Goal: Task Accomplishment & Management: Complete application form

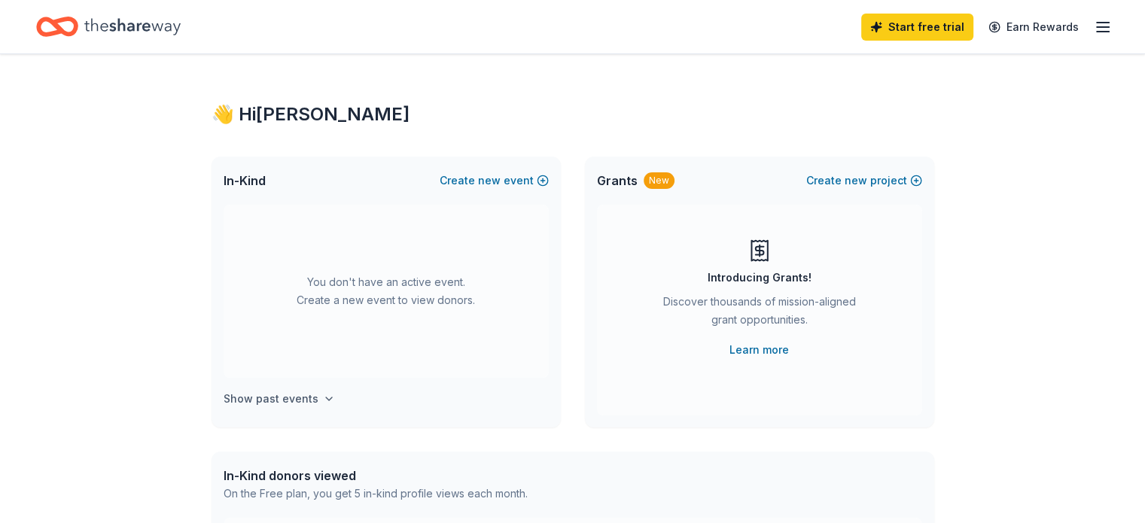
click at [315, 400] on button "Show past events" at bounding box center [278, 399] width 111 height 18
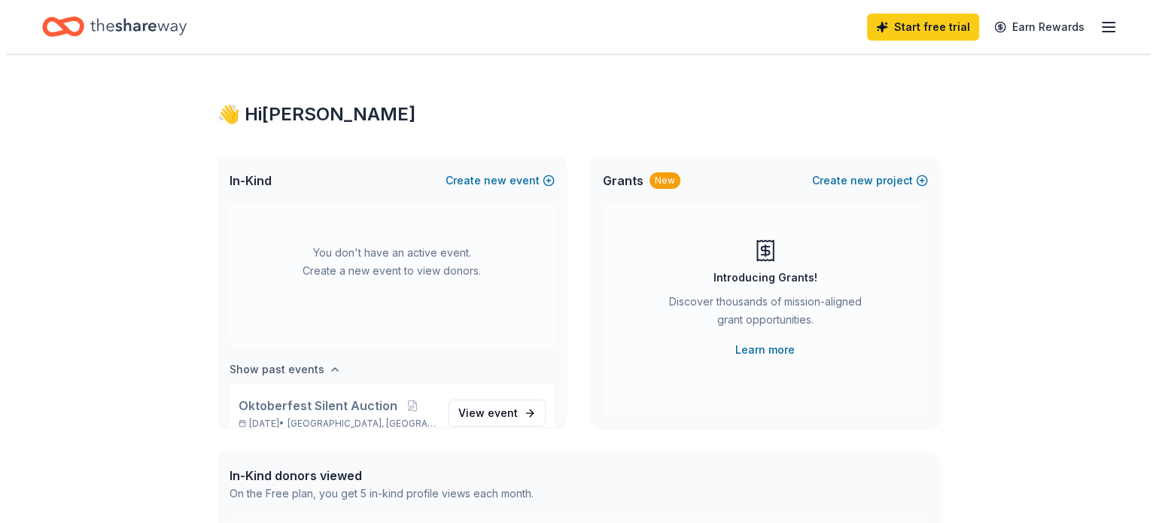
scroll to position [56, 0]
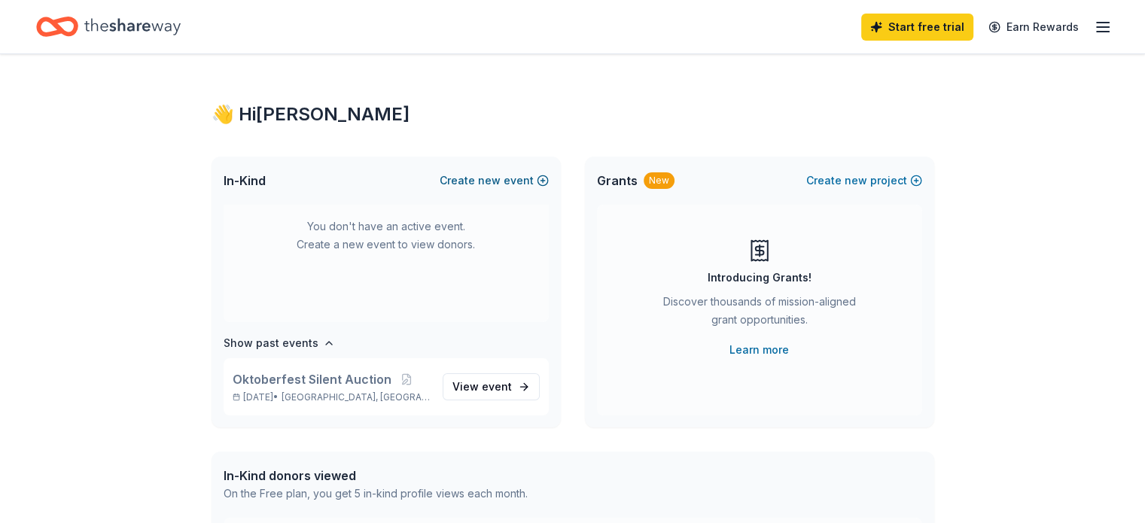
click at [521, 181] on button "Create new event" at bounding box center [493, 181] width 109 height 18
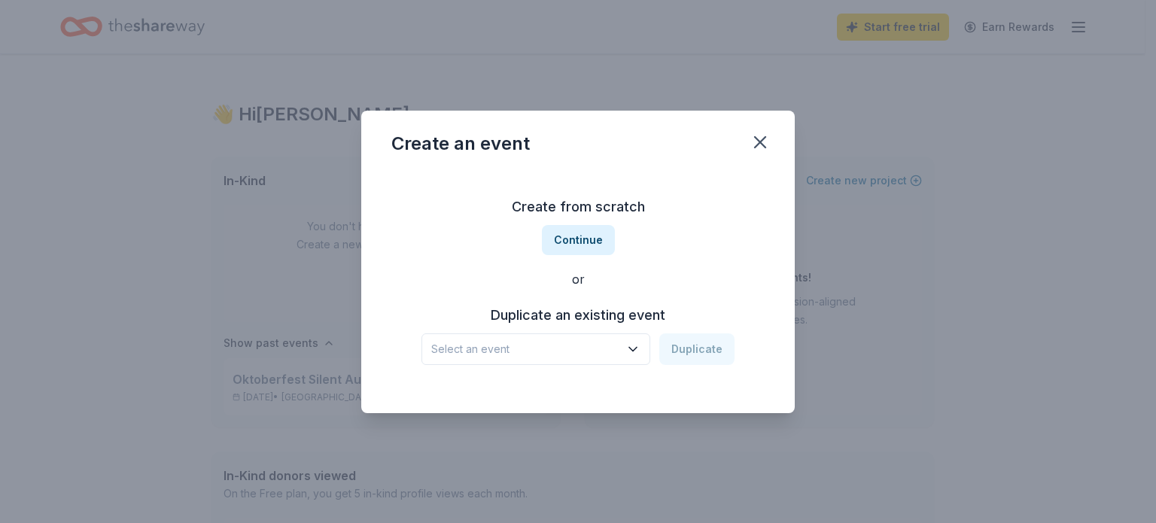
click at [634, 351] on icon "button" at bounding box center [632, 349] width 15 height 15
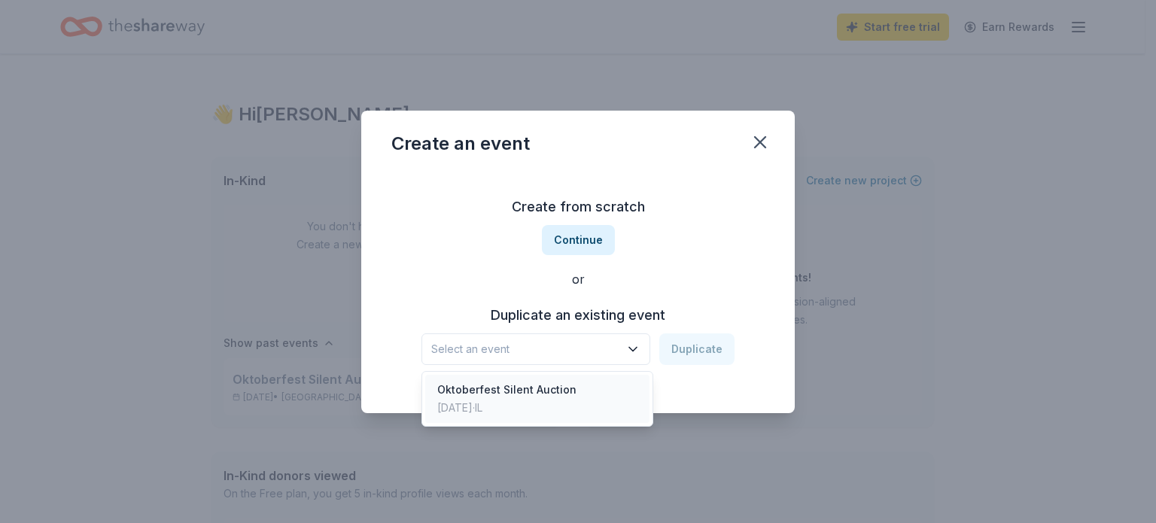
click at [618, 386] on div "Oktoberfest Silent Auction Sep 14, 2024 · IL" at bounding box center [537, 399] width 224 height 48
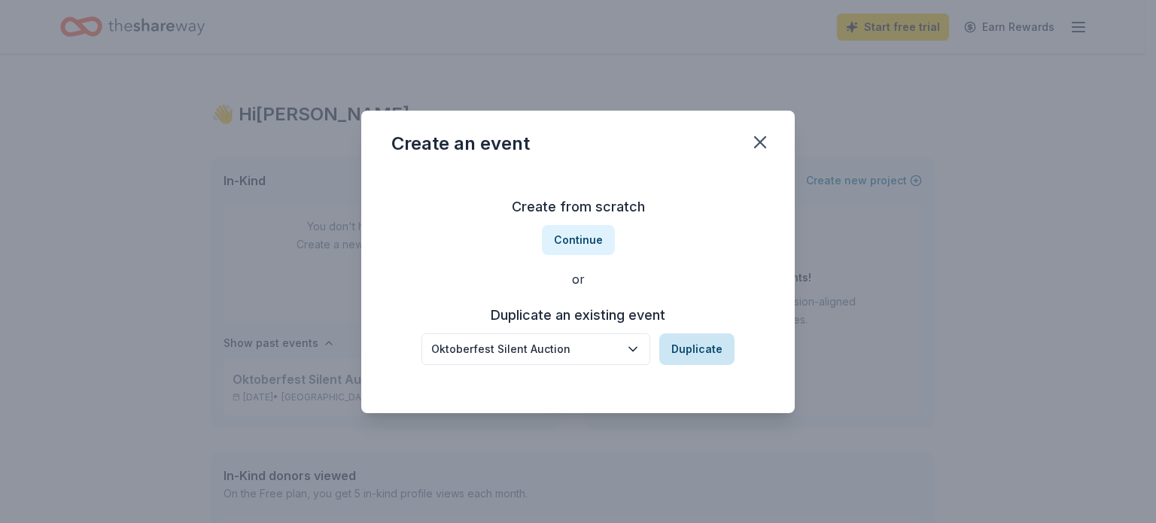
click at [679, 357] on button "Duplicate" at bounding box center [696, 349] width 75 height 32
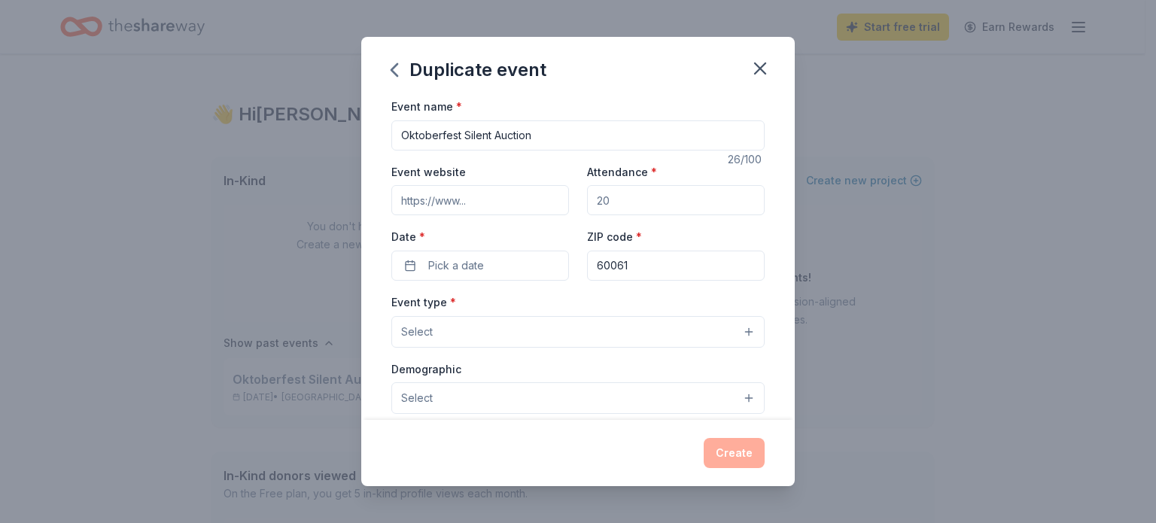
click at [652, 198] on input "Attendance *" at bounding box center [676, 200] width 178 height 30
type input "300"
click at [499, 260] on button "Pick a date" at bounding box center [480, 266] width 178 height 30
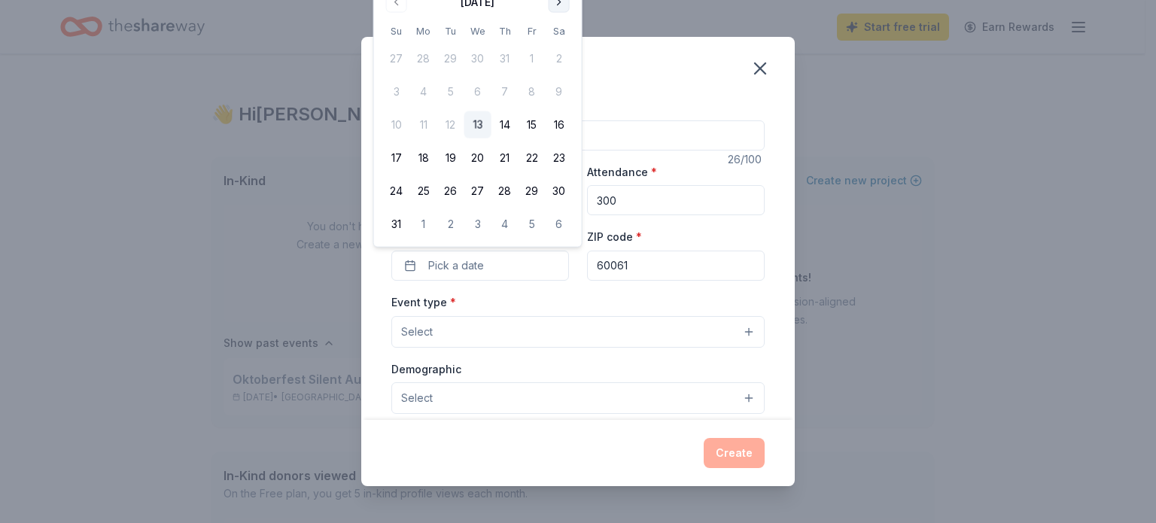
click at [560, 2] on button "Go to next month" at bounding box center [559, 2] width 21 height 21
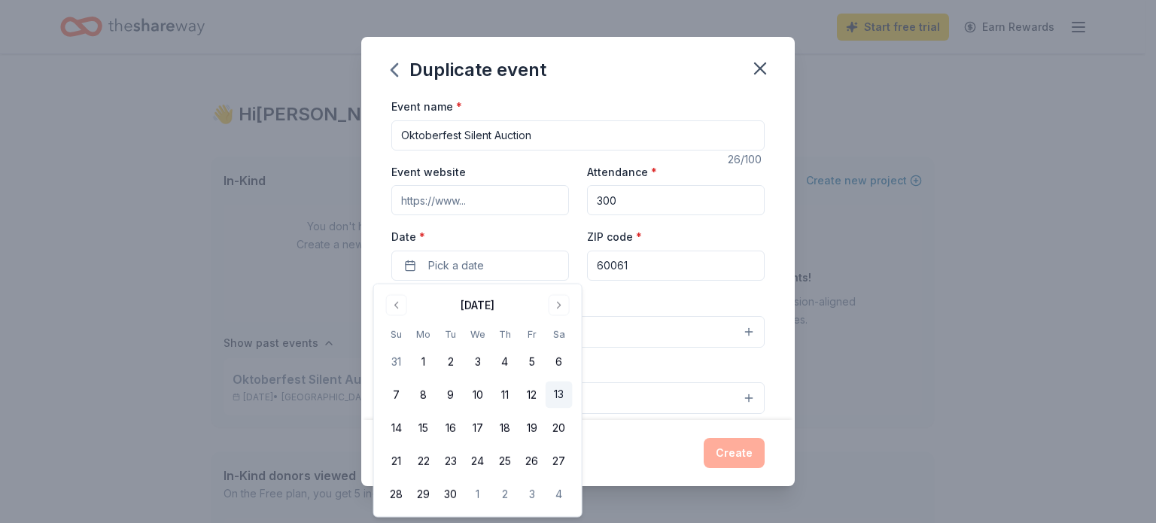
click at [564, 396] on button "13" at bounding box center [559, 395] width 27 height 27
click at [776, 297] on div "Event name * Oktoberfest Silent Auction 26 /100 Event website Attendance * 300 …" at bounding box center [577, 258] width 433 height 323
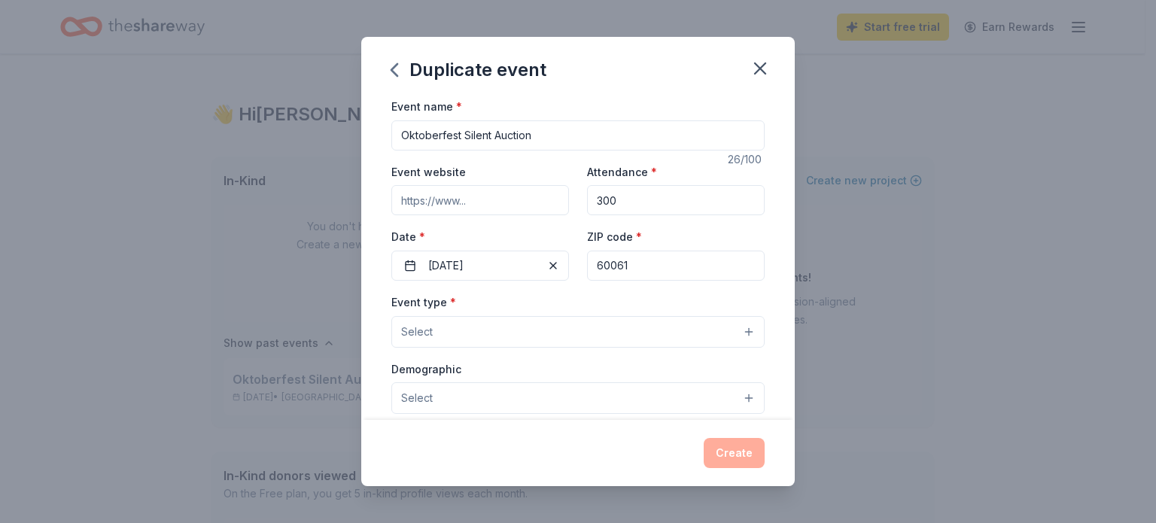
click at [729, 330] on button "Select" at bounding box center [577, 332] width 373 height 32
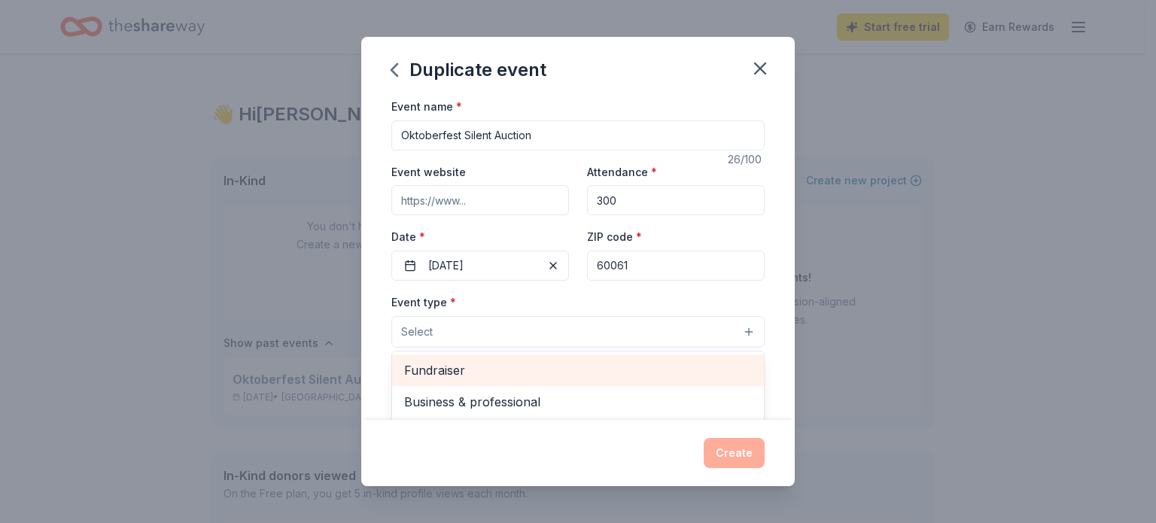
click at [649, 369] on span "Fundraiser" at bounding box center [578, 370] width 348 height 20
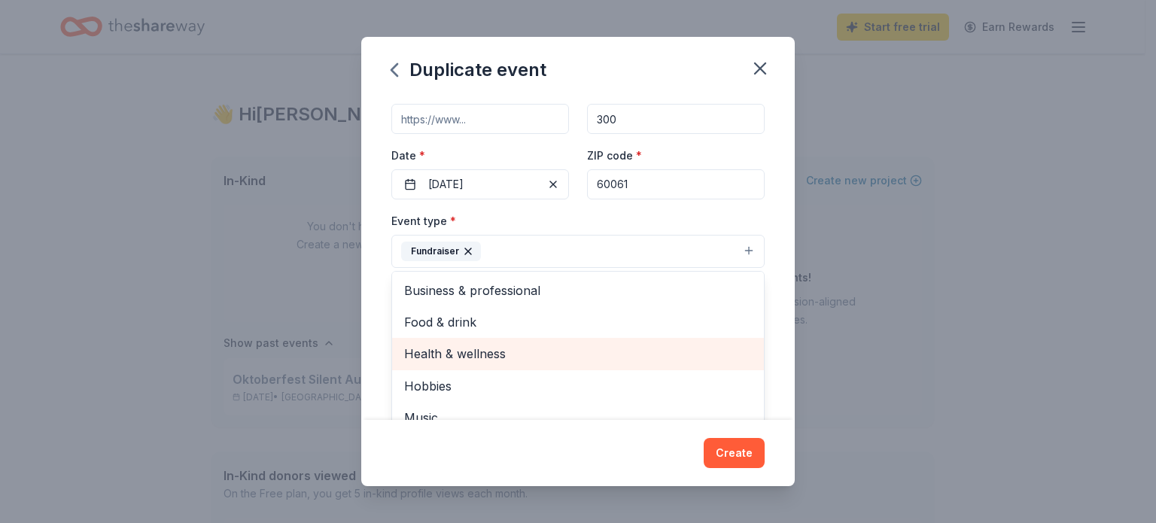
scroll to position [0, 0]
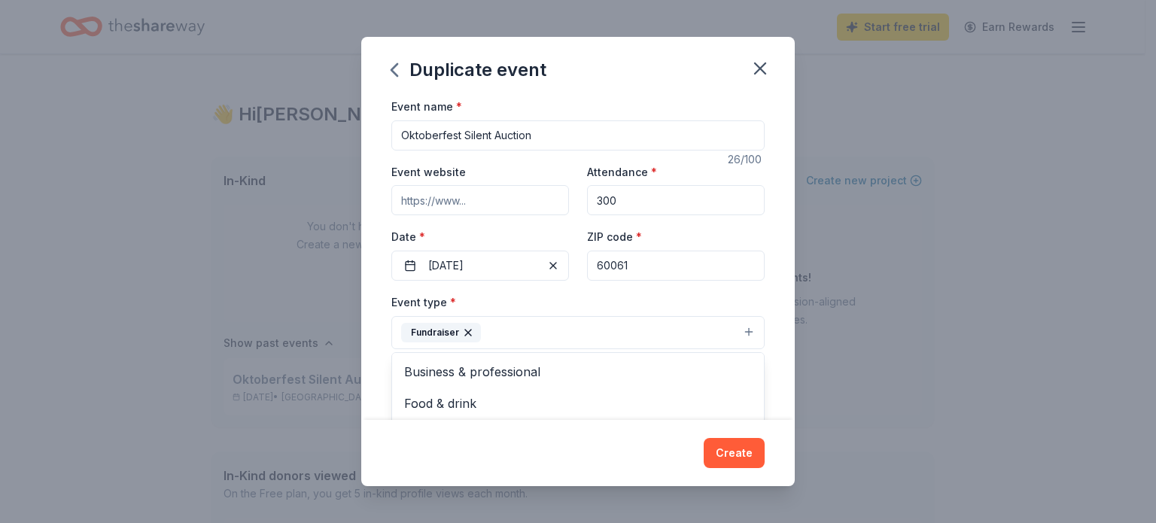
click at [526, 194] on div "Event name * Oktoberfest Silent Auction 26 /100 Event website Attendance * 300 …" at bounding box center [577, 445] width 373 height 697
click at [442, 202] on input "Event website" at bounding box center [480, 200] width 178 height 30
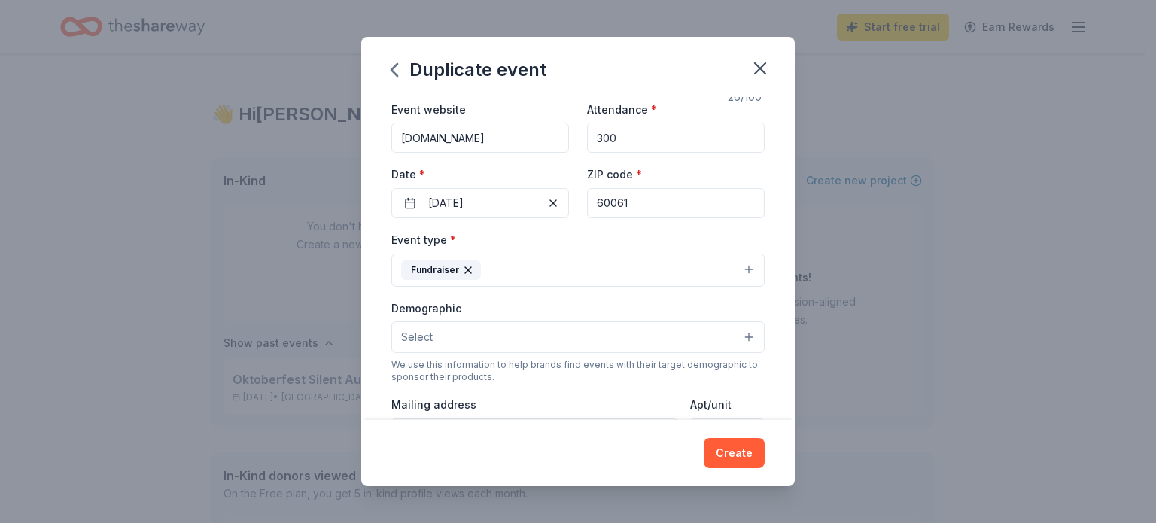
scroll to position [75, 0]
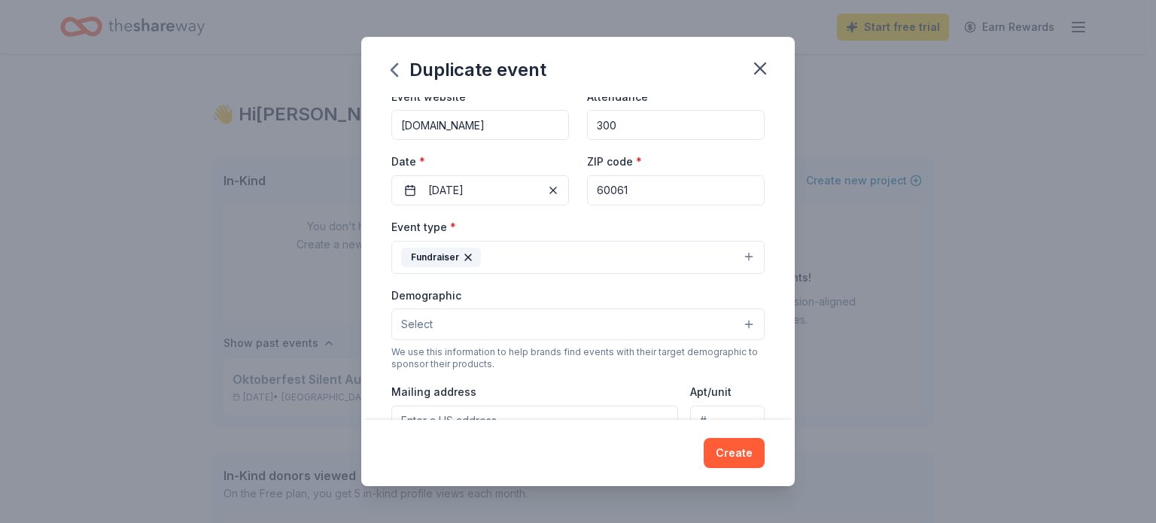
type input "maryofvernon.org"
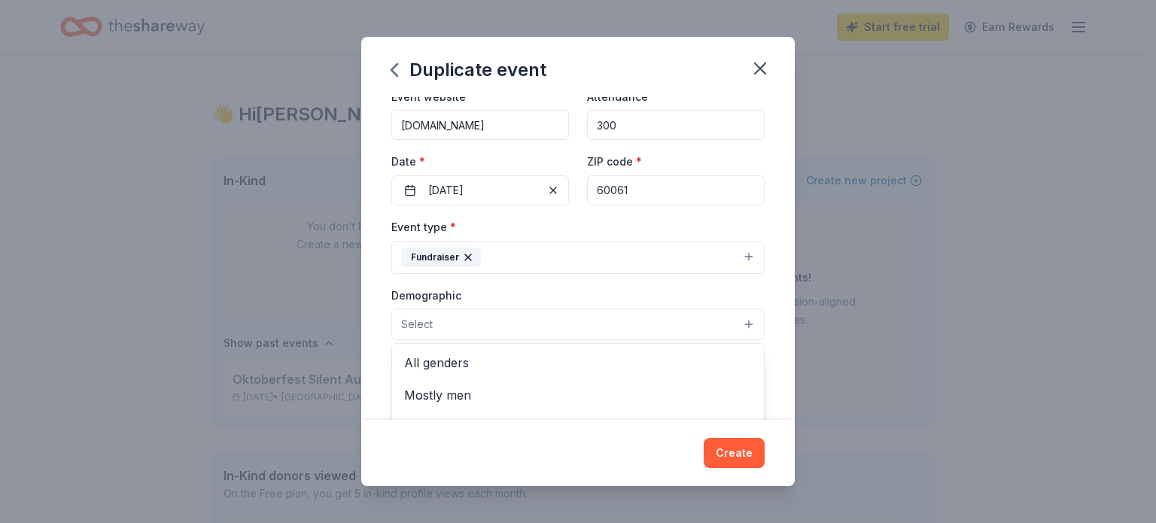
click at [591, 333] on button "Select" at bounding box center [577, 325] width 373 height 32
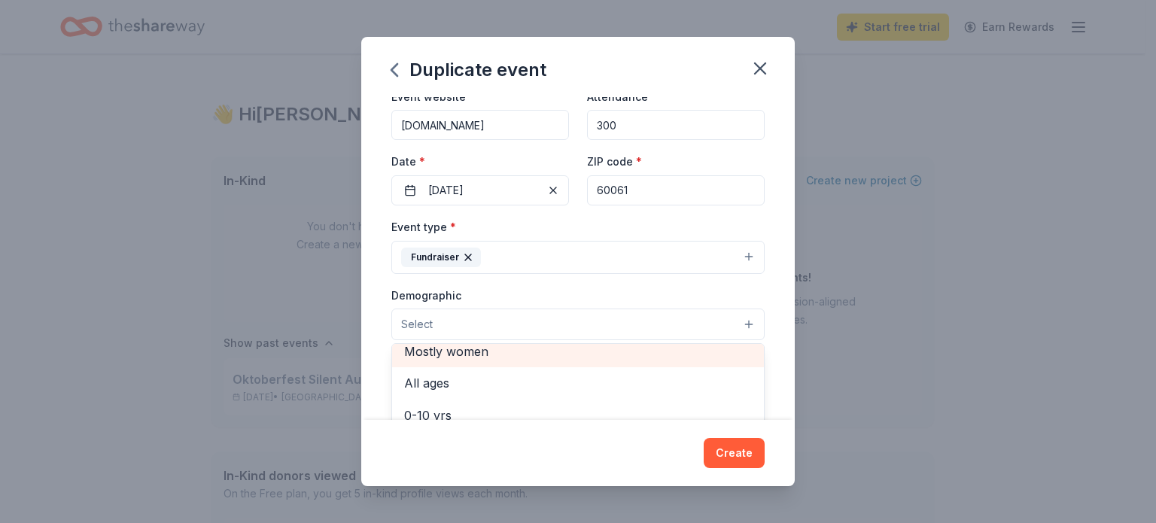
scroll to position [0, 0]
click at [570, 367] on span "All genders" at bounding box center [578, 363] width 348 height 20
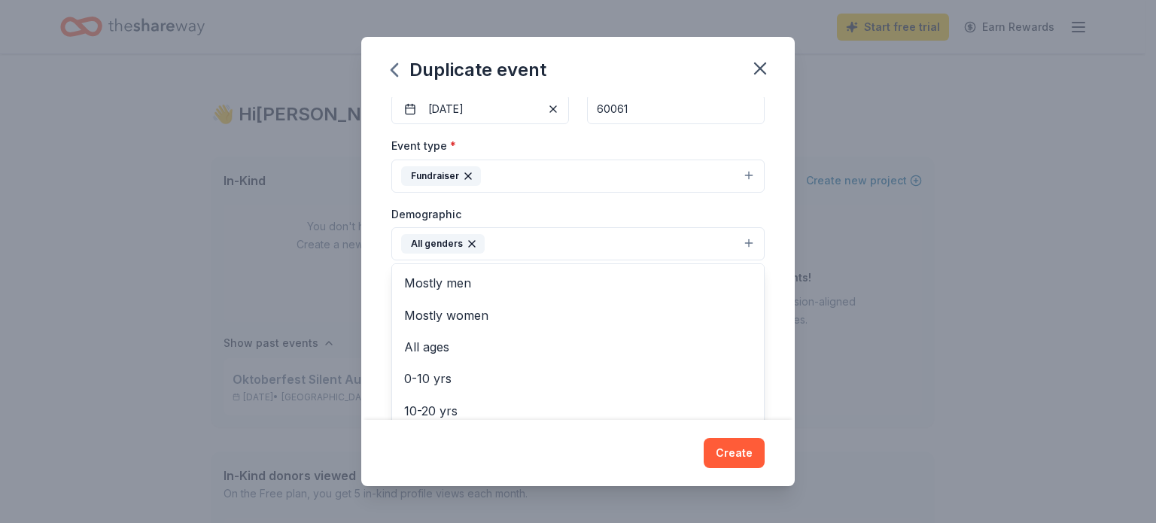
scroll to position [226, 0]
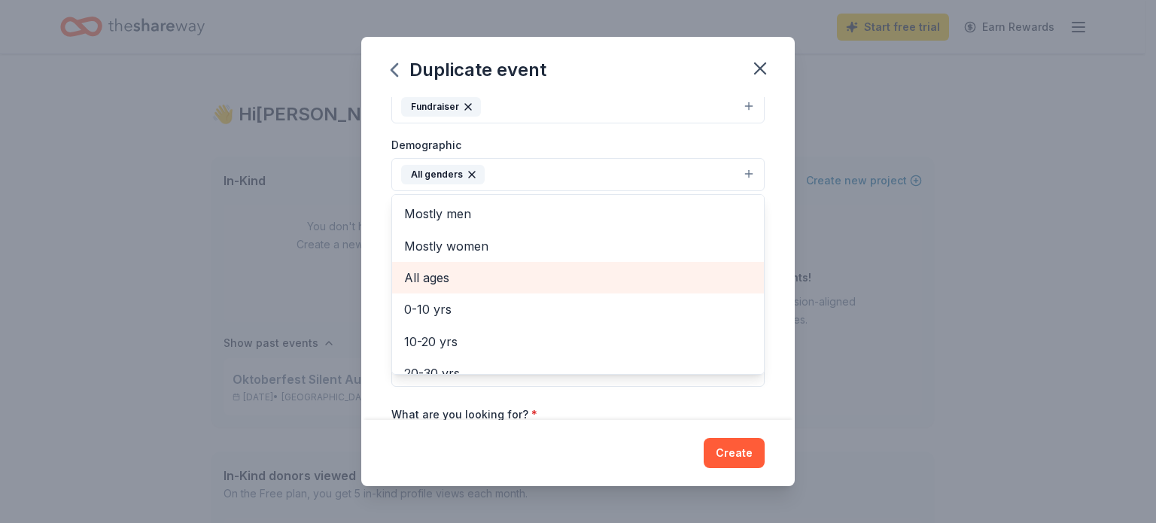
click at [459, 270] on span "All ages" at bounding box center [578, 278] width 348 height 20
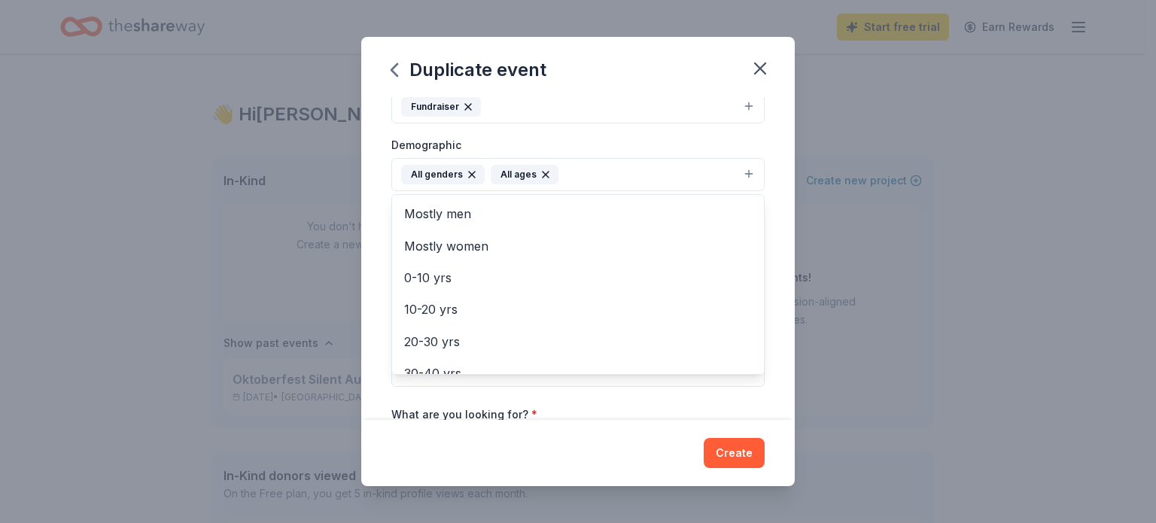
click at [779, 356] on div "Event name * Oktoberfest Silent Auction 26 /100 Event website maryofvernon.org …" at bounding box center [577, 258] width 433 height 323
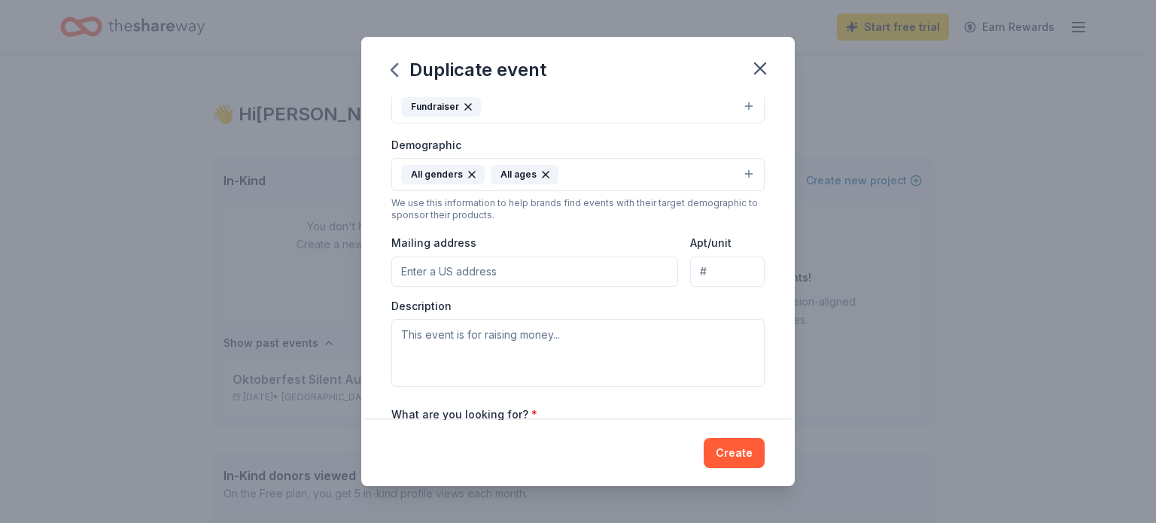
click at [476, 269] on input "Mailing address" at bounding box center [534, 272] width 287 height 30
type input "236 US Hwy 45"
click at [574, 345] on textarea at bounding box center [577, 353] width 373 height 68
click at [616, 332] on textarea at bounding box center [577, 353] width 373 height 68
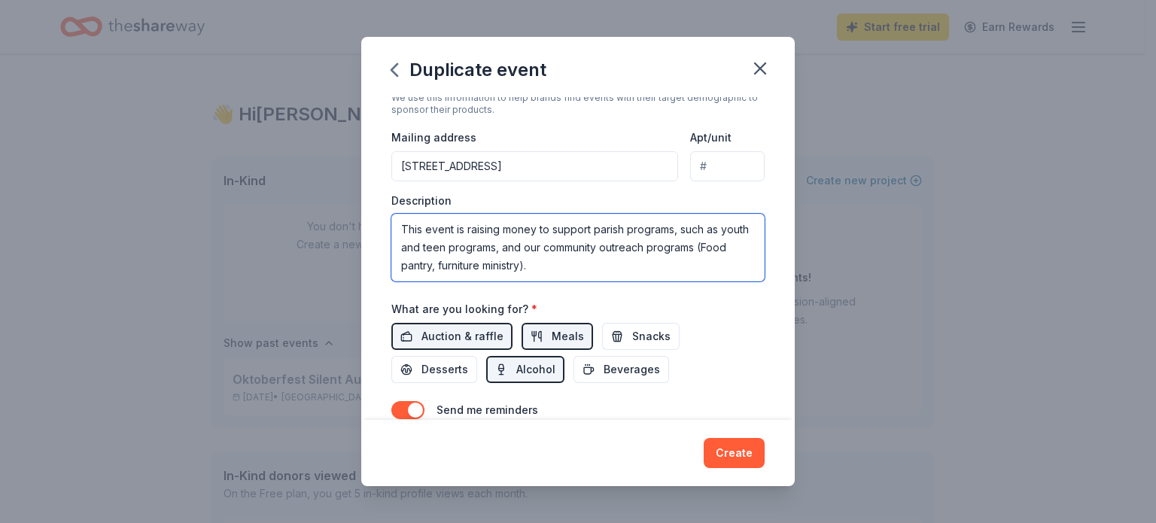
scroll to position [376, 0]
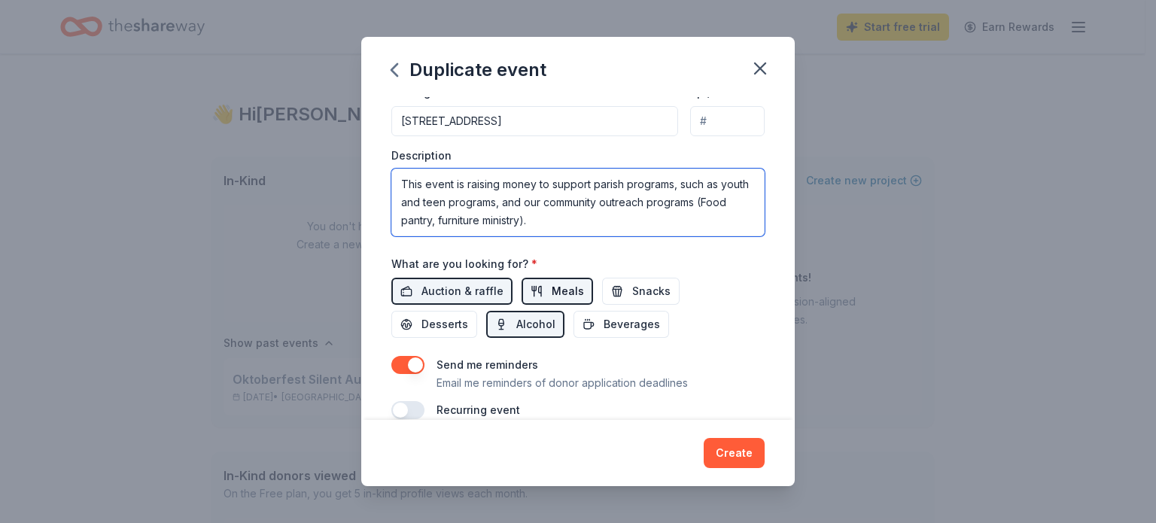
type textarea "This event is raising money to support parish programs, such as youth and teen …"
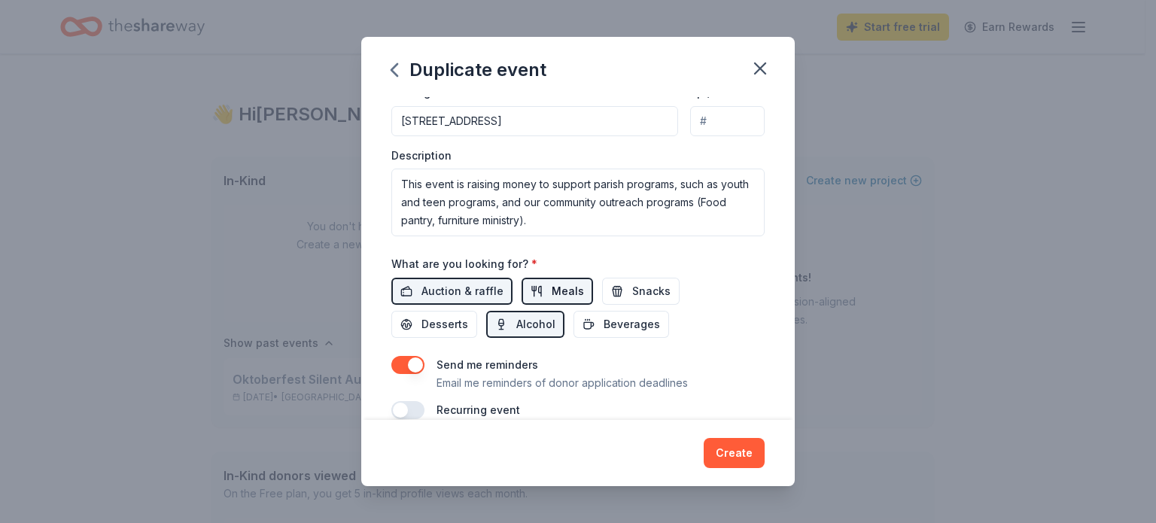
click at [545, 291] on button "Meals" at bounding box center [556, 291] width 71 height 27
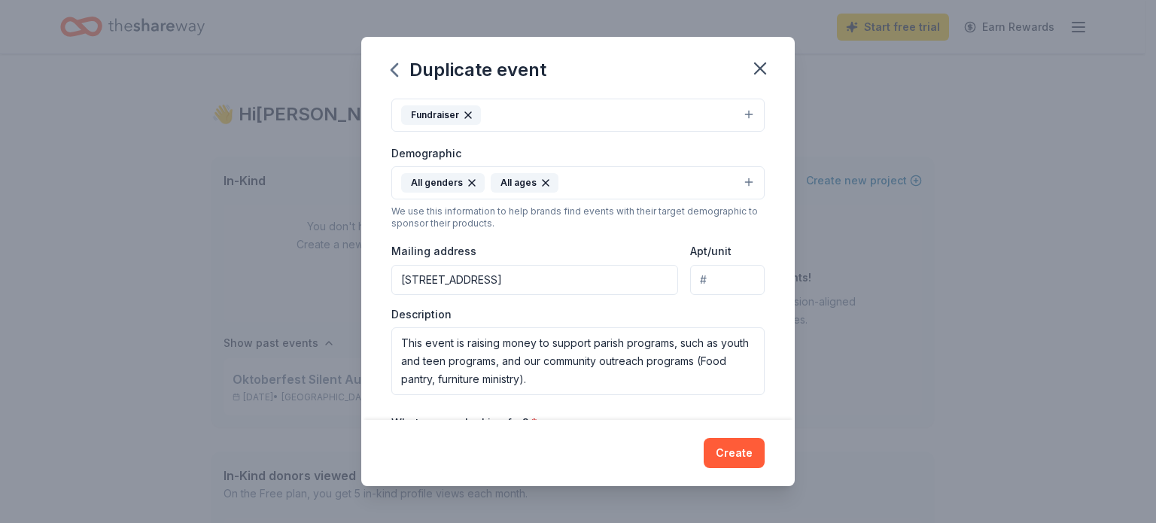
scroll to position [186, 0]
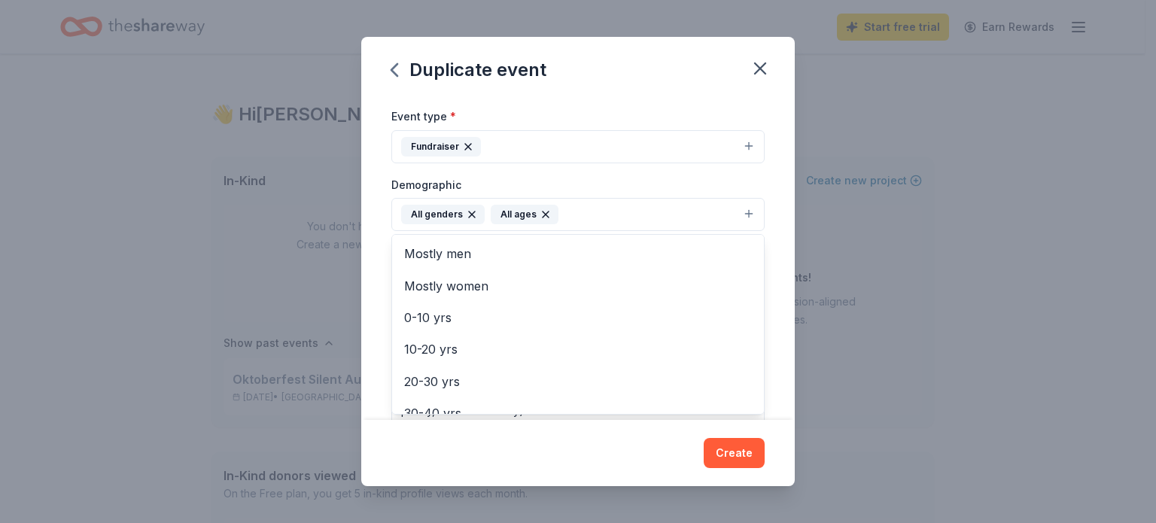
click at [744, 213] on button "All genders All ages" at bounding box center [577, 214] width 373 height 33
click at [765, 180] on div "Event name * Oktoberfest Silent Auction 26 /100 Event website maryofvernon.org …" at bounding box center [577, 258] width 433 height 323
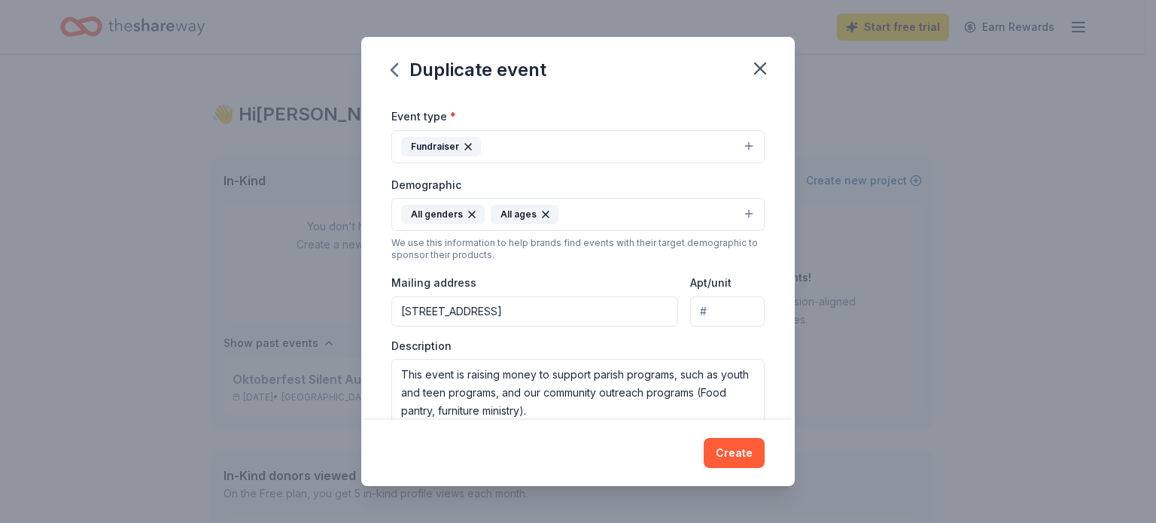
click at [737, 146] on button "Fundraiser" at bounding box center [577, 146] width 373 height 33
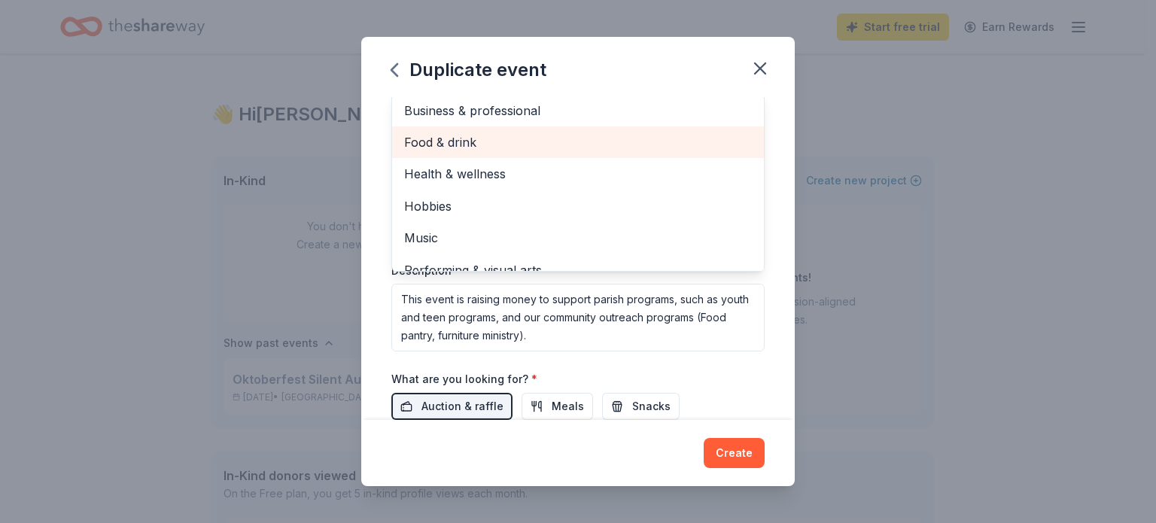
click at [591, 150] on span "Food & drink" at bounding box center [578, 142] width 348 height 20
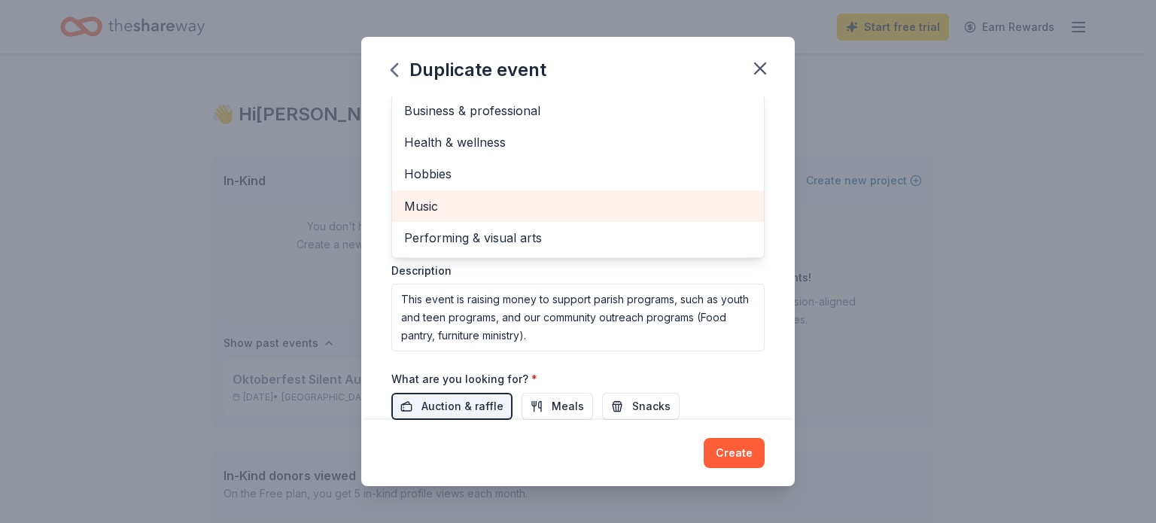
scroll to position [186, 0]
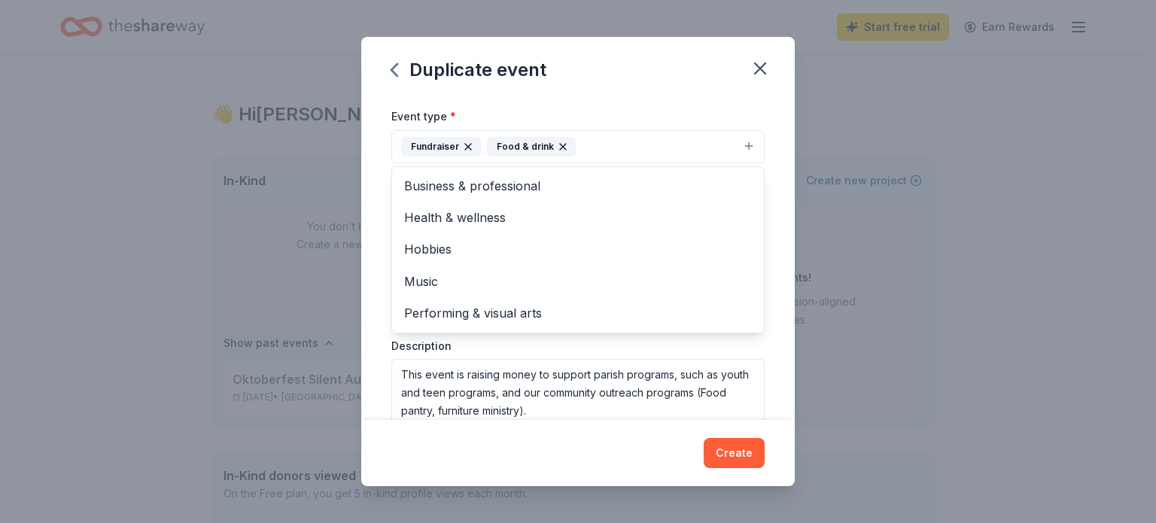
click at [779, 372] on div "Event name * Oktoberfest Silent Auction 26 /100 Event website maryofvernon.org …" at bounding box center [577, 258] width 433 height 323
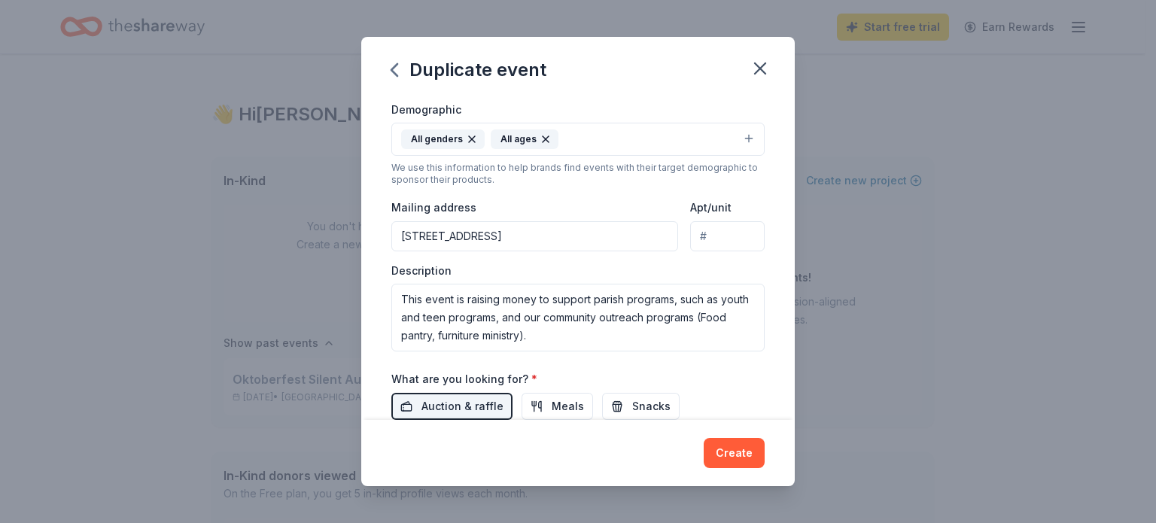
scroll to position [336, 0]
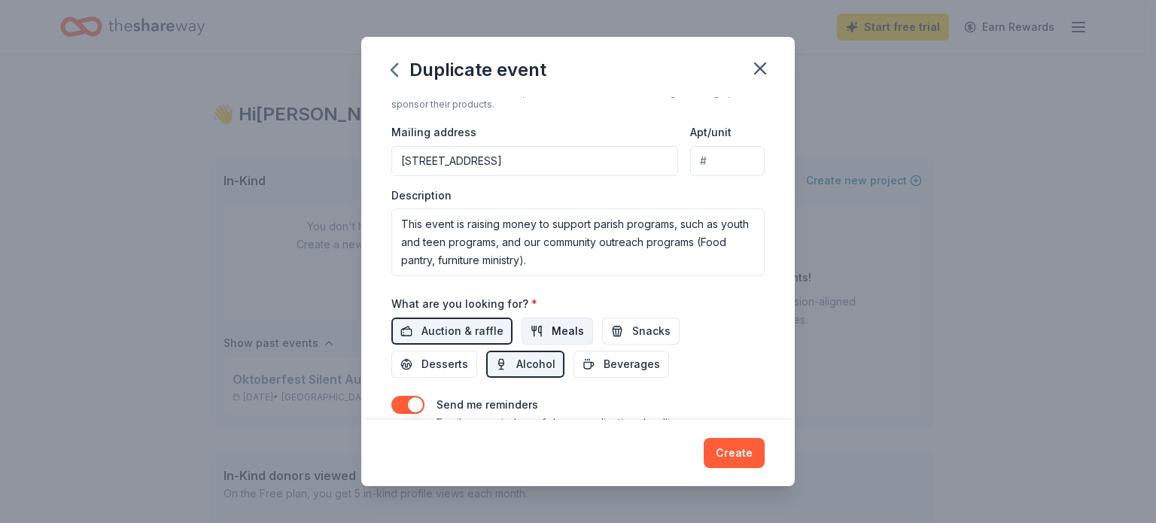
click at [567, 327] on span "Meals" at bounding box center [568, 331] width 32 height 18
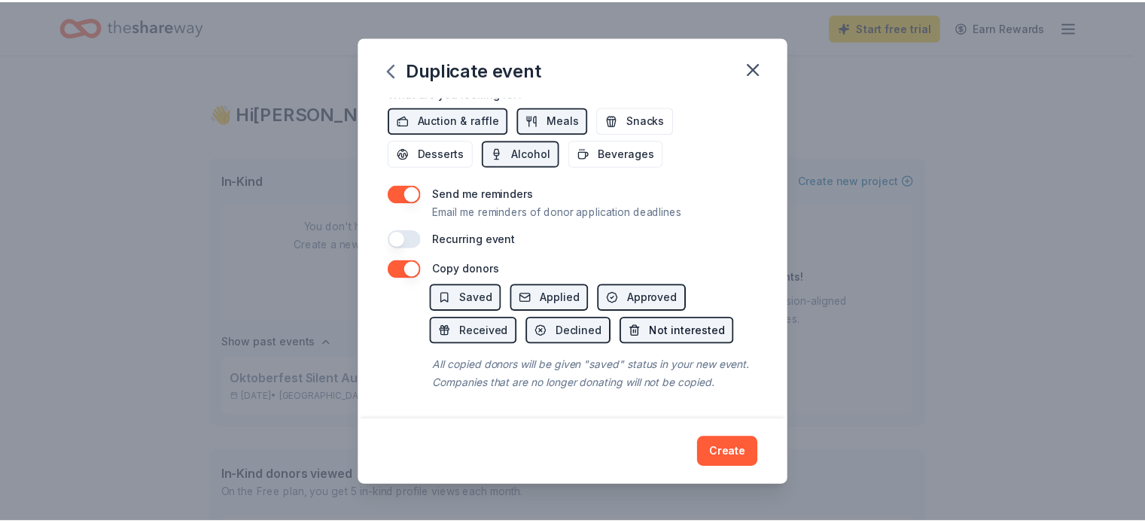
scroll to position [562, 0]
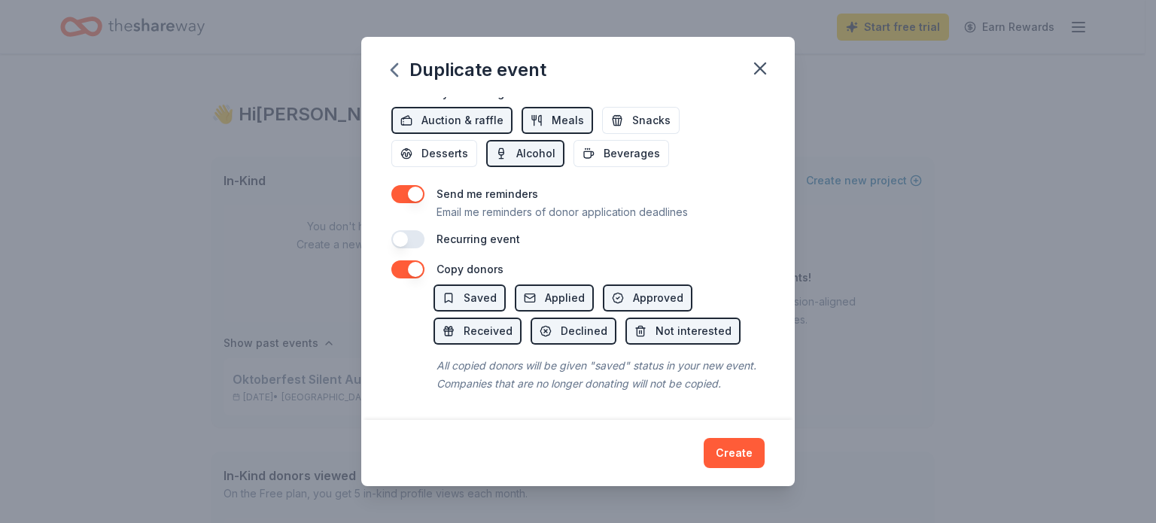
click at [737, 455] on button "Create" at bounding box center [734, 453] width 61 height 30
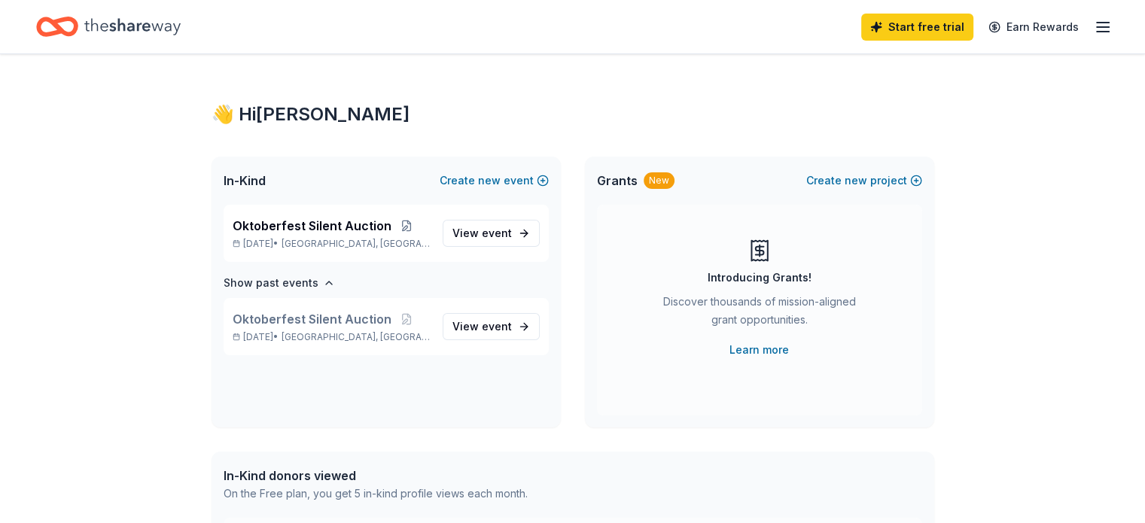
scroll to position [0, 0]
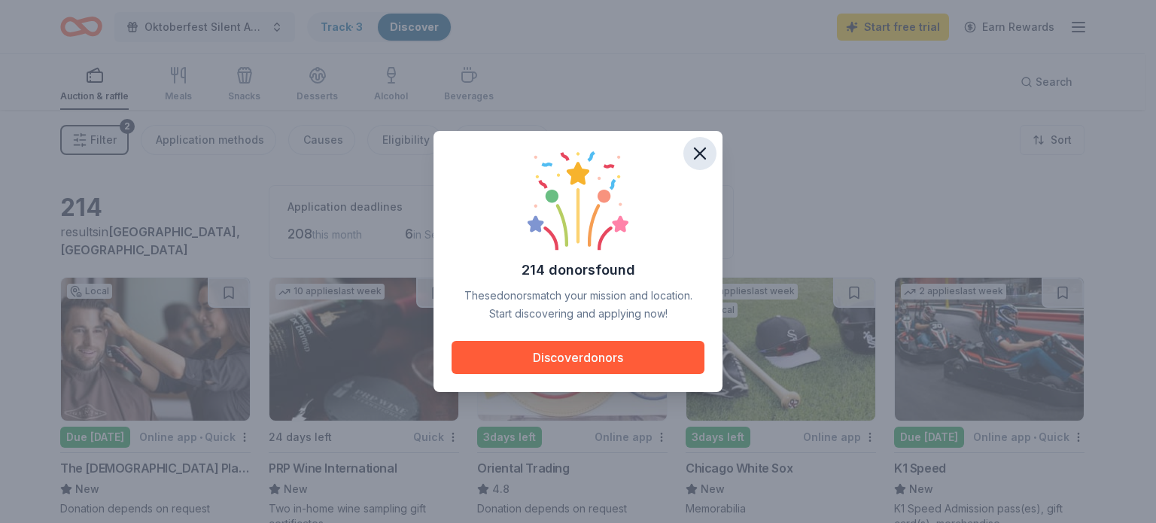
click at [708, 155] on icon "button" at bounding box center [699, 153] width 21 height 21
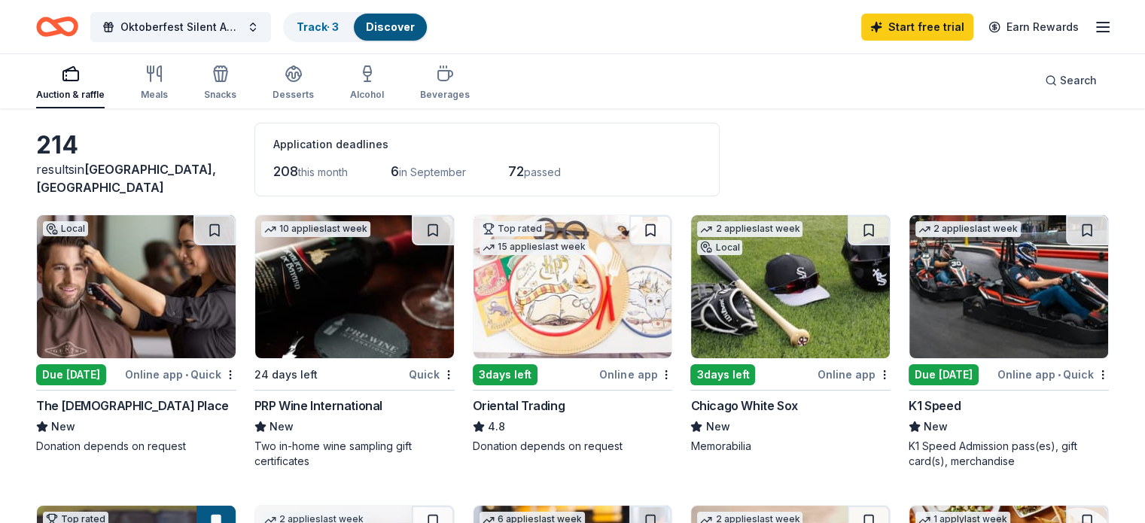
scroll to position [75, 0]
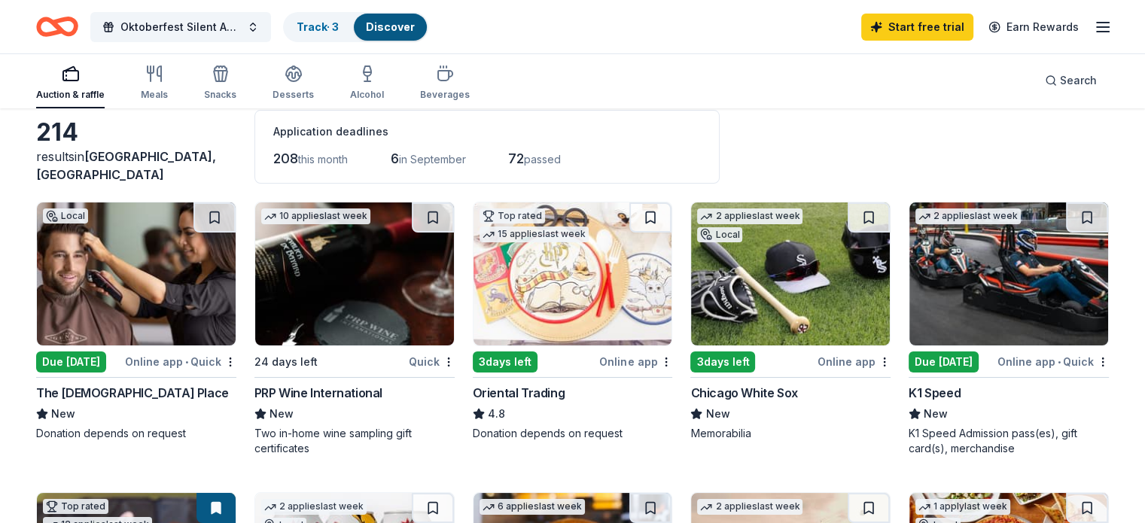
click at [963, 357] on div "Due [DATE]" at bounding box center [943, 361] width 70 height 21
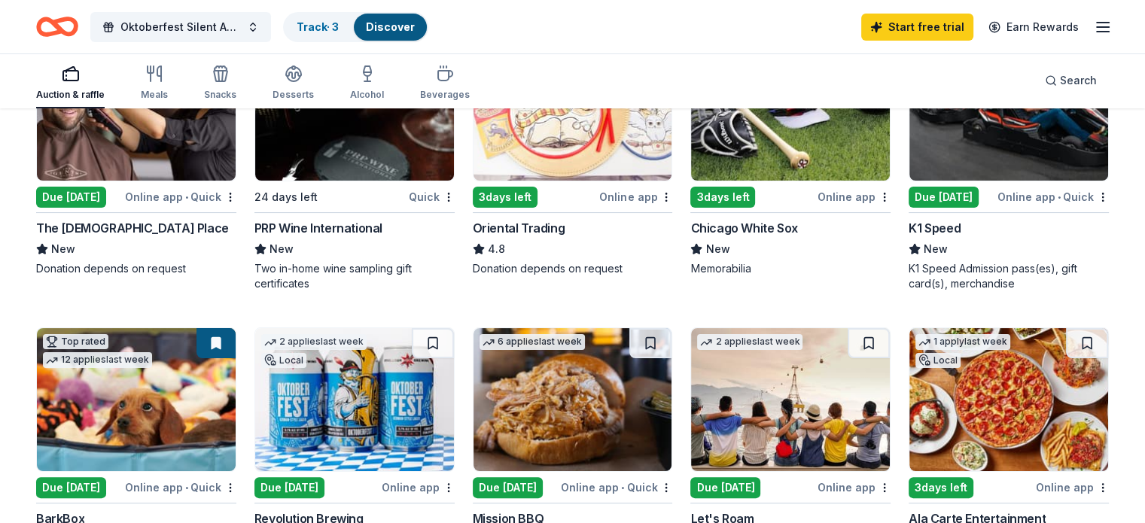
scroll to position [301, 0]
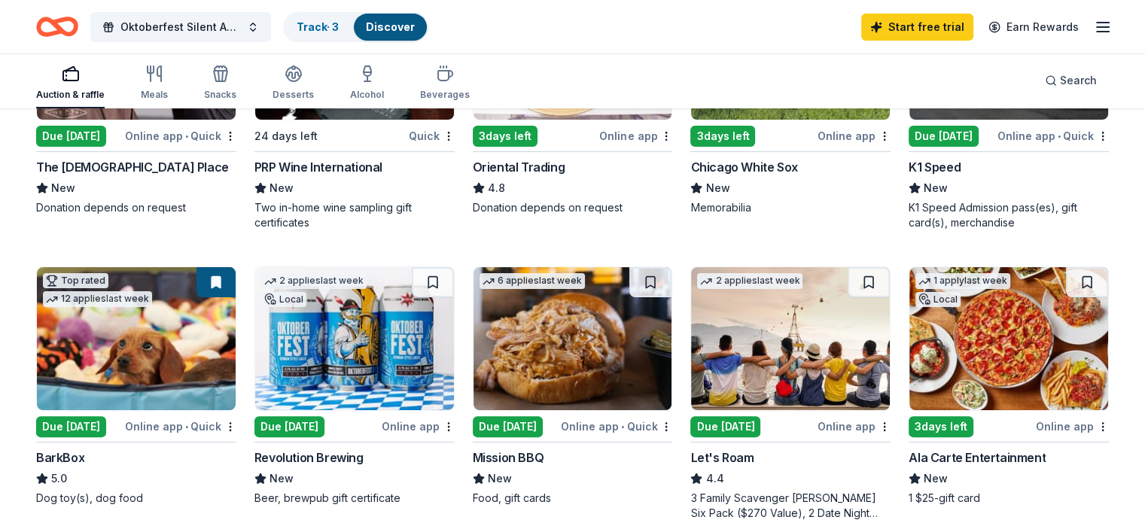
click at [105, 428] on div "Due [DATE]" at bounding box center [71, 426] width 70 height 21
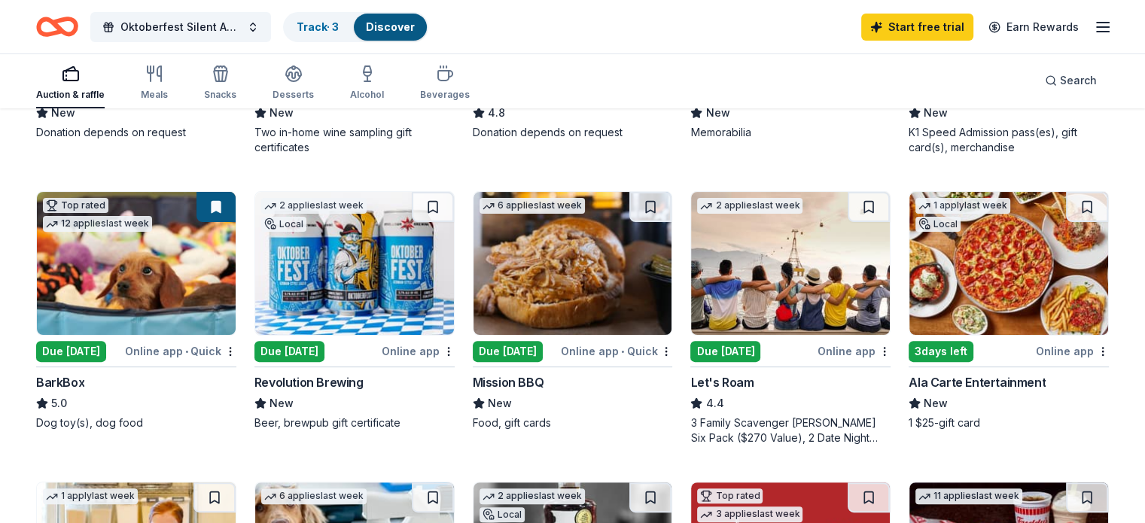
click at [412, 348] on div "Online app" at bounding box center [418, 351] width 73 height 19
click at [572, 348] on div "Online app • Quick" at bounding box center [616, 351] width 111 height 19
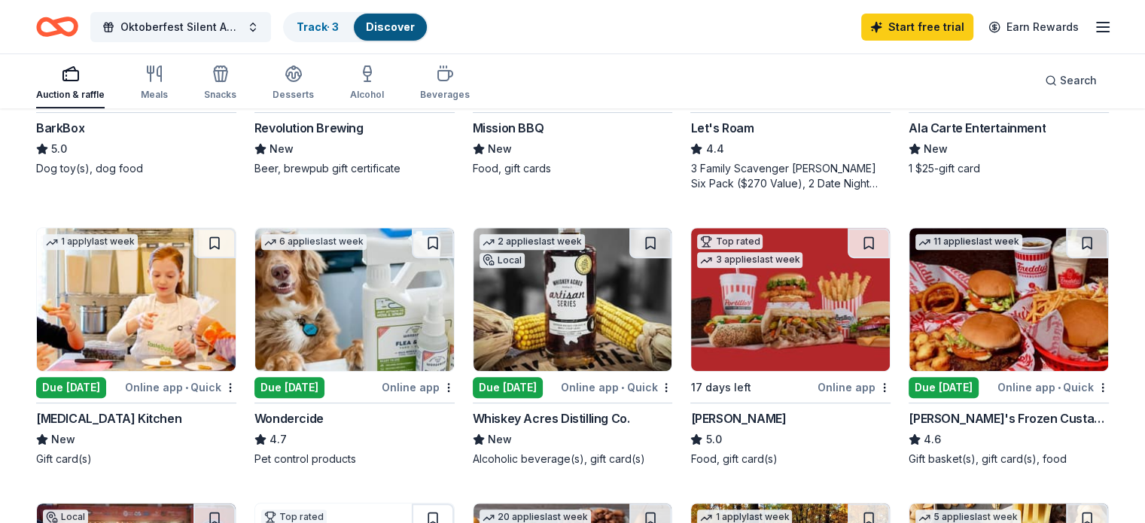
scroll to position [677, 0]
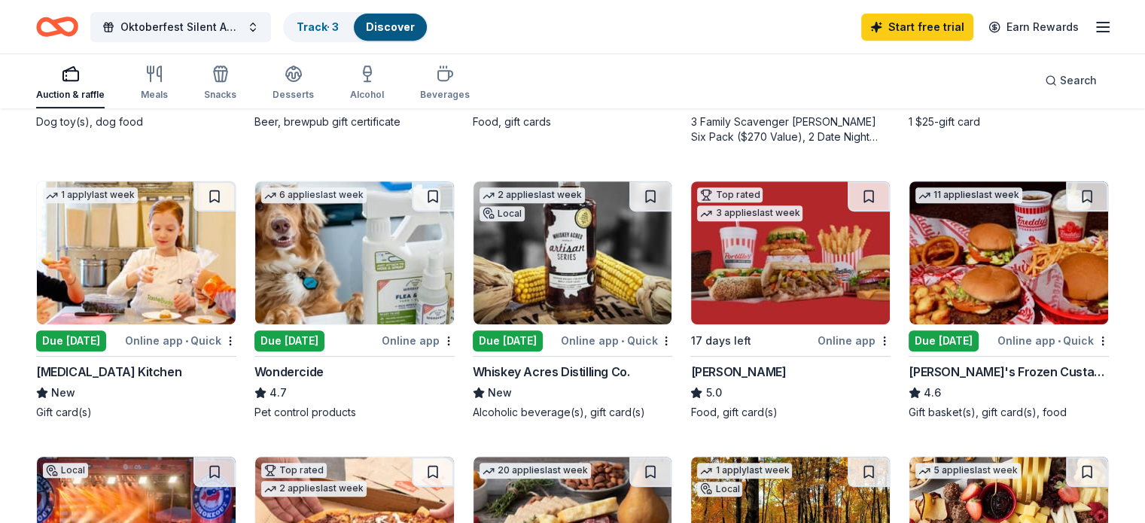
click at [558, 345] on div "Due tomorrow Online app • Quick" at bounding box center [573, 340] width 200 height 19
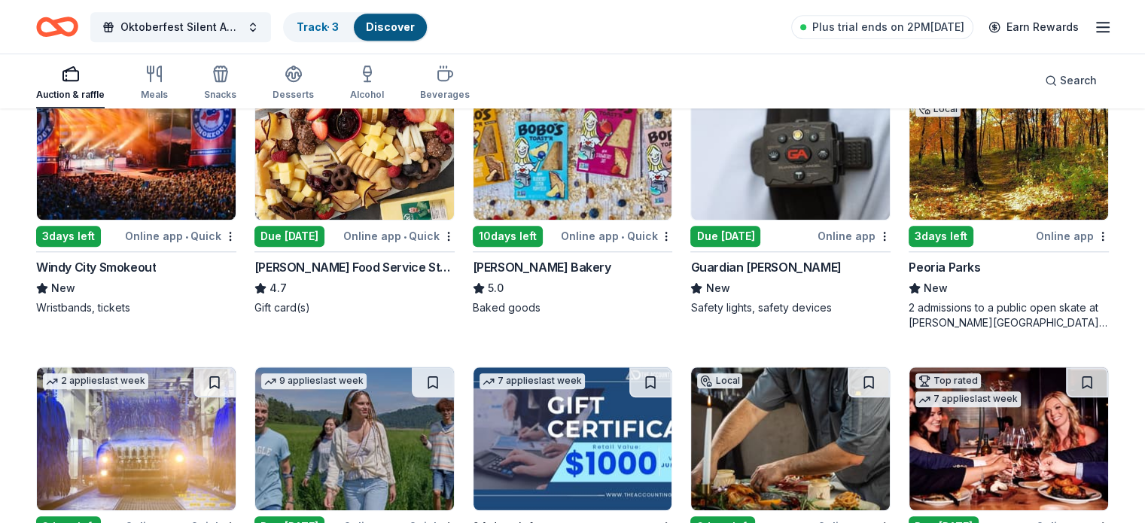
scroll to position [1345, 0]
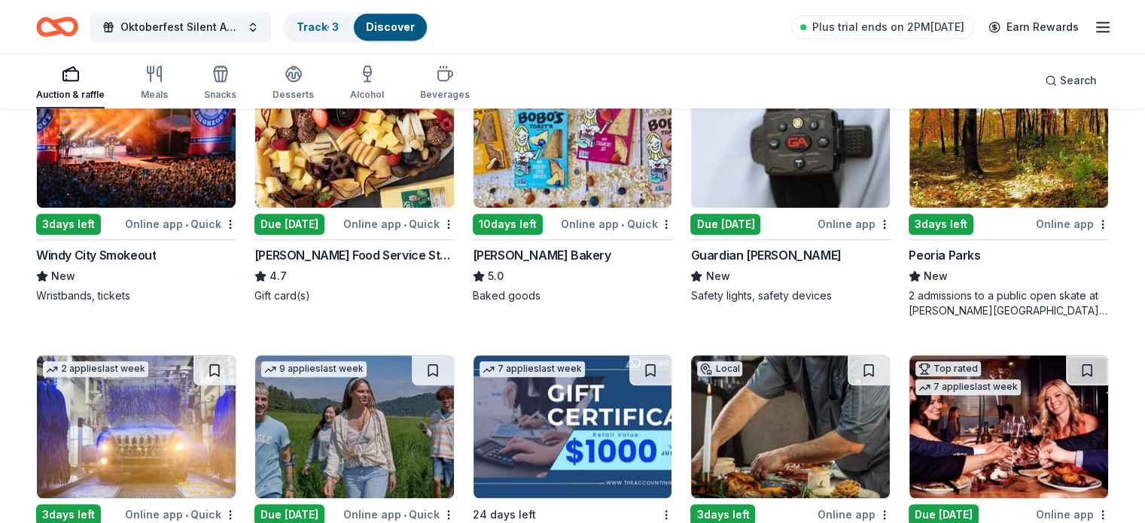
click at [141, 252] on div "Windy City Smokeout" at bounding box center [96, 255] width 120 height 18
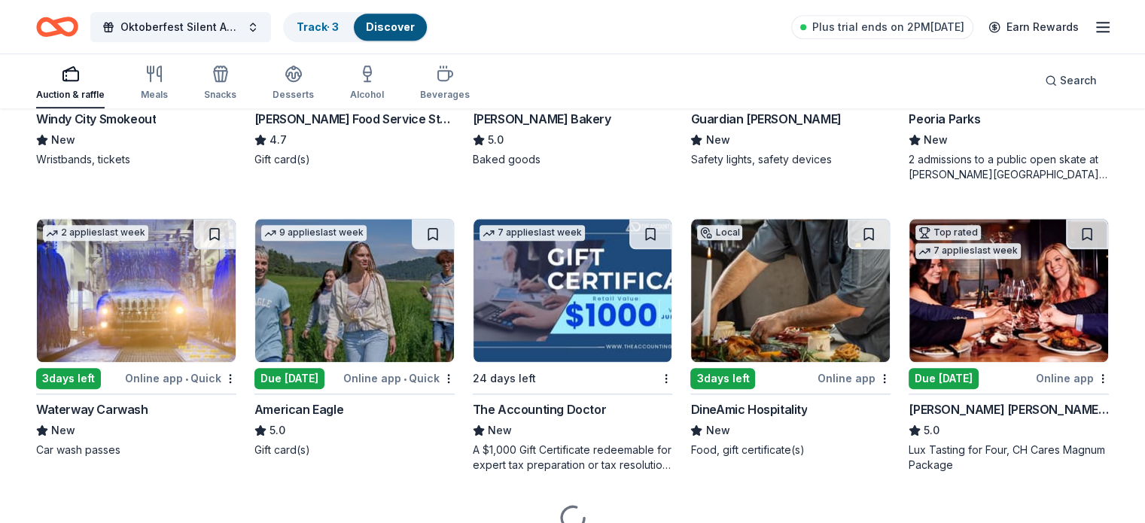
scroll to position [1495, 0]
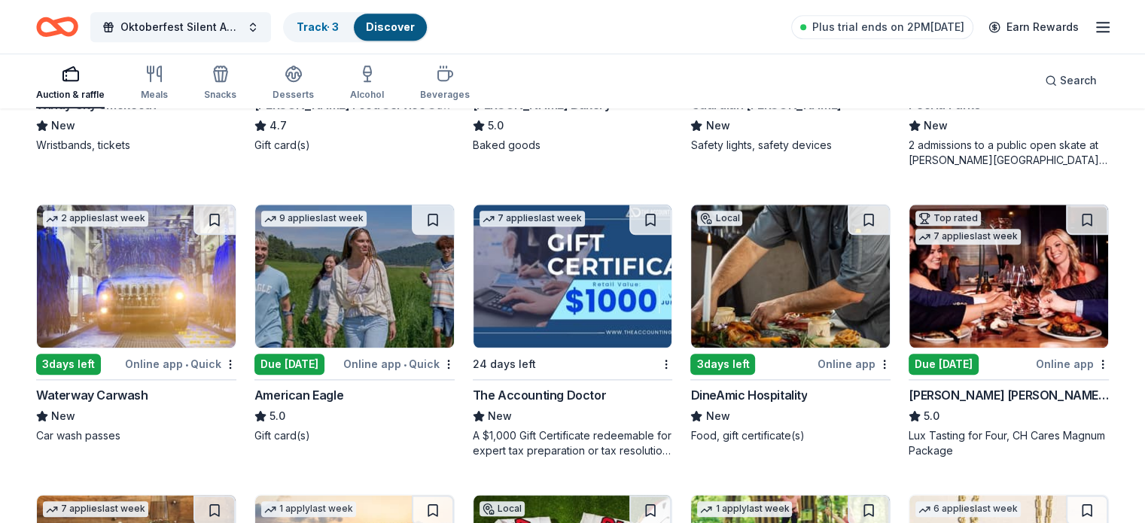
click at [405, 360] on div "Online app • Quick" at bounding box center [398, 363] width 111 height 19
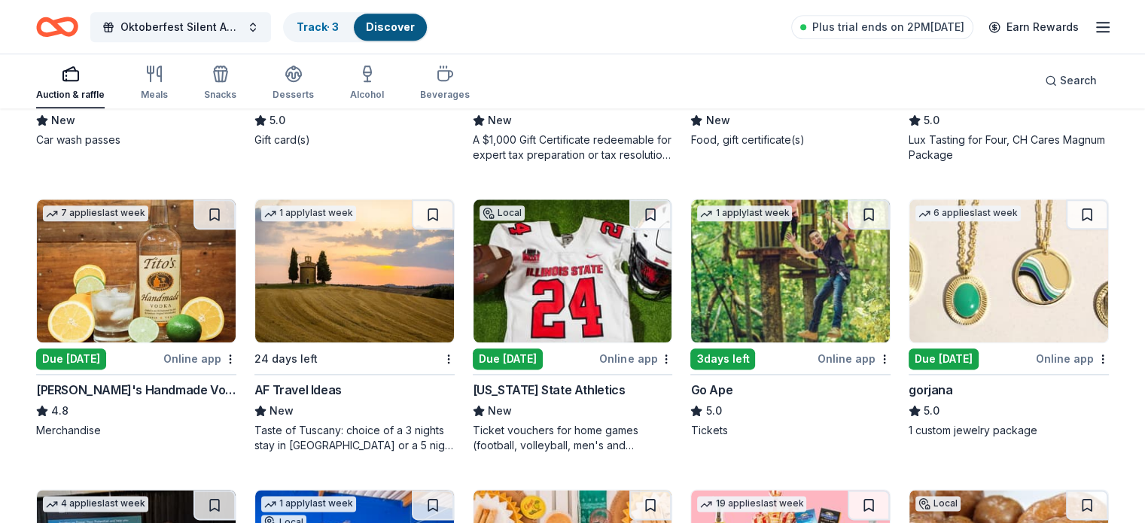
scroll to position [1796, 0]
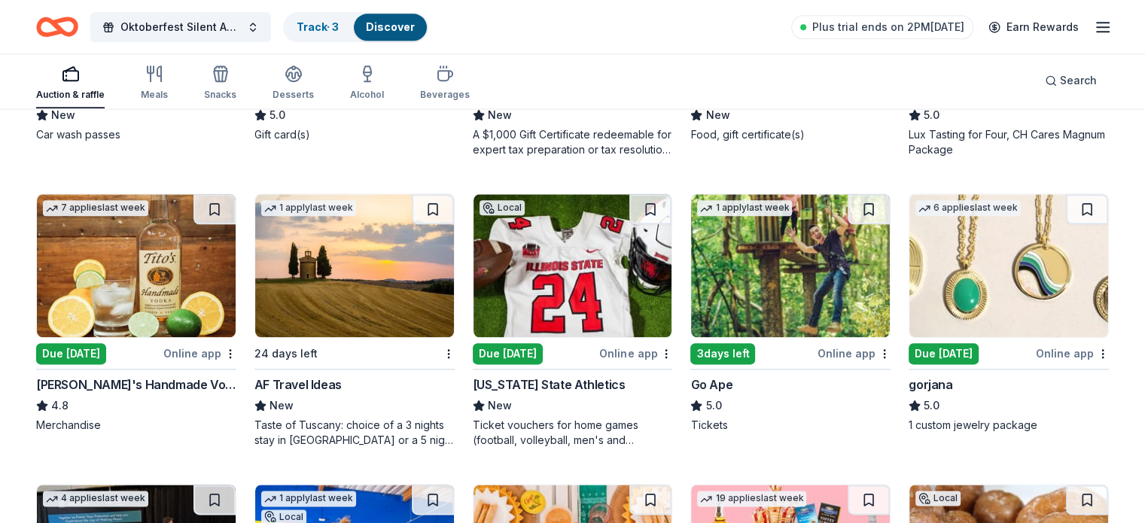
click at [96, 349] on div "Due [DATE]" at bounding box center [71, 353] width 70 height 21
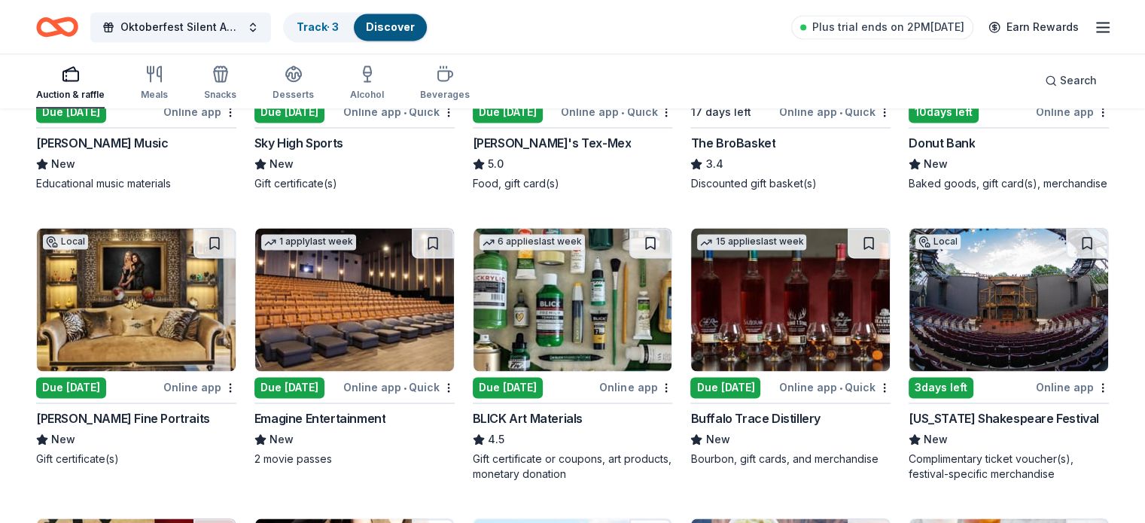
scroll to position [2398, 0]
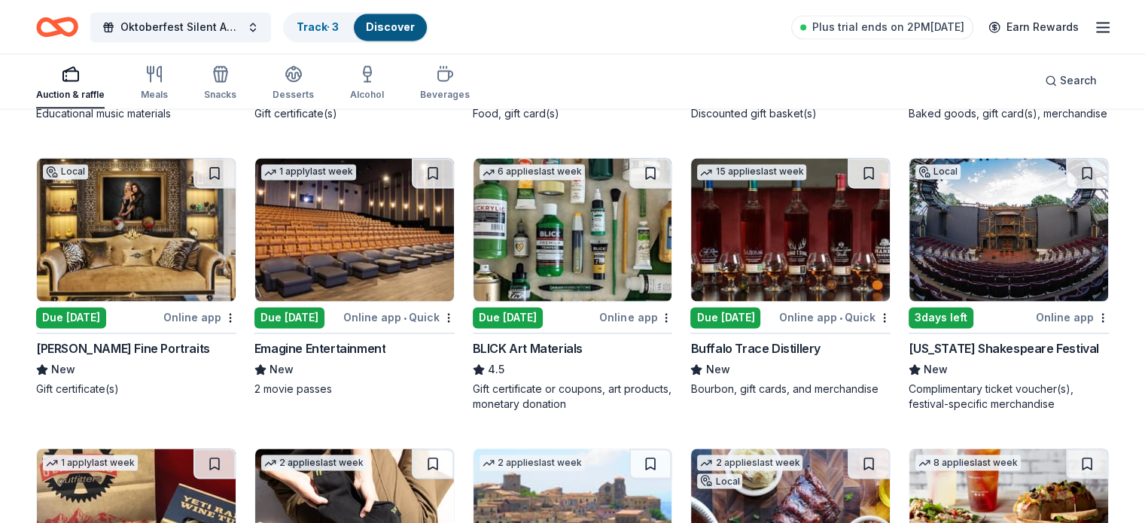
click at [812, 327] on div "Online app • Quick" at bounding box center [834, 317] width 111 height 19
click at [616, 327] on div "Online app" at bounding box center [635, 317] width 73 height 19
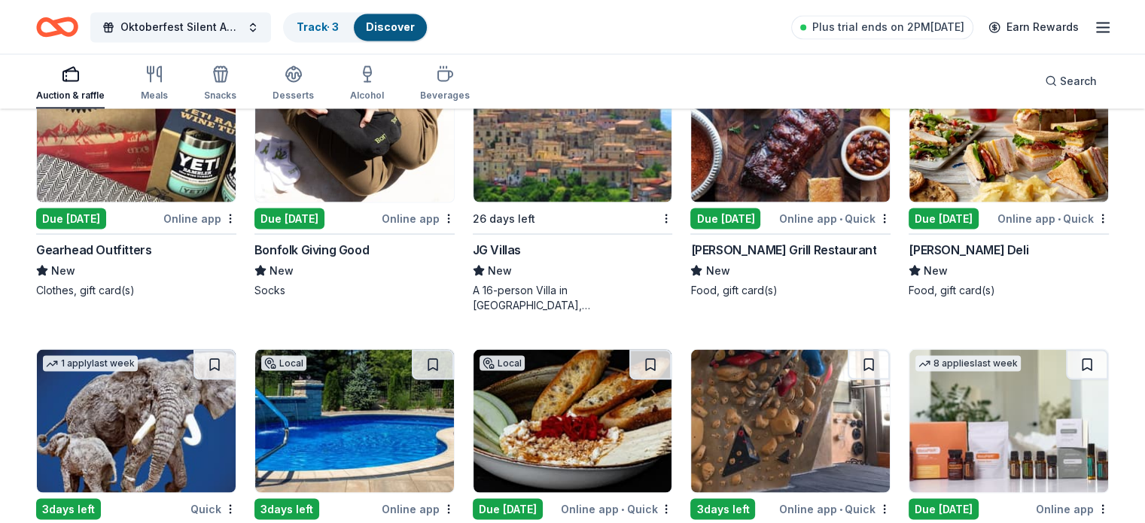
scroll to position [2850, 0]
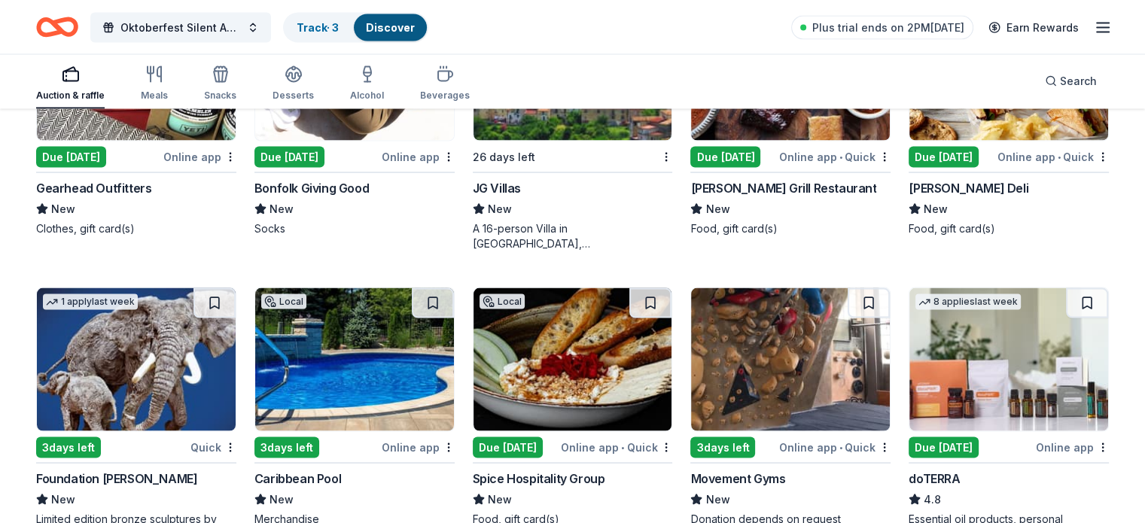
click at [755, 196] on div "Weber Grill Restaurant" at bounding box center [783, 187] width 186 height 18
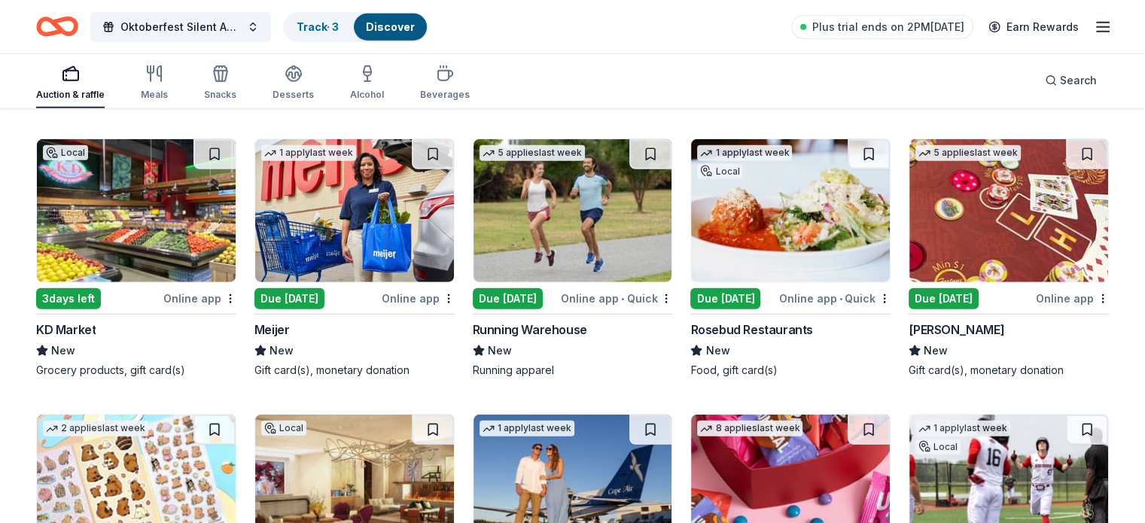
scroll to position [4172, 0]
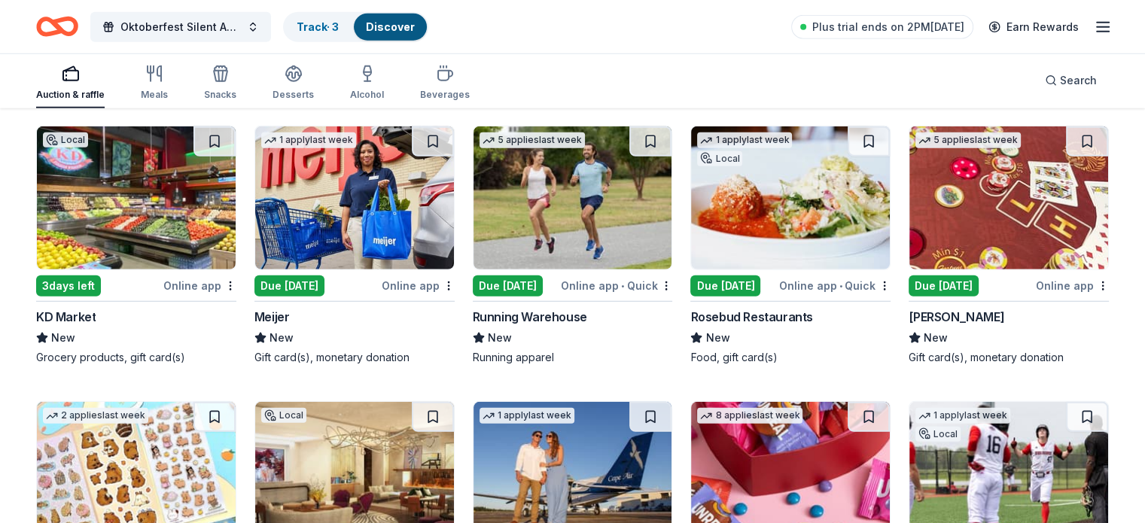
click at [796, 324] on div "Rosebud Restaurants" at bounding box center [751, 317] width 122 height 18
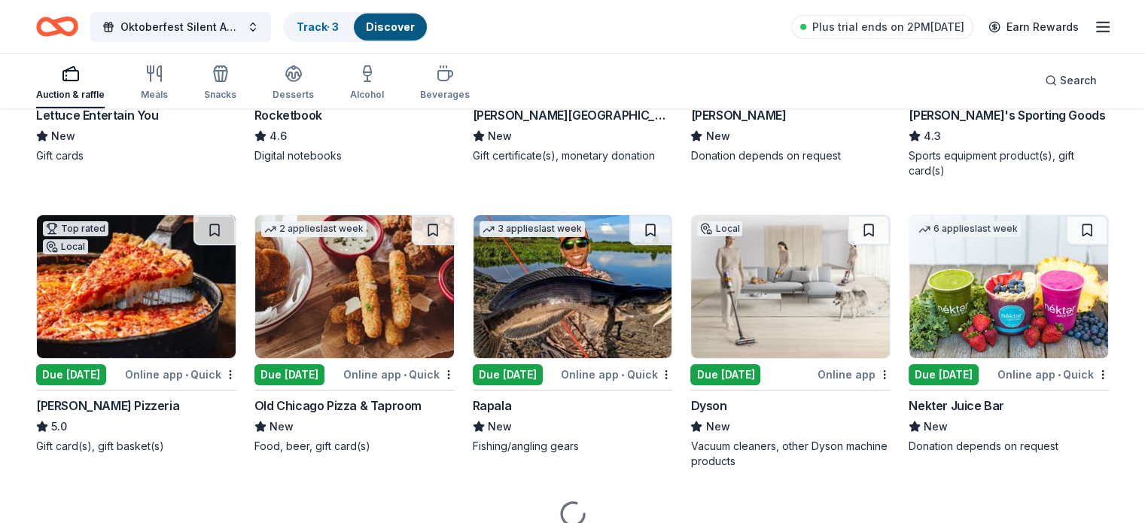
scroll to position [5000, 0]
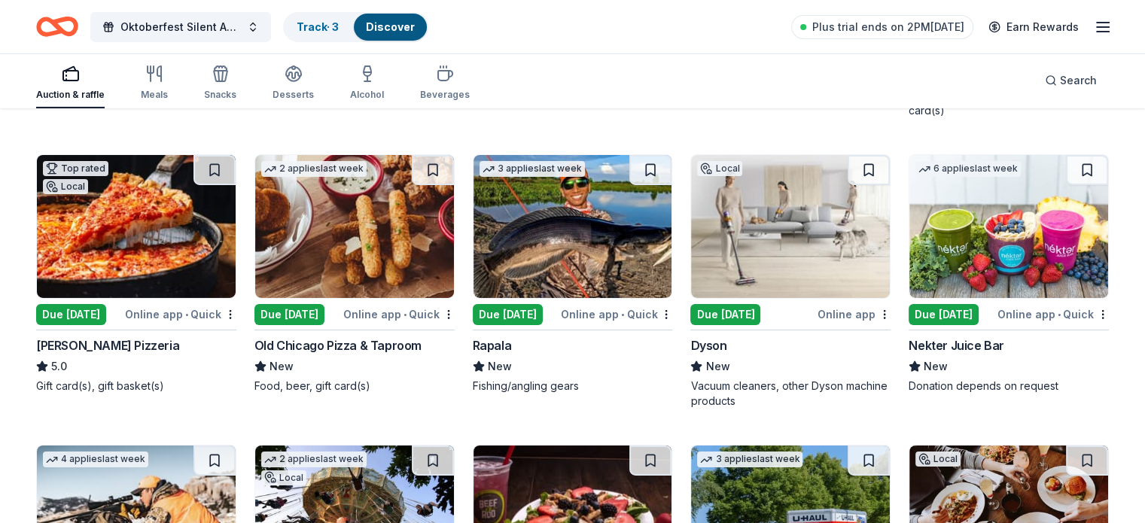
click at [843, 322] on div "Online app" at bounding box center [853, 314] width 73 height 19
click at [106, 317] on div "Due [DATE]" at bounding box center [71, 314] width 70 height 21
click at [329, 354] on div "Old Chicago Pizza & Taproom" at bounding box center [337, 345] width 167 height 18
click at [494, 354] on div "Rapala" at bounding box center [492, 345] width 39 height 18
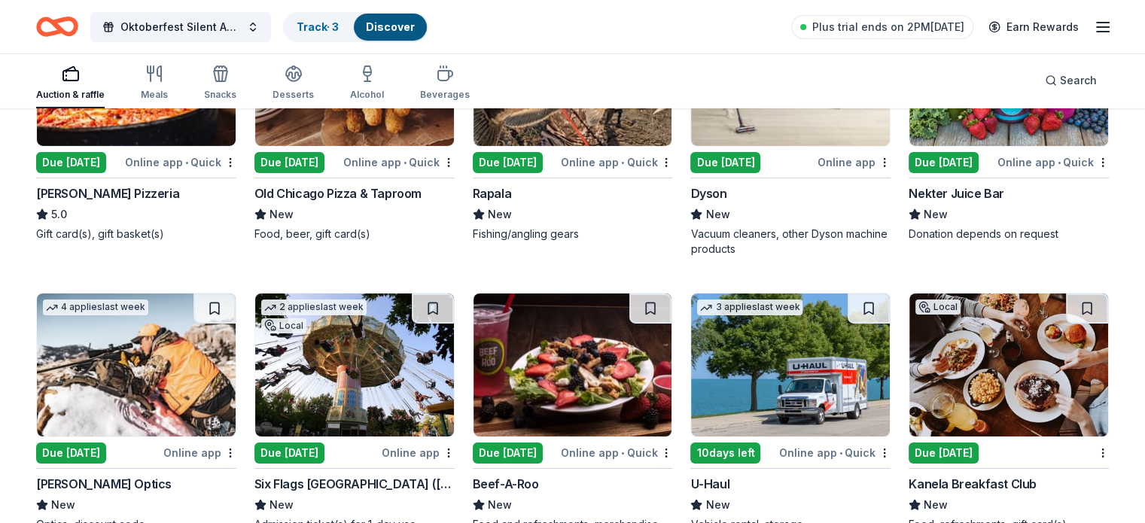
scroll to position [5226, 0]
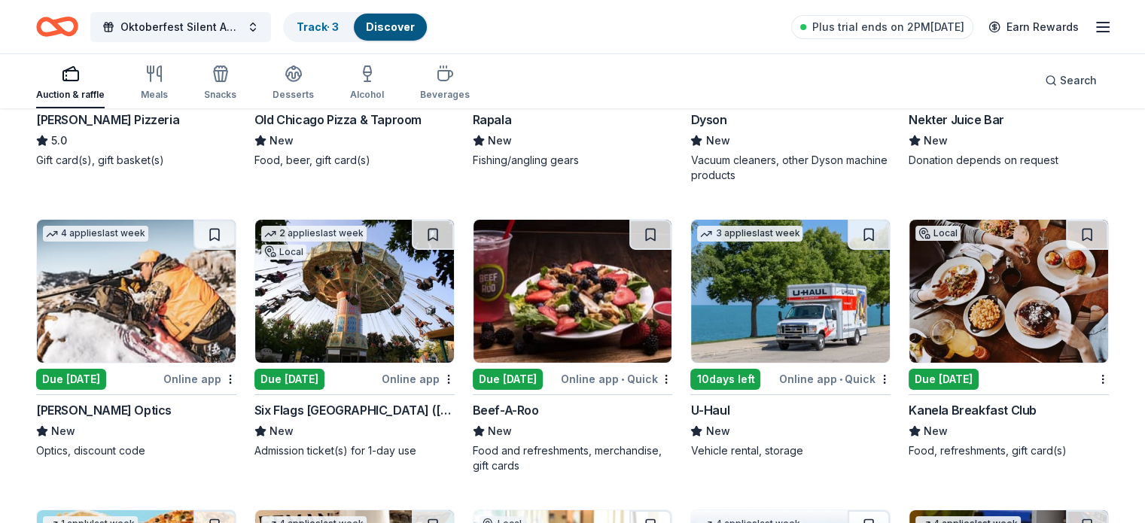
click at [518, 419] on div "Beef-A-Roo" at bounding box center [506, 410] width 66 height 18
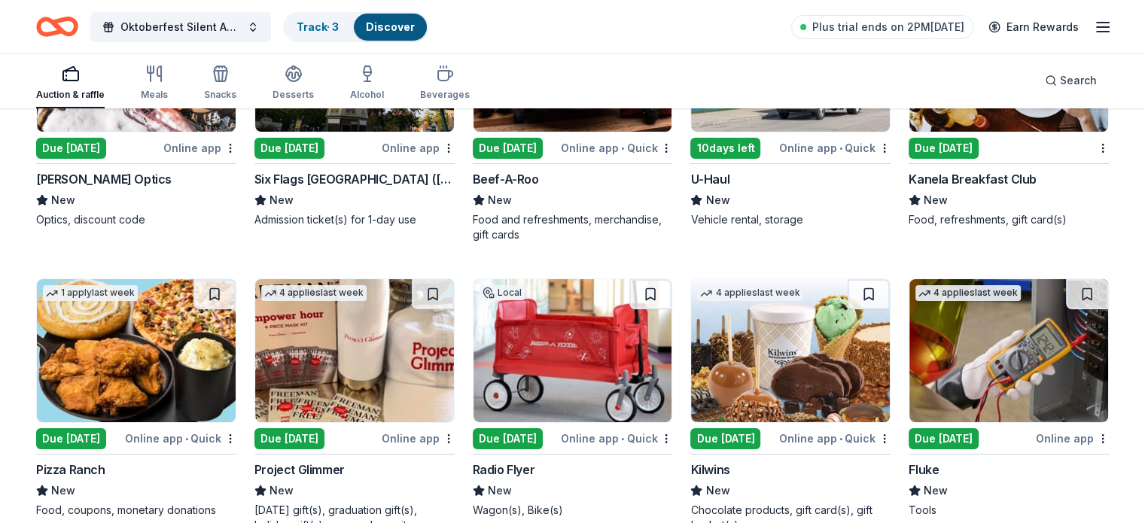
scroll to position [5527, 0]
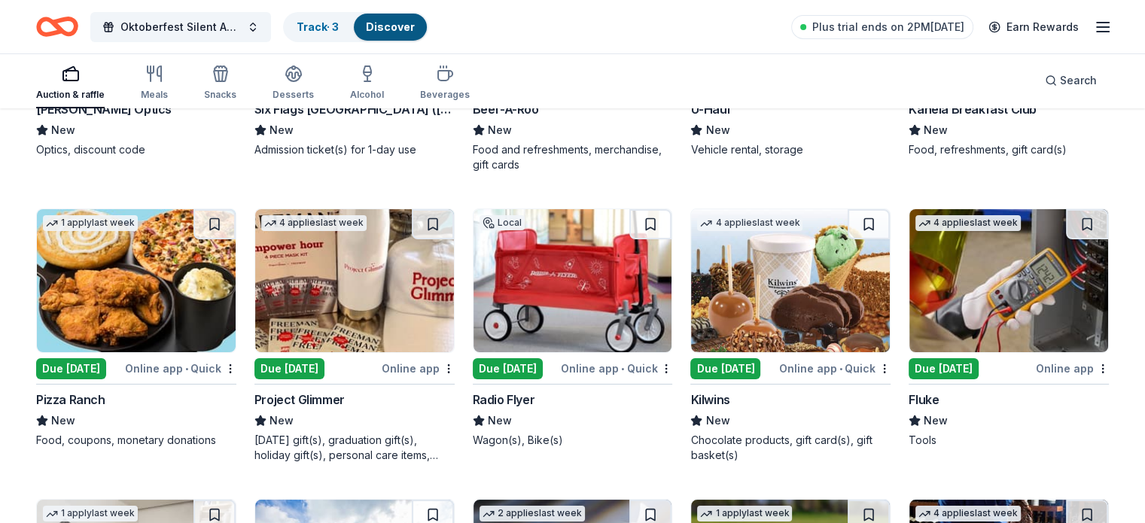
click at [336, 407] on div "Project Glimmer" at bounding box center [299, 400] width 90 height 18
click at [518, 379] on div "Due [DATE]" at bounding box center [508, 368] width 70 height 21
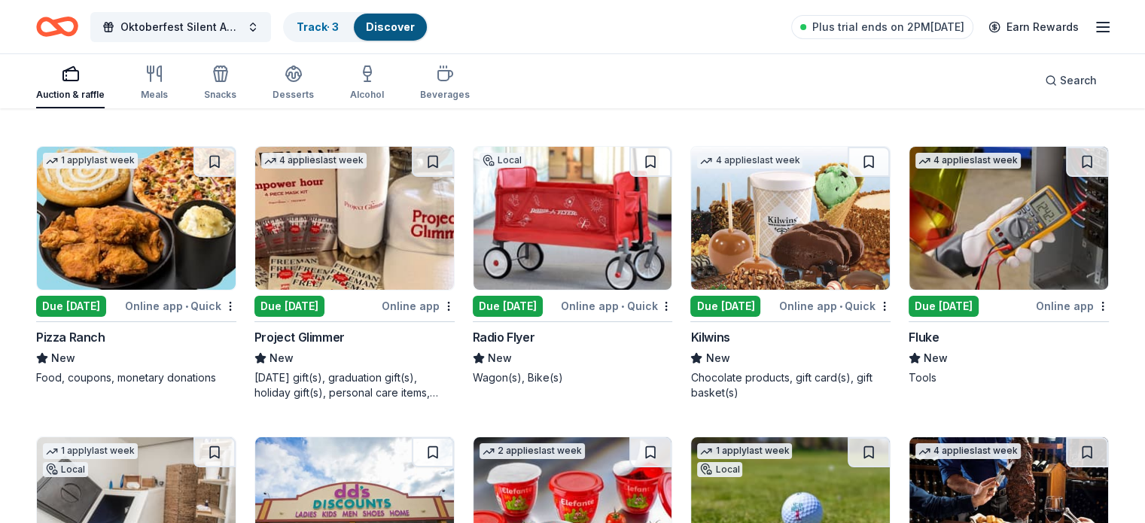
scroll to position [5602, 0]
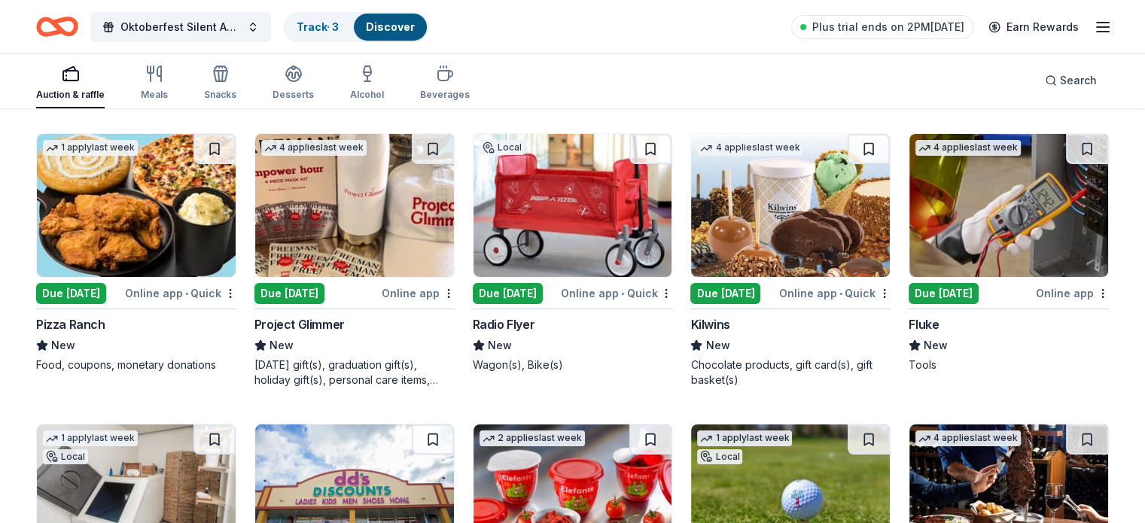
click at [789, 256] on img at bounding box center [790, 205] width 199 height 143
click at [908, 333] on div "Fluke" at bounding box center [923, 324] width 30 height 18
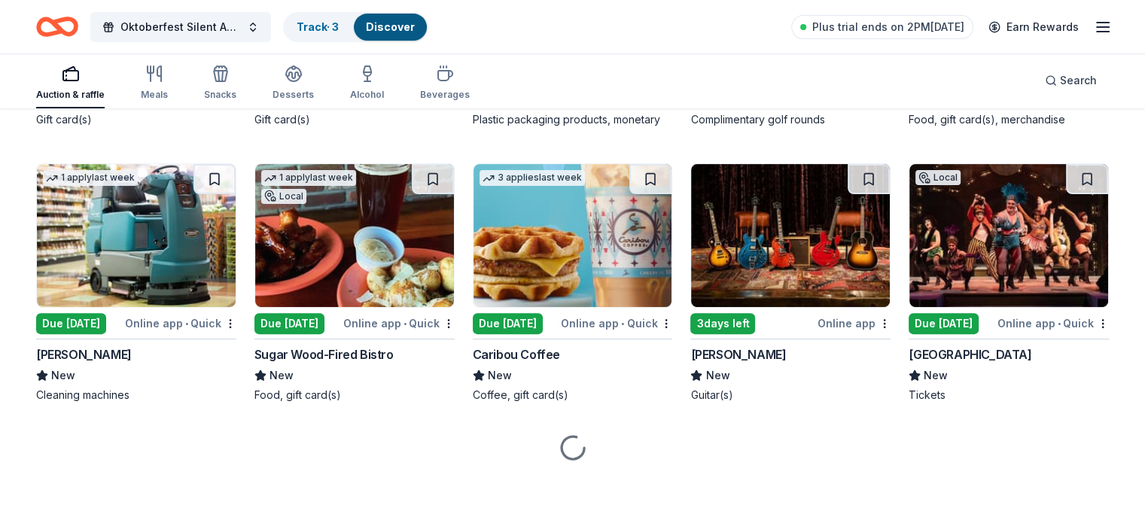
scroll to position [6149, 0]
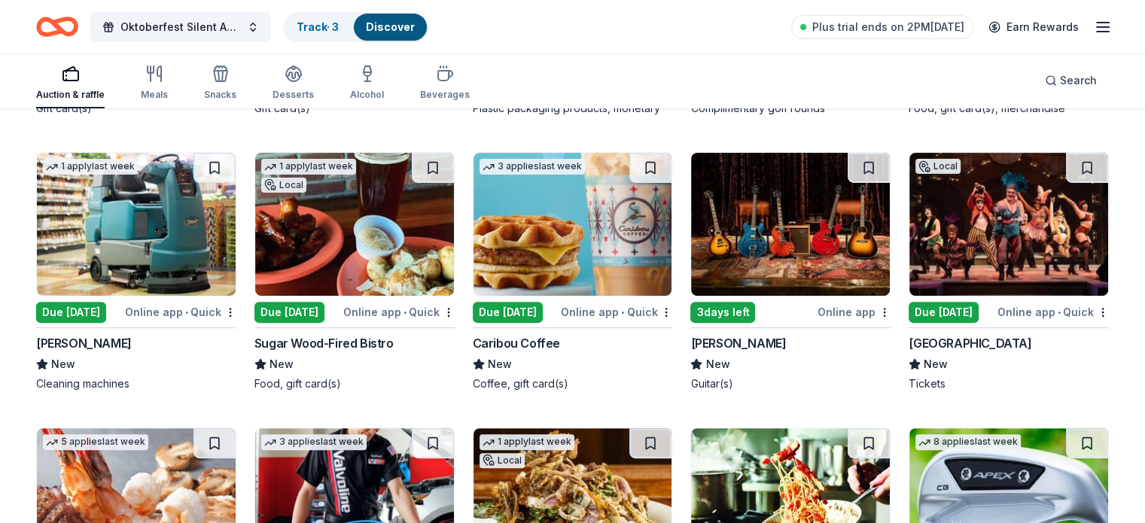
click at [712, 352] on div "Gibson" at bounding box center [738, 343] width 96 height 18
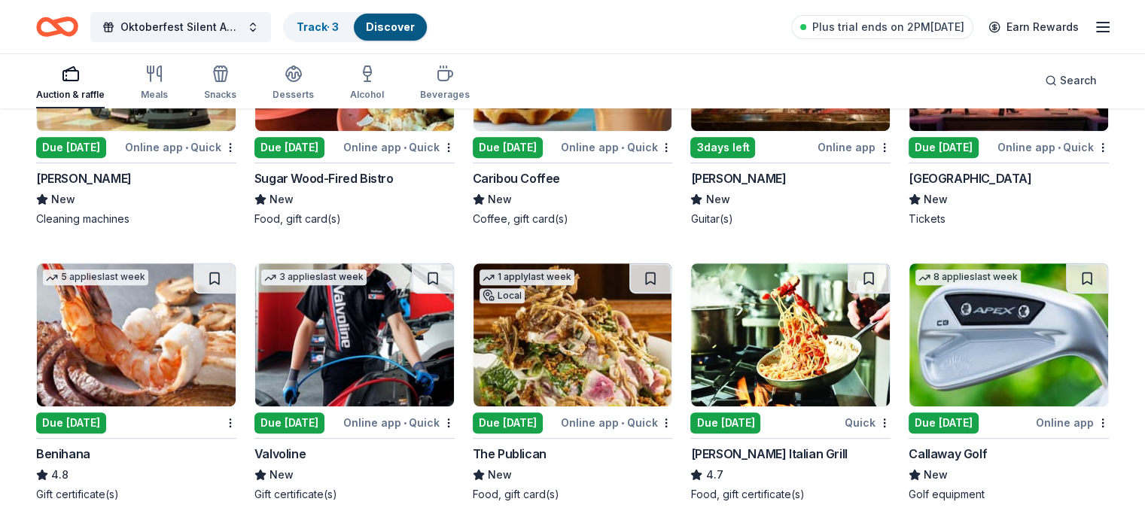
scroll to position [6375, 0]
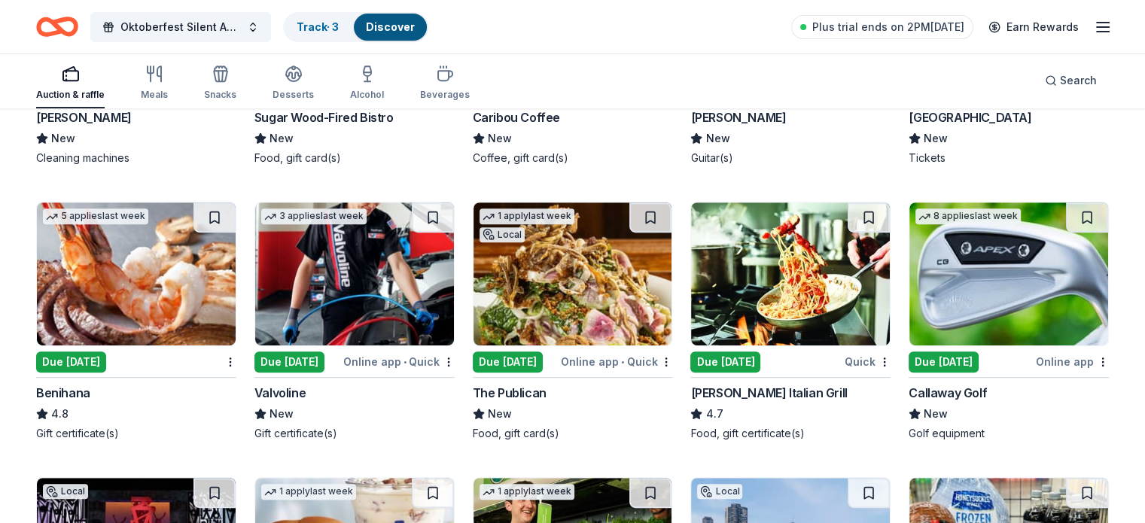
click at [940, 400] on div "Callaway Golf" at bounding box center [947, 393] width 78 height 18
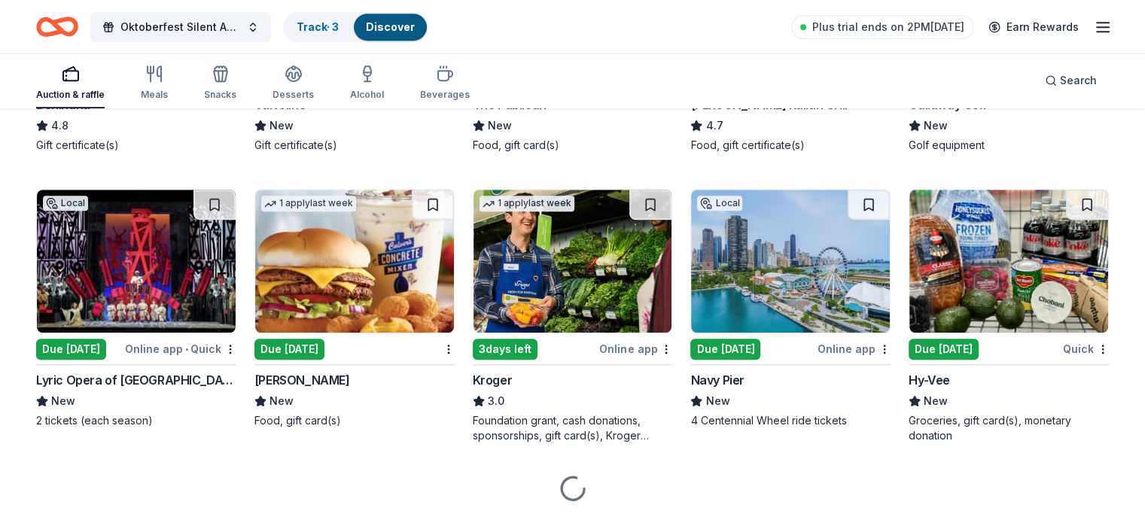
scroll to position [6676, 0]
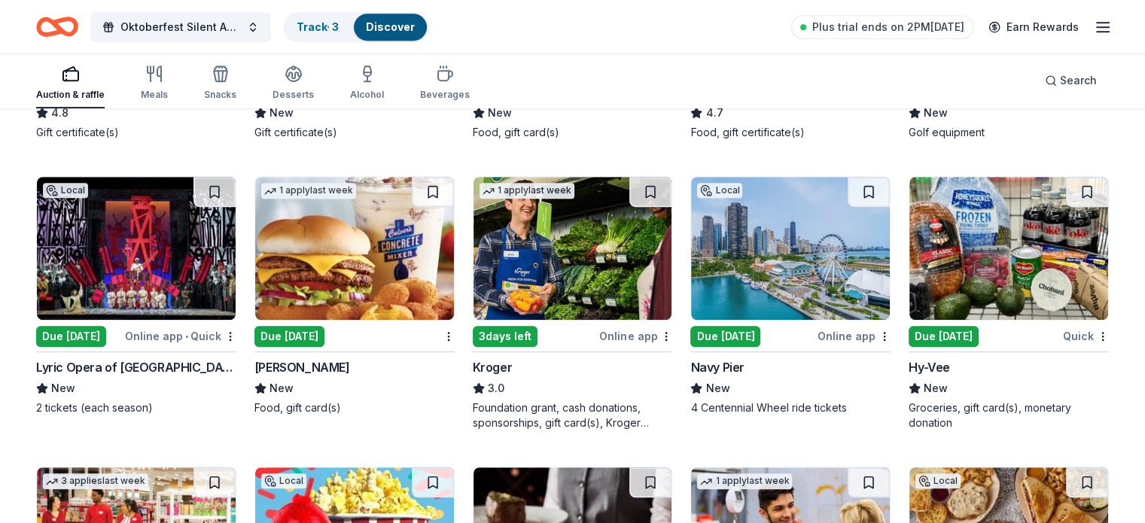
click at [173, 320] on img at bounding box center [136, 248] width 199 height 143
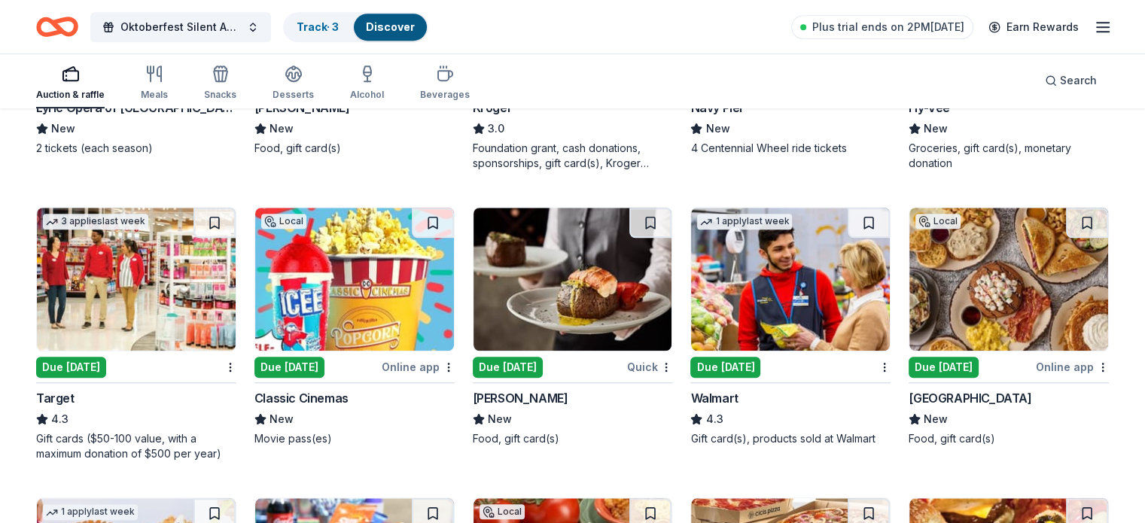
scroll to position [6977, 0]
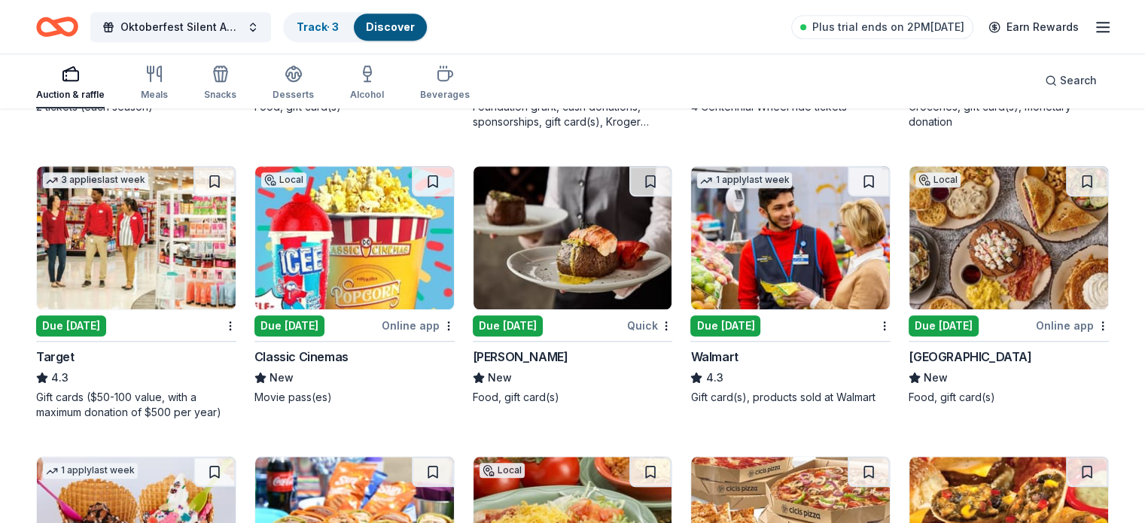
click at [442, 327] on div "Online app" at bounding box center [418, 325] width 73 height 19
click at [543, 278] on img at bounding box center [572, 237] width 199 height 143
click at [958, 363] on div "Egg Harbor Cafe" at bounding box center [969, 357] width 123 height 18
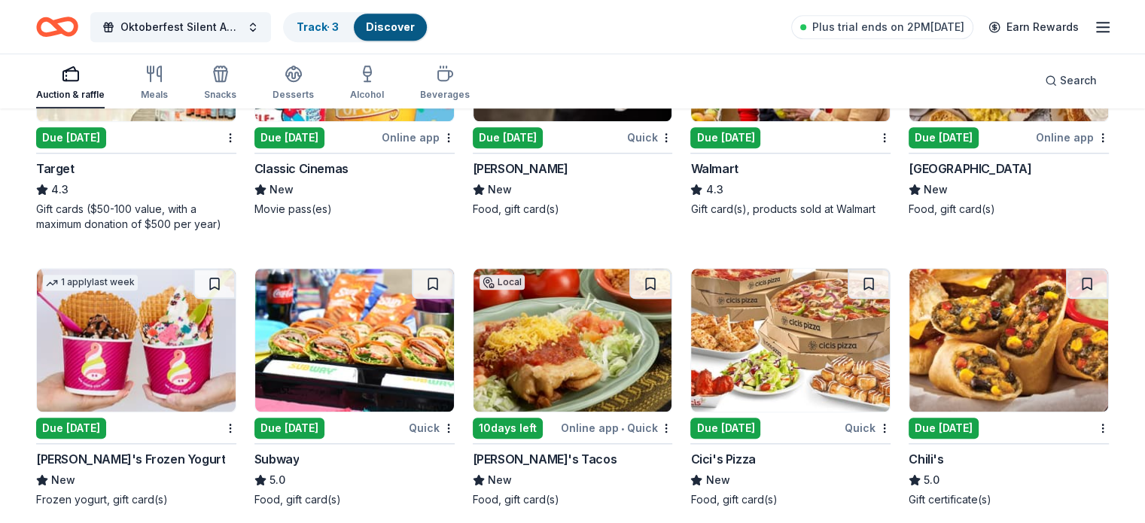
scroll to position [7280, 0]
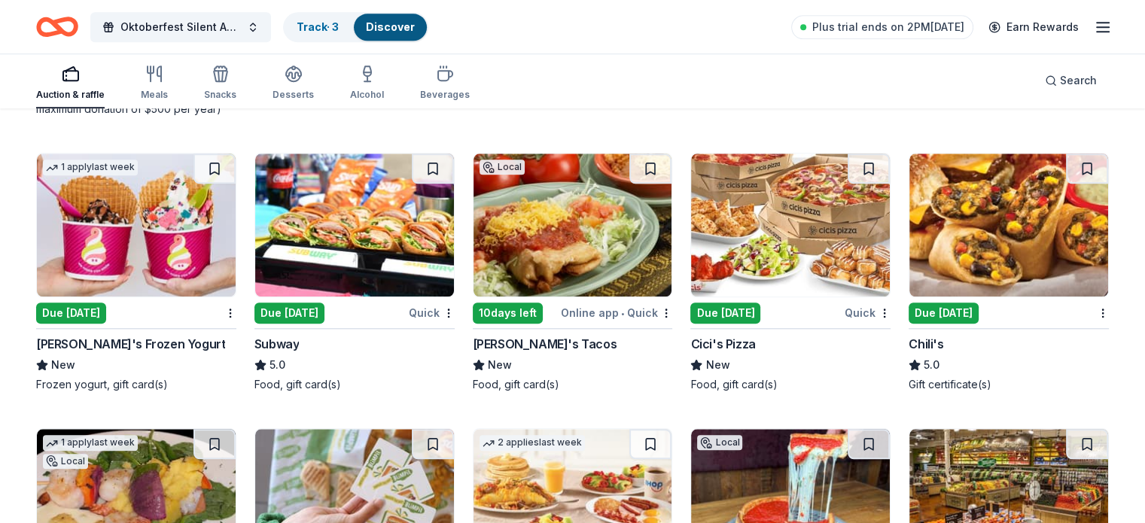
click at [178, 350] on div "Menchie's Frozen Yogurt" at bounding box center [130, 344] width 189 height 18
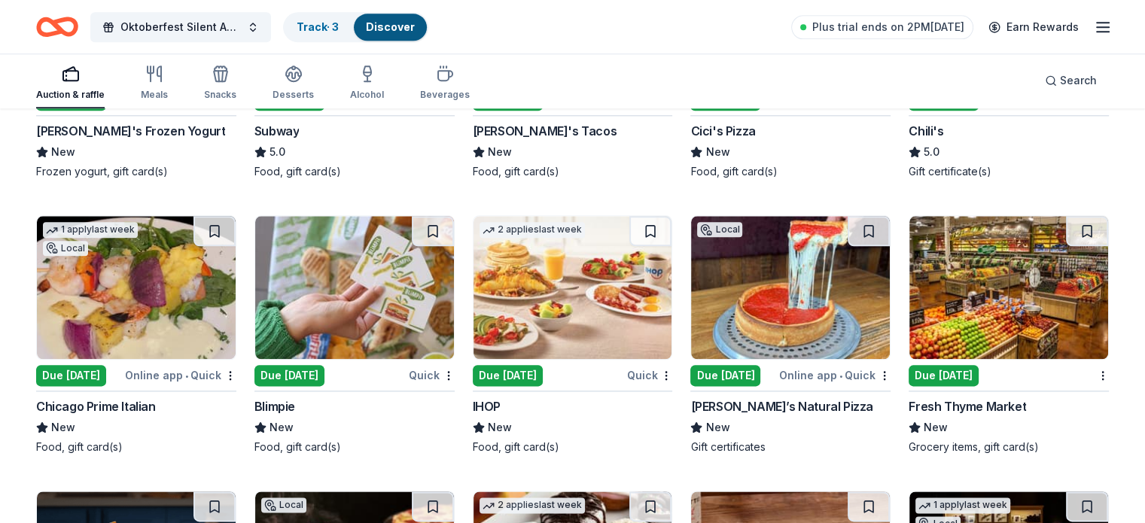
scroll to position [7581, 0]
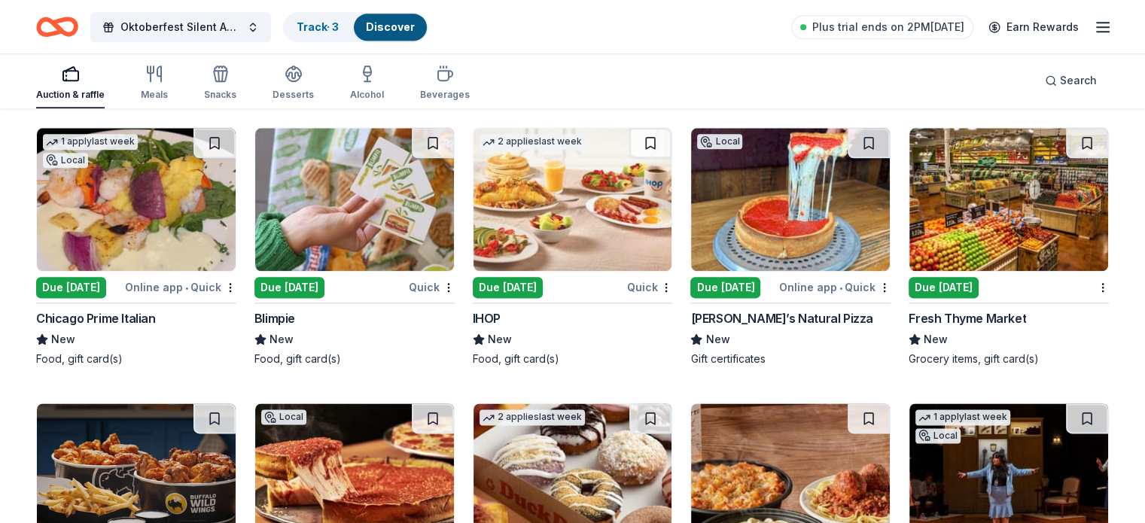
click at [102, 263] on img at bounding box center [136, 199] width 199 height 143
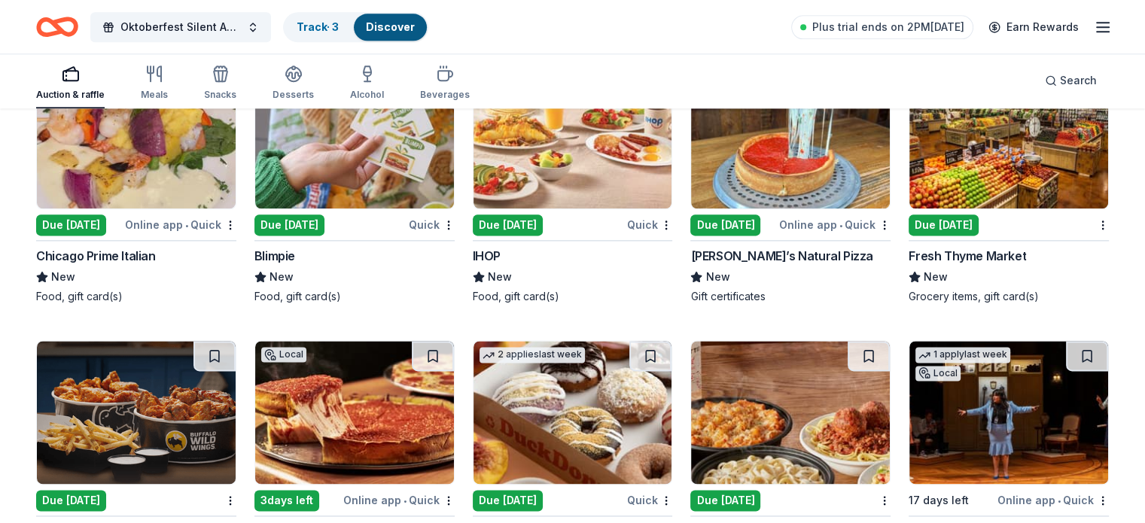
scroll to position [7807, 0]
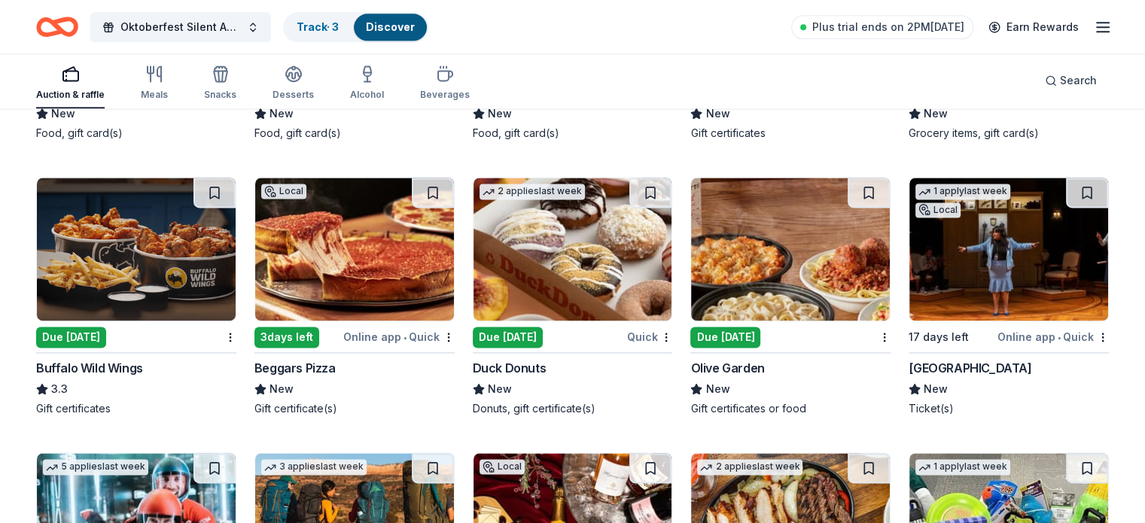
click at [532, 377] on div "Duck Donuts" at bounding box center [510, 368] width 74 height 18
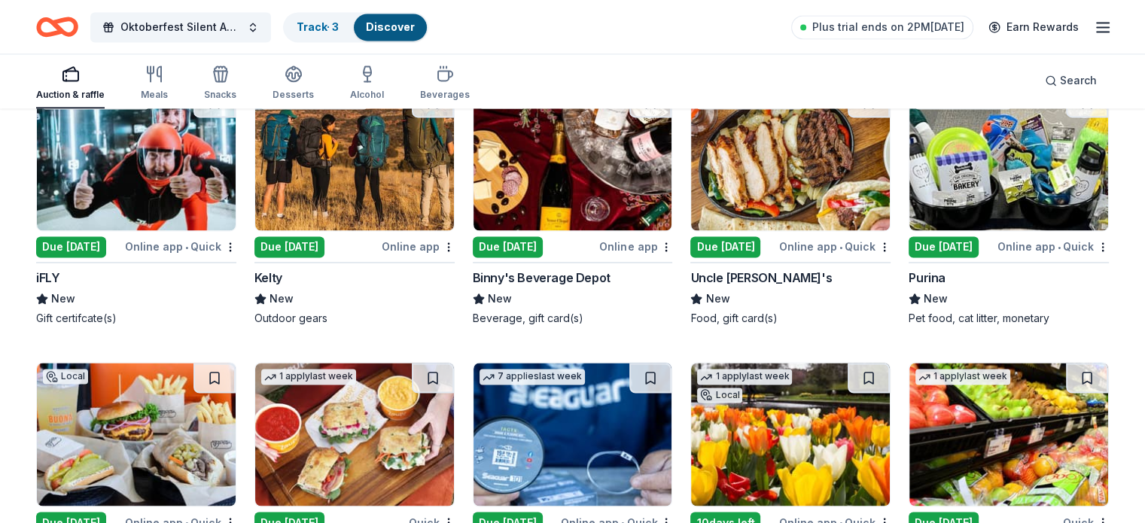
scroll to position [8183, 0]
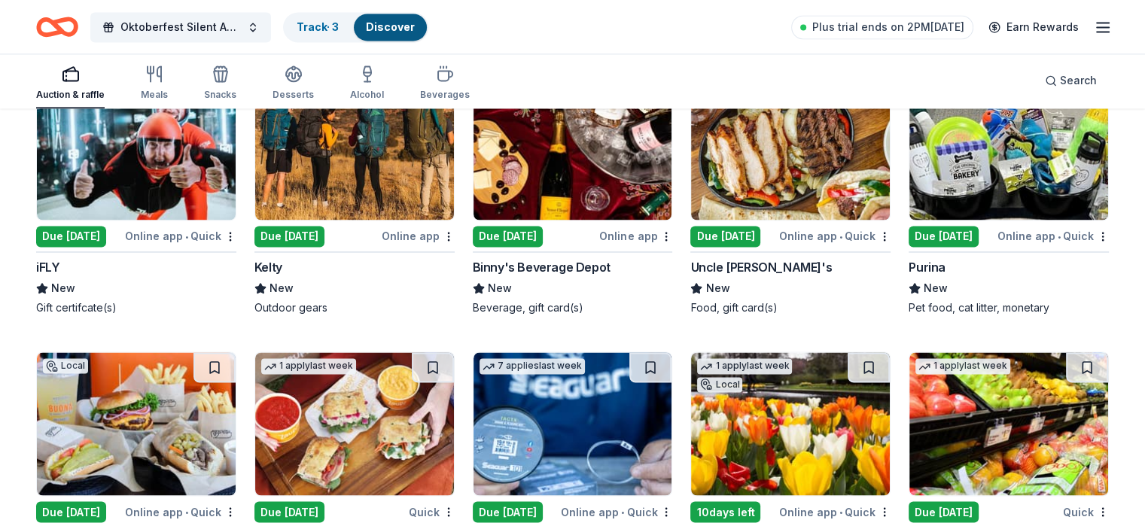
click at [507, 240] on div "Due [DATE]" at bounding box center [508, 236] width 70 height 21
click at [911, 276] on div "Purina" at bounding box center [926, 267] width 37 height 18
click at [86, 247] on div "Due [DATE]" at bounding box center [71, 236] width 70 height 21
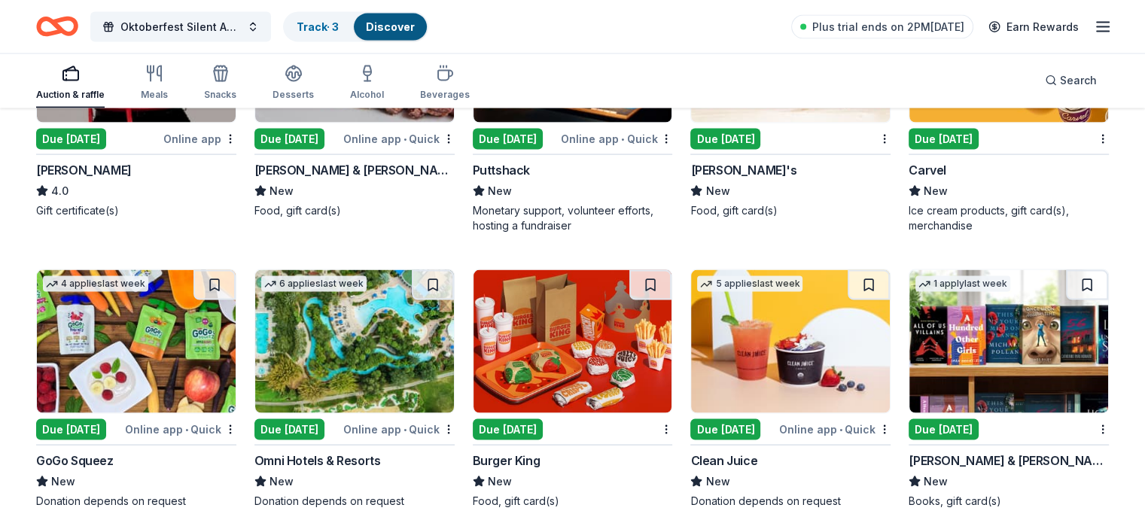
scroll to position [8923, 0]
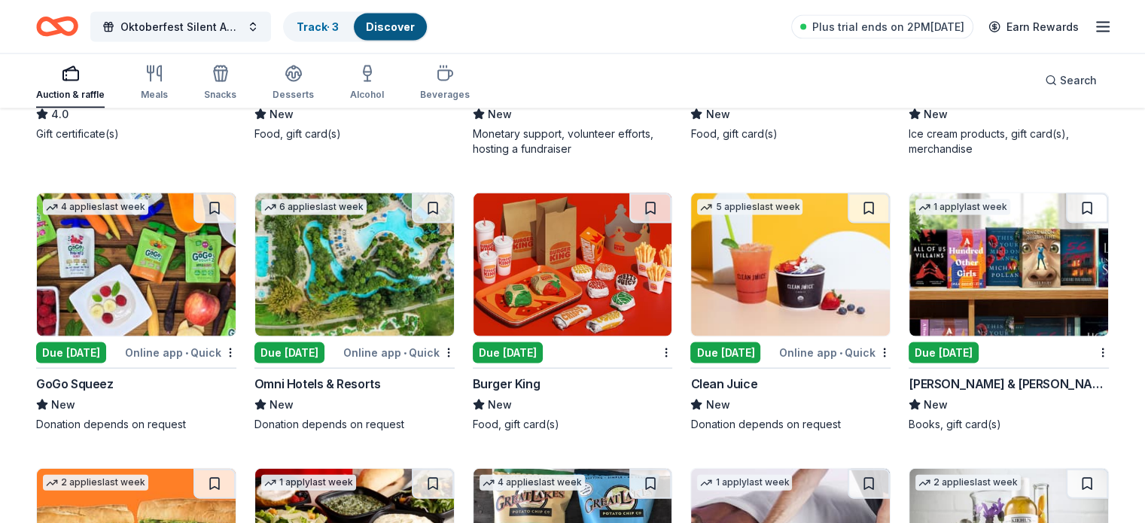
click at [962, 388] on div "Barnes & Noble" at bounding box center [1008, 384] width 200 height 18
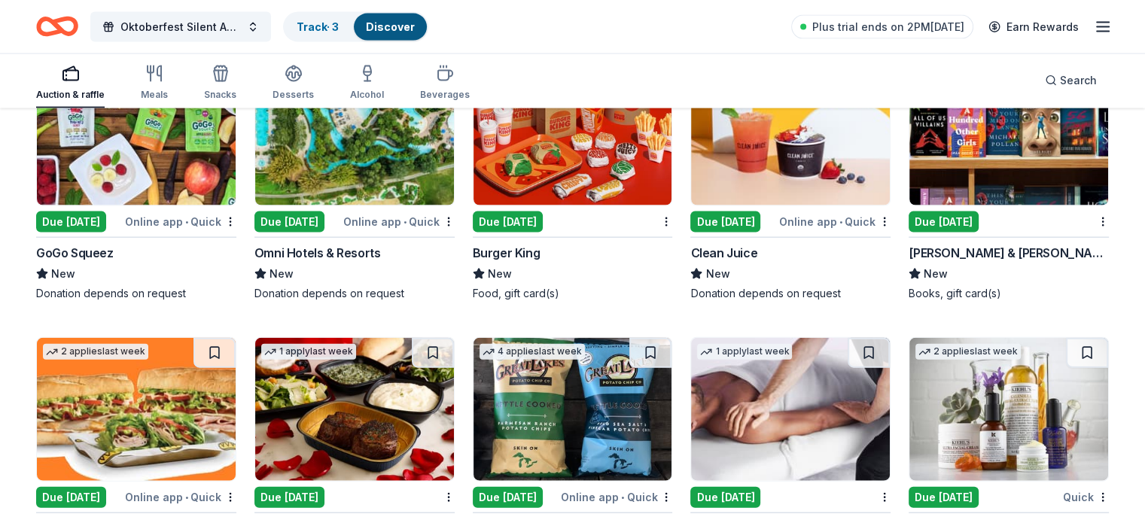
scroll to position [9149, 0]
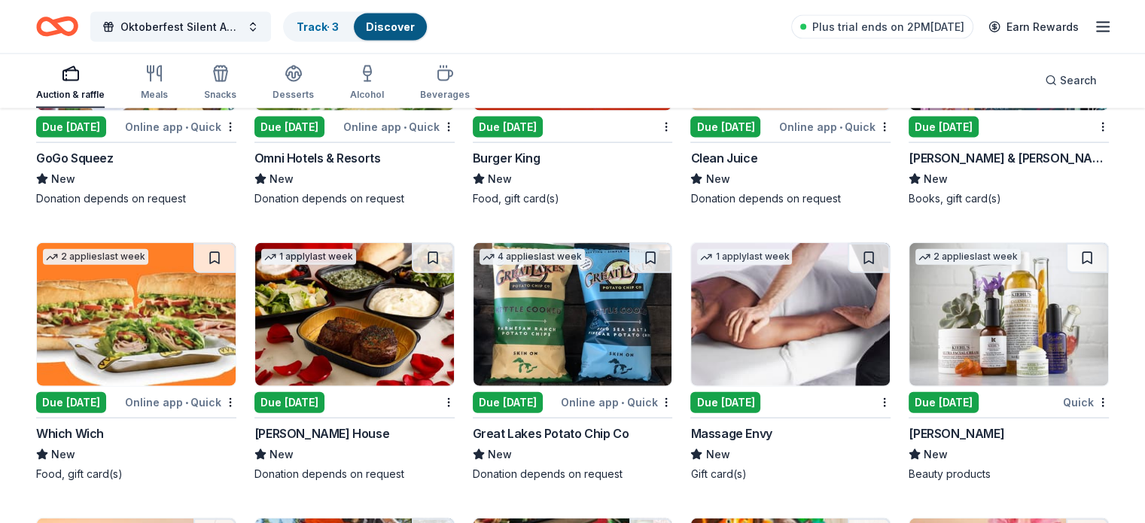
click at [364, 442] on div "Ruth's Chris Steak House" at bounding box center [321, 433] width 135 height 18
click at [567, 357] on img at bounding box center [572, 314] width 199 height 143
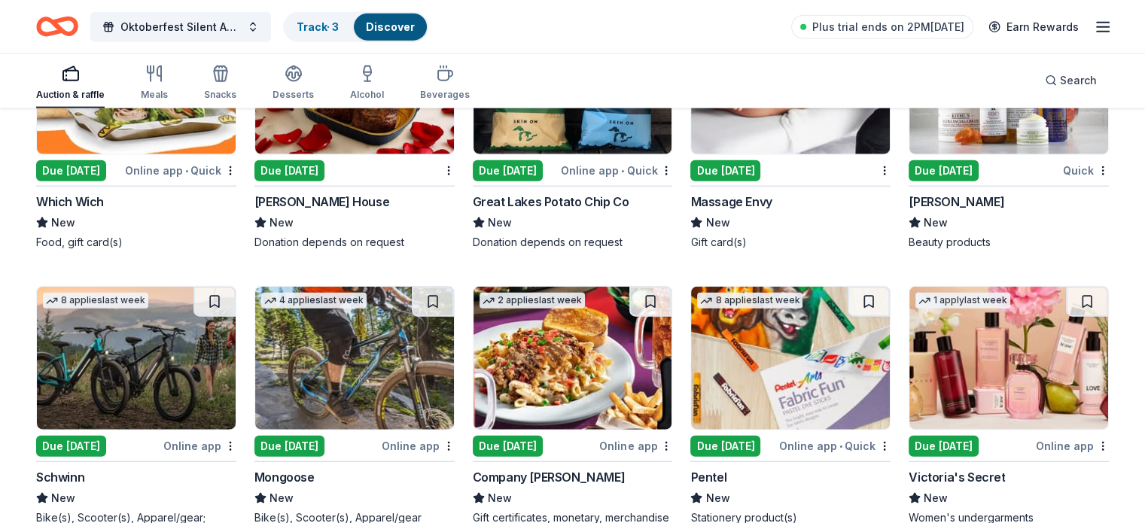
scroll to position [9450, 0]
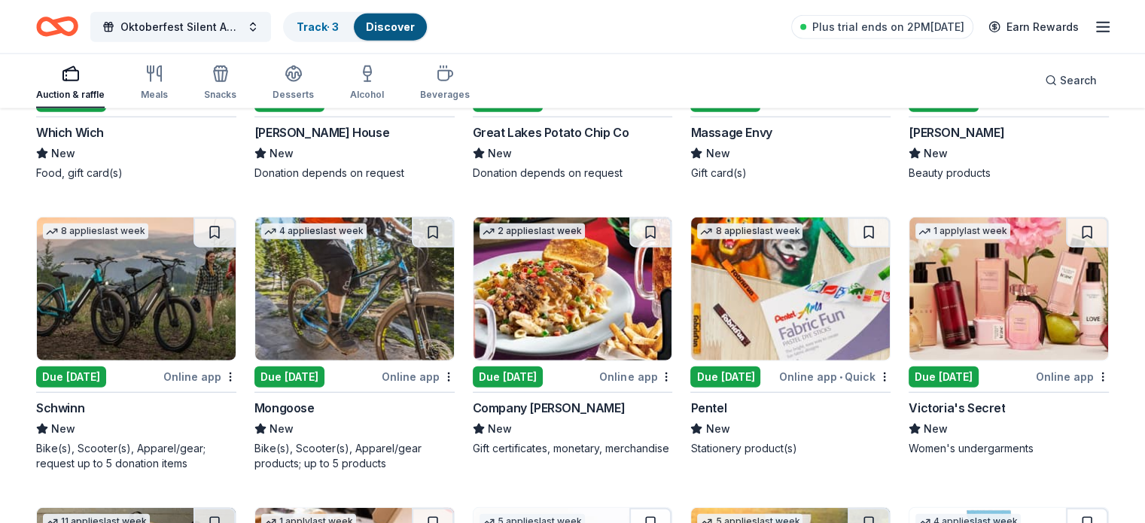
click at [144, 332] on img at bounding box center [136, 288] width 199 height 143
click at [792, 327] on img at bounding box center [790, 288] width 199 height 143
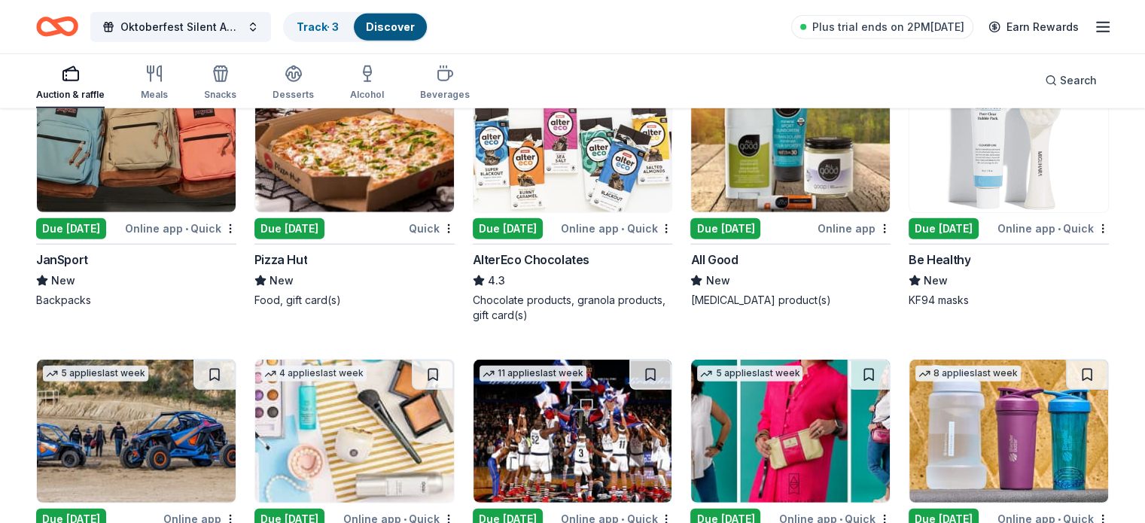
scroll to position [9901, 0]
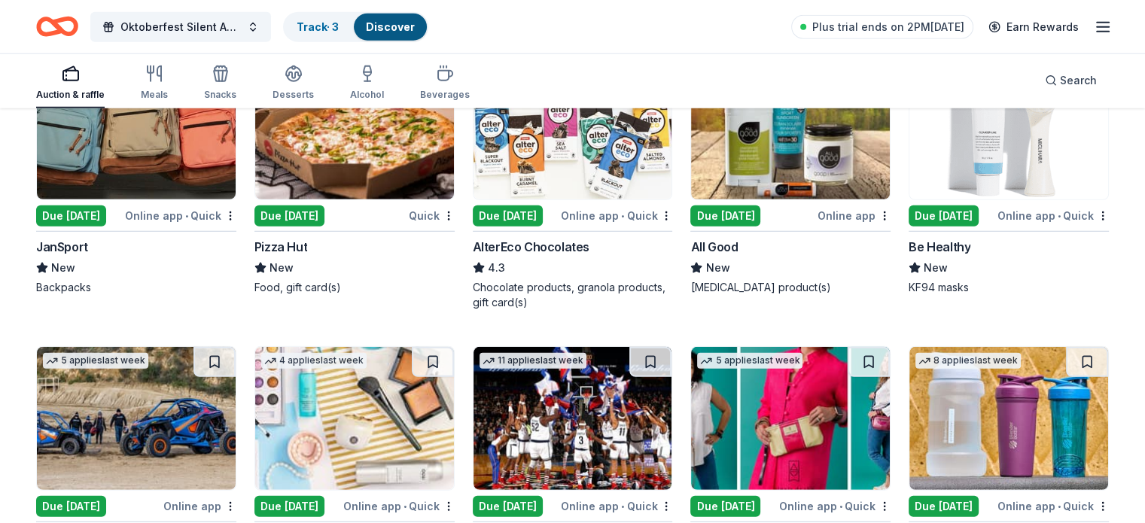
click at [160, 152] on img at bounding box center [136, 127] width 199 height 143
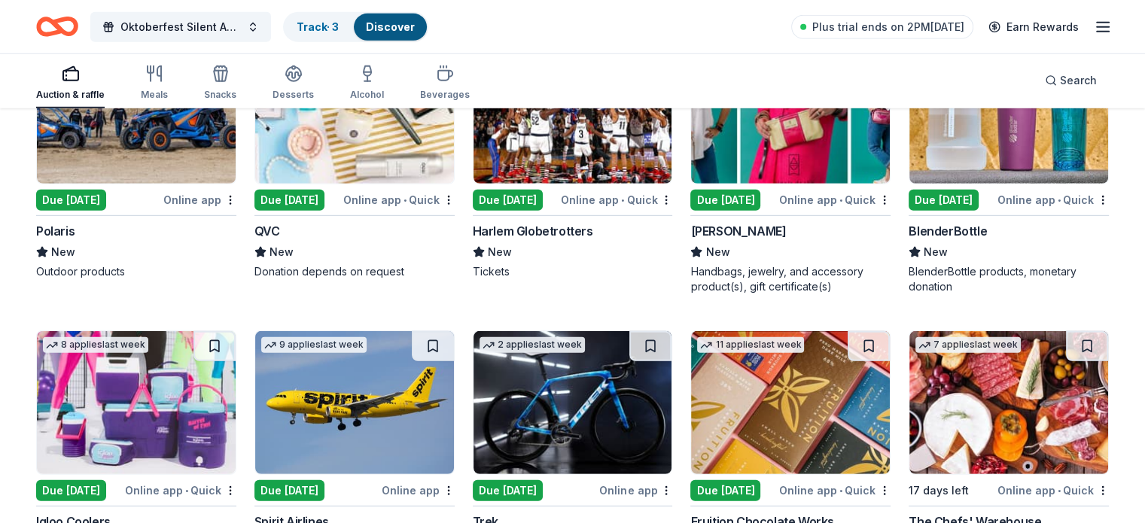
scroll to position [10202, 0]
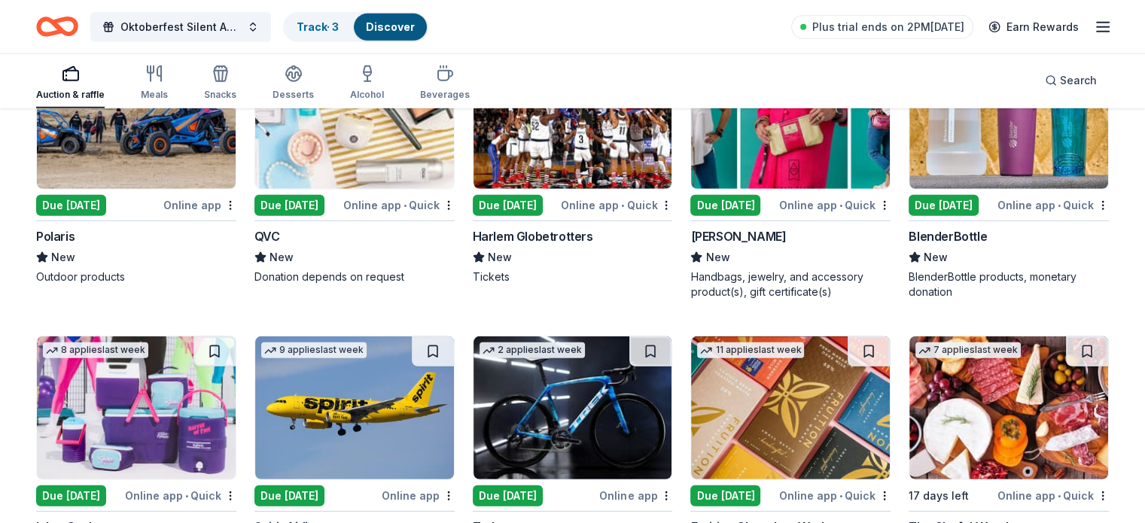
click at [580, 214] on div "Online app • Quick" at bounding box center [616, 205] width 111 height 19
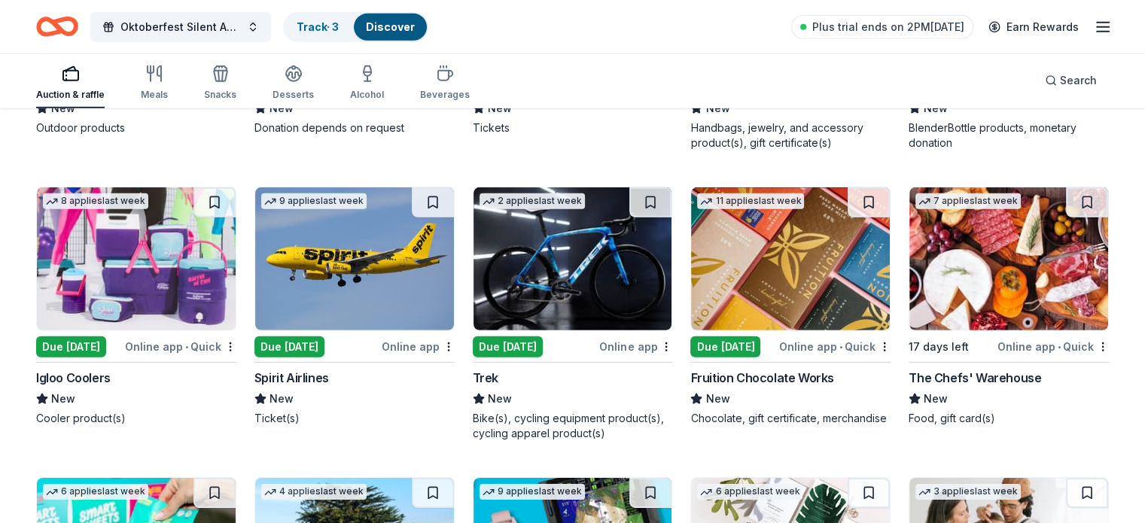
scroll to position [10428, 0]
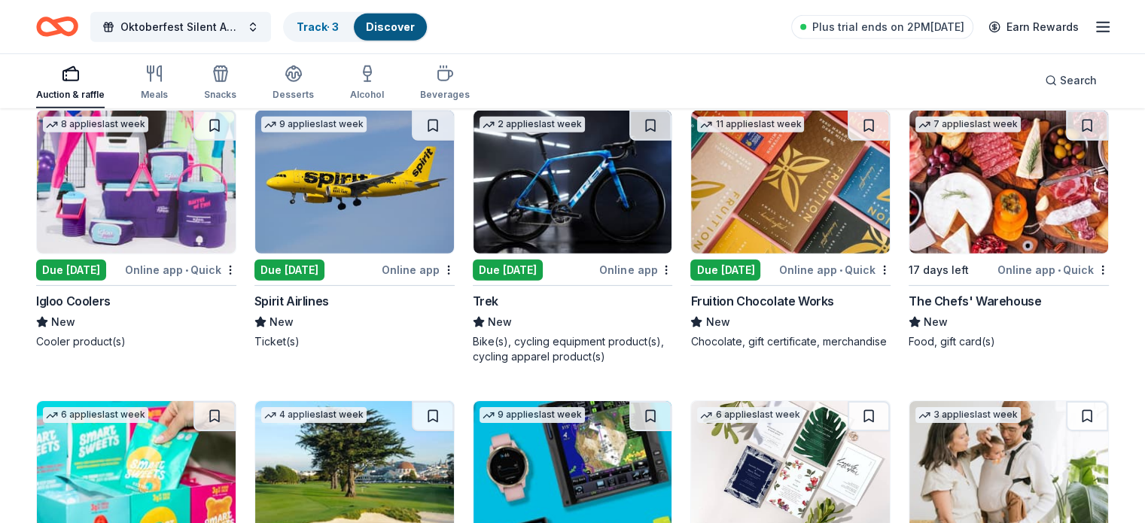
click at [177, 279] on div "Online app • Quick" at bounding box center [180, 269] width 111 height 19
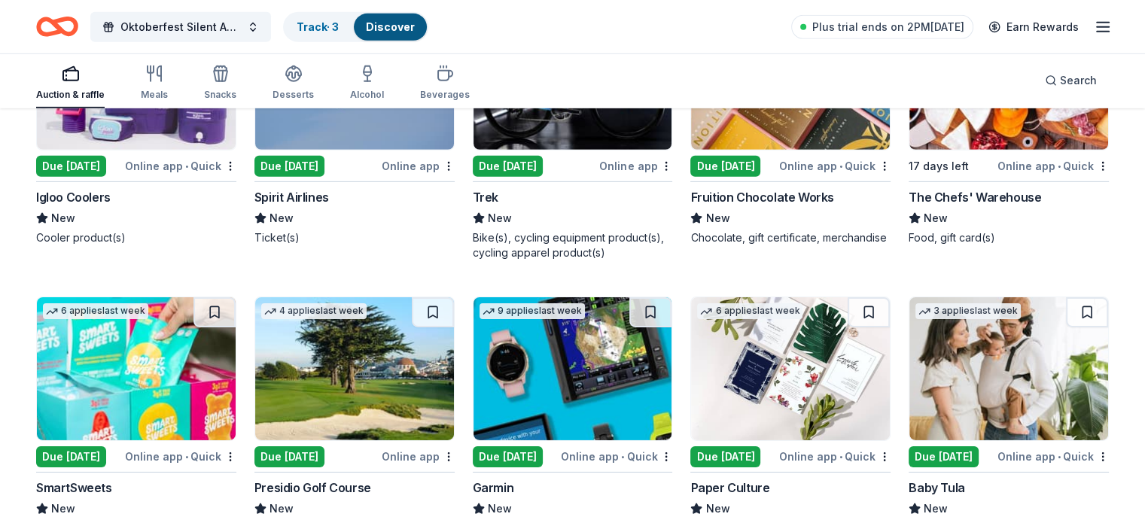
scroll to position [10653, 0]
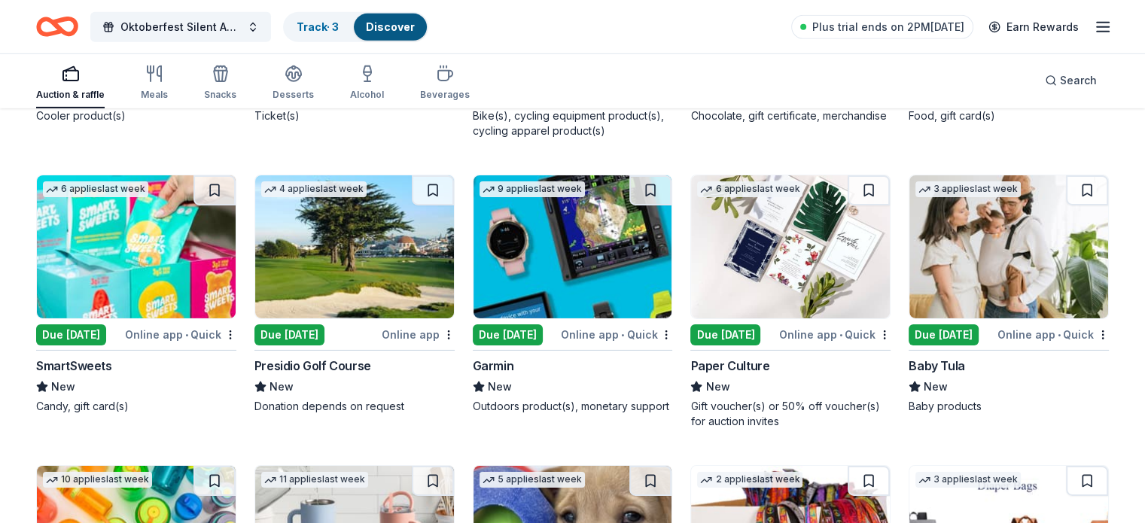
click at [528, 414] on div "Outdoors product(s), monetary support" at bounding box center [573, 406] width 200 height 15
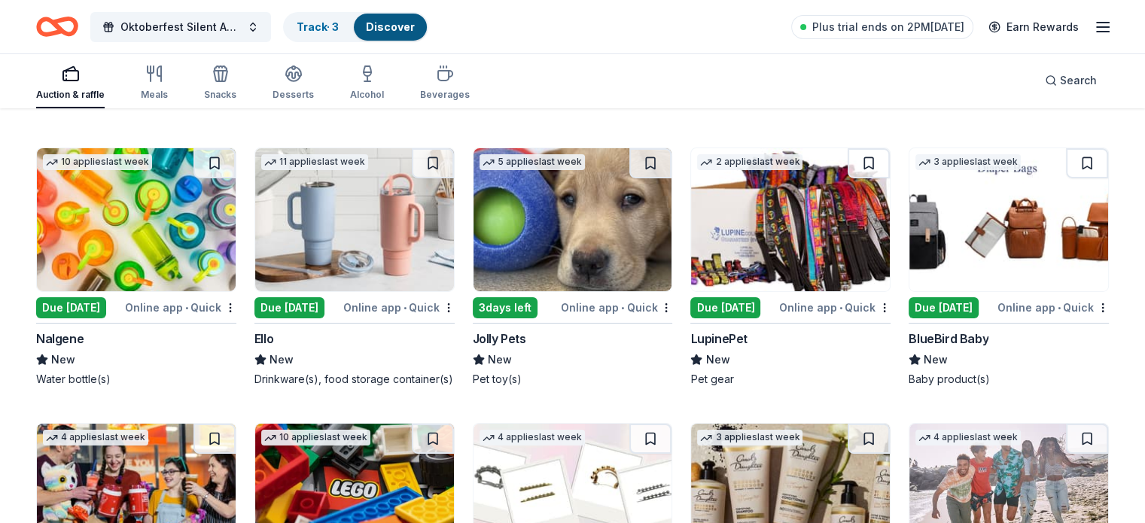
scroll to position [11030, 0]
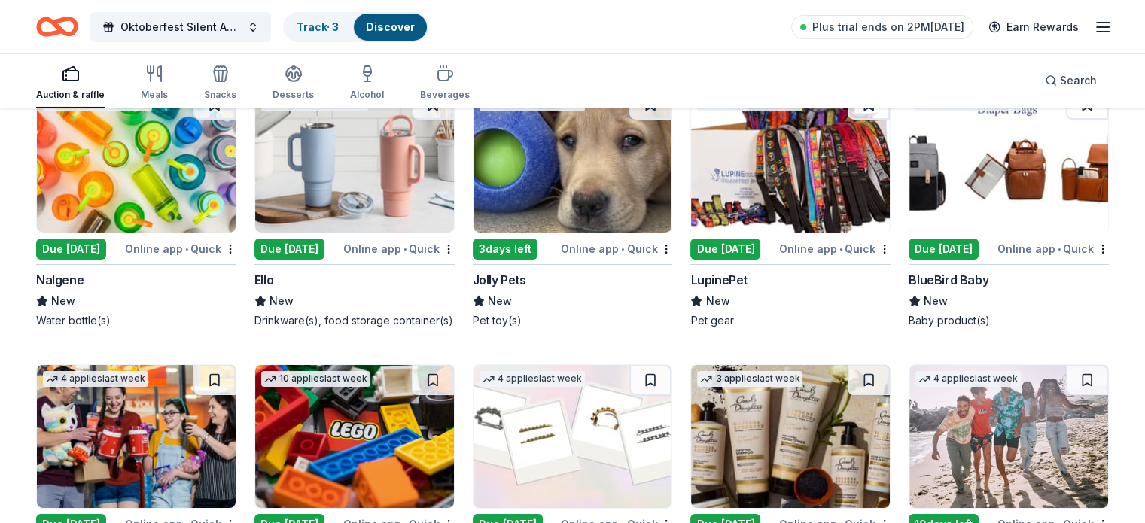
click at [176, 186] on img at bounding box center [136, 161] width 199 height 143
click at [368, 141] on img at bounding box center [354, 161] width 199 height 143
click at [709, 289] on div "LupinePet" at bounding box center [718, 280] width 56 height 18
click at [505, 286] on div "Jolly Pets" at bounding box center [499, 280] width 53 height 18
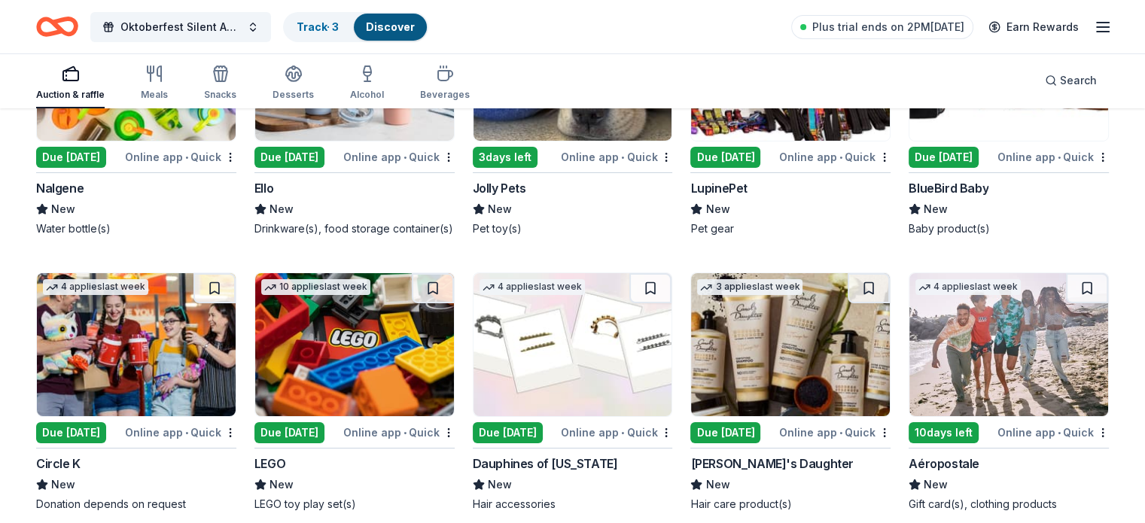
scroll to position [11180, 0]
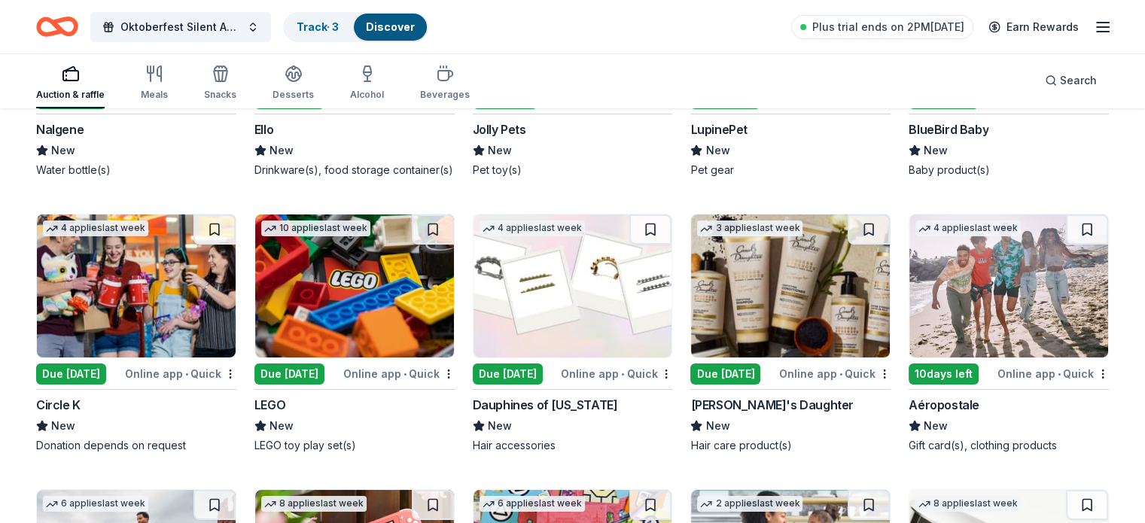
click at [285, 414] on div "LEGO" at bounding box center [269, 405] width 31 height 18
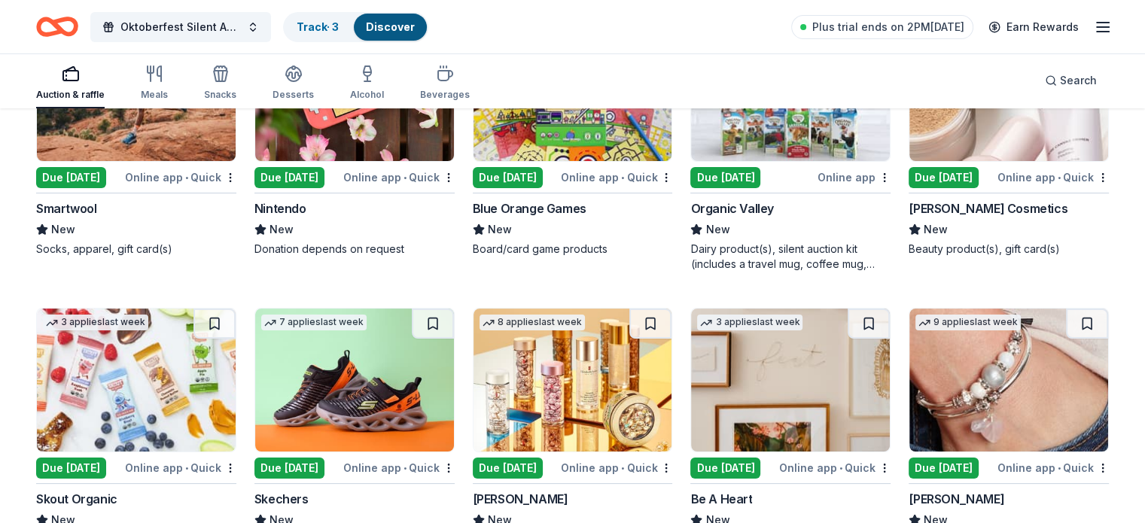
scroll to position [11782, 0]
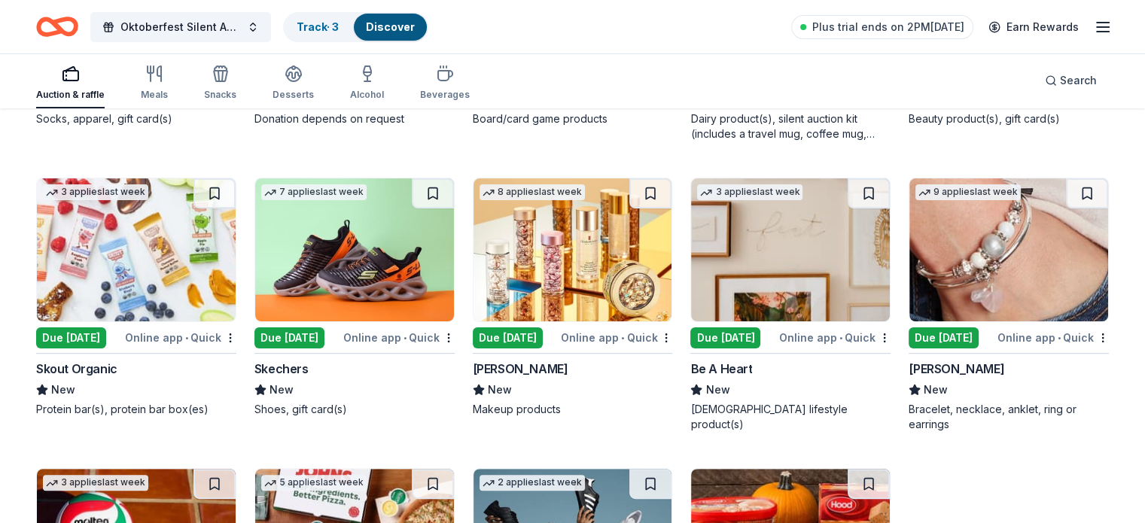
click at [549, 378] on div "[PERSON_NAME]" at bounding box center [521, 369] width 96 height 18
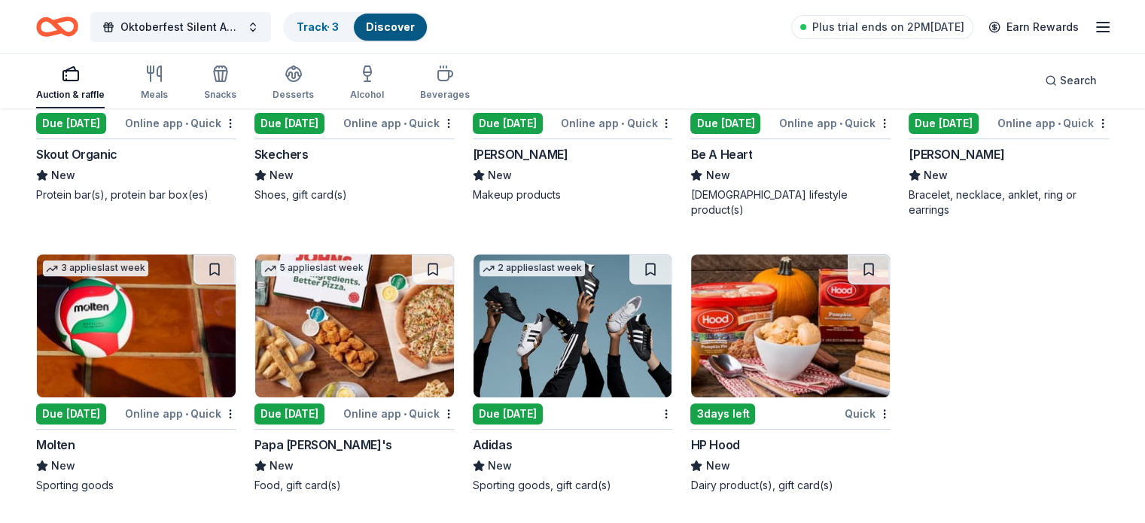
scroll to position [12019, 0]
click at [543, 416] on div "Due [DATE]" at bounding box center [508, 413] width 70 height 21
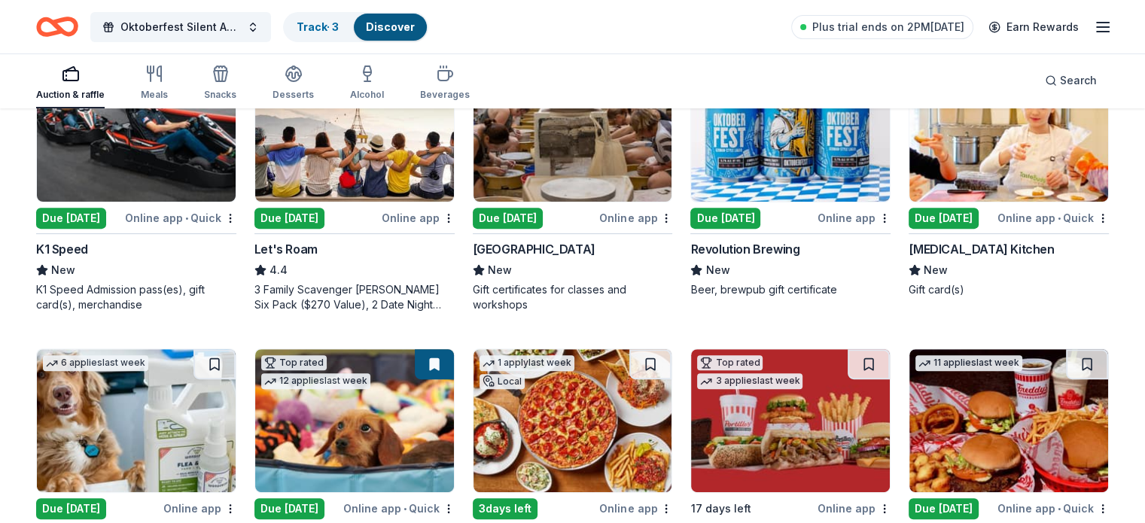
scroll to position [0, 0]
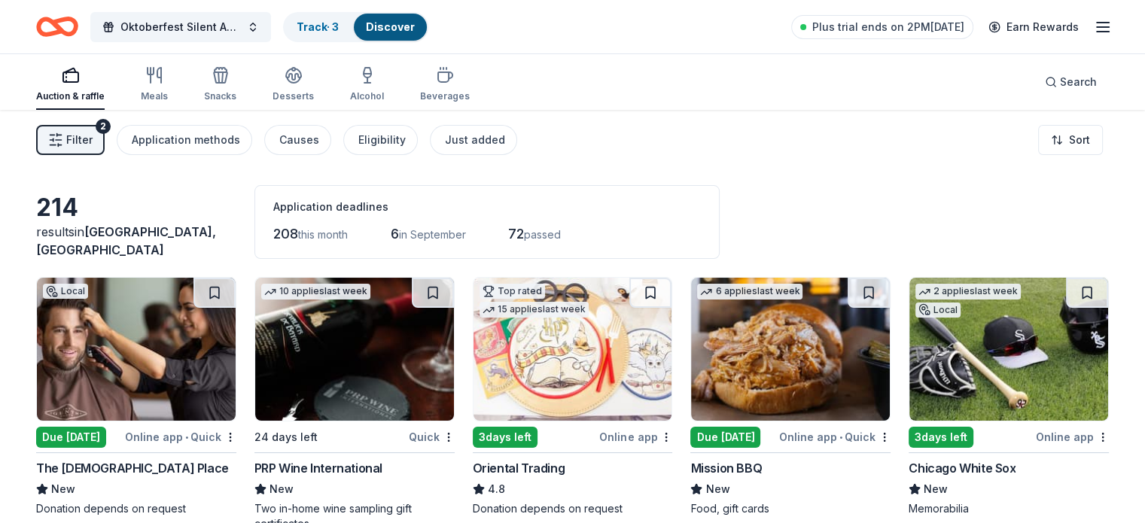
click at [429, 436] on div "Quick" at bounding box center [432, 436] width 46 height 19
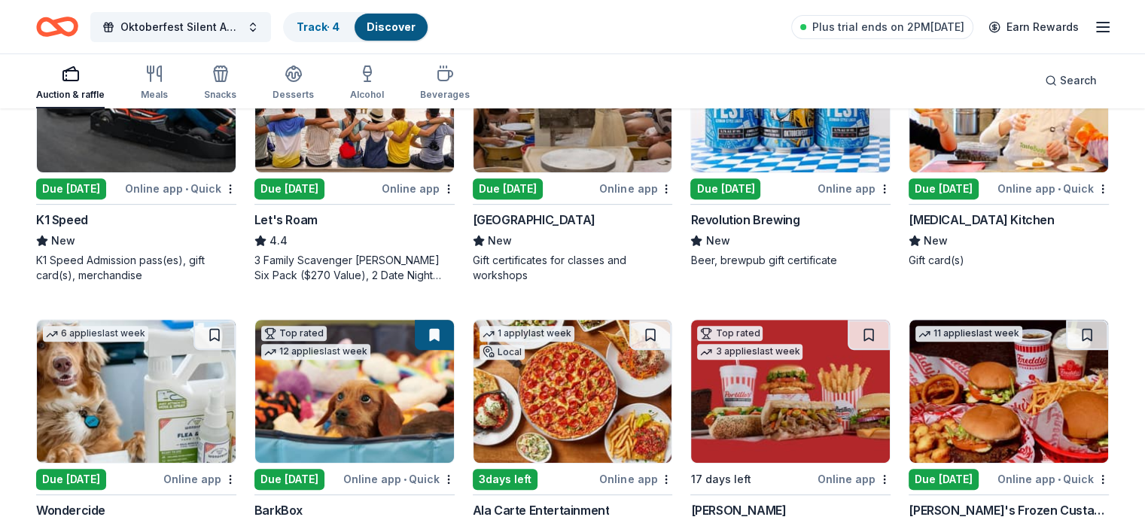
scroll to position [527, 0]
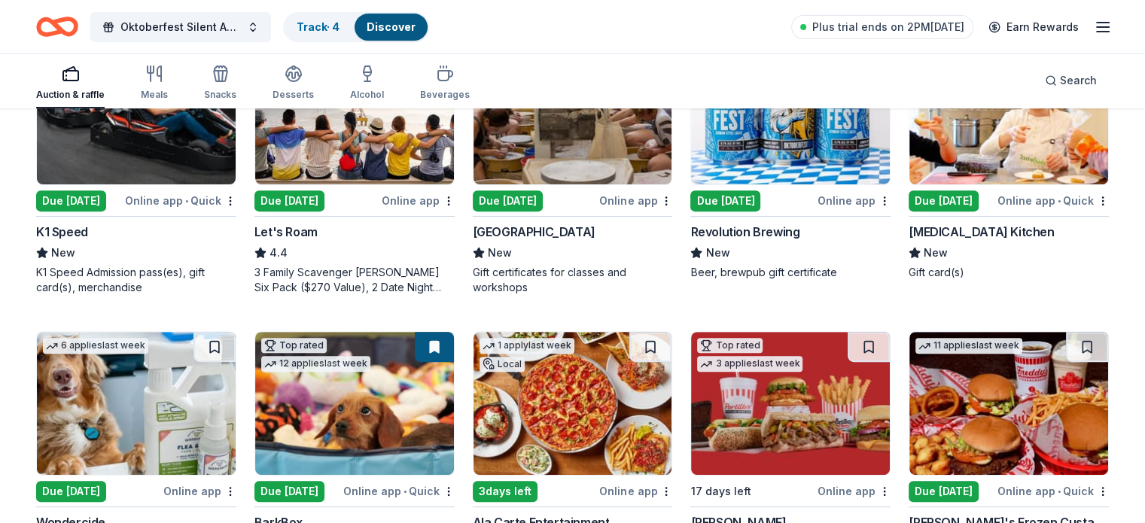
click at [757, 275] on div "Beer, brewpub gift certificate" at bounding box center [790, 272] width 200 height 15
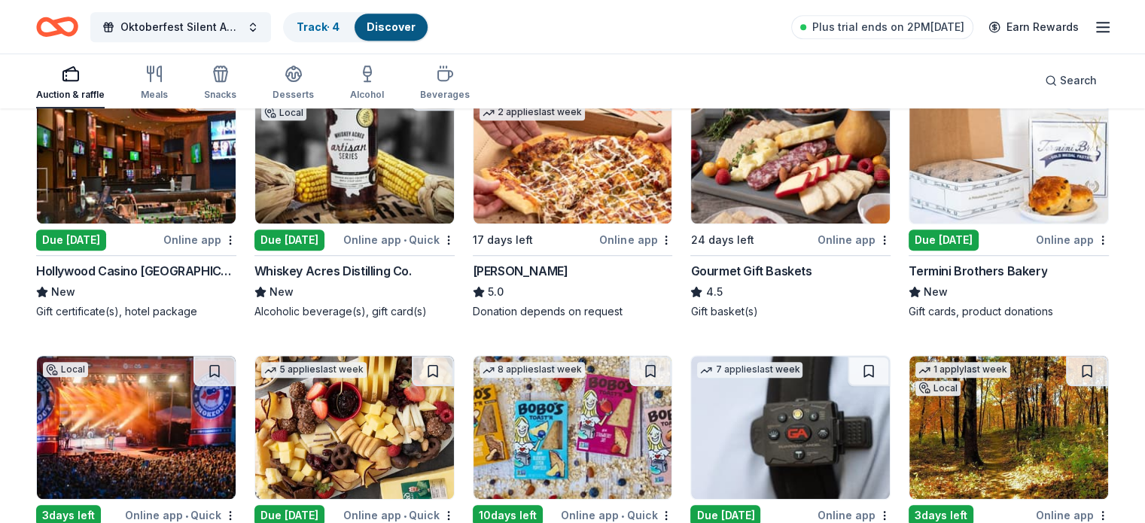
scroll to position [1129, 0]
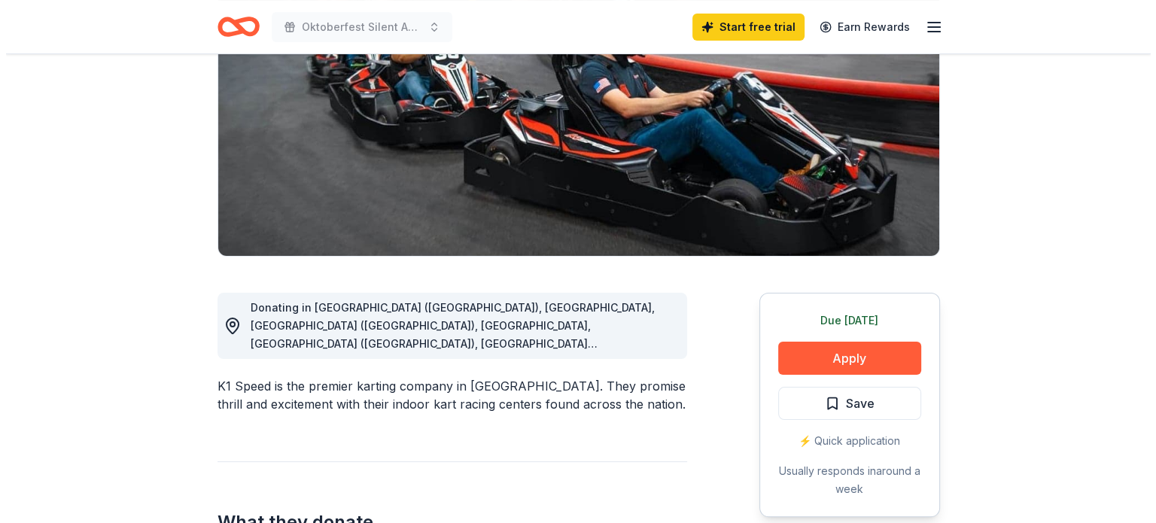
scroll to position [226, 0]
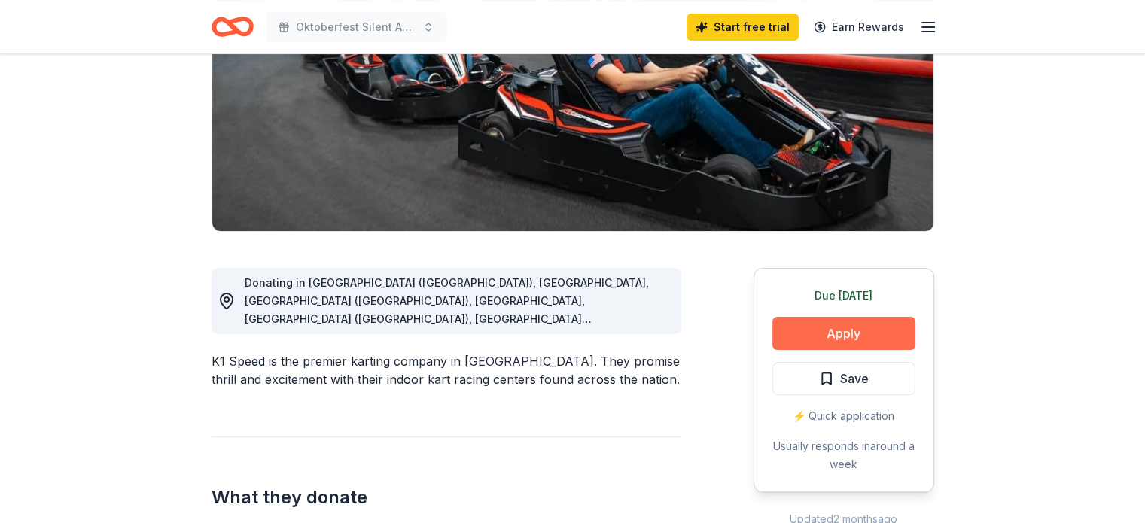
click at [855, 333] on button "Apply" at bounding box center [843, 333] width 143 height 33
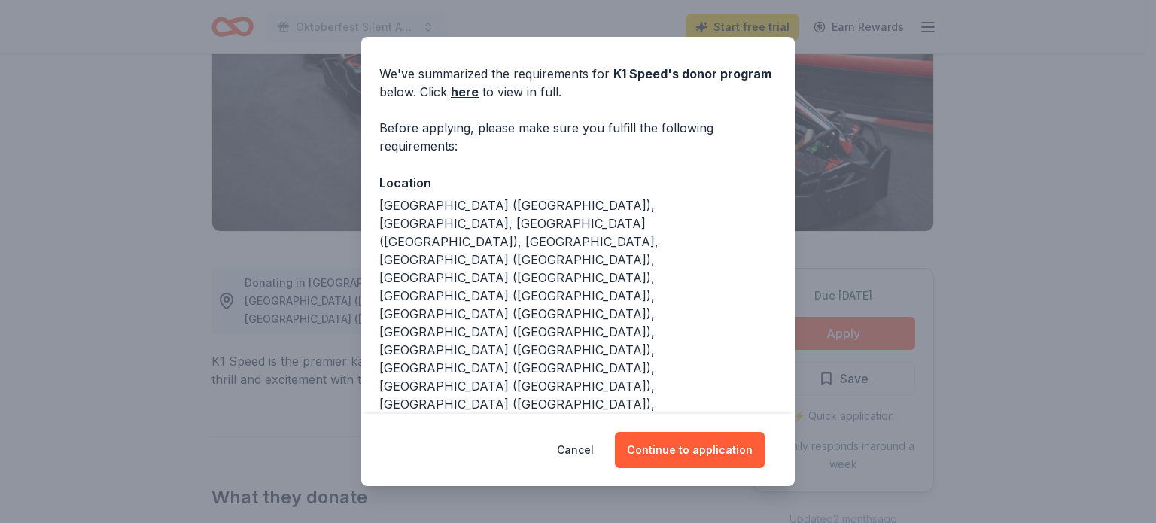
scroll to position [59, 0]
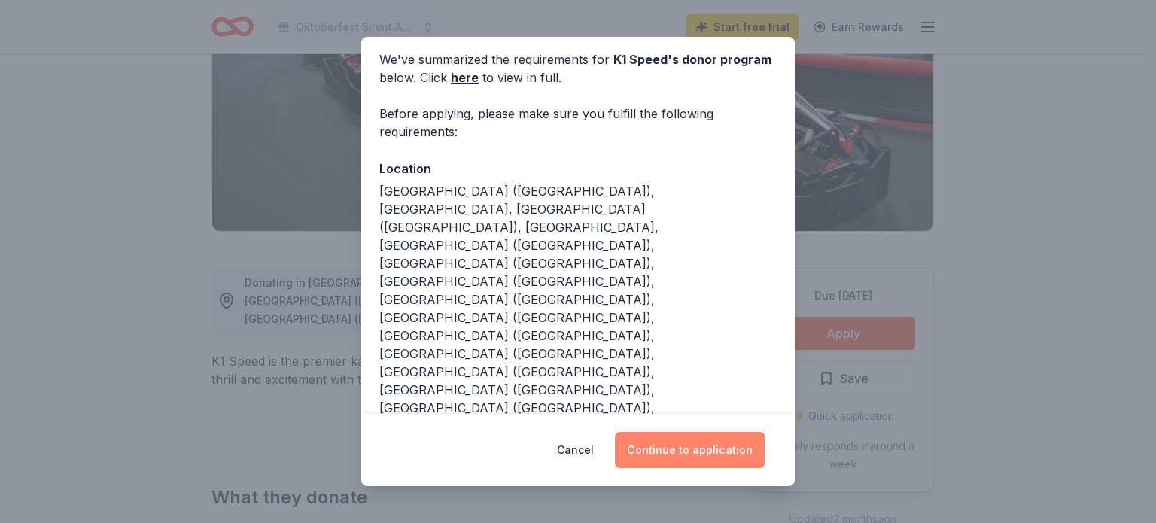
click at [712, 454] on button "Continue to application" at bounding box center [690, 450] width 150 height 36
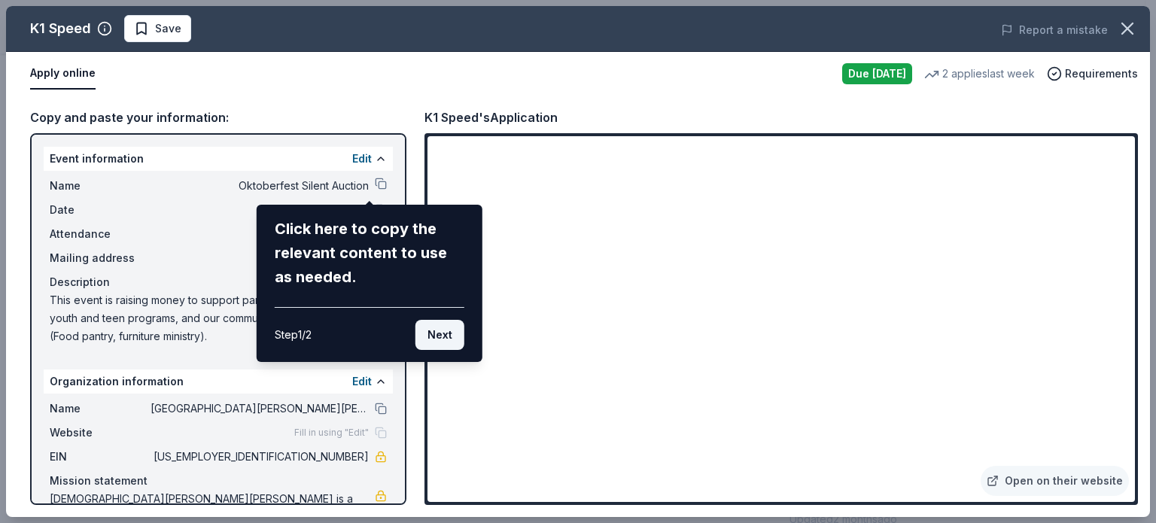
click at [430, 337] on button "Next" at bounding box center [439, 335] width 49 height 30
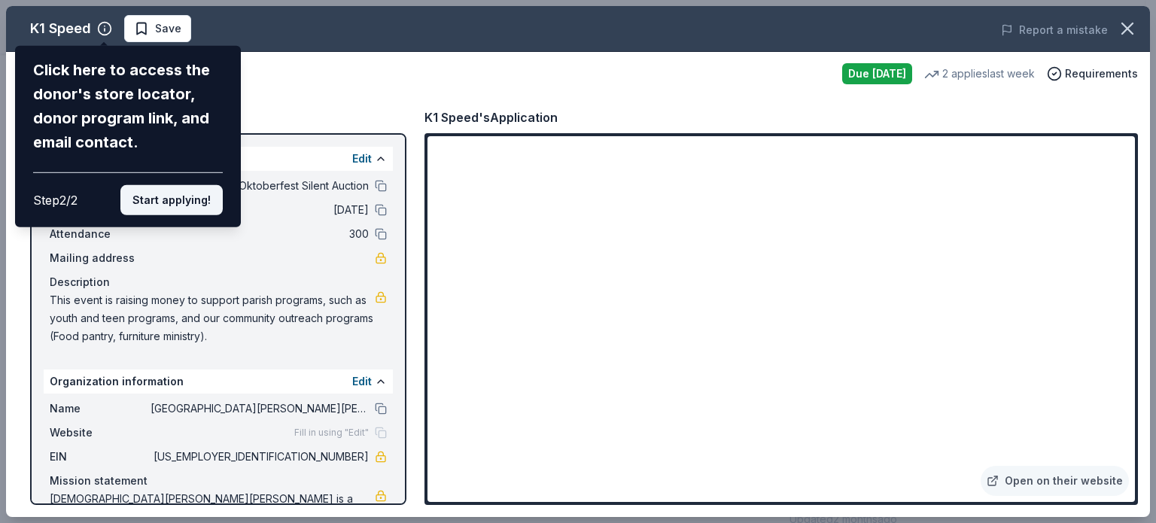
click at [186, 193] on button "Start applying!" at bounding box center [171, 200] width 102 height 30
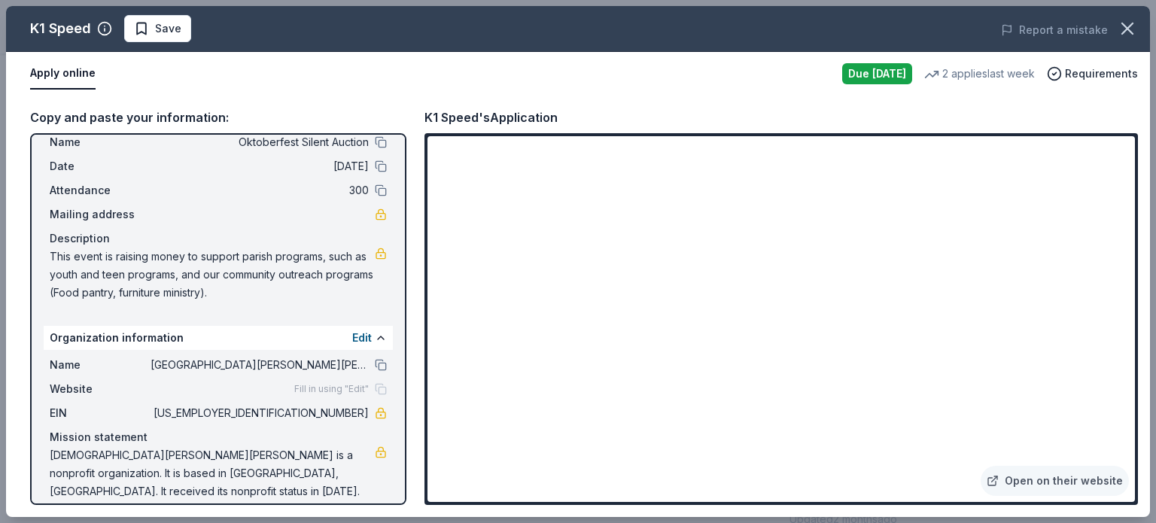
scroll to position [59, 0]
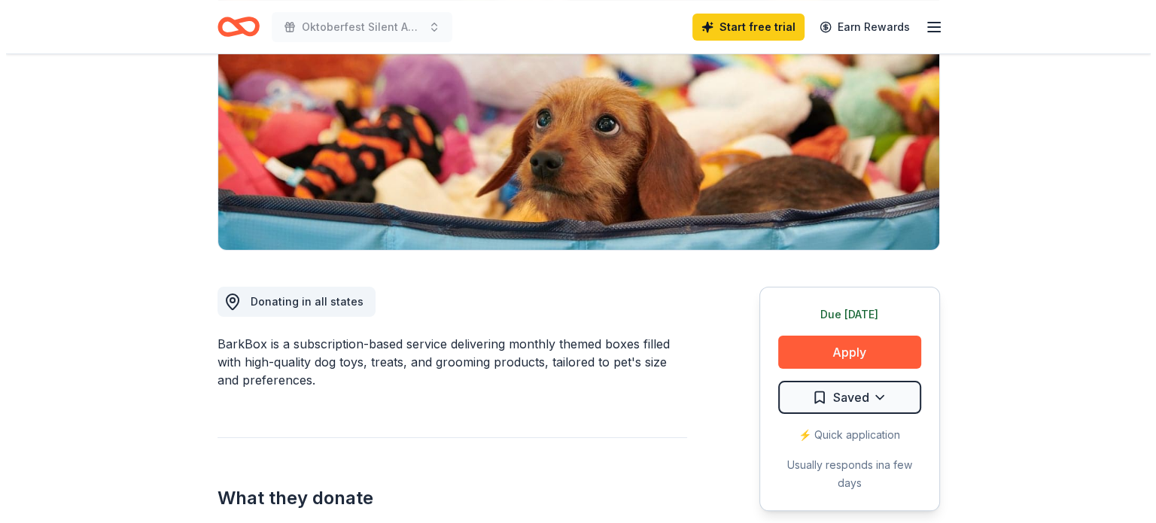
scroll to position [226, 0]
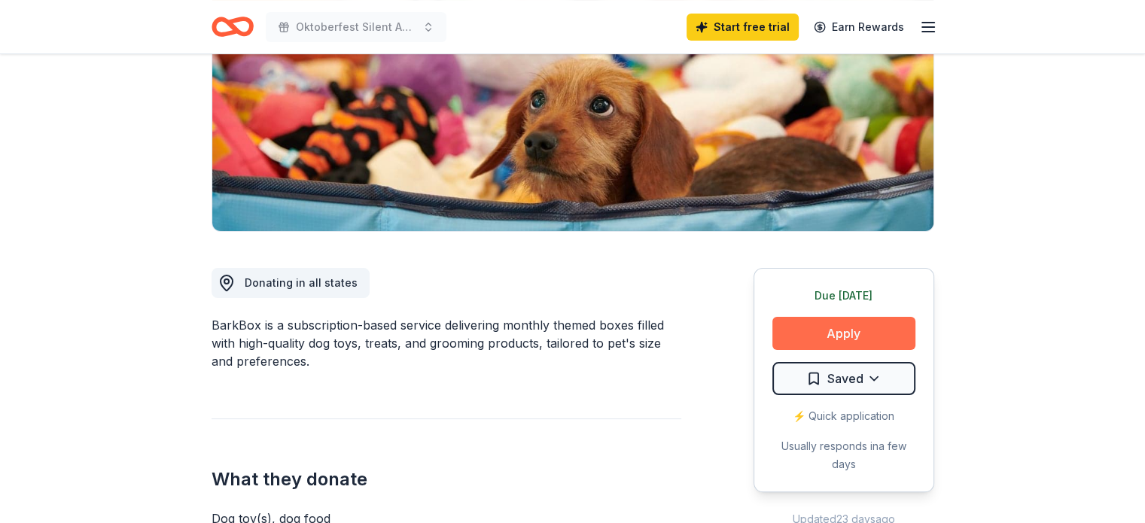
click at [885, 334] on button "Apply" at bounding box center [843, 333] width 143 height 33
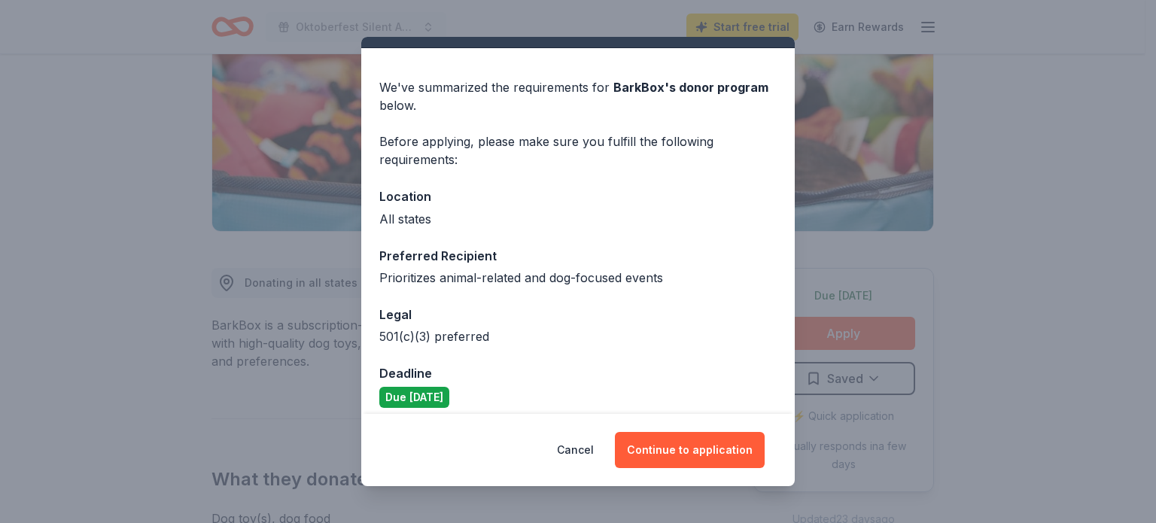
scroll to position [43, 0]
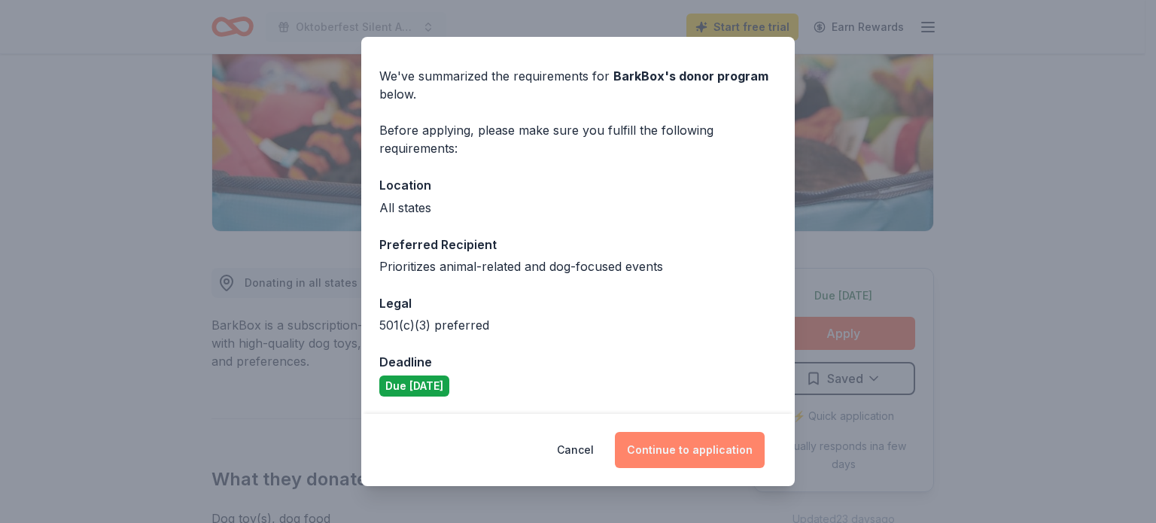
click at [682, 446] on button "Continue to application" at bounding box center [690, 450] width 150 height 36
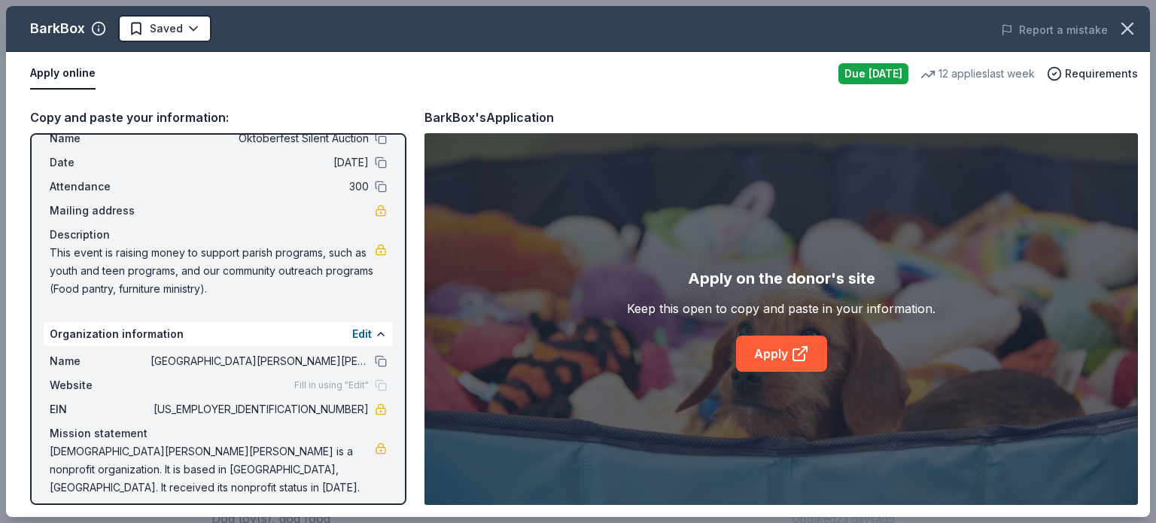
scroll to position [59, 0]
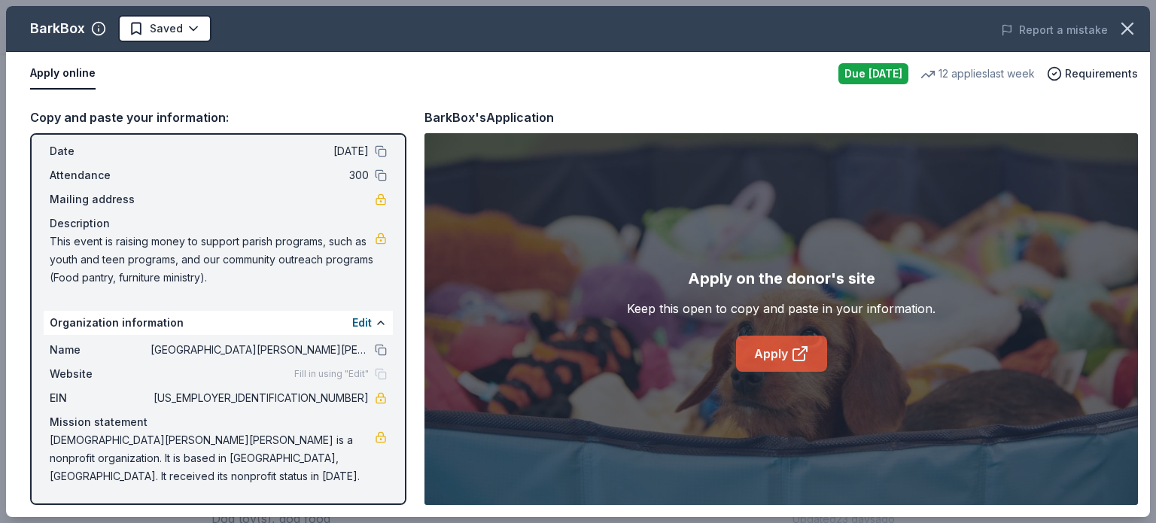
click at [774, 360] on link "Apply" at bounding box center [781, 354] width 91 height 36
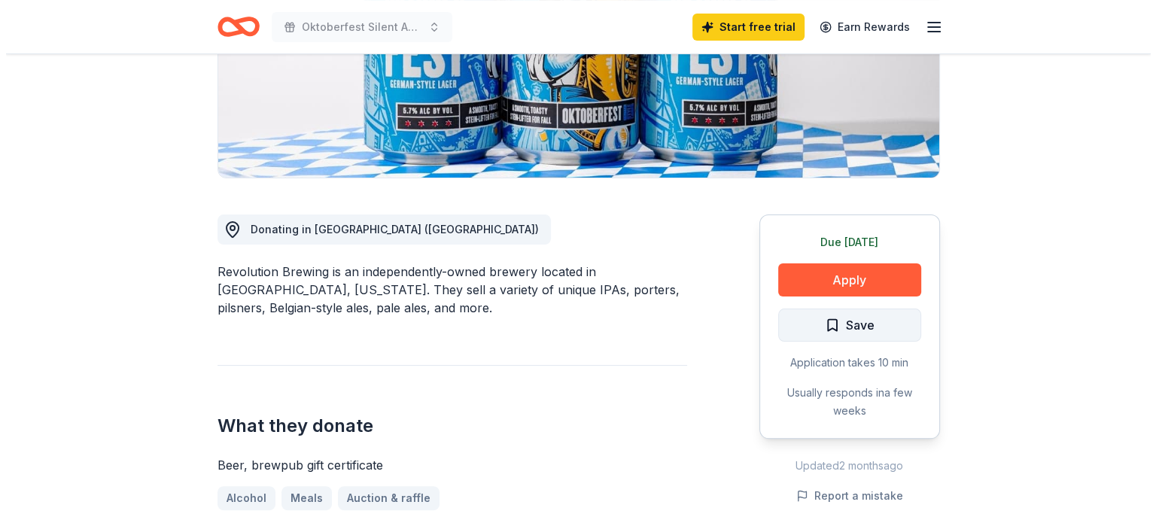
scroll to position [301, 0]
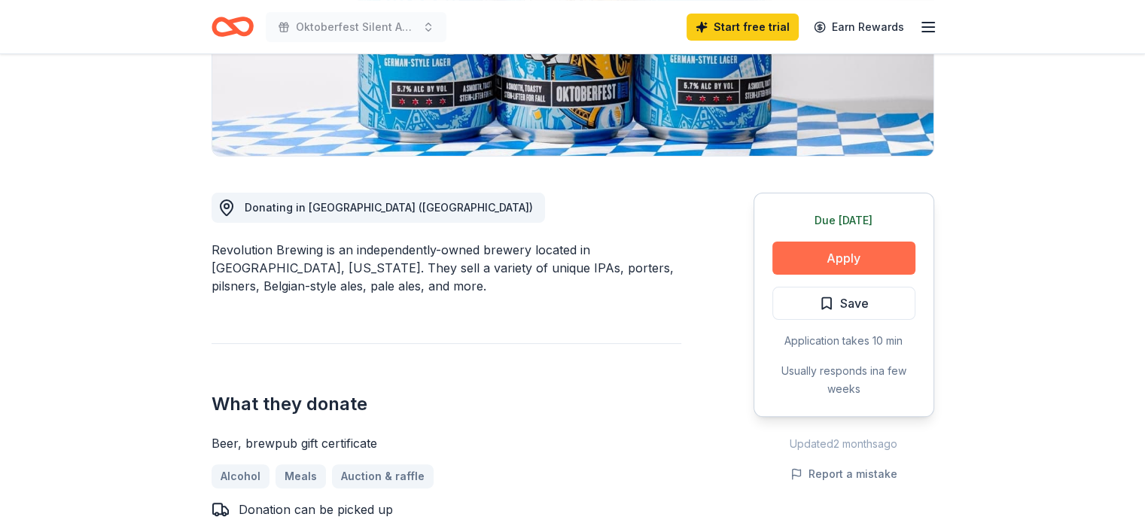
click at [855, 257] on button "Apply" at bounding box center [843, 258] width 143 height 33
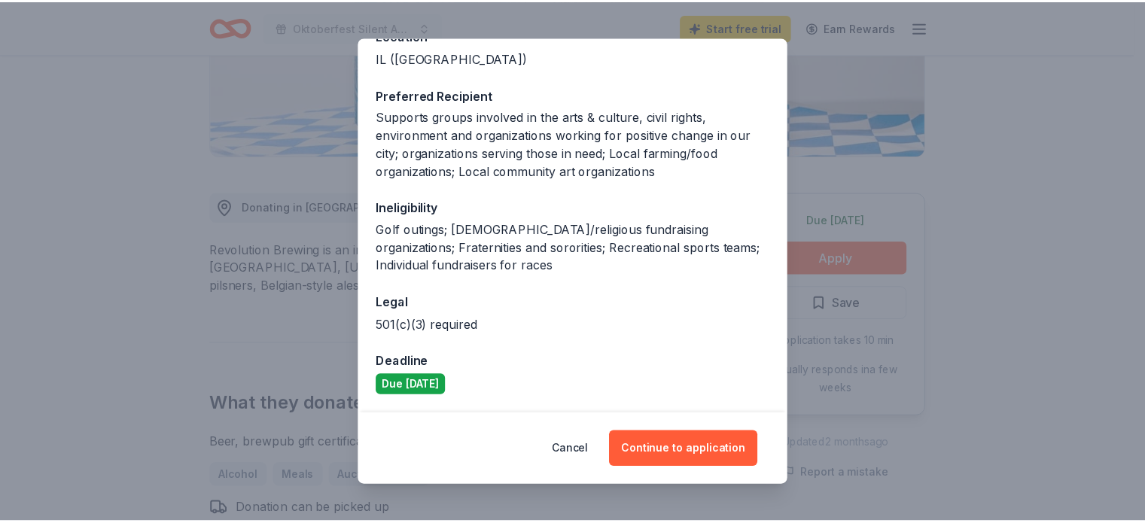
scroll to position [0, 0]
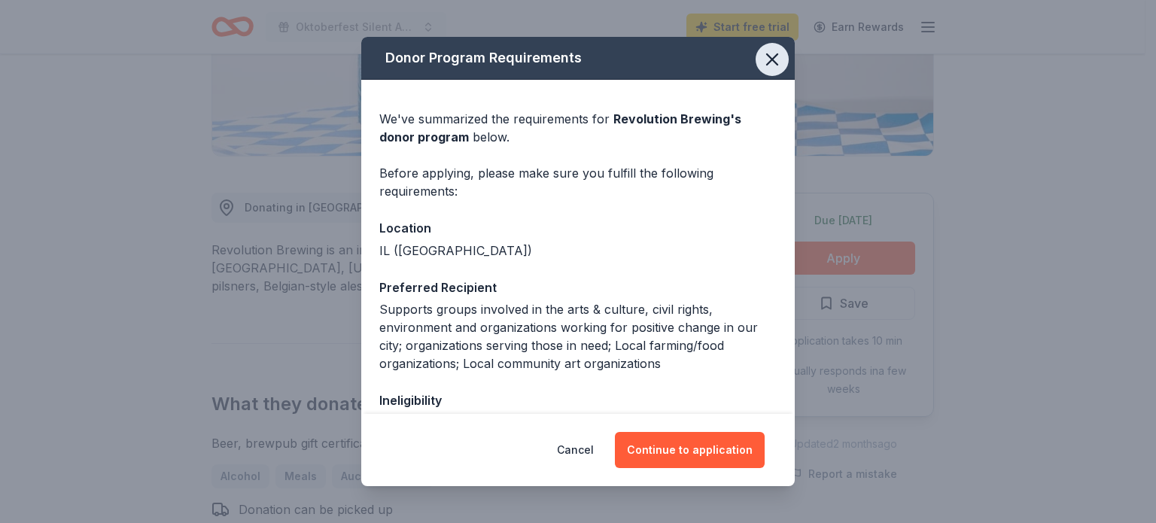
click at [762, 65] on icon "button" at bounding box center [772, 59] width 21 height 21
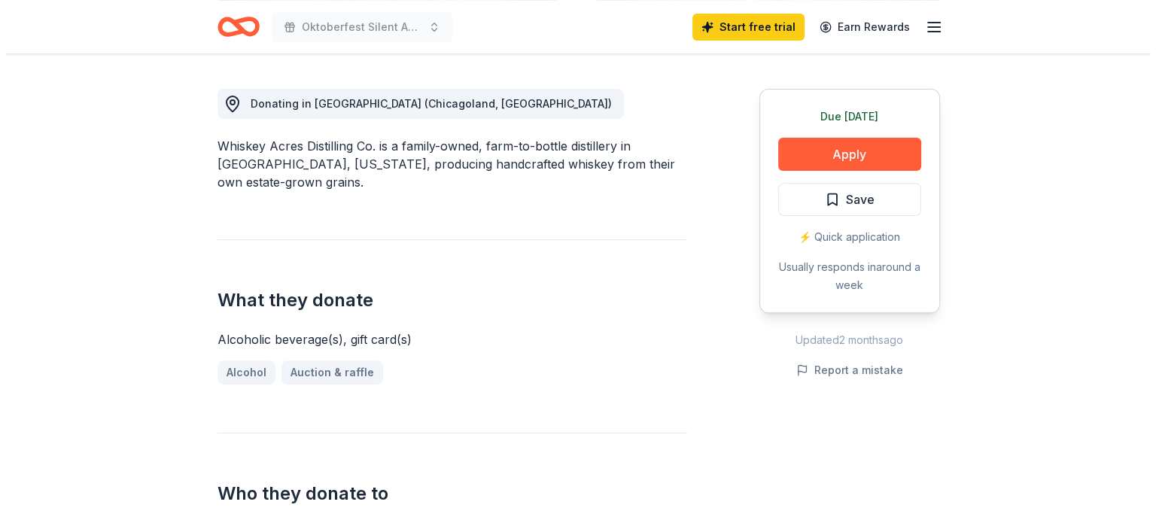
scroll to position [376, 0]
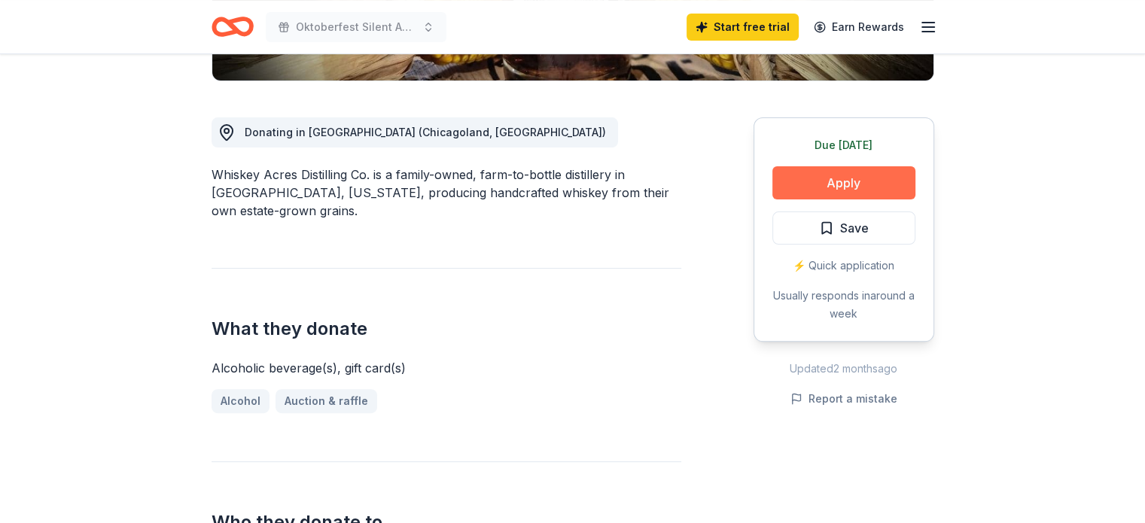
click at [853, 193] on button "Apply" at bounding box center [843, 182] width 143 height 33
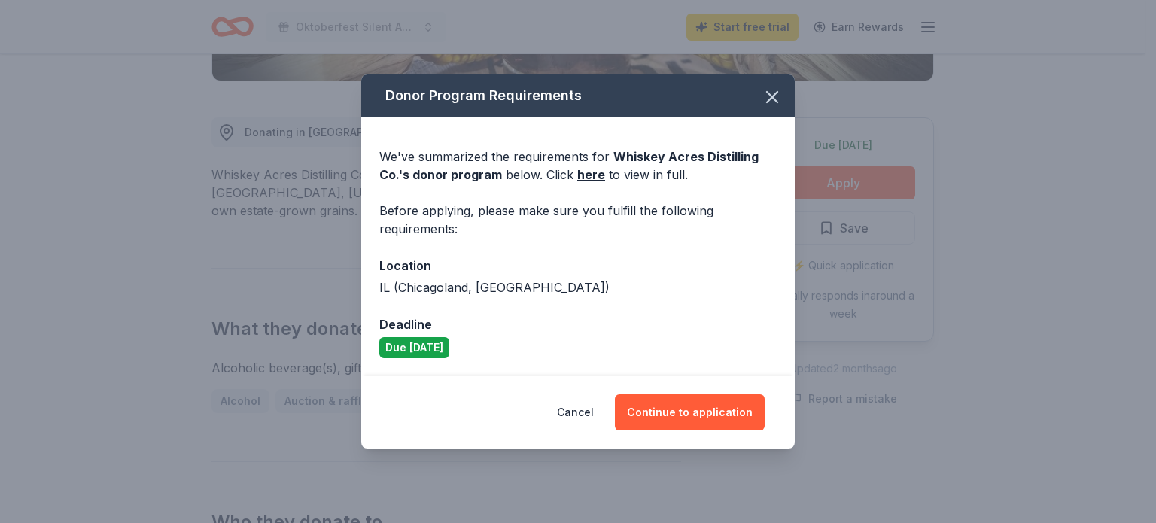
click at [693, 432] on div "Cancel Continue to application" at bounding box center [577, 412] width 433 height 72
click at [695, 409] on button "Continue to application" at bounding box center [690, 412] width 150 height 36
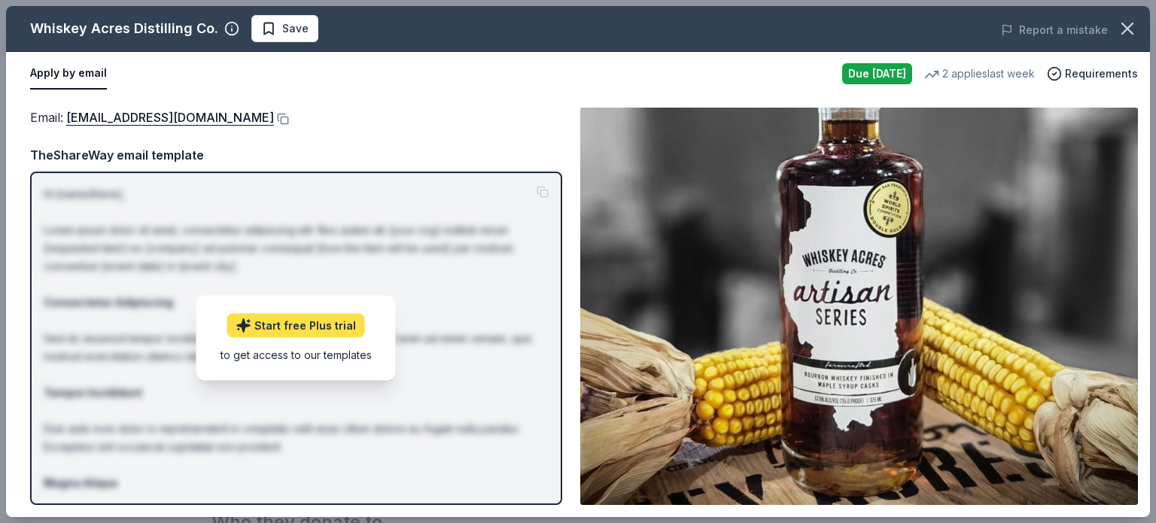
click at [318, 323] on link "Start free Plus trial" at bounding box center [296, 326] width 138 height 24
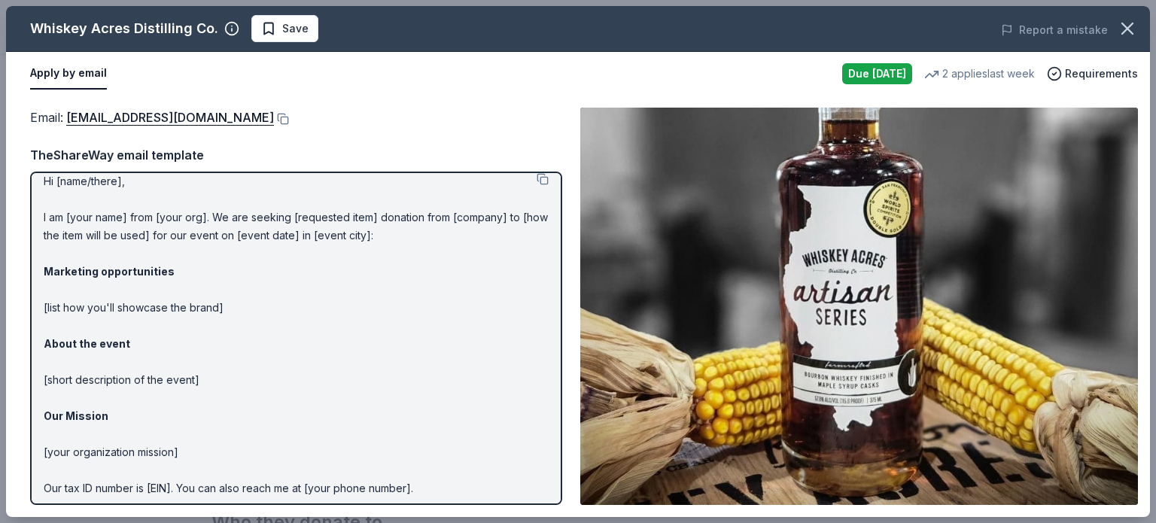
scroll to position [0, 0]
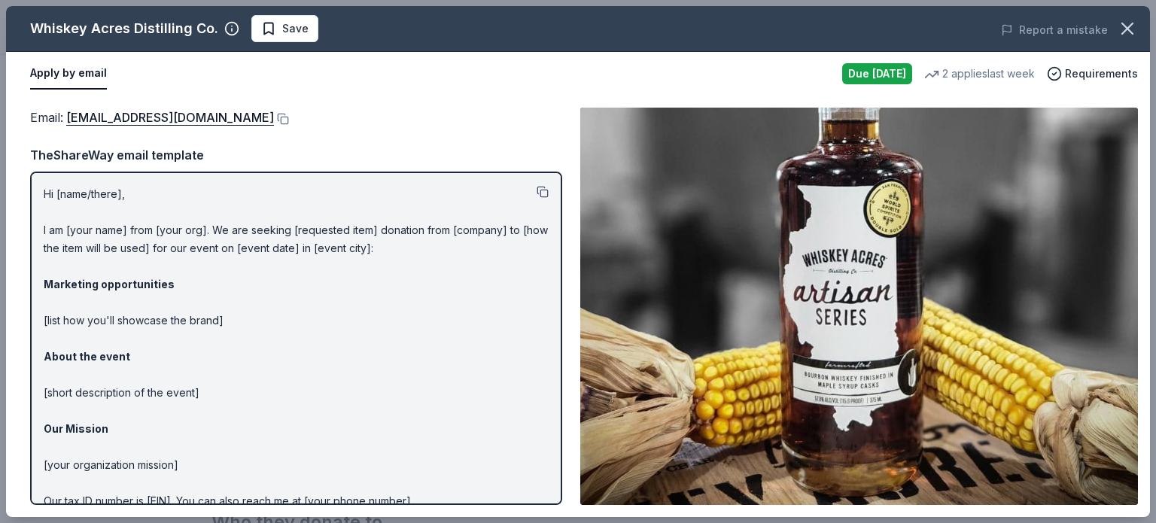
click at [537, 192] on button at bounding box center [543, 192] width 12 height 12
click at [274, 114] on button at bounding box center [281, 119] width 15 height 12
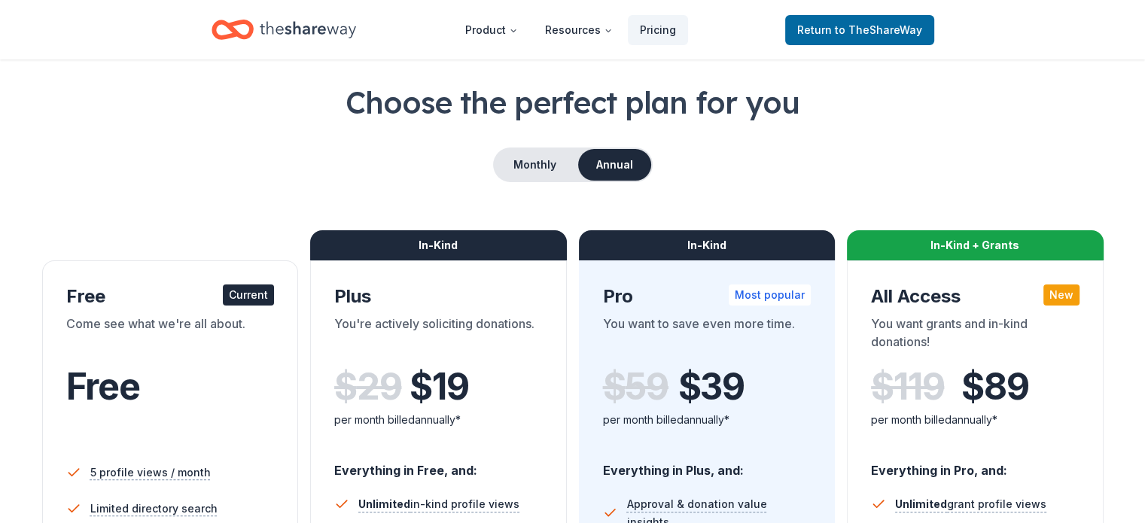
scroll to position [75, 0]
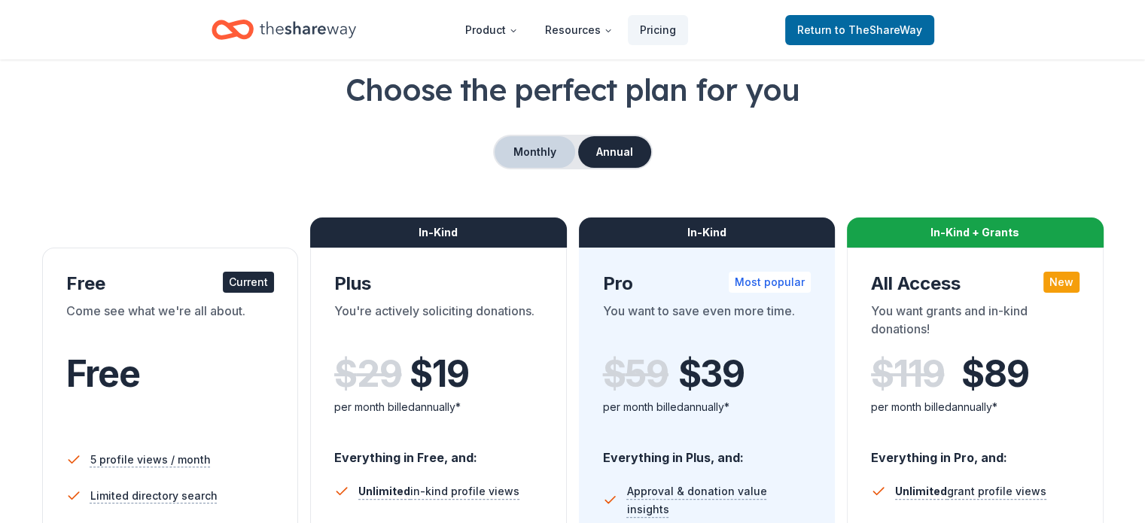
click at [512, 147] on button "Monthly" at bounding box center [534, 152] width 81 height 32
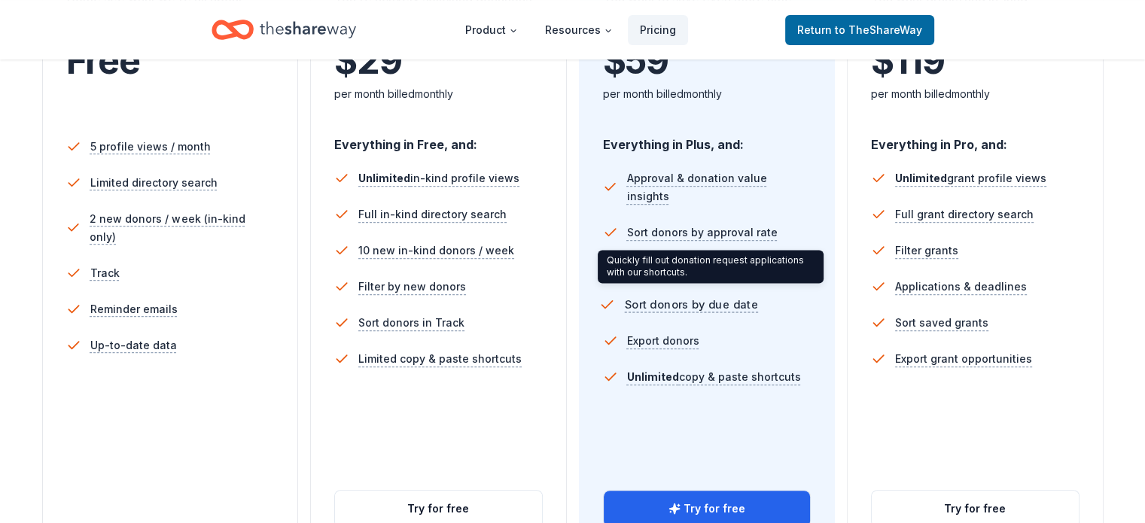
scroll to position [376, 0]
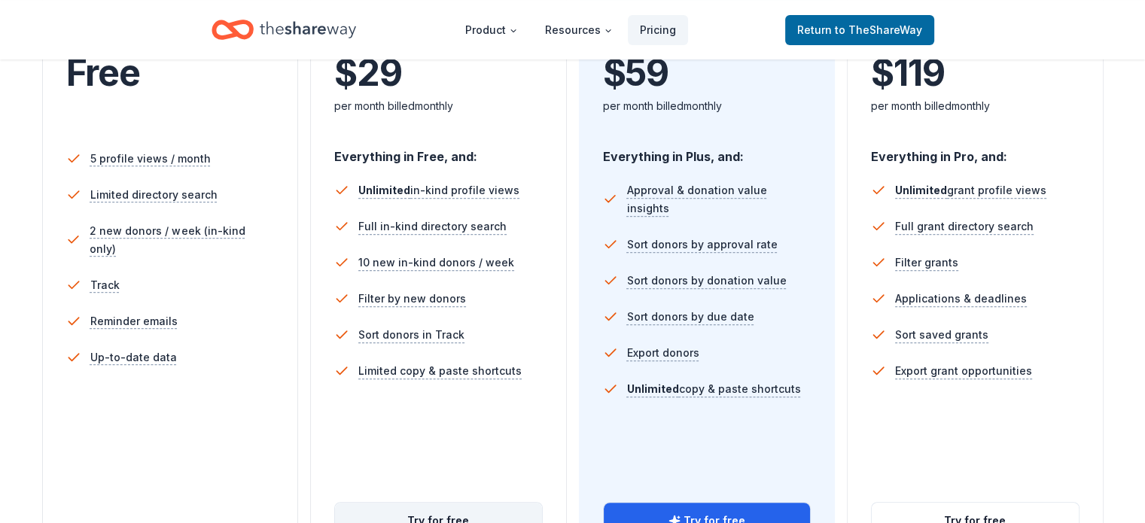
click at [441, 503] on button "Try for free" at bounding box center [438, 521] width 207 height 36
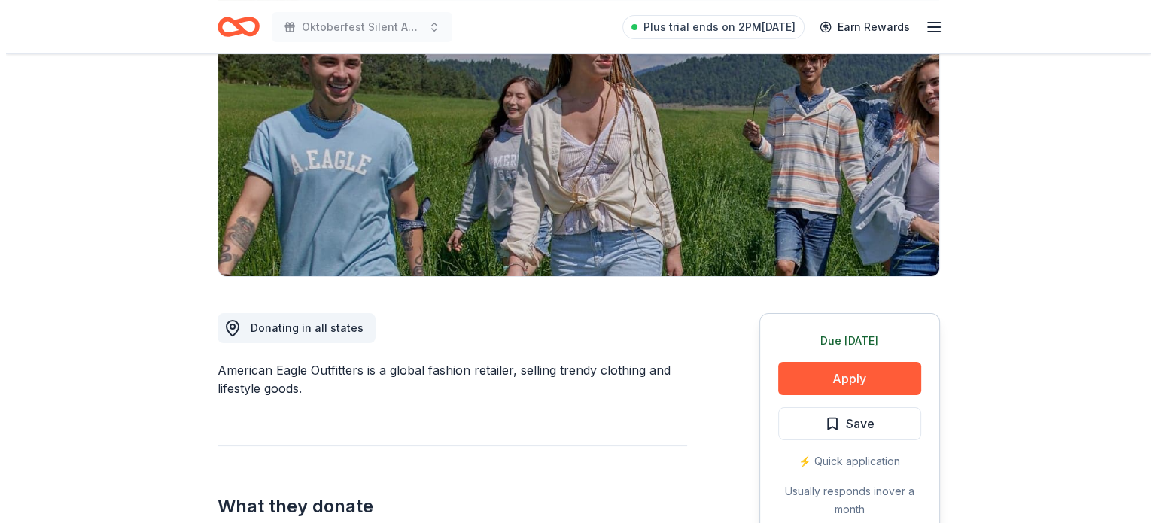
scroll to position [226, 0]
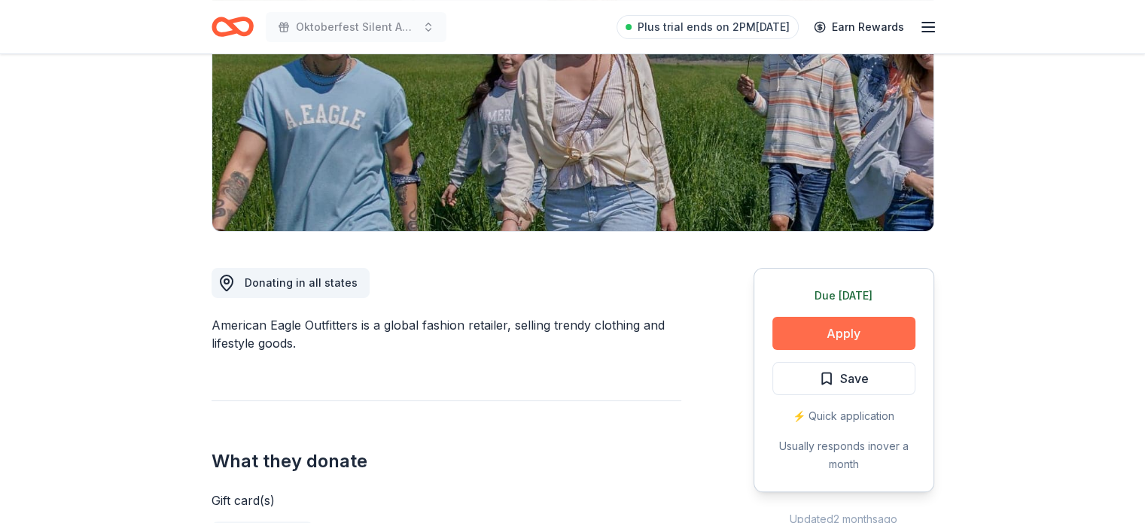
click at [850, 333] on button "Apply" at bounding box center [843, 333] width 143 height 33
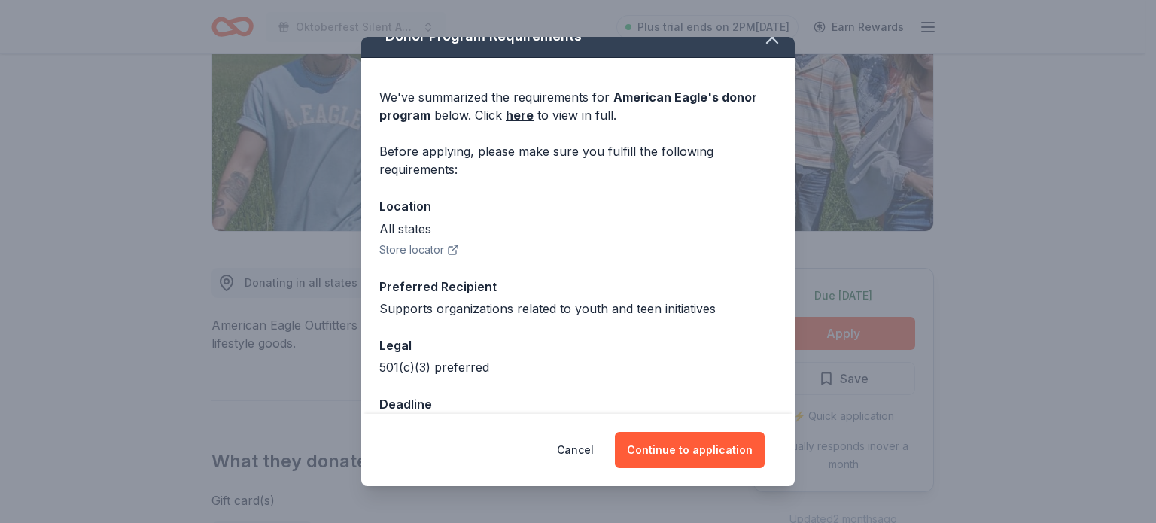
scroll to position [0, 0]
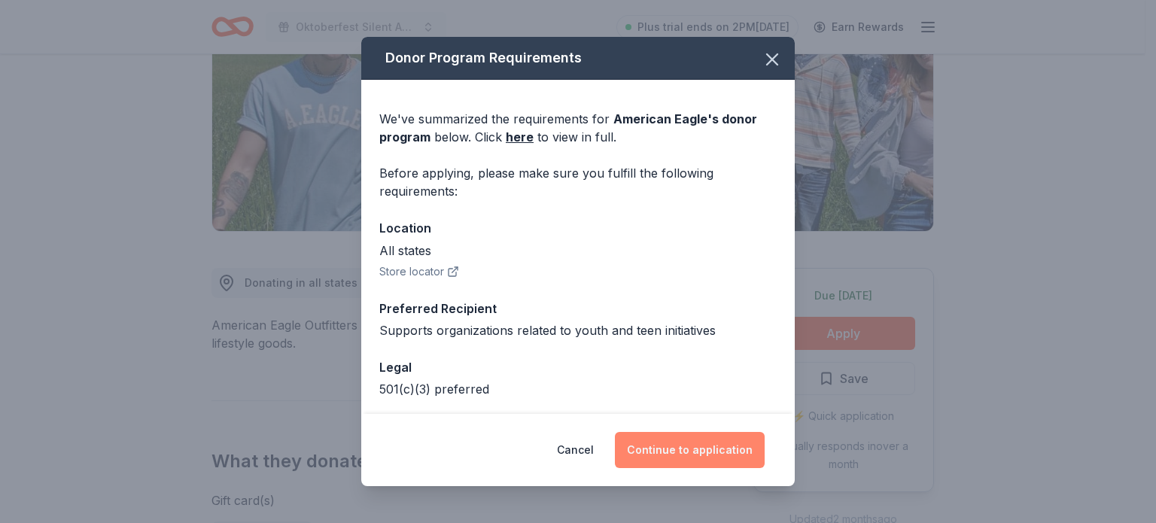
click at [681, 452] on button "Continue to application" at bounding box center [690, 450] width 150 height 36
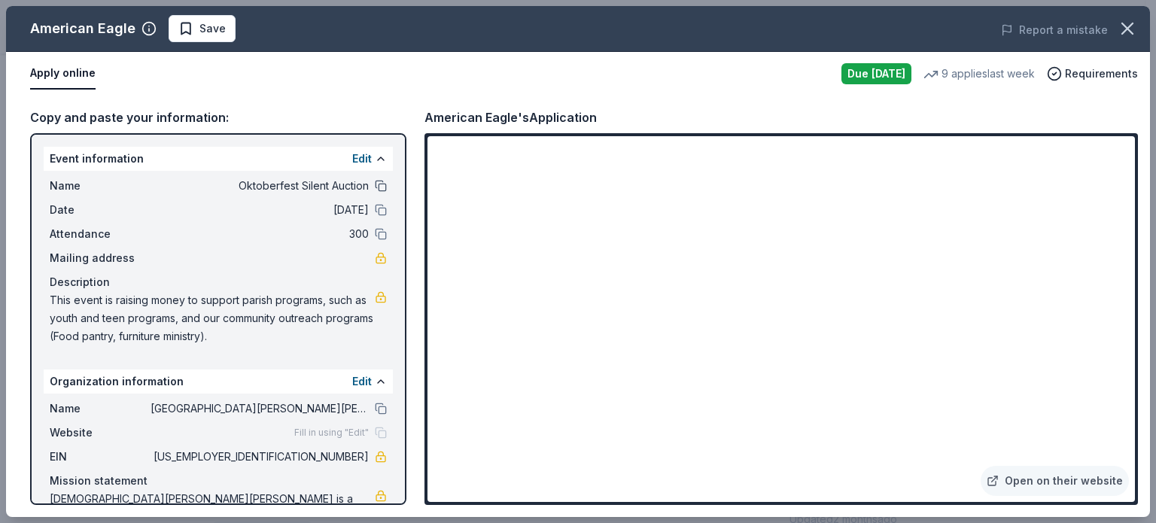
click at [375, 188] on button at bounding box center [381, 186] width 12 height 12
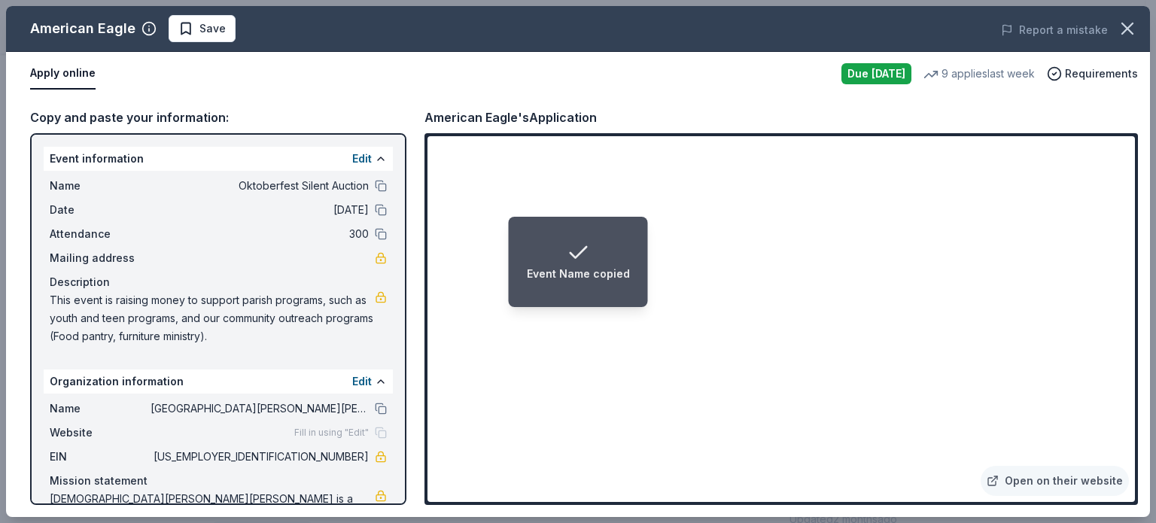
drag, startPoint x: 265, startPoint y: 338, endPoint x: 64, endPoint y: 306, distance: 203.4
click at [69, 307] on span "This event is raising money to support parish programs, such as youth and teen …" at bounding box center [212, 318] width 325 height 54
click at [62, 298] on span "This event is raising money to support parish programs, such as youth and teen …" at bounding box center [212, 318] width 325 height 54
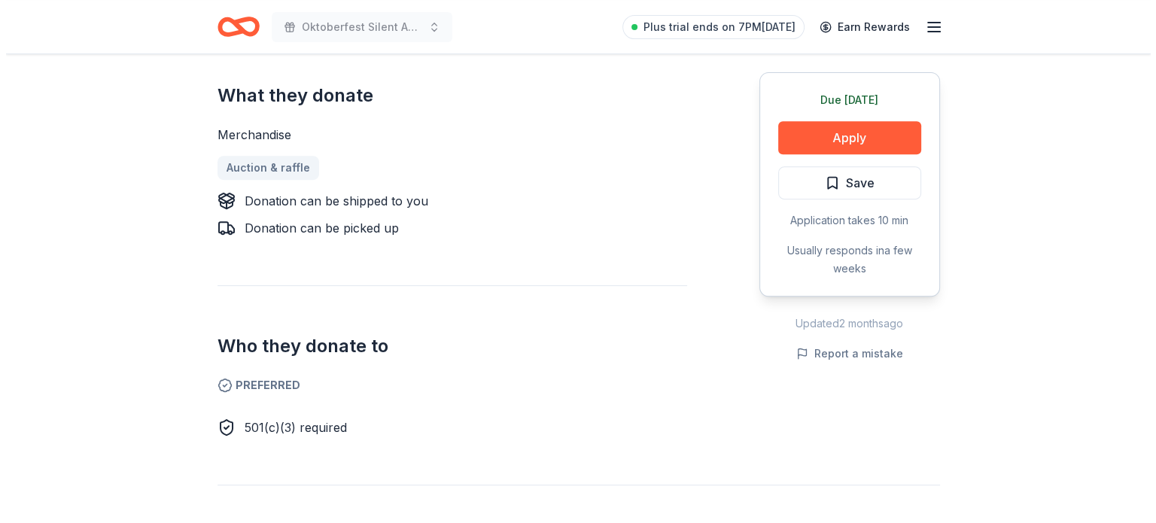
scroll to position [602, 0]
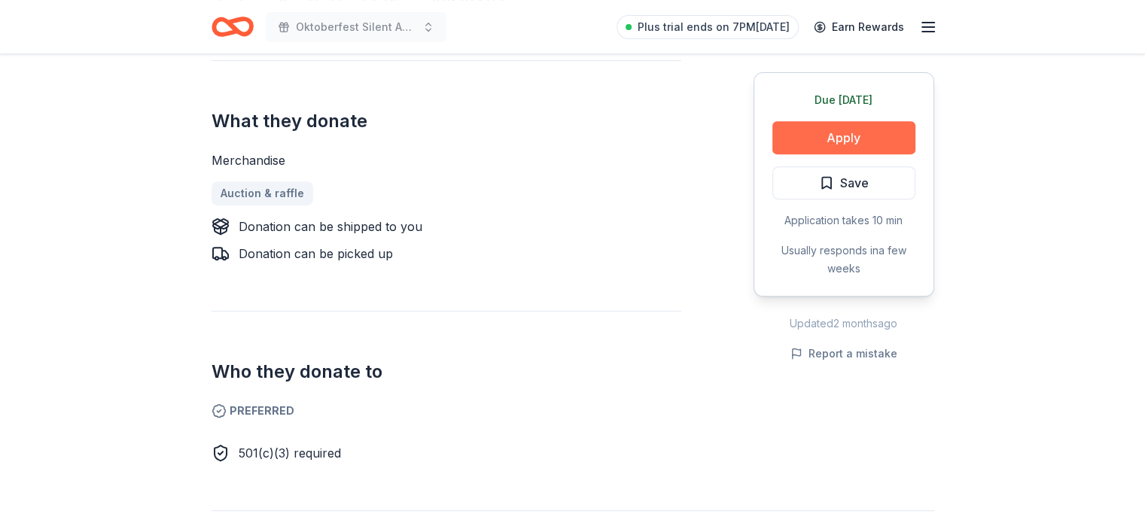
click at [825, 134] on button "Apply" at bounding box center [843, 137] width 143 height 33
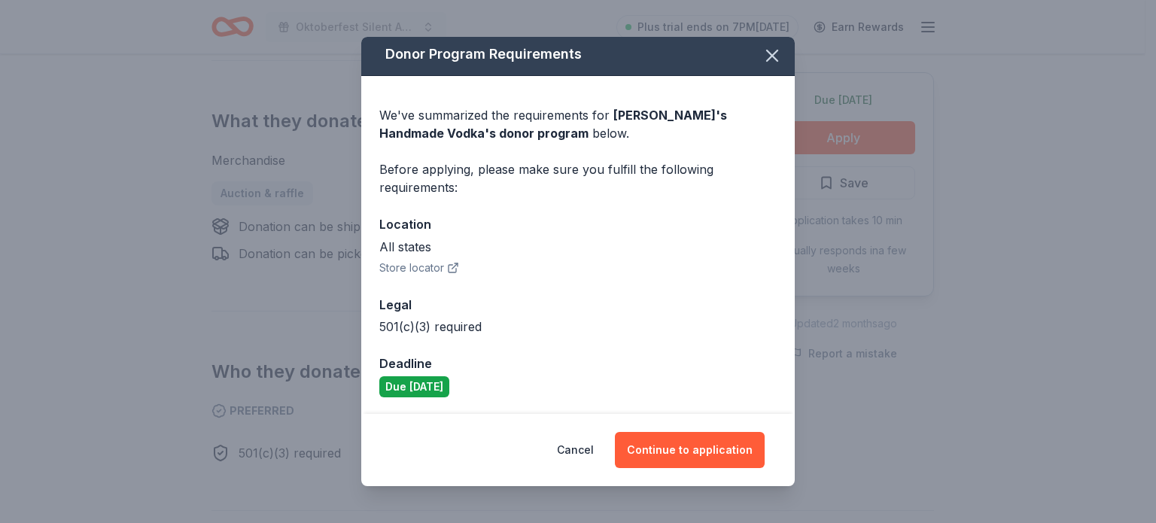
scroll to position [5, 0]
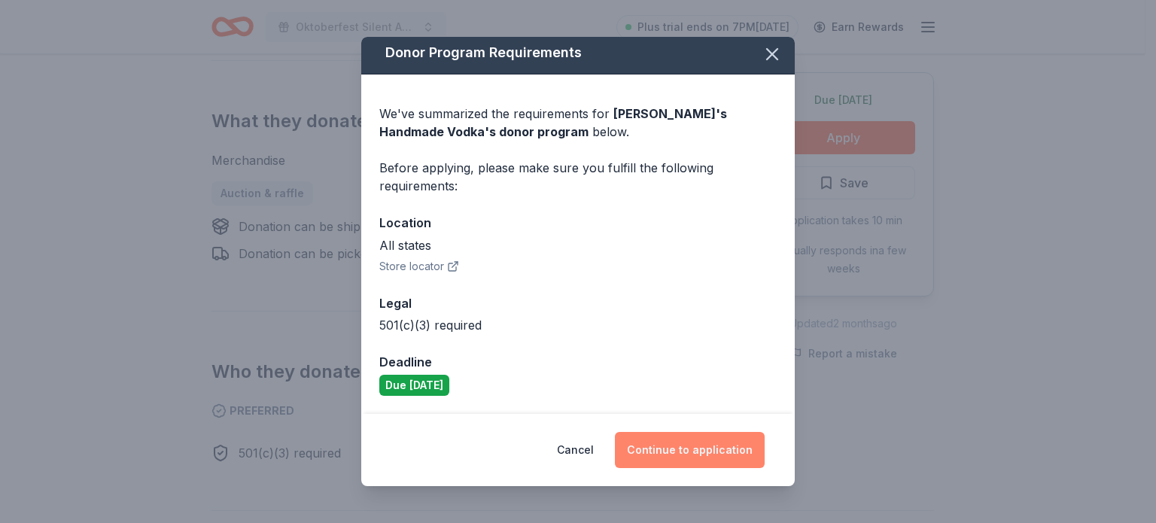
click at [702, 458] on button "Continue to application" at bounding box center [690, 450] width 150 height 36
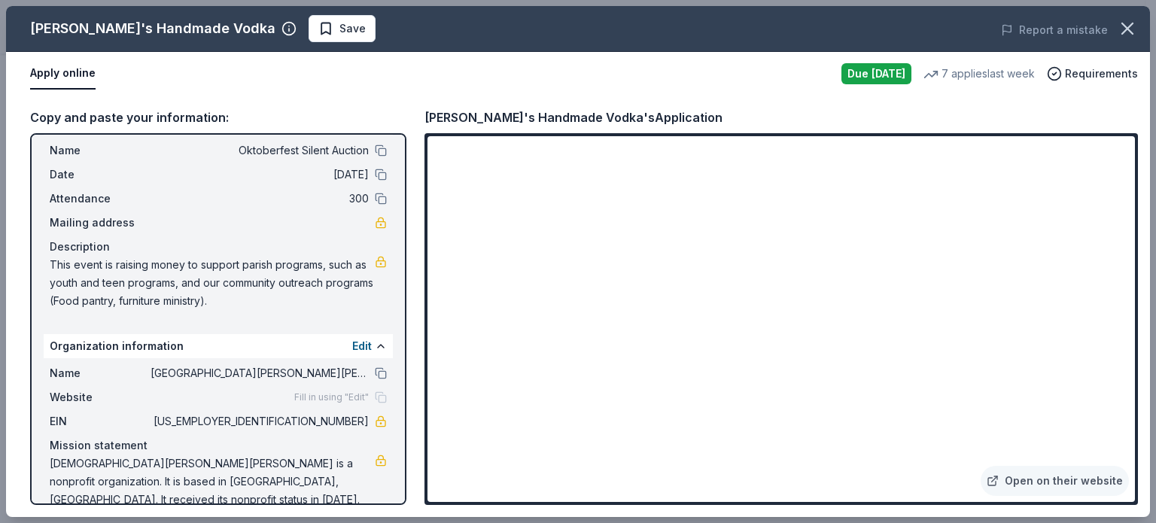
scroll to position [59, 0]
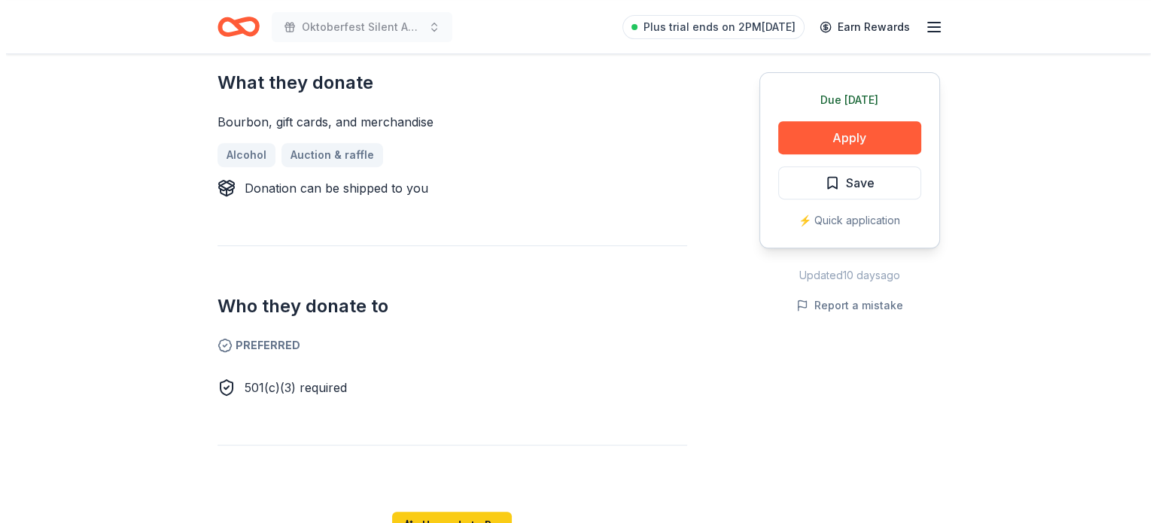
scroll to position [752, 0]
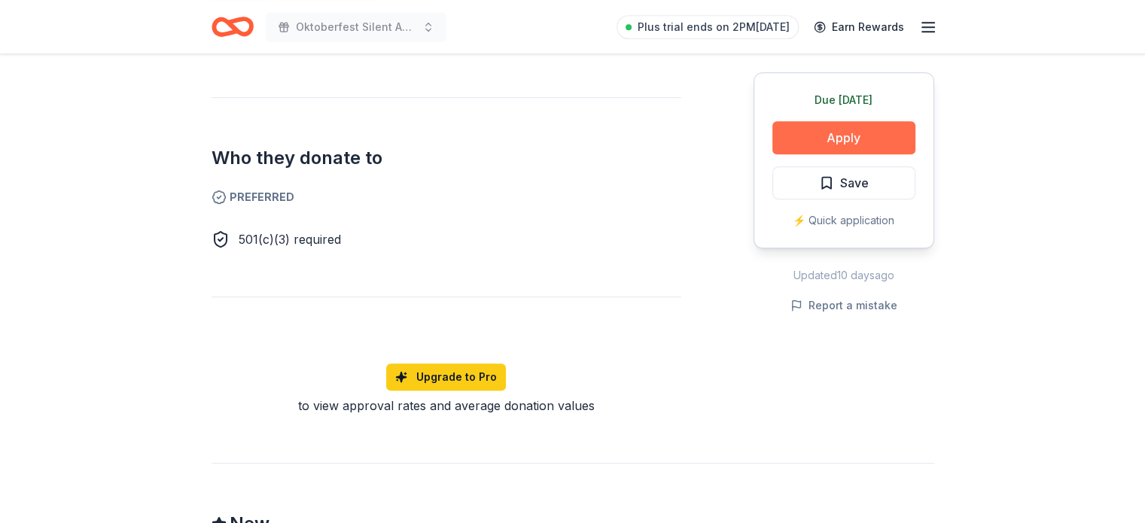
click at [851, 132] on button "Apply" at bounding box center [843, 137] width 143 height 33
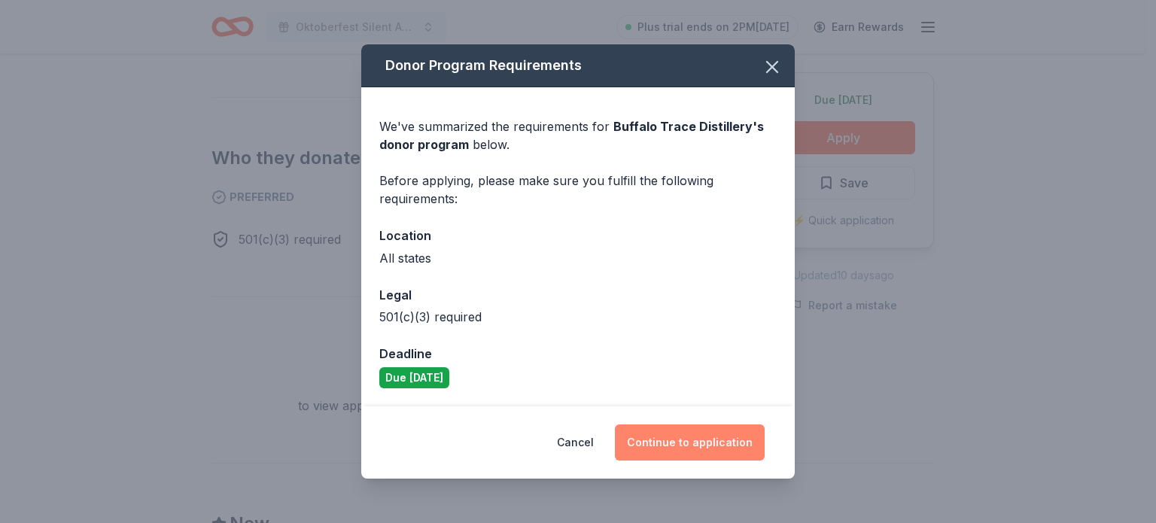
click at [685, 443] on button "Continue to application" at bounding box center [690, 442] width 150 height 36
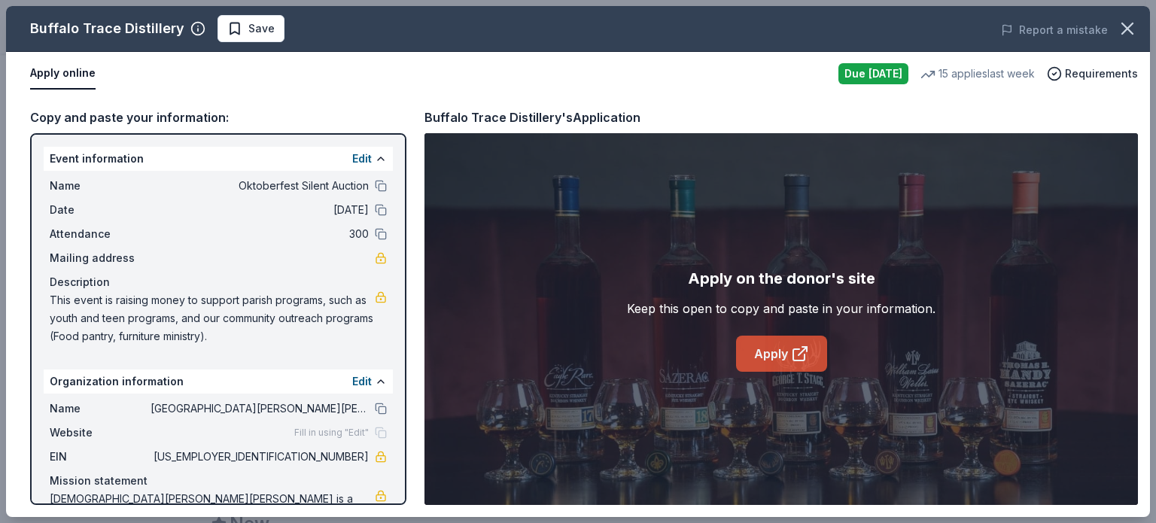
click at [785, 349] on link "Apply" at bounding box center [781, 354] width 91 height 36
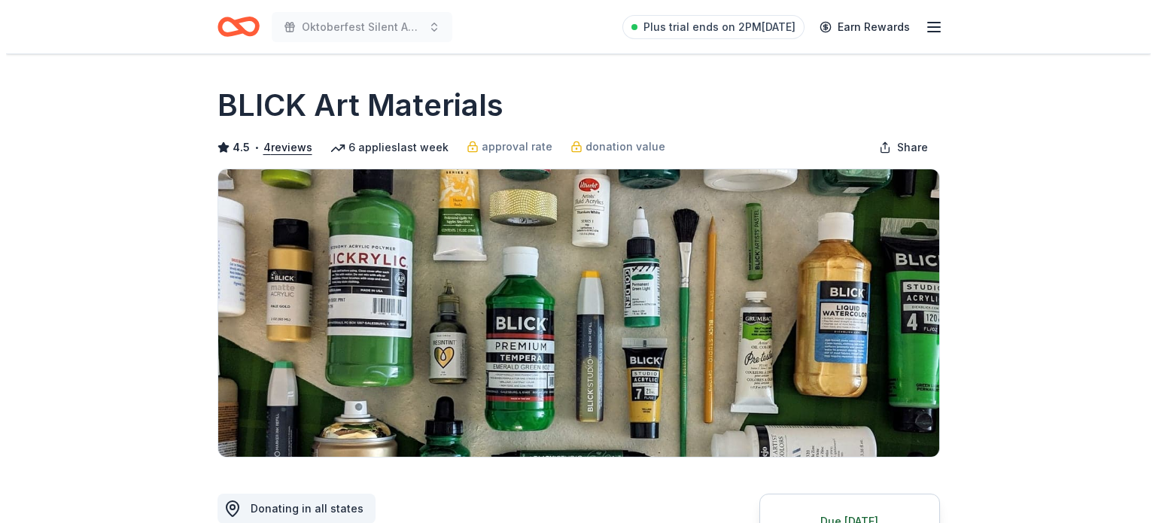
scroll to position [226, 0]
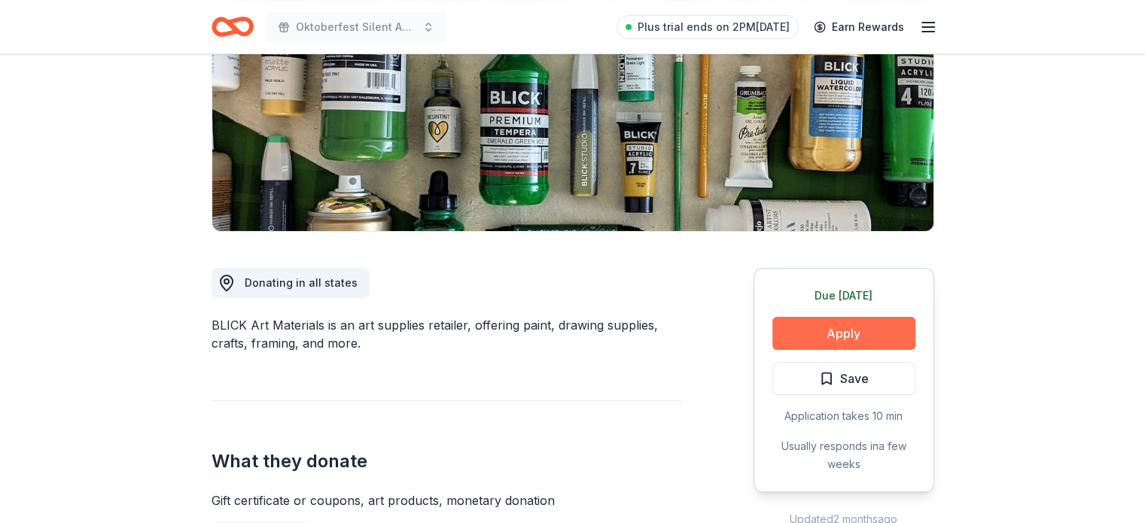
click at [834, 329] on button "Apply" at bounding box center [843, 333] width 143 height 33
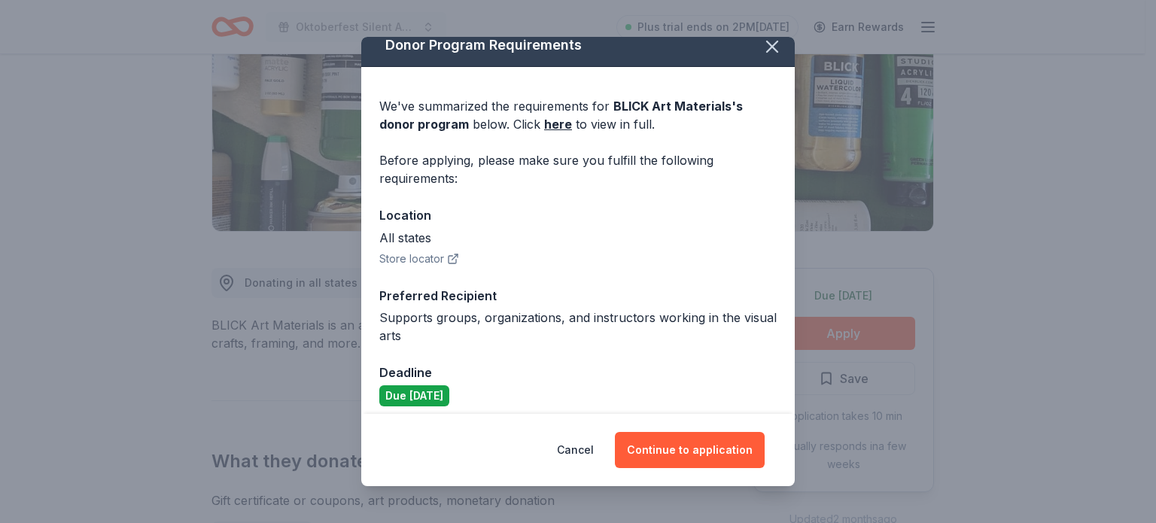
scroll to position [23, 0]
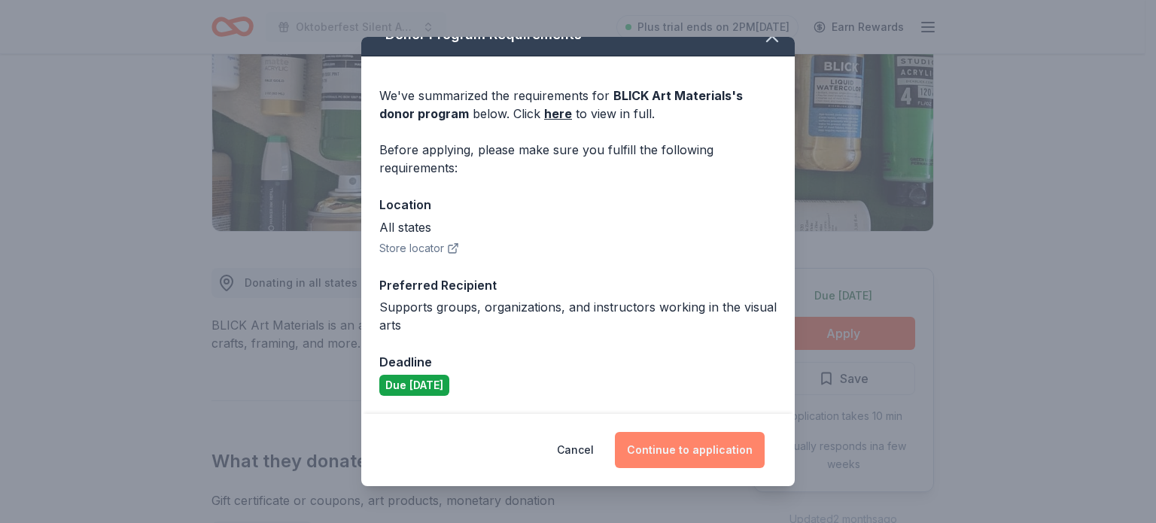
click at [701, 458] on button "Continue to application" at bounding box center [690, 450] width 150 height 36
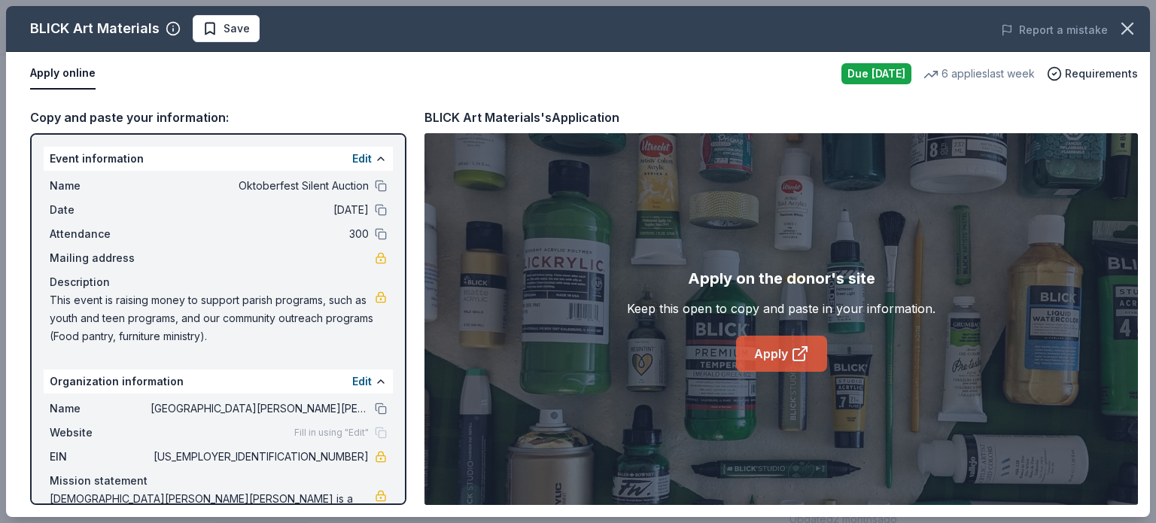
click at [768, 350] on link "Apply" at bounding box center [781, 354] width 91 height 36
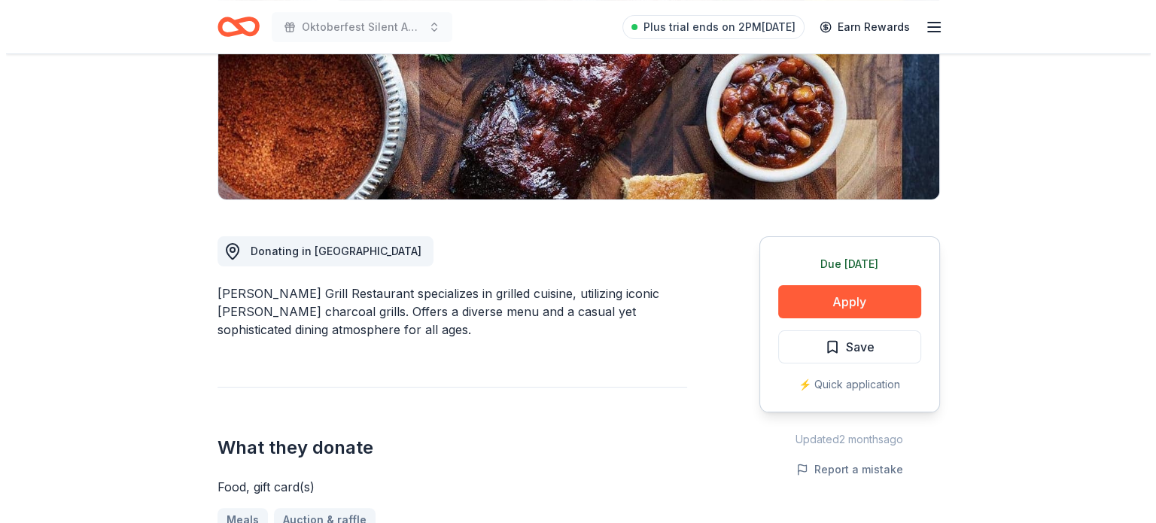
scroll to position [301, 0]
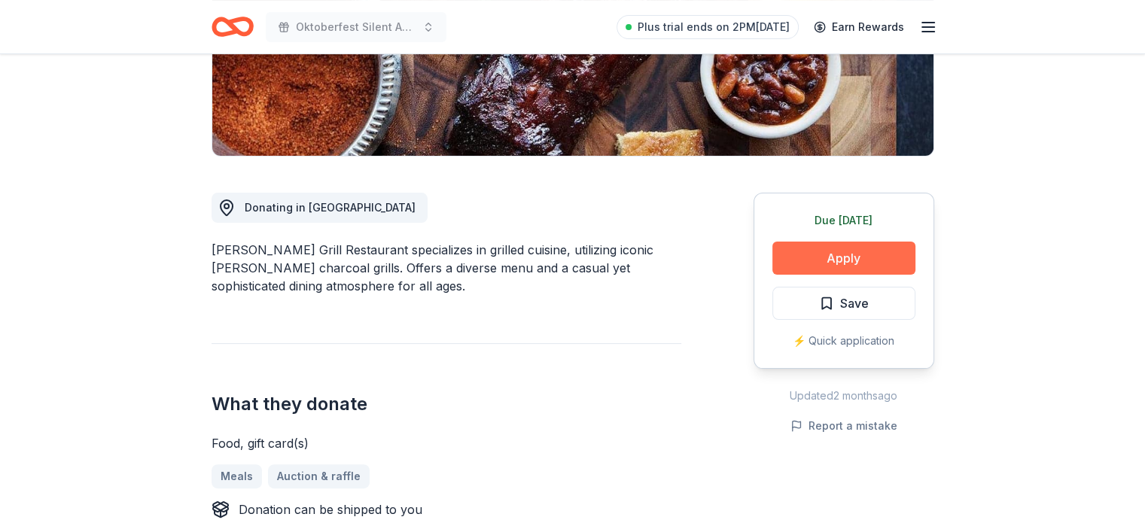
click at [849, 259] on button "Apply" at bounding box center [843, 258] width 143 height 33
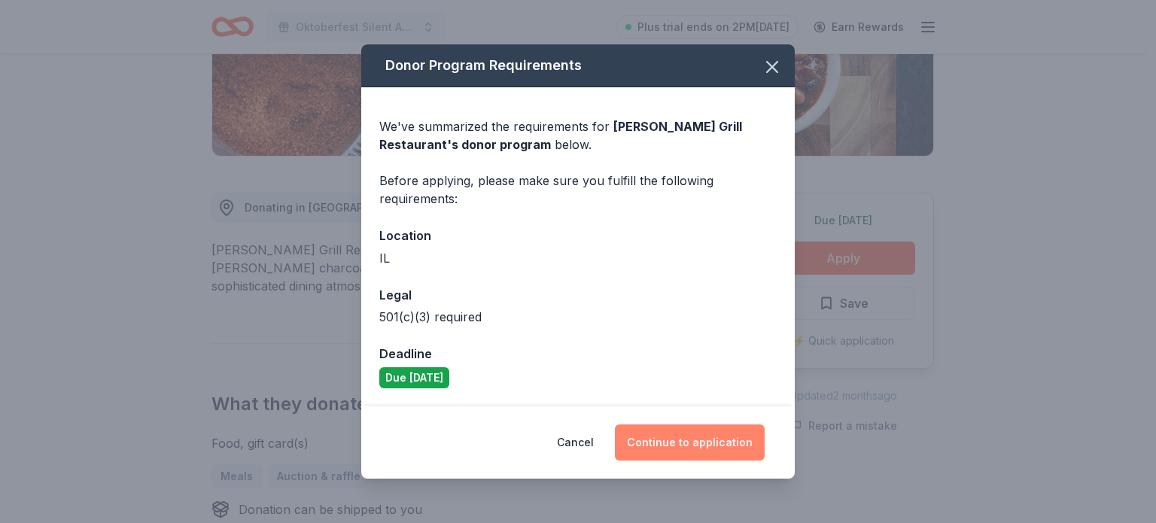
click at [726, 436] on button "Continue to application" at bounding box center [690, 442] width 150 height 36
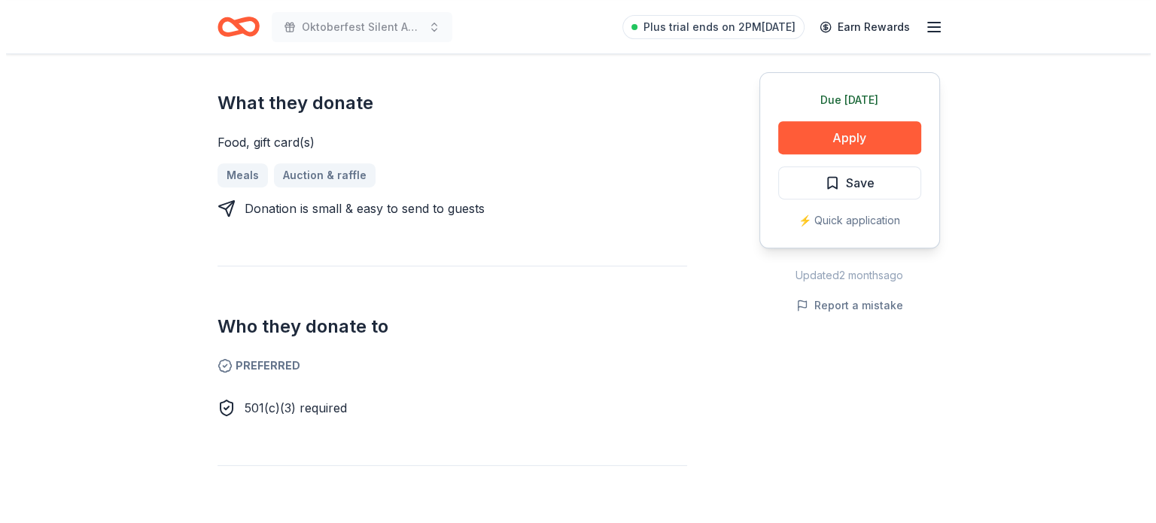
scroll to position [376, 0]
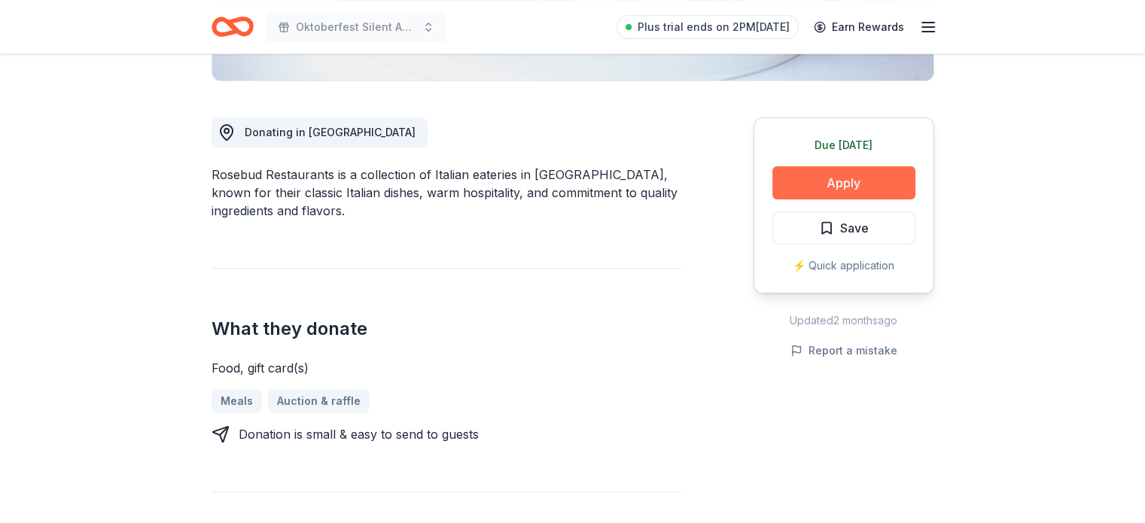
click at [817, 188] on button "Apply" at bounding box center [843, 182] width 143 height 33
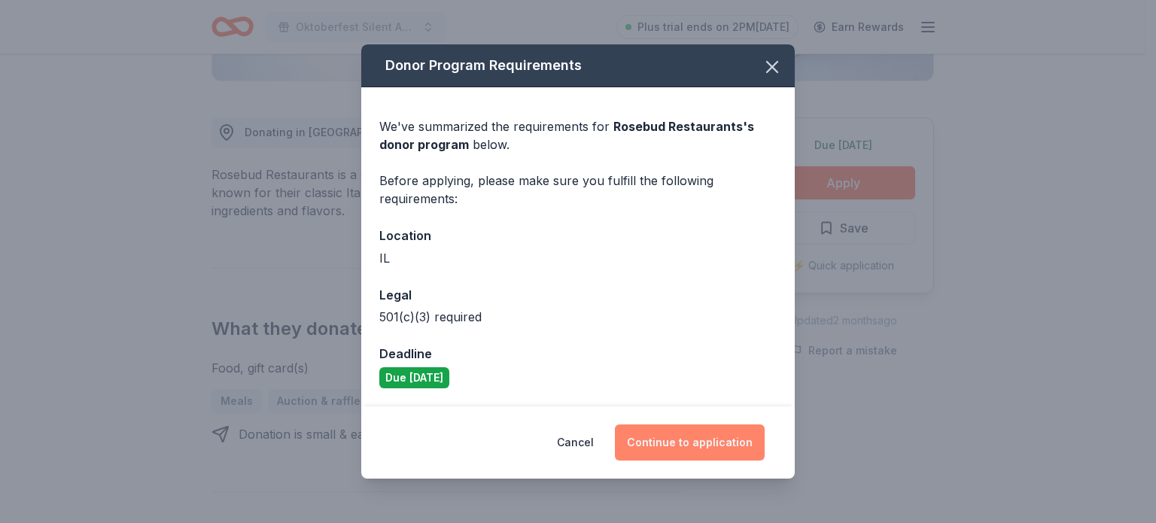
click at [706, 445] on button "Continue to application" at bounding box center [690, 442] width 150 height 36
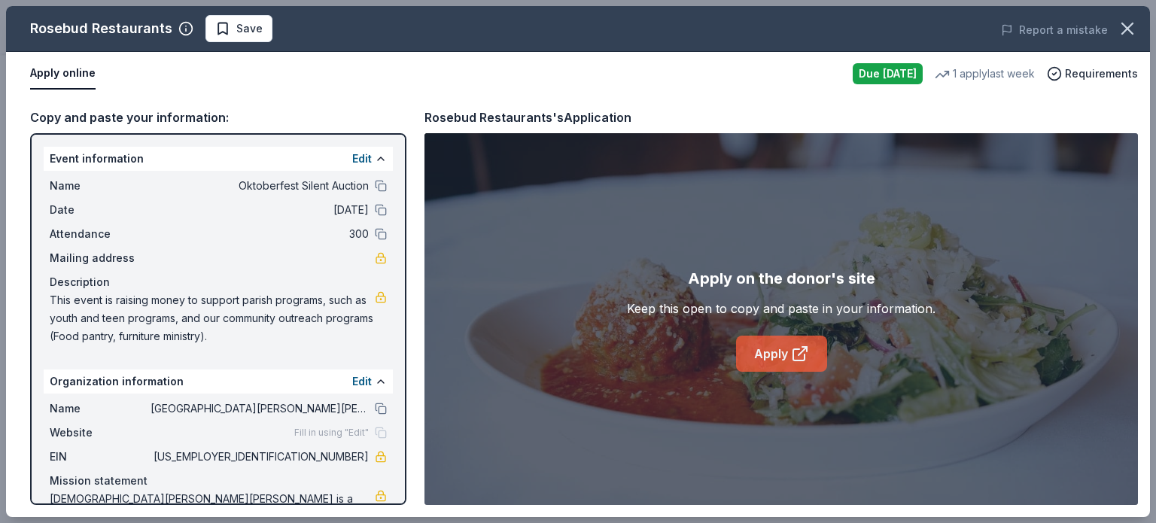
click at [771, 352] on link "Apply" at bounding box center [781, 354] width 91 height 36
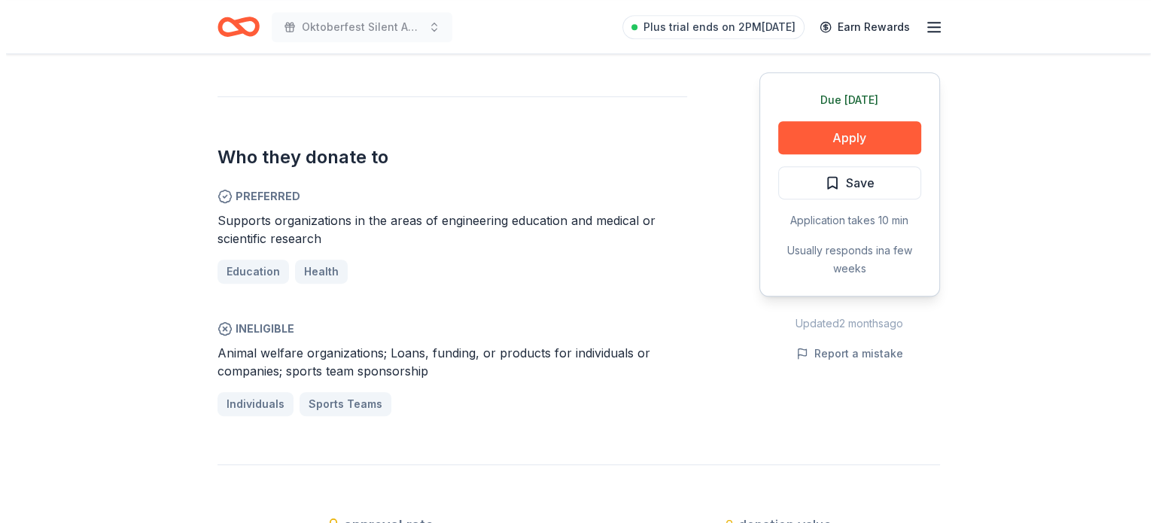
scroll to position [828, 0]
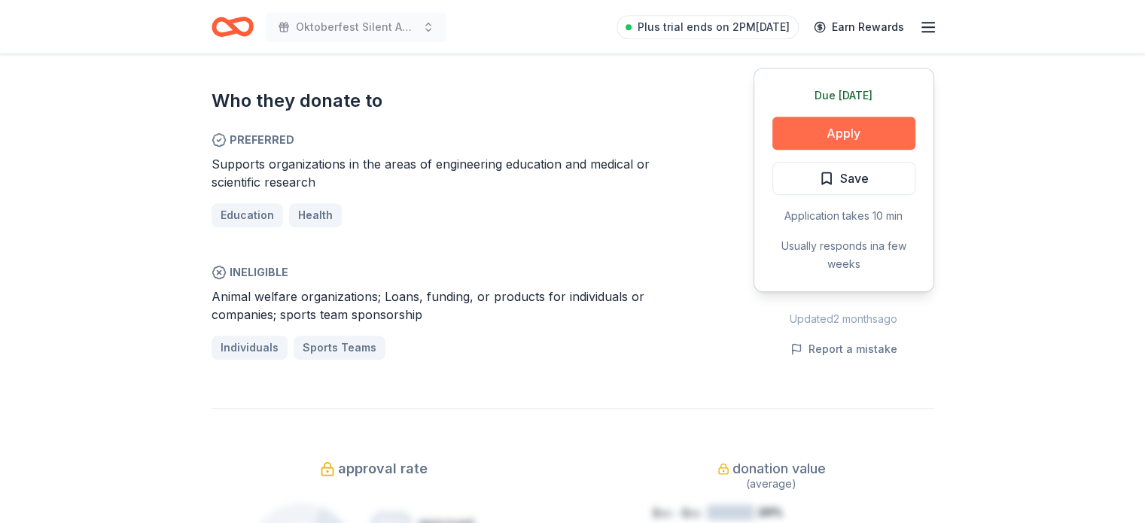
click at [859, 138] on button "Apply" at bounding box center [843, 133] width 143 height 33
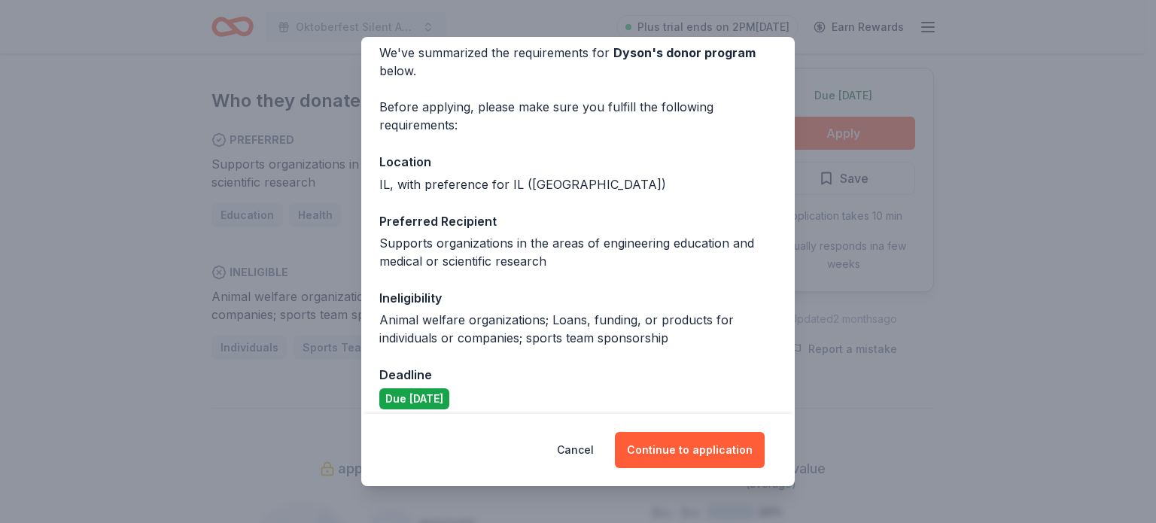
scroll to position [75, 0]
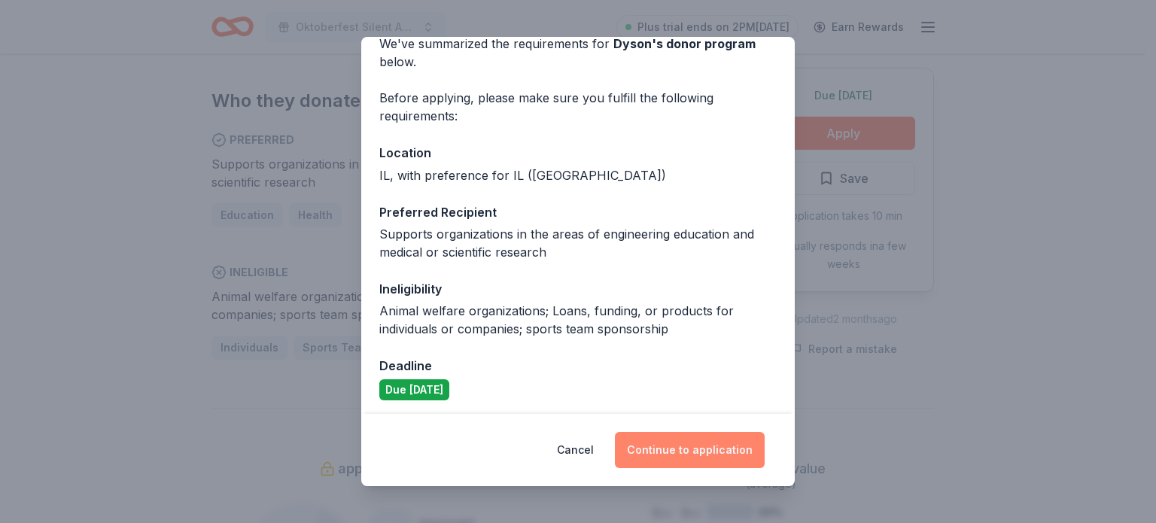
click at [667, 450] on button "Continue to application" at bounding box center [690, 450] width 150 height 36
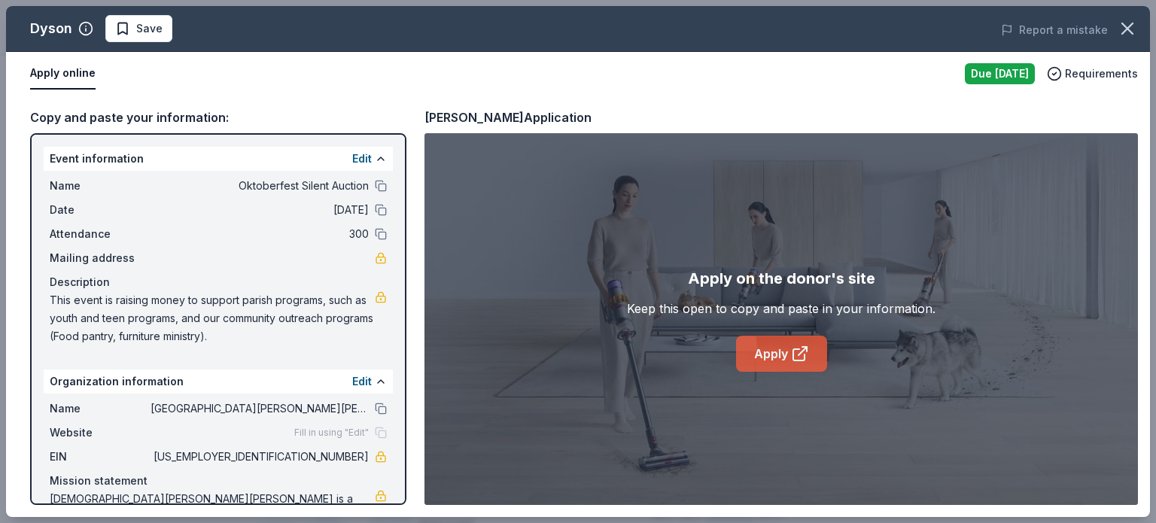
click at [791, 358] on icon at bounding box center [800, 354] width 18 height 18
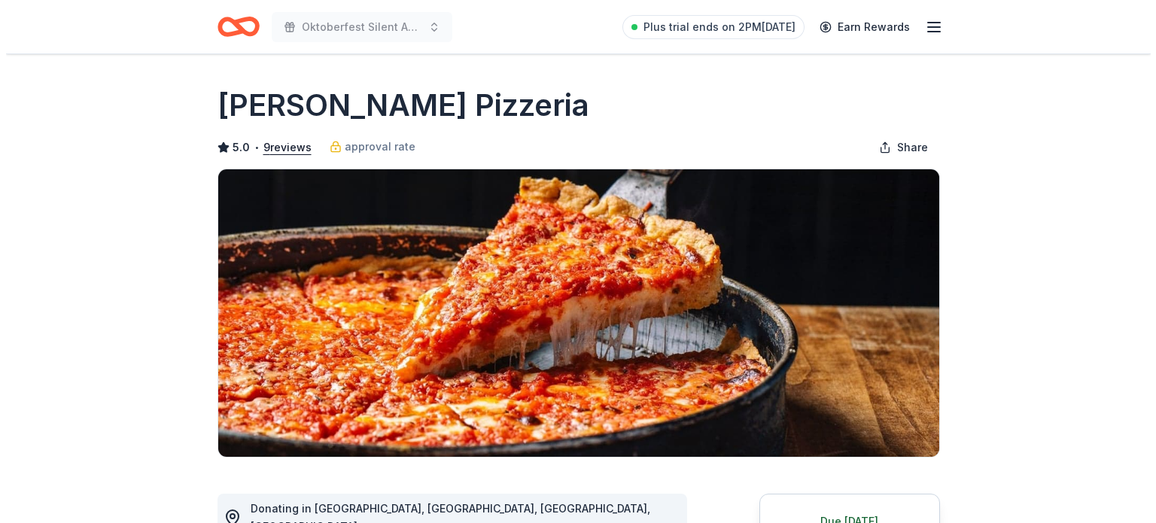
scroll to position [226, 0]
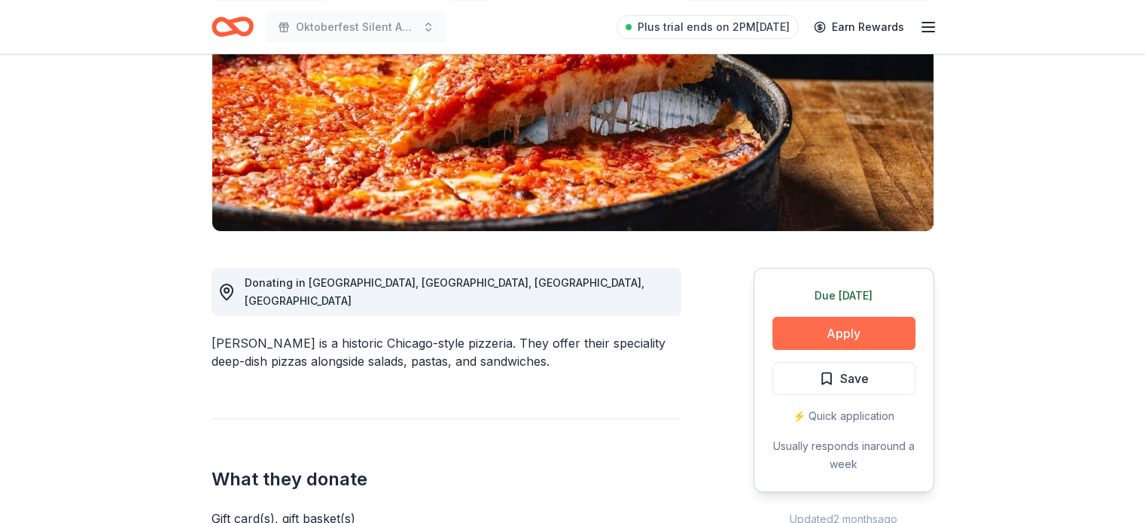
click at [861, 330] on button "Apply" at bounding box center [843, 333] width 143 height 33
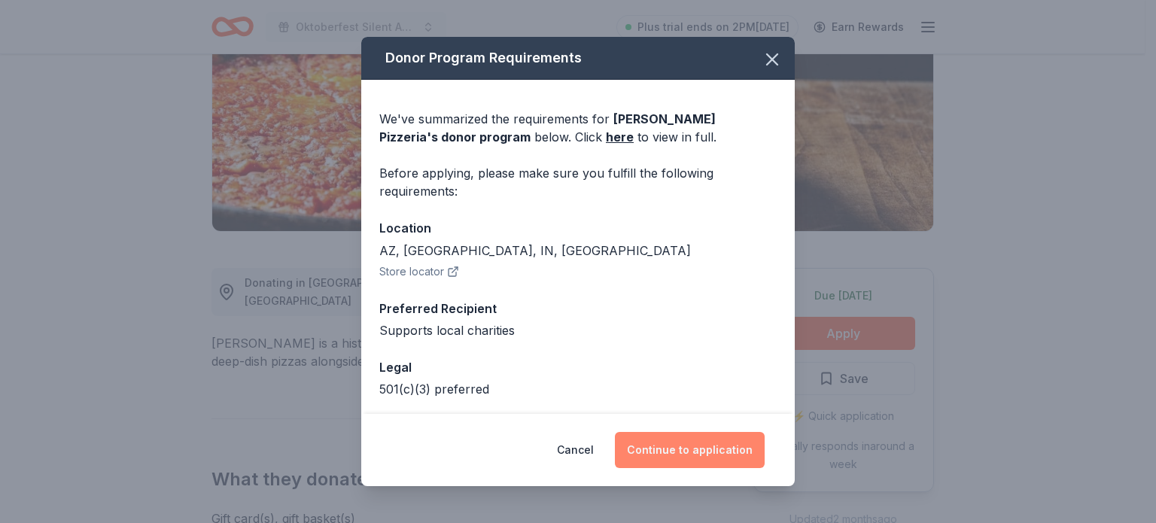
click at [692, 446] on button "Continue to application" at bounding box center [690, 450] width 150 height 36
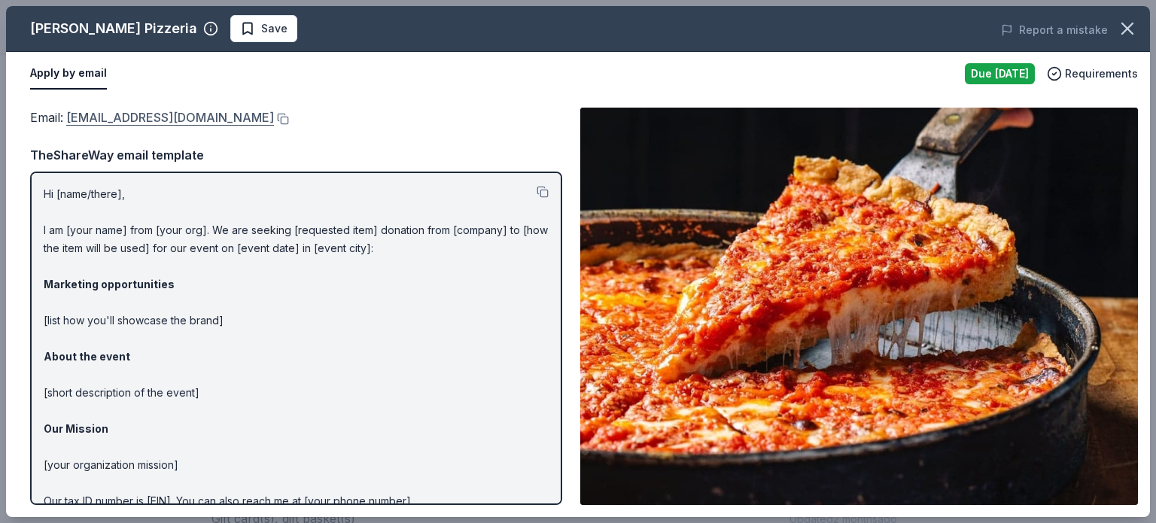
click at [184, 117] on link "donations@loumalnatis.com" at bounding box center [170, 118] width 208 height 20
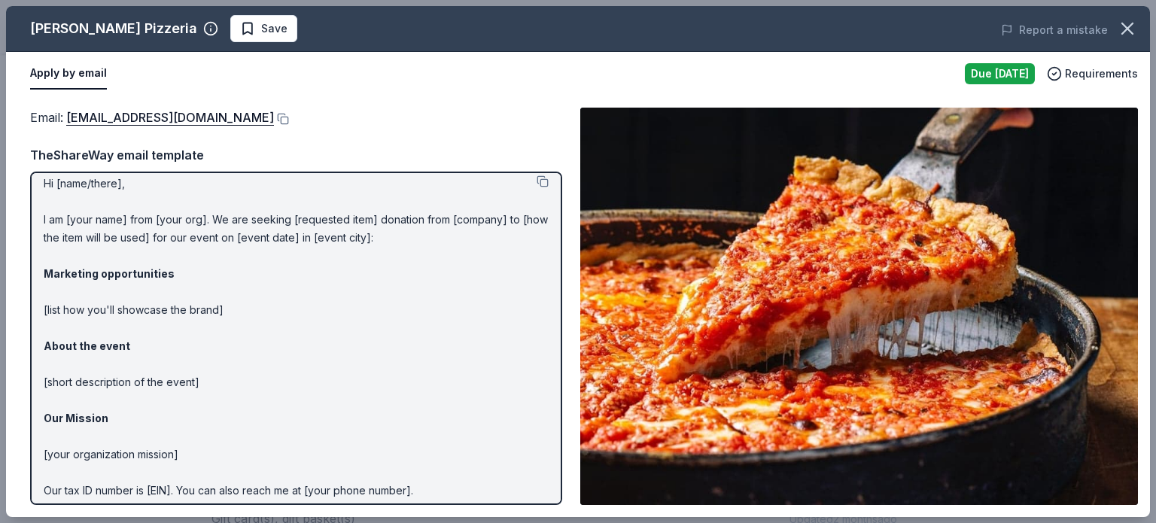
scroll to position [0, 0]
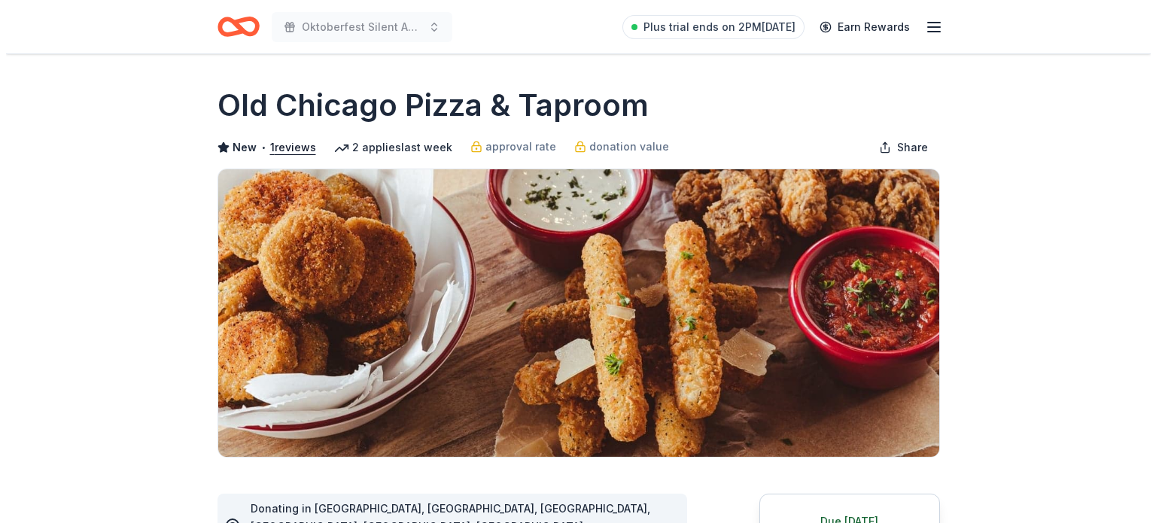
scroll to position [150, 0]
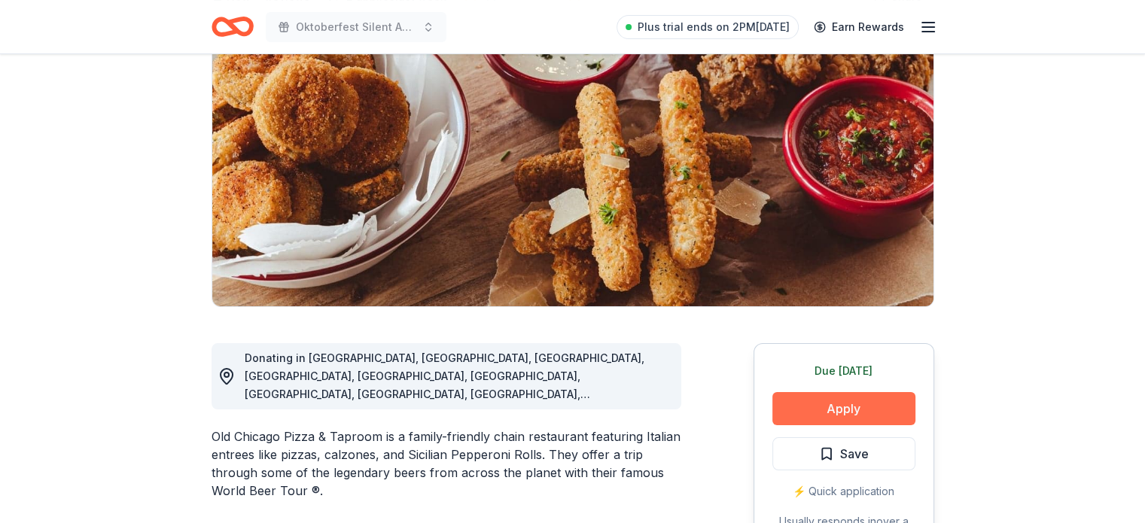
click at [827, 408] on button "Apply" at bounding box center [843, 408] width 143 height 33
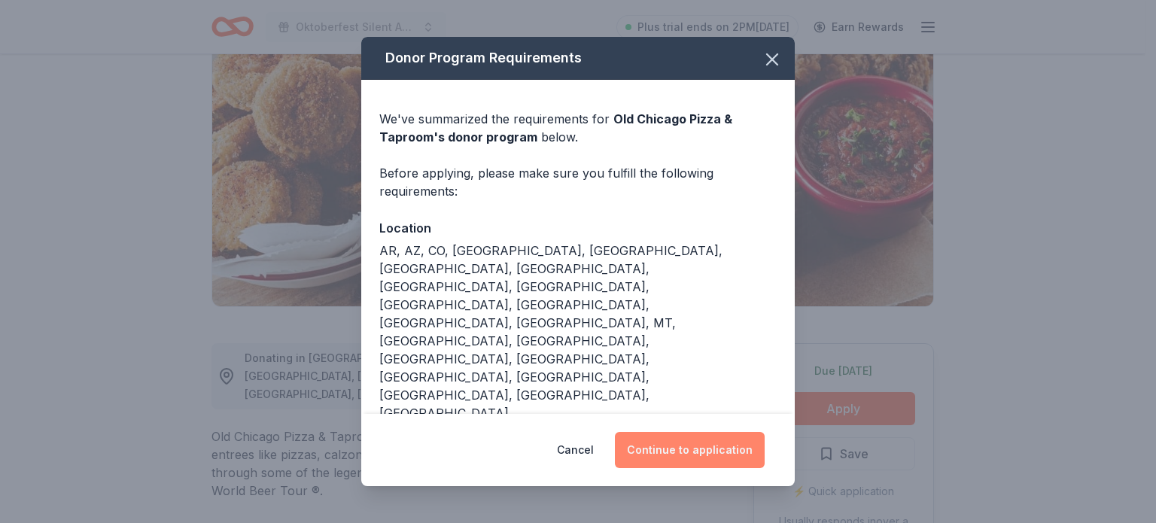
click at [691, 432] on button "Continue to application" at bounding box center [690, 450] width 150 height 36
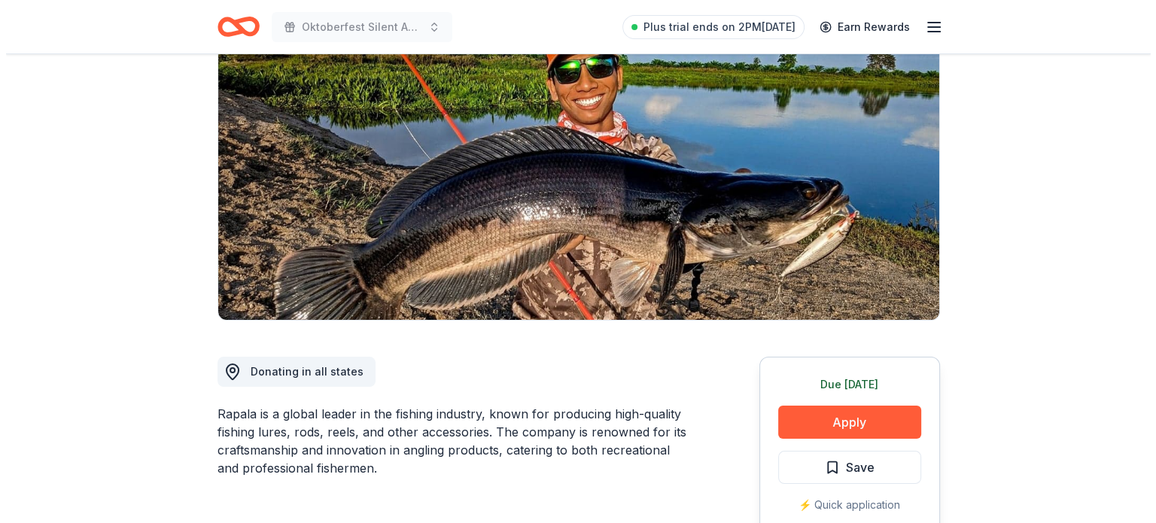
scroll to position [150, 0]
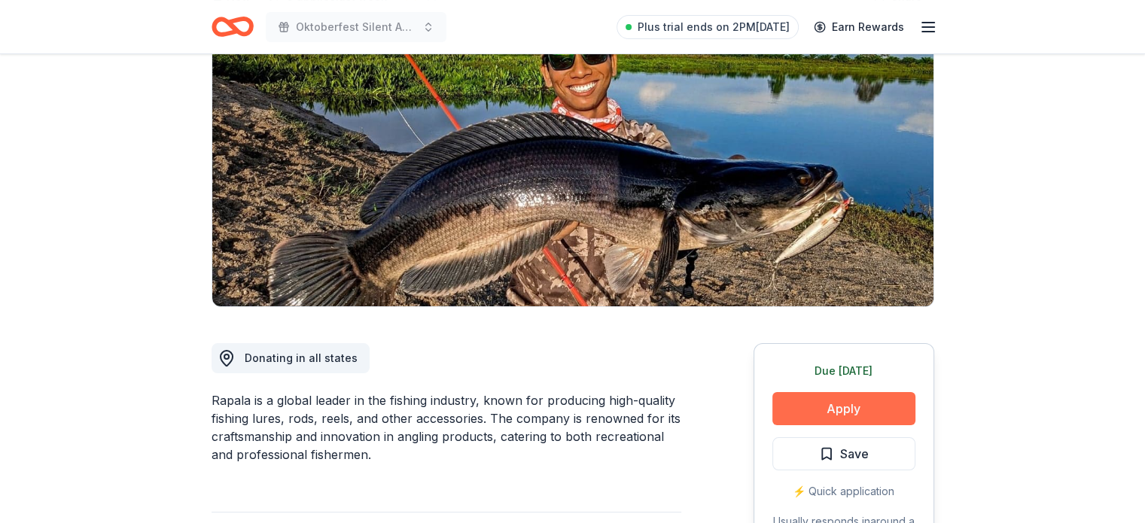
click at [889, 411] on button "Apply" at bounding box center [843, 408] width 143 height 33
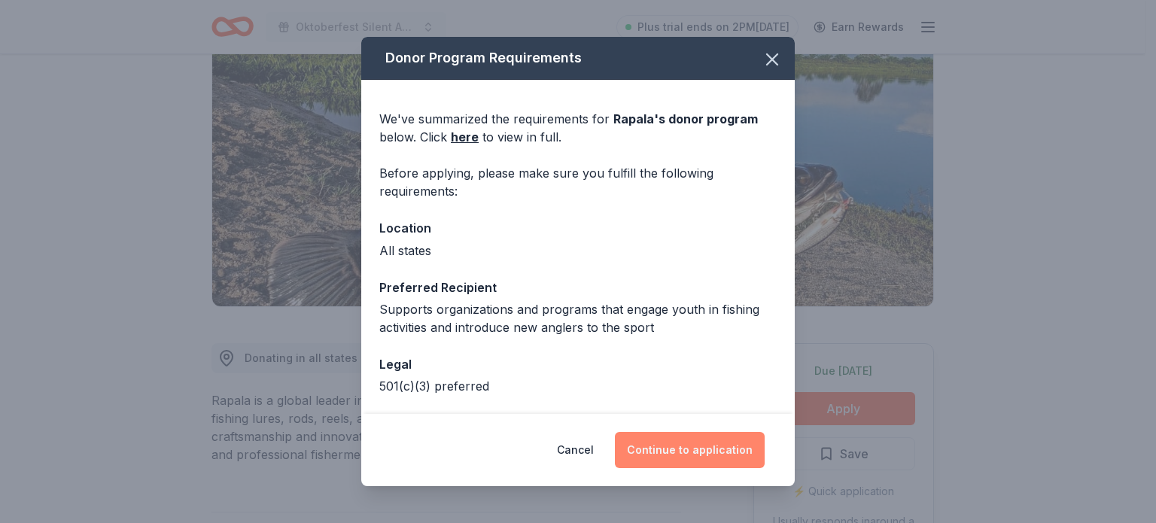
click at [698, 455] on button "Continue to application" at bounding box center [690, 450] width 150 height 36
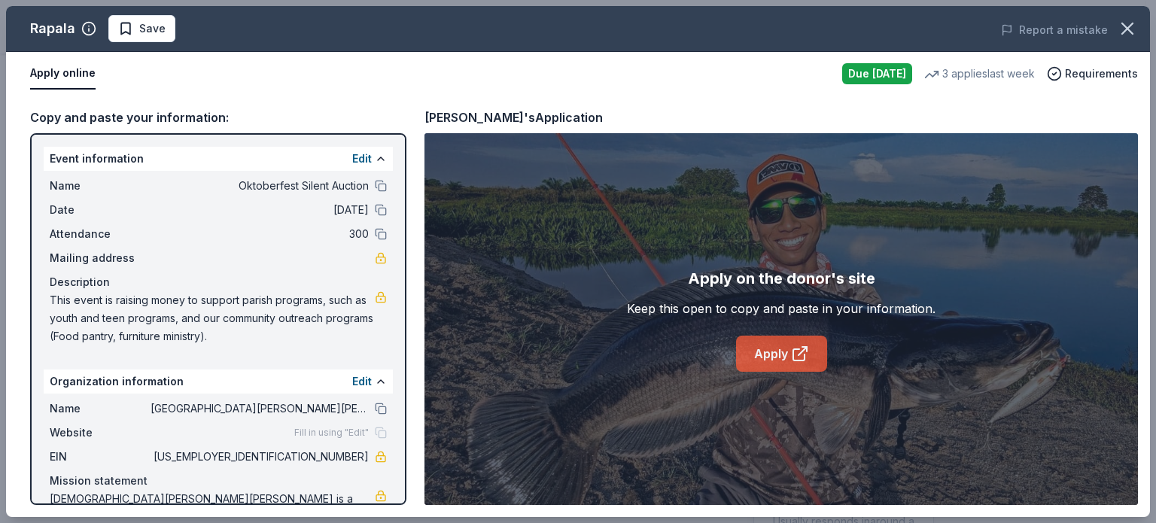
click at [765, 345] on link "Apply" at bounding box center [781, 354] width 91 height 36
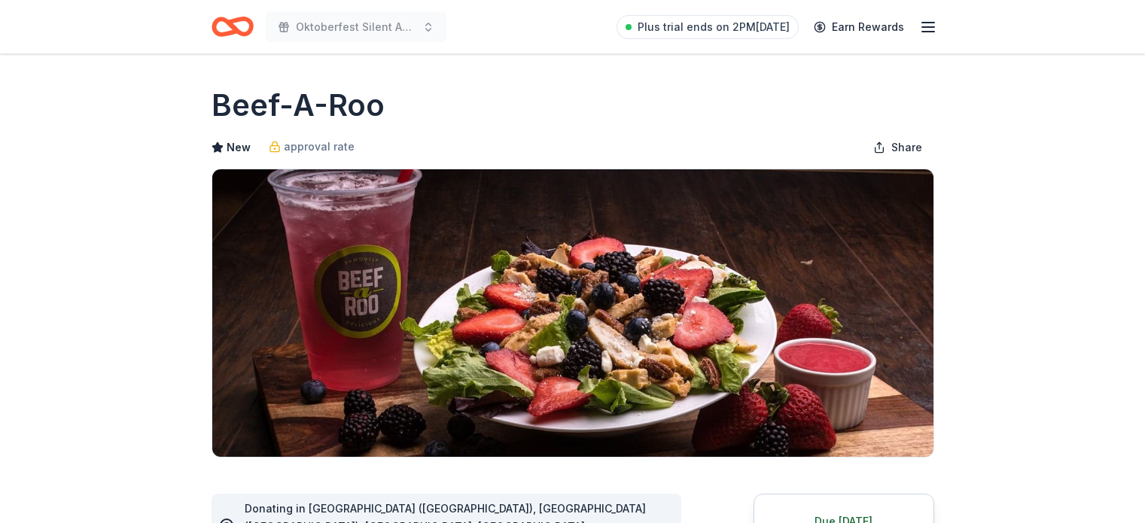
scroll to position [226, 0]
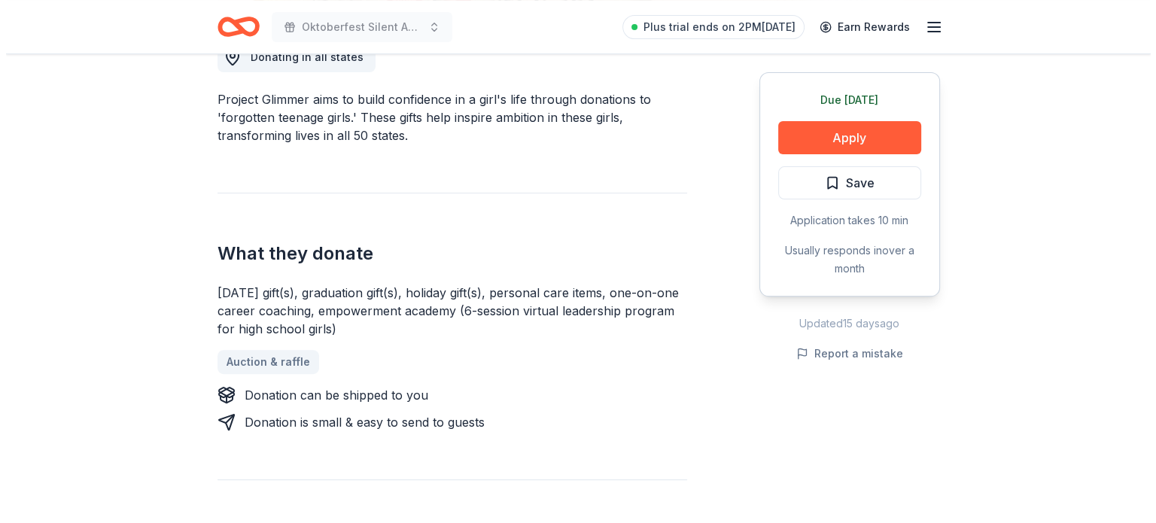
scroll to position [301, 0]
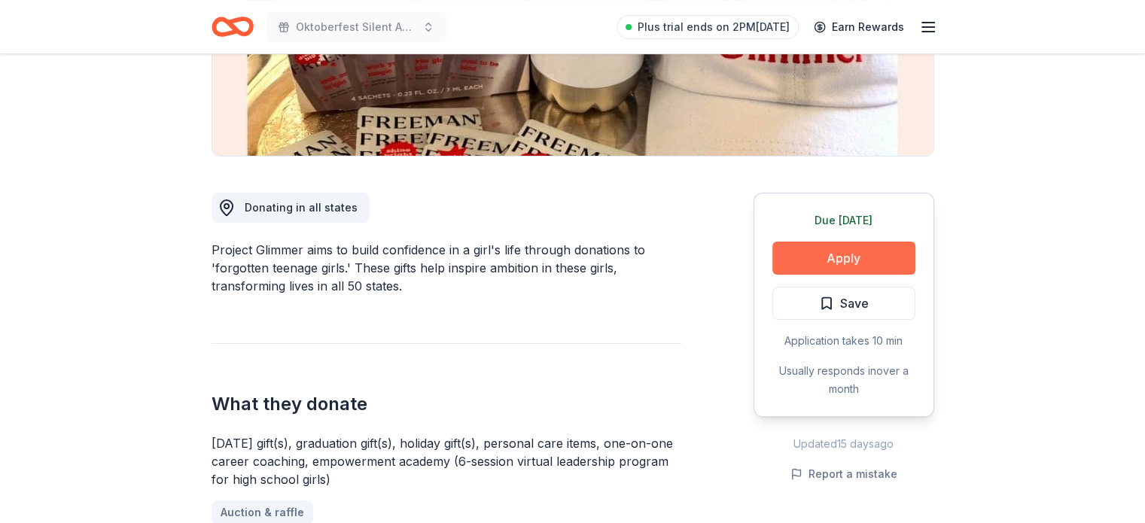
click at [865, 251] on button "Apply" at bounding box center [843, 258] width 143 height 33
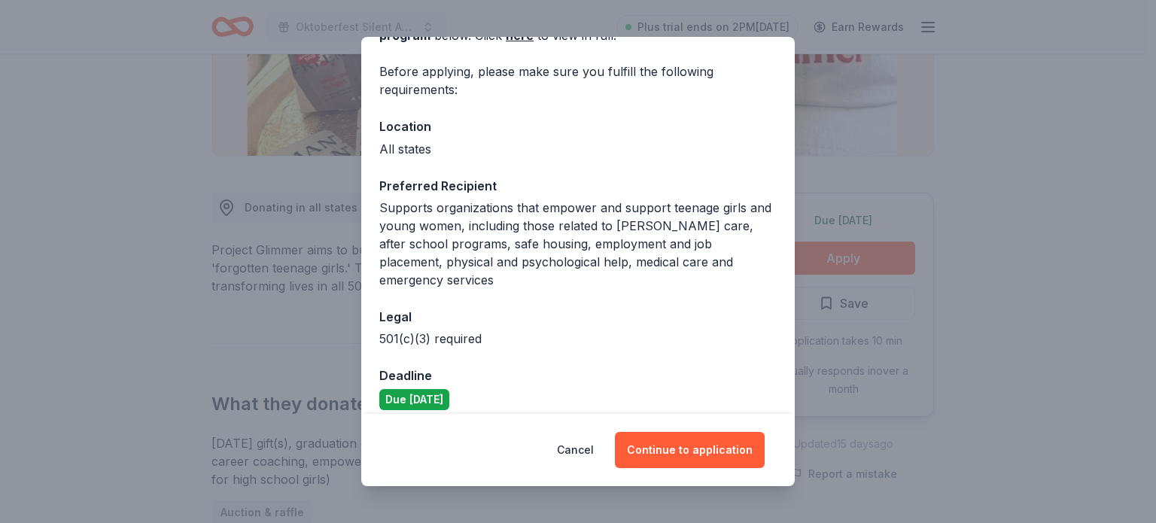
scroll to position [115, 0]
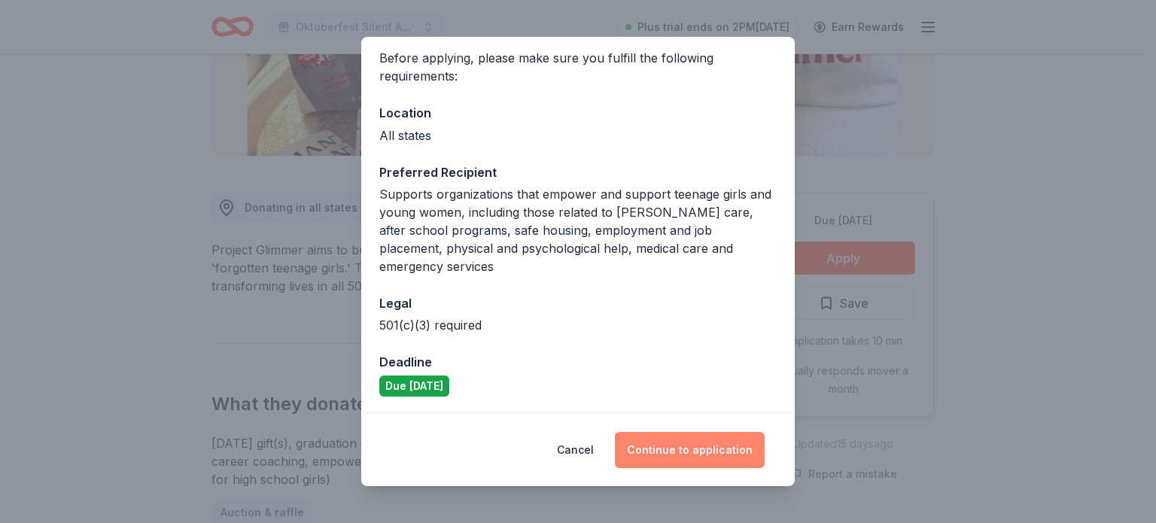
click at [697, 451] on button "Continue to application" at bounding box center [690, 450] width 150 height 36
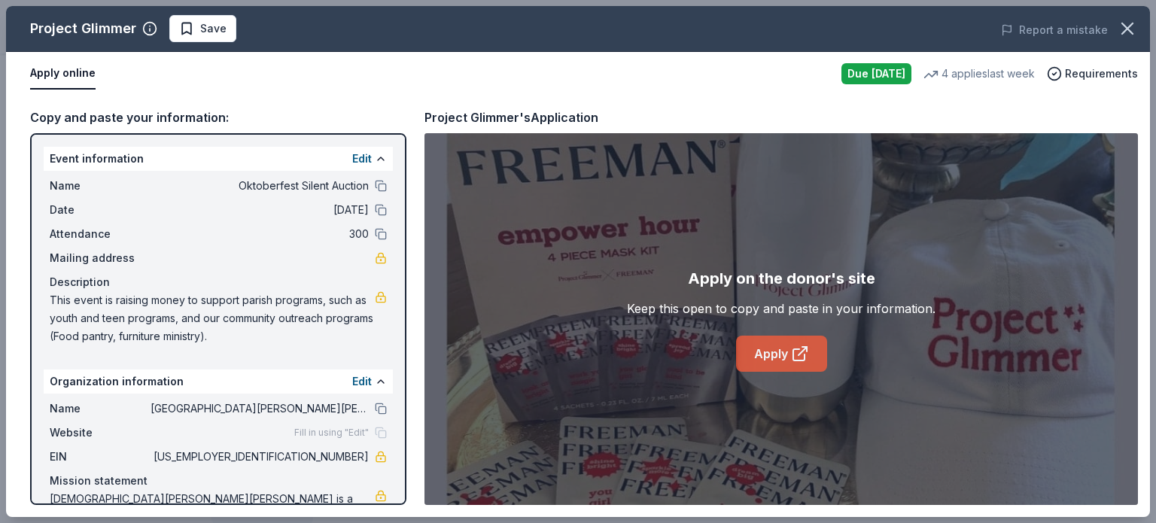
click at [773, 351] on link "Apply" at bounding box center [781, 354] width 91 height 36
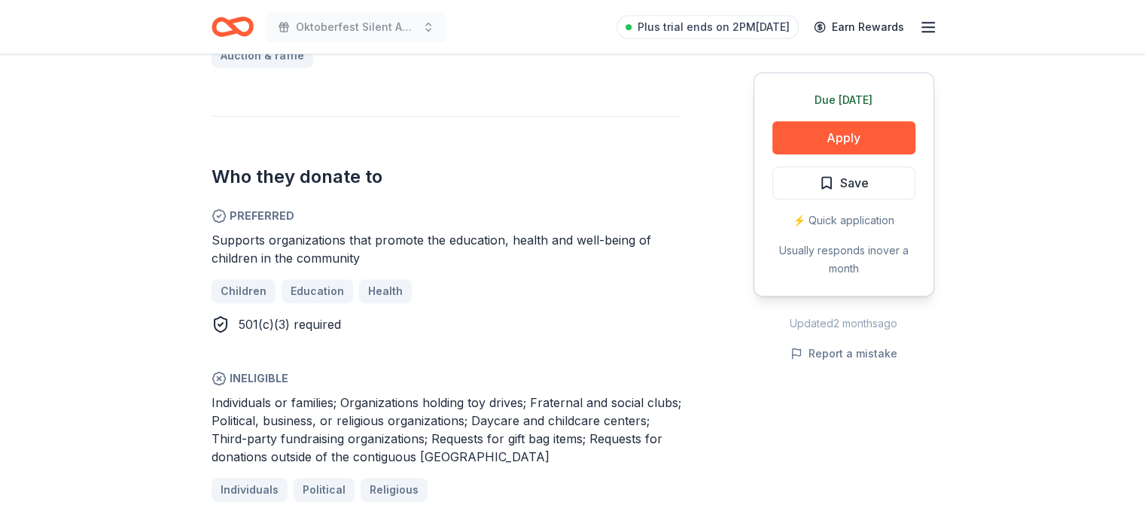
scroll to position [752, 0]
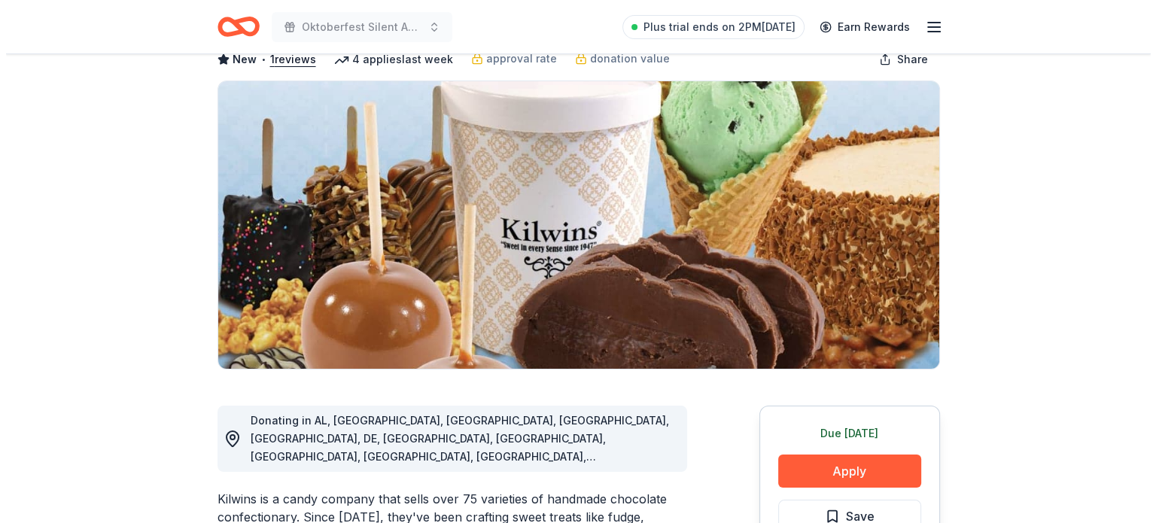
scroll to position [75, 0]
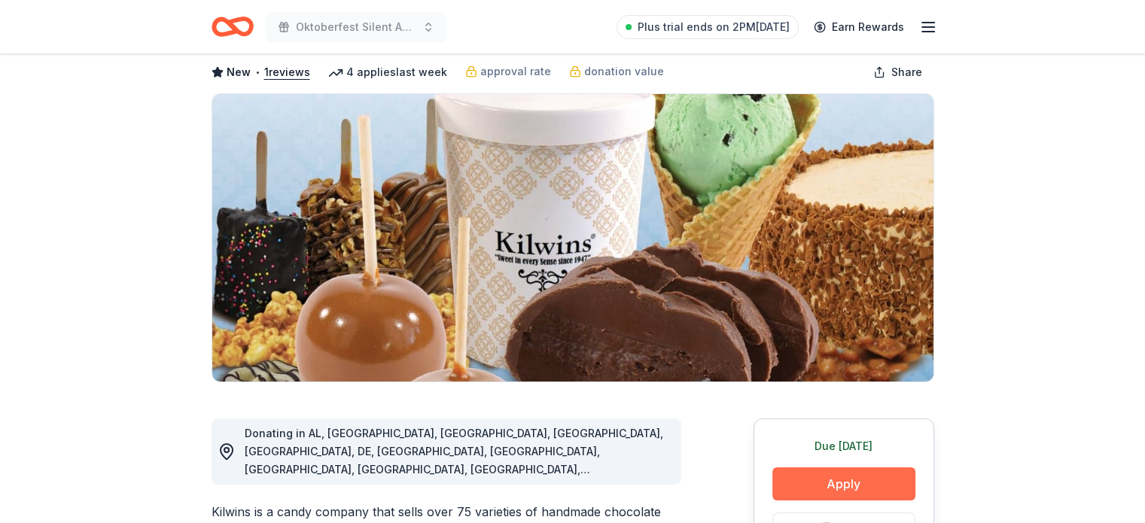
click at [843, 490] on button "Apply" at bounding box center [843, 483] width 143 height 33
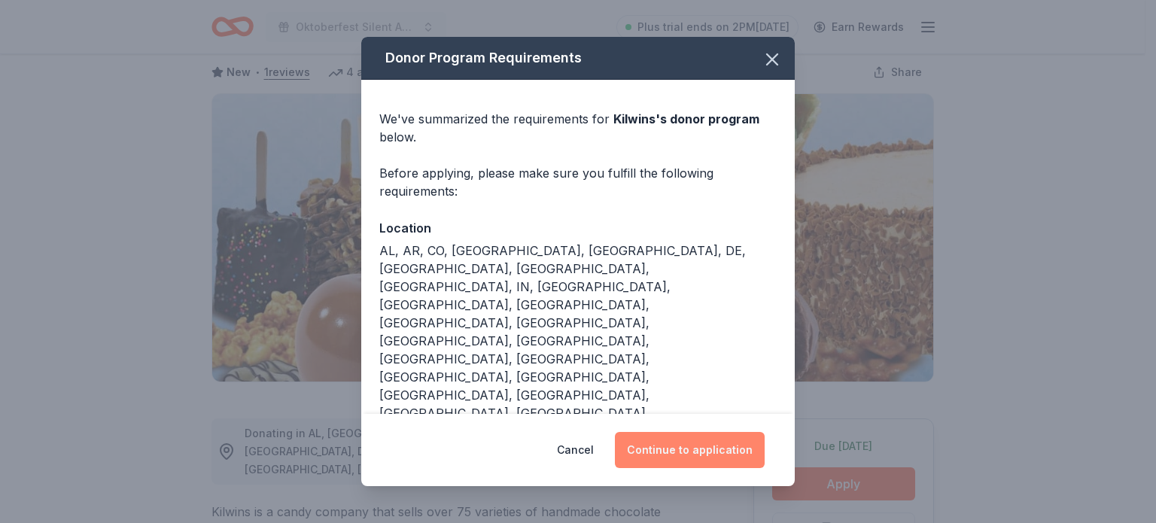
click at [692, 439] on button "Continue to application" at bounding box center [690, 450] width 150 height 36
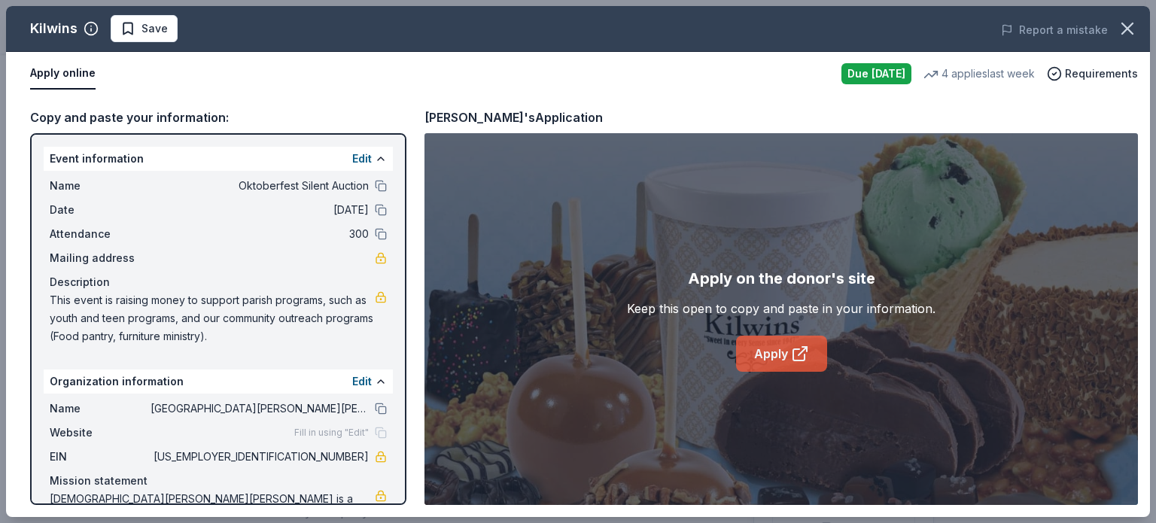
click at [778, 354] on link "Apply" at bounding box center [781, 354] width 91 height 36
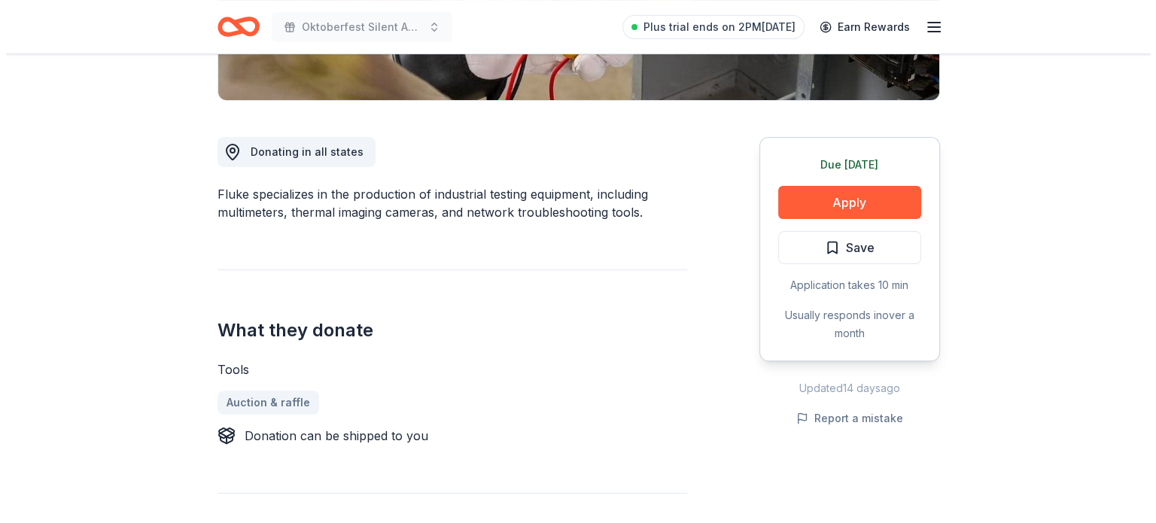
scroll to position [376, 0]
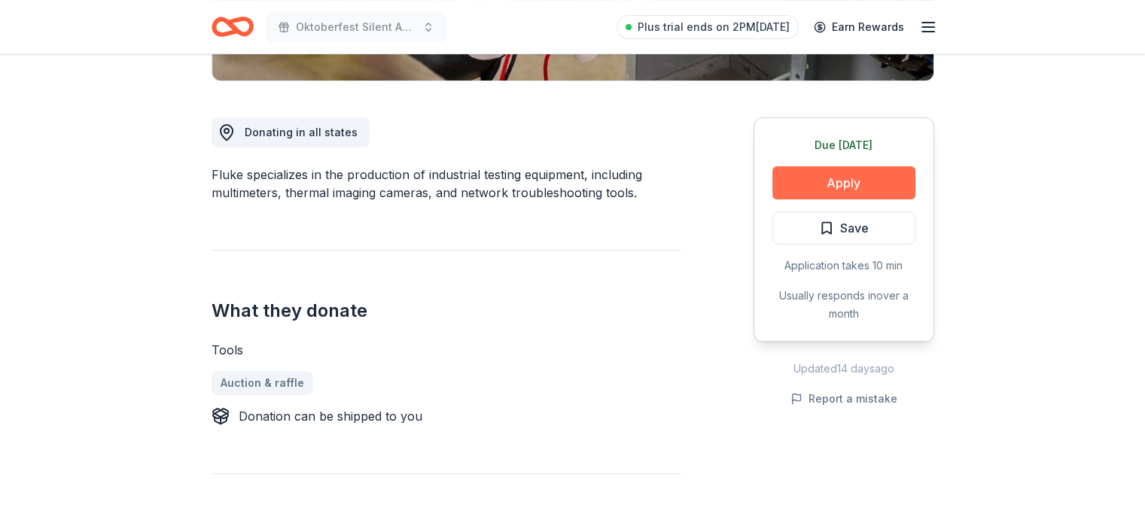
click at [846, 177] on button "Apply" at bounding box center [843, 182] width 143 height 33
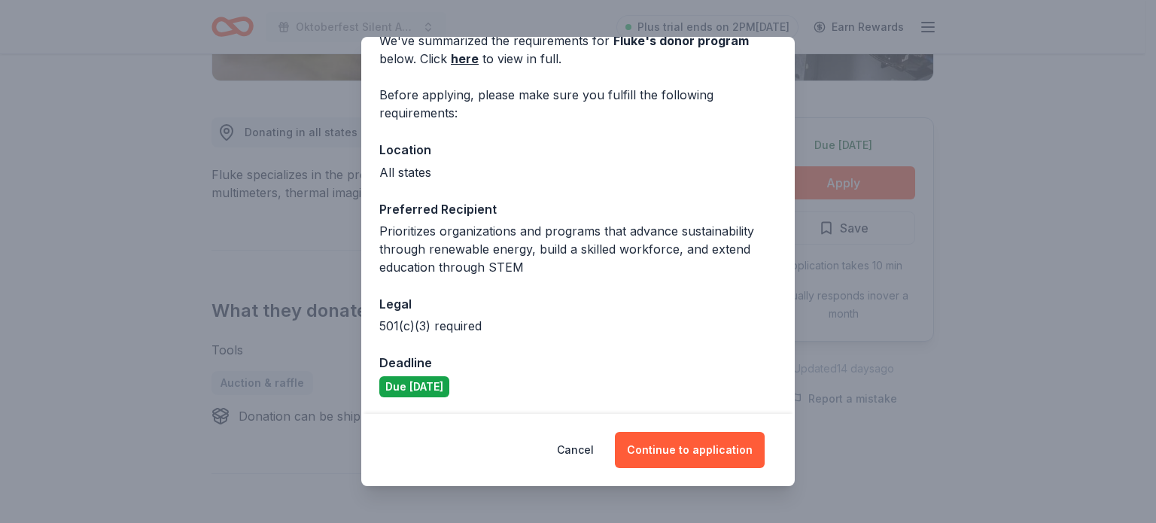
scroll to position [79, 0]
click at [695, 449] on button "Continue to application" at bounding box center [690, 450] width 150 height 36
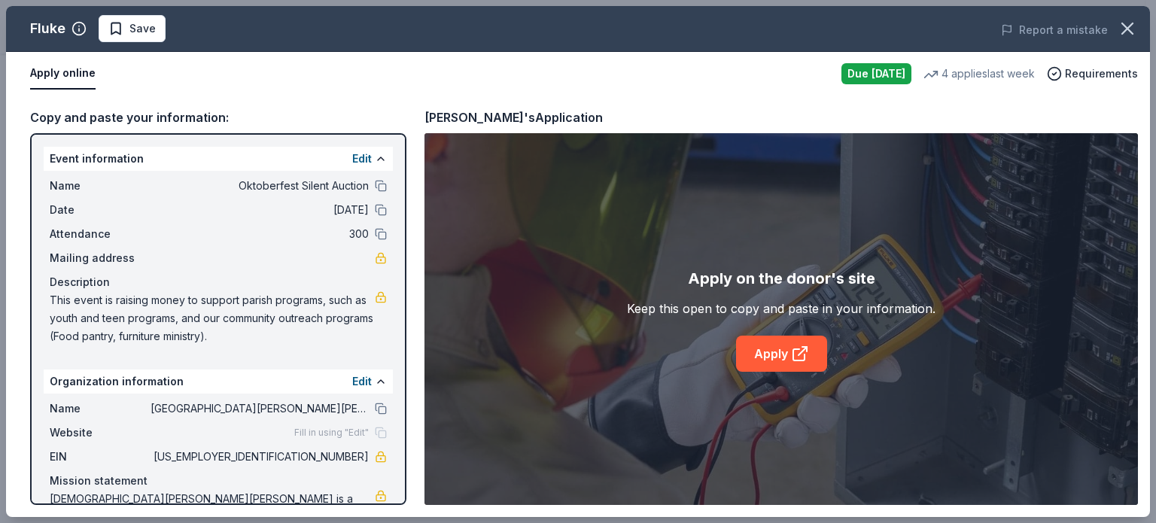
drag, startPoint x: 370, startPoint y: 190, endPoint x: 393, endPoint y: 199, distance: 24.6
click at [375, 190] on button at bounding box center [381, 186] width 12 height 12
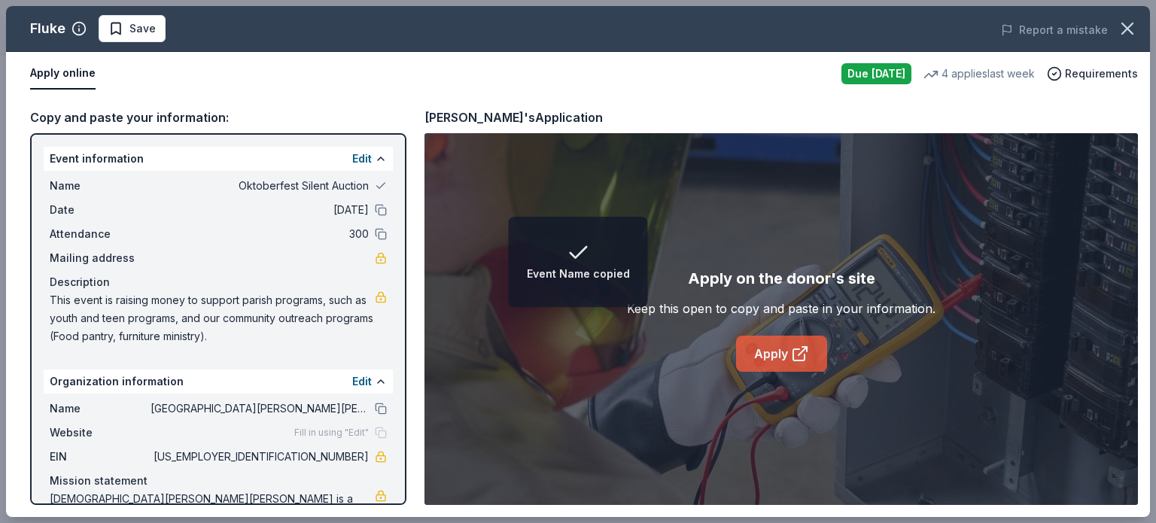
click at [760, 345] on link "Apply" at bounding box center [781, 354] width 91 height 36
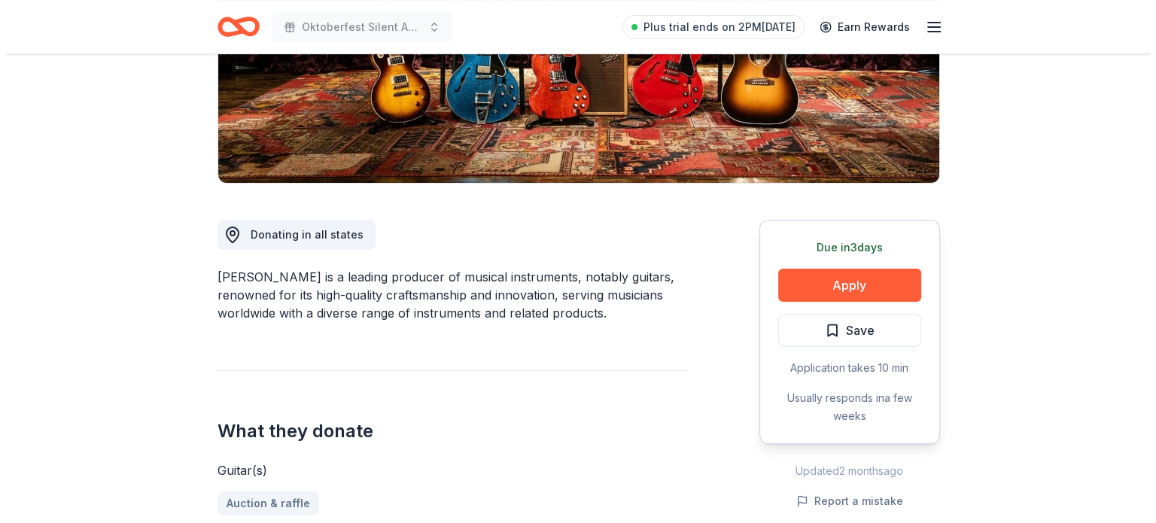
scroll to position [301, 0]
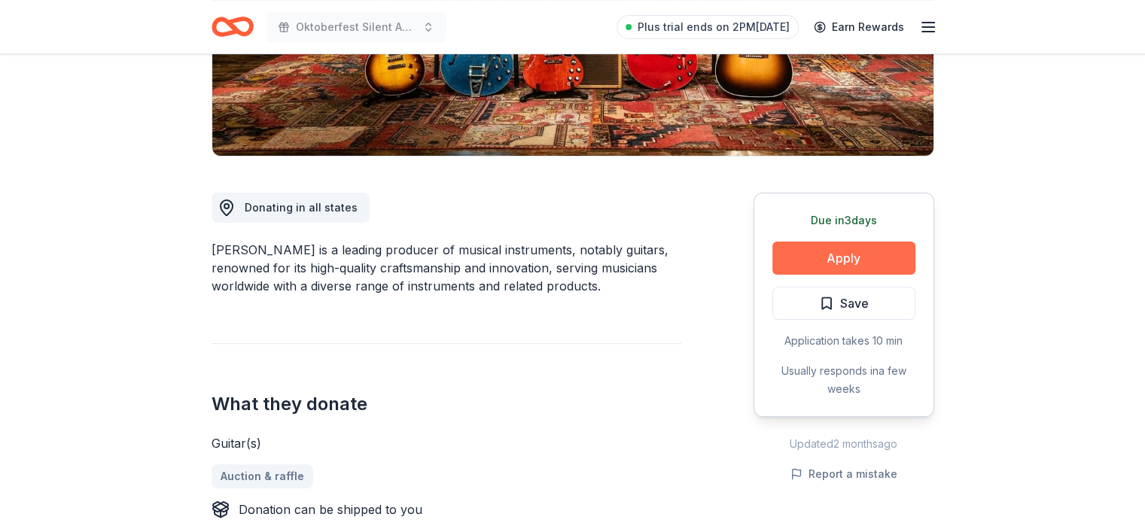
click at [830, 259] on button "Apply" at bounding box center [843, 258] width 143 height 33
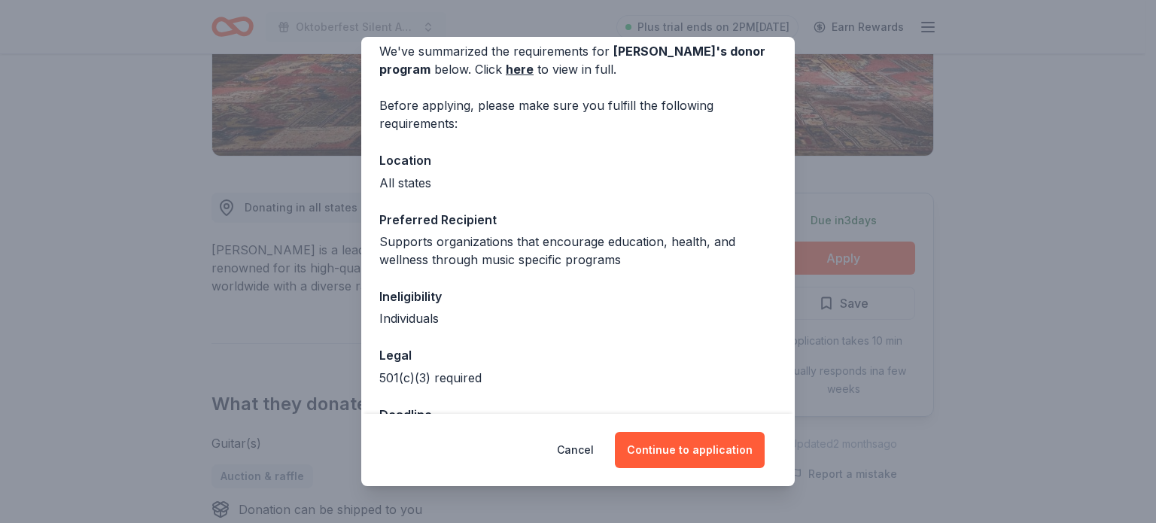
scroll to position [120, 0]
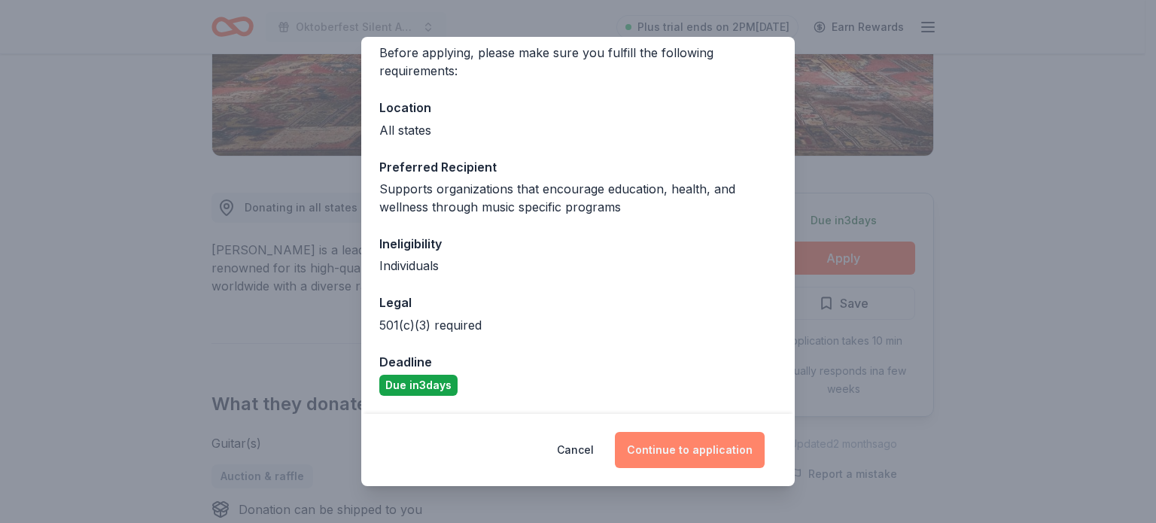
click at [692, 457] on button "Continue to application" at bounding box center [690, 450] width 150 height 36
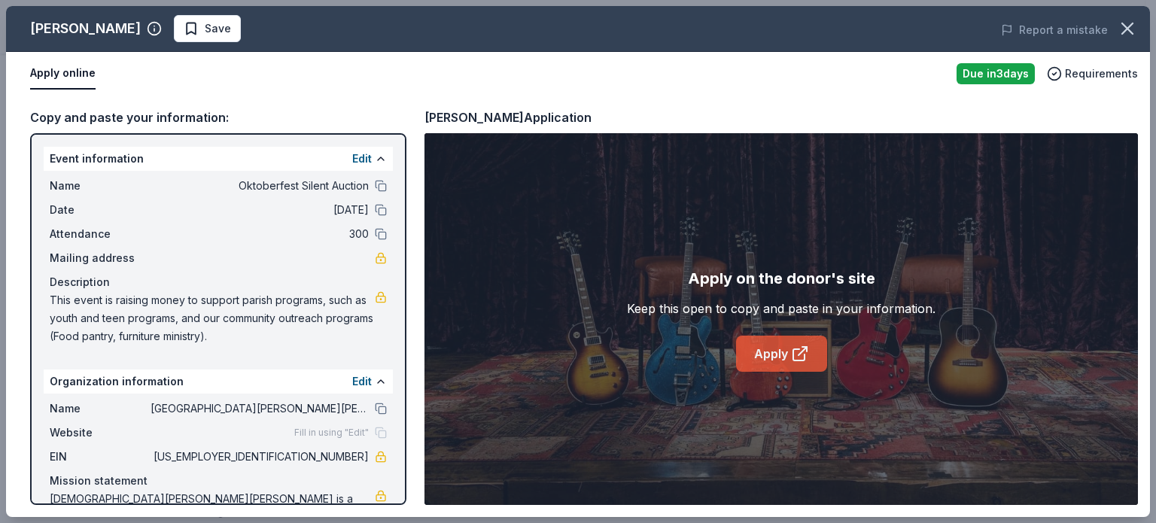
click at [757, 345] on link "Apply" at bounding box center [781, 354] width 91 height 36
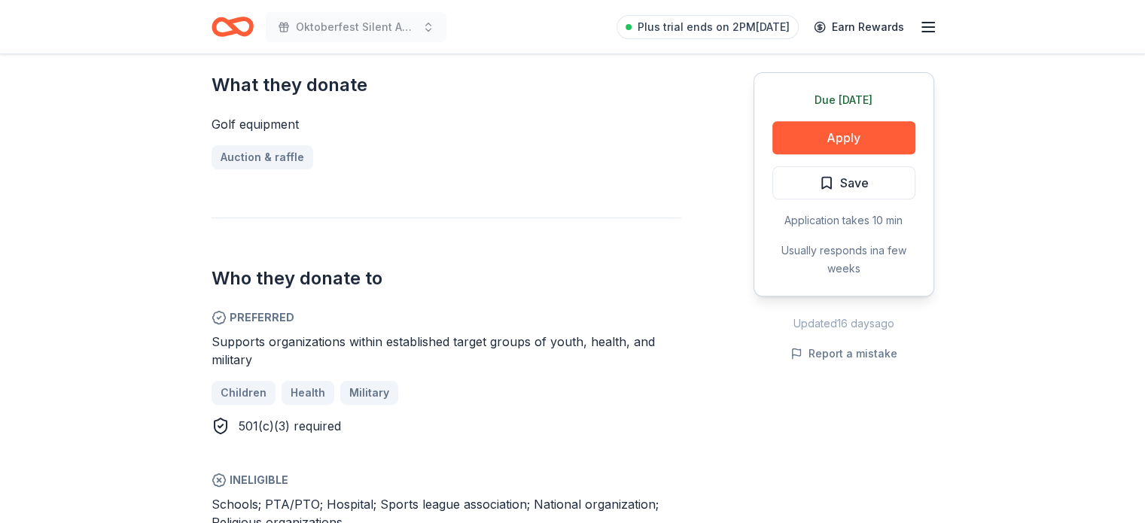
scroll to position [677, 0]
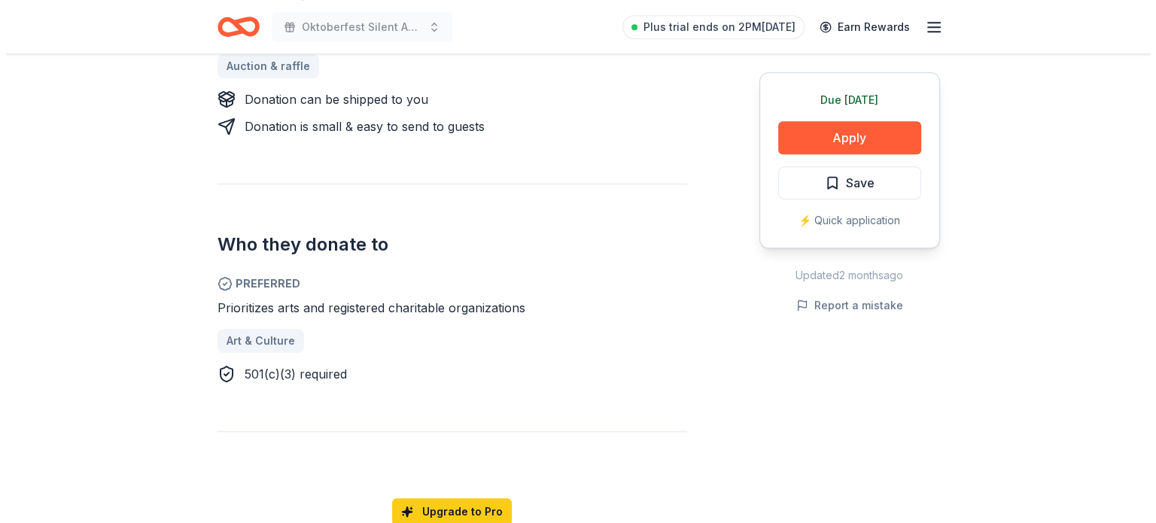
scroll to position [752, 0]
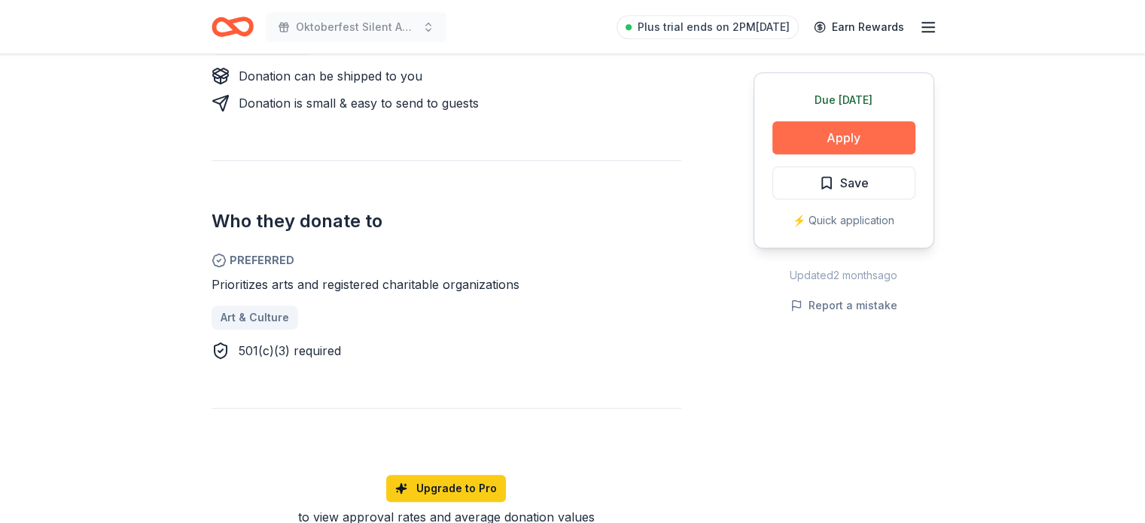
click at [838, 136] on button "Apply" at bounding box center [843, 137] width 143 height 33
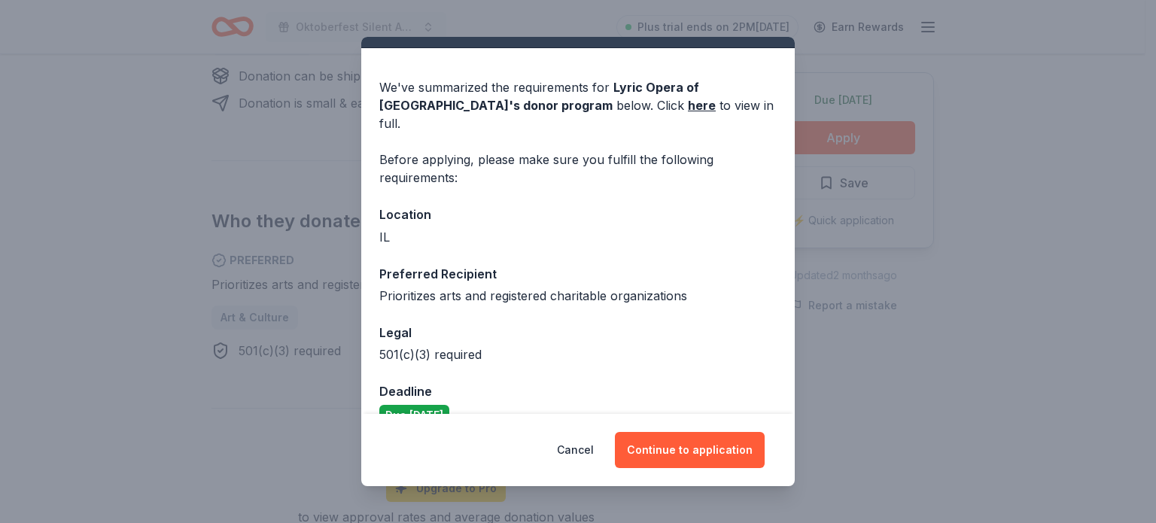
scroll to position [43, 0]
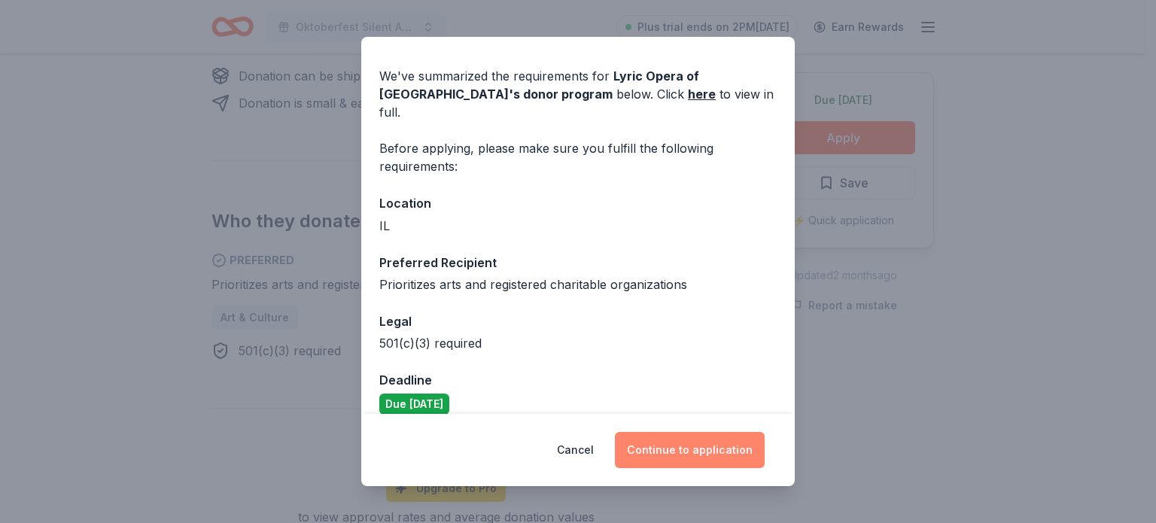
click at [721, 447] on button "Continue to application" at bounding box center [690, 450] width 150 height 36
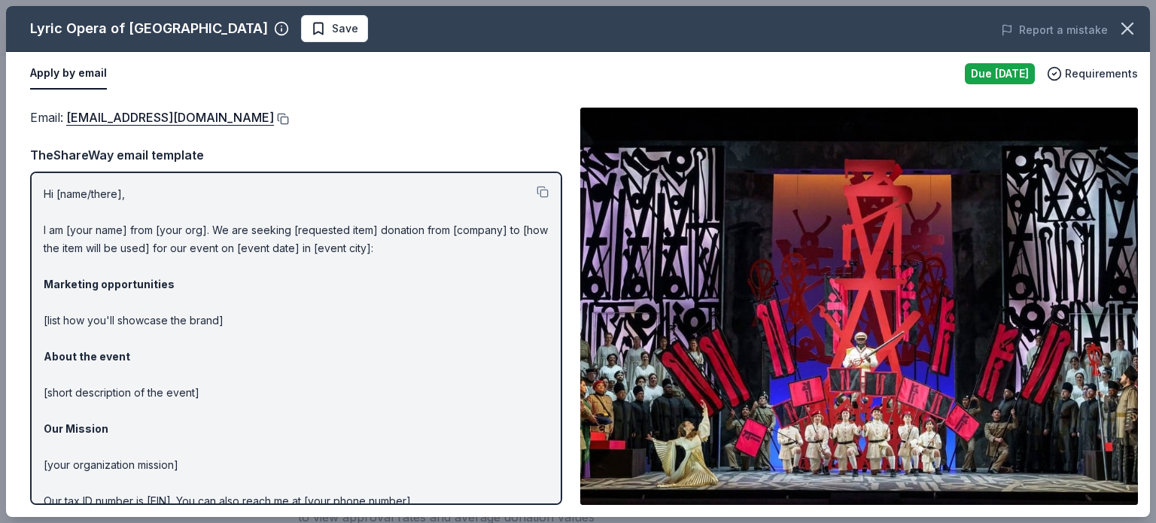
click at [274, 117] on button at bounding box center [281, 119] width 15 height 12
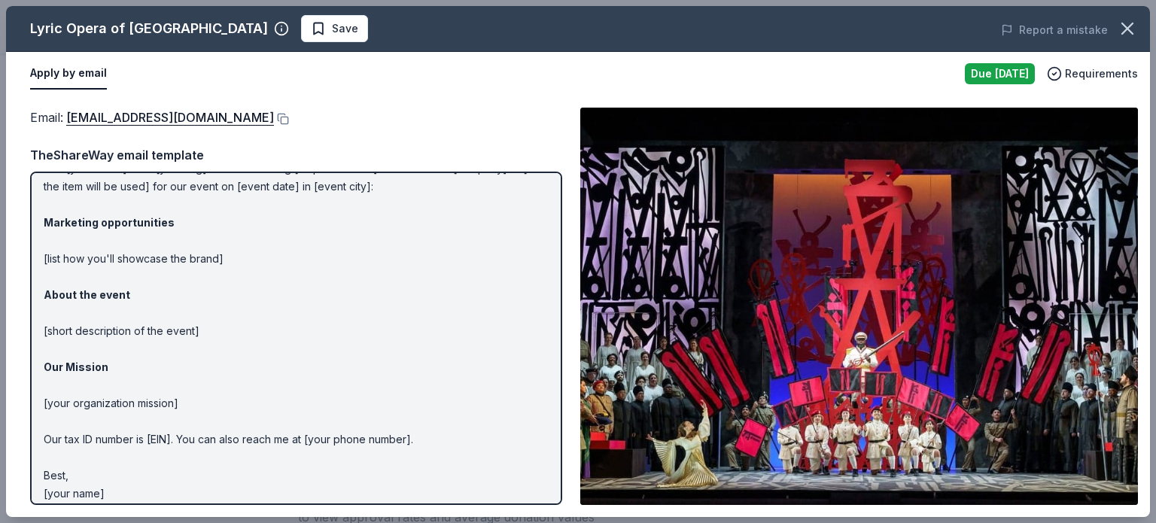
scroll to position [72, 0]
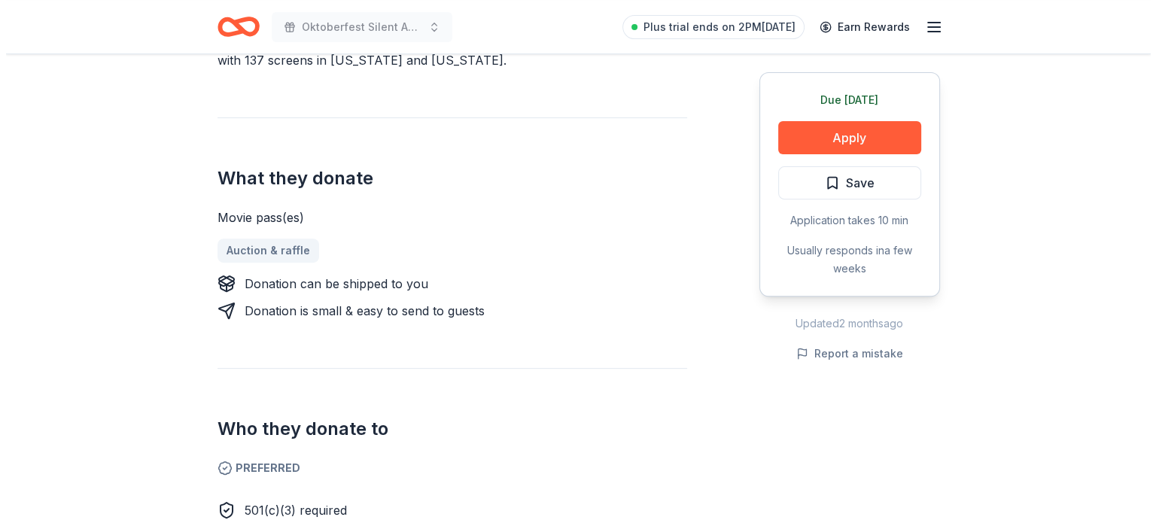
scroll to position [602, 0]
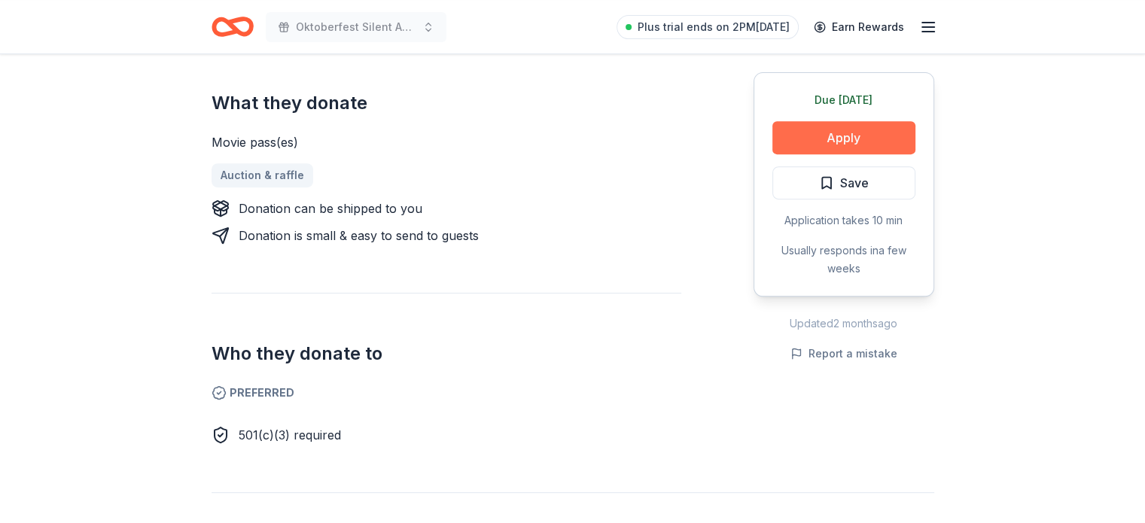
click at [816, 144] on button "Apply" at bounding box center [843, 137] width 143 height 33
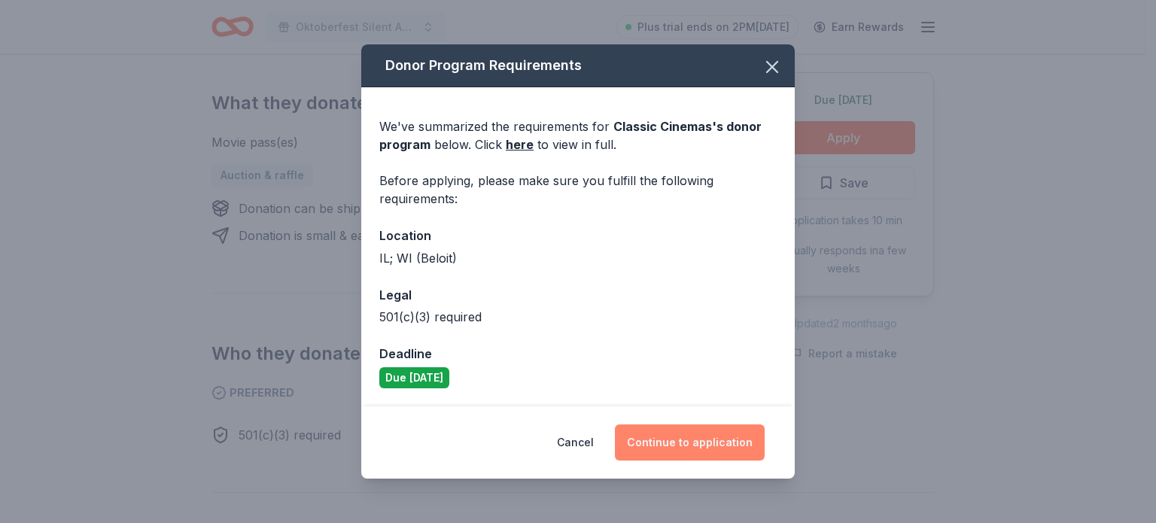
click at [668, 439] on button "Continue to application" at bounding box center [690, 442] width 150 height 36
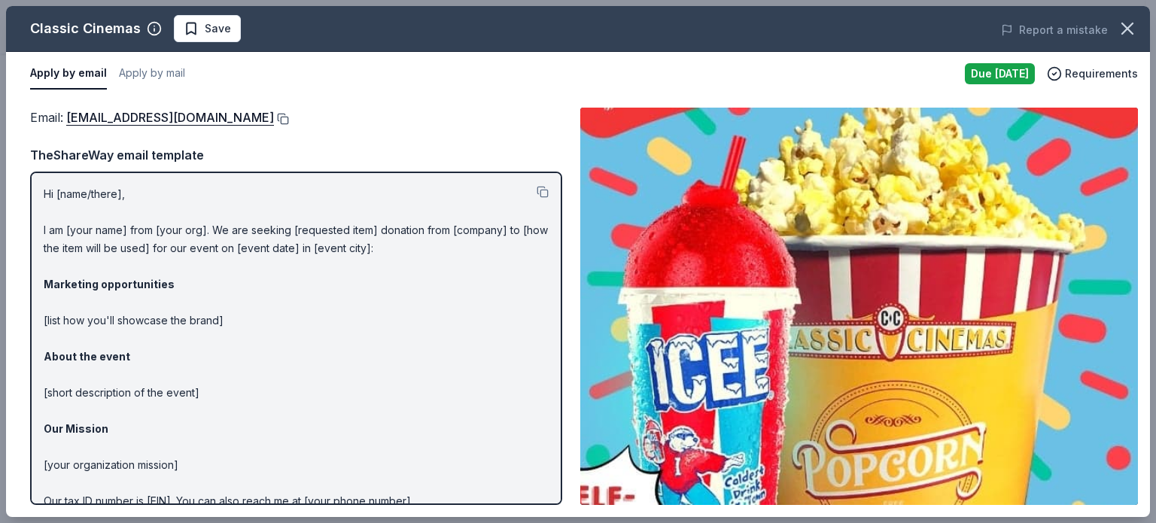
click at [274, 117] on button at bounding box center [281, 119] width 15 height 12
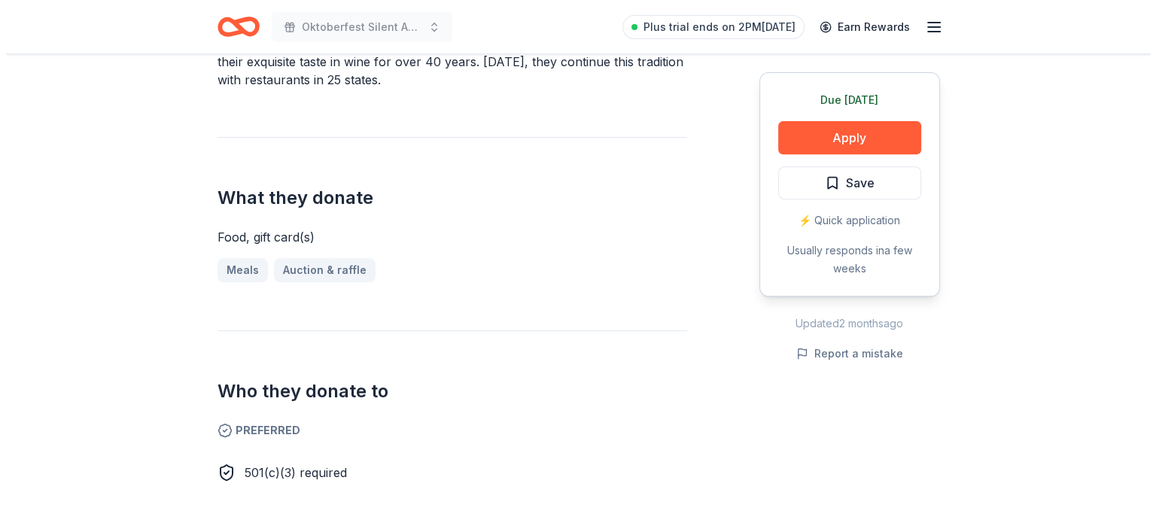
scroll to position [301, 0]
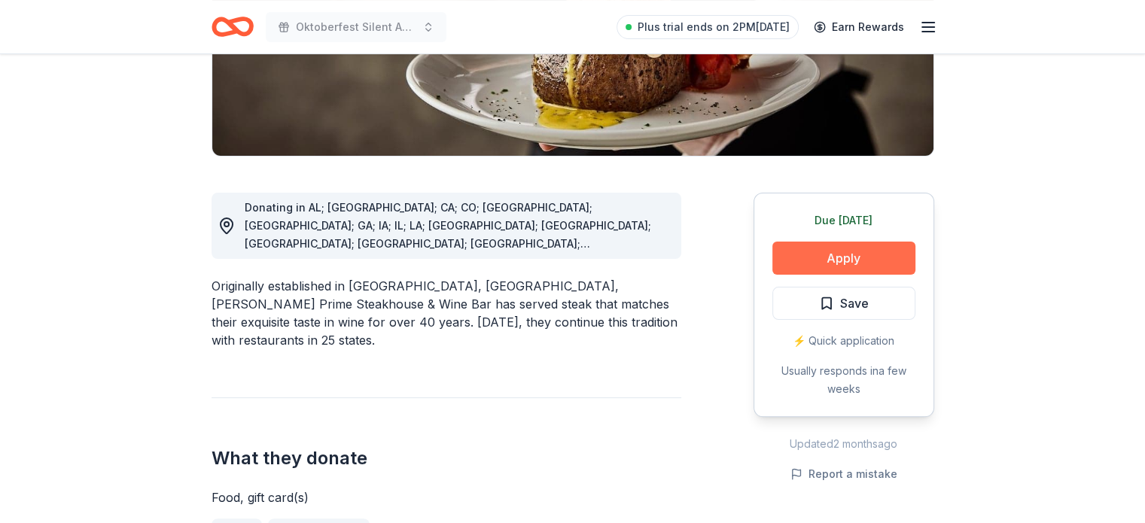
click at [828, 259] on button "Apply" at bounding box center [843, 258] width 143 height 33
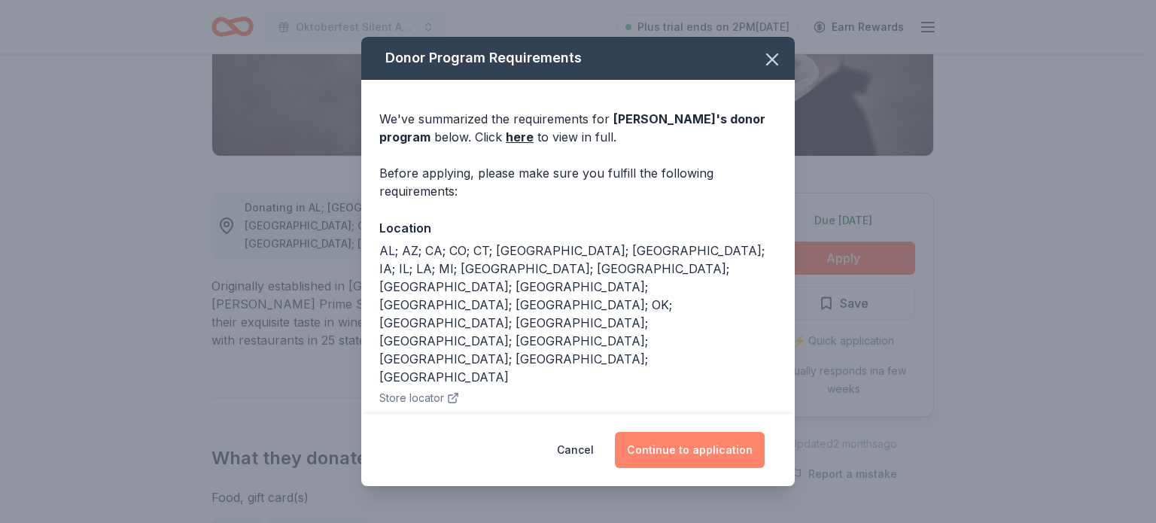
drag, startPoint x: 697, startPoint y: 461, endPoint x: 690, endPoint y: 454, distance: 9.1
click at [697, 461] on button "Continue to application" at bounding box center [690, 450] width 150 height 36
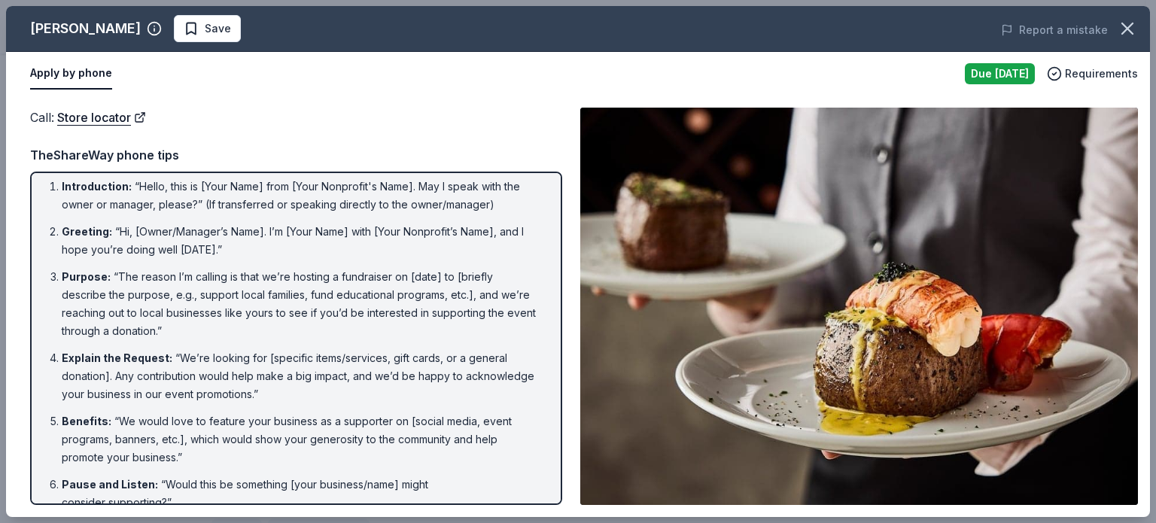
scroll to position [0, 0]
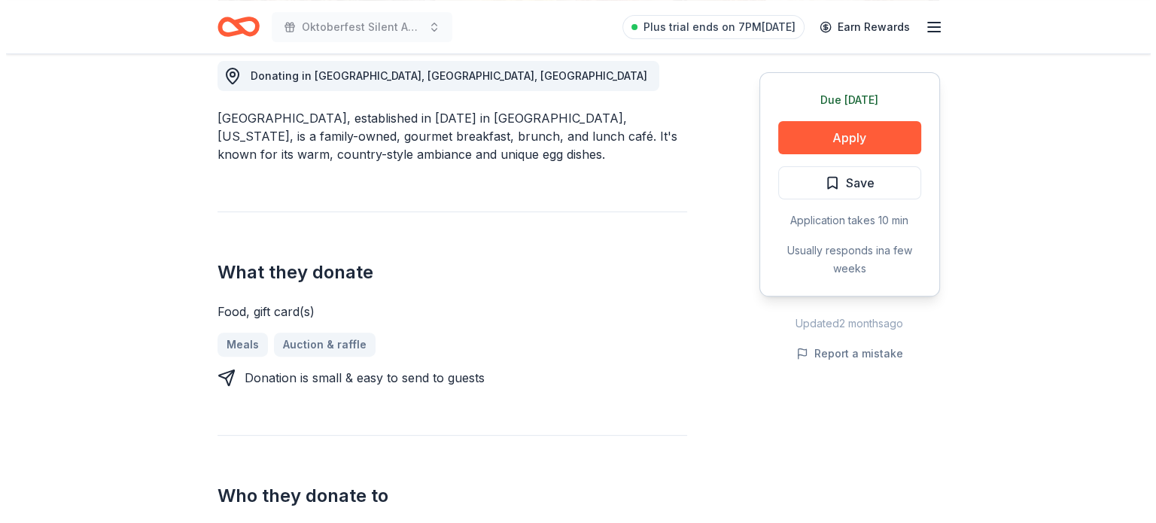
scroll to position [301, 0]
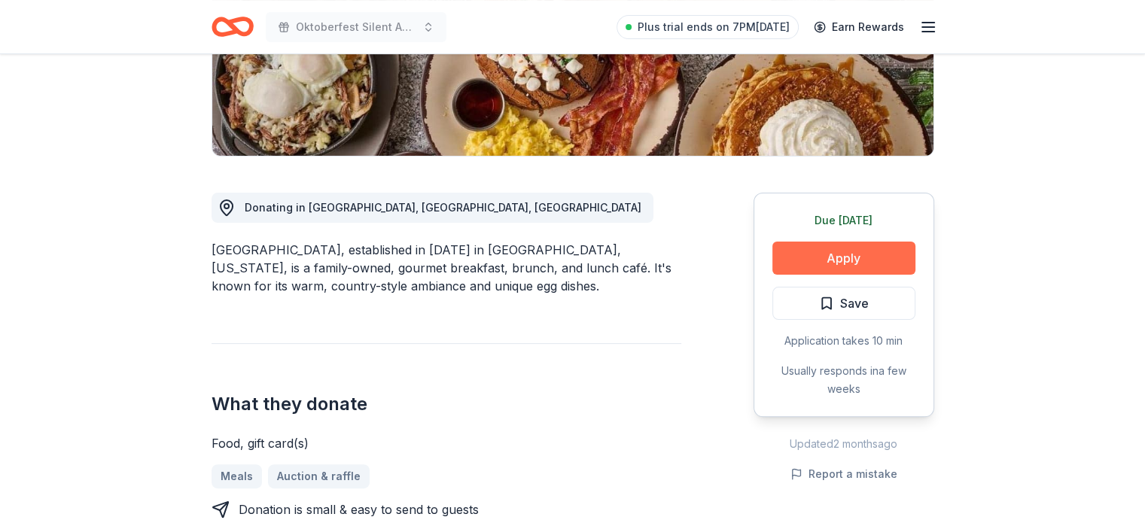
click at [864, 251] on button "Apply" at bounding box center [843, 258] width 143 height 33
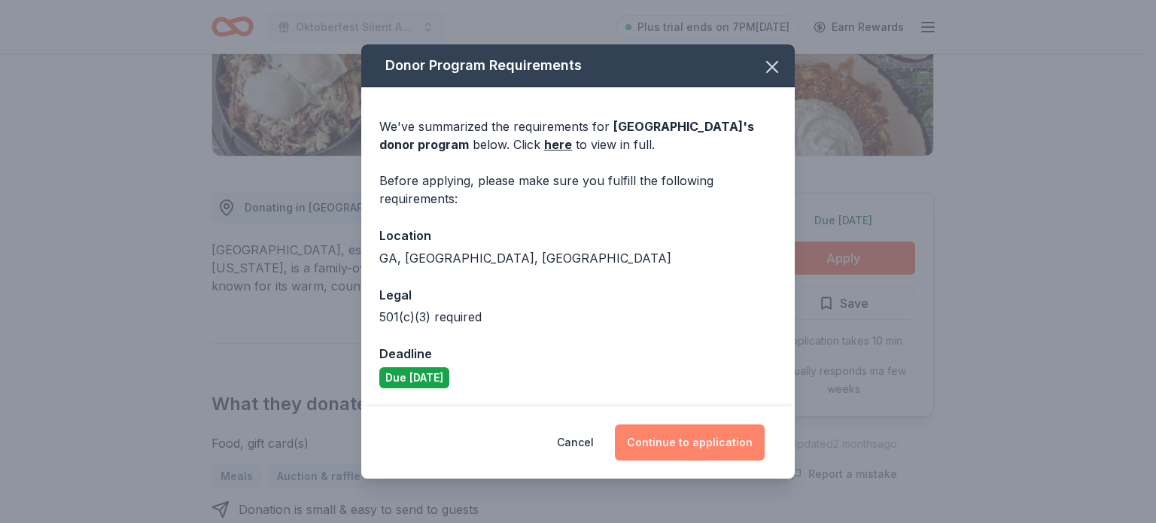
click at [666, 445] on button "Continue to application" at bounding box center [690, 442] width 150 height 36
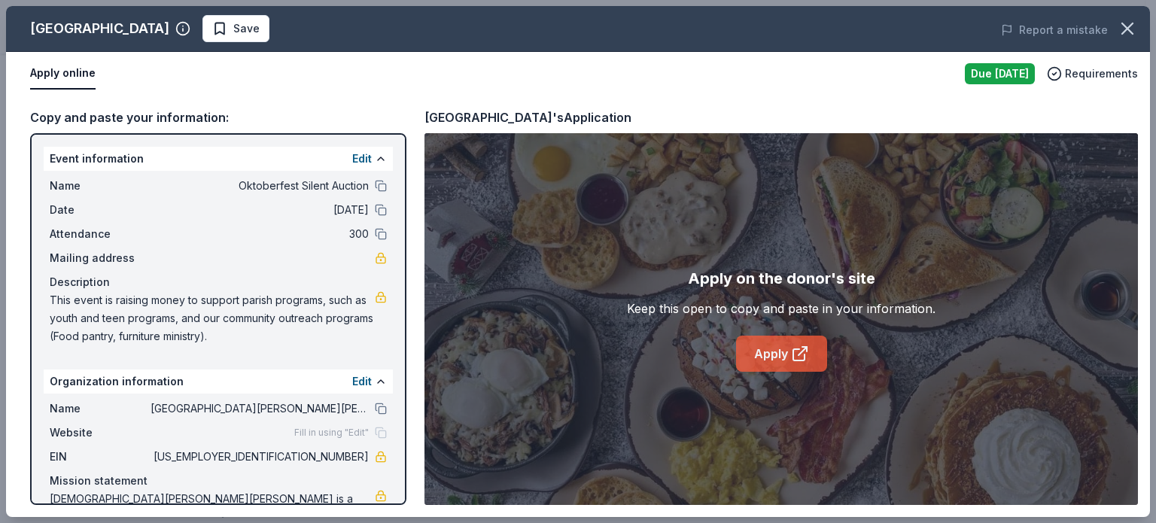
click at [771, 362] on link "Apply" at bounding box center [781, 354] width 91 height 36
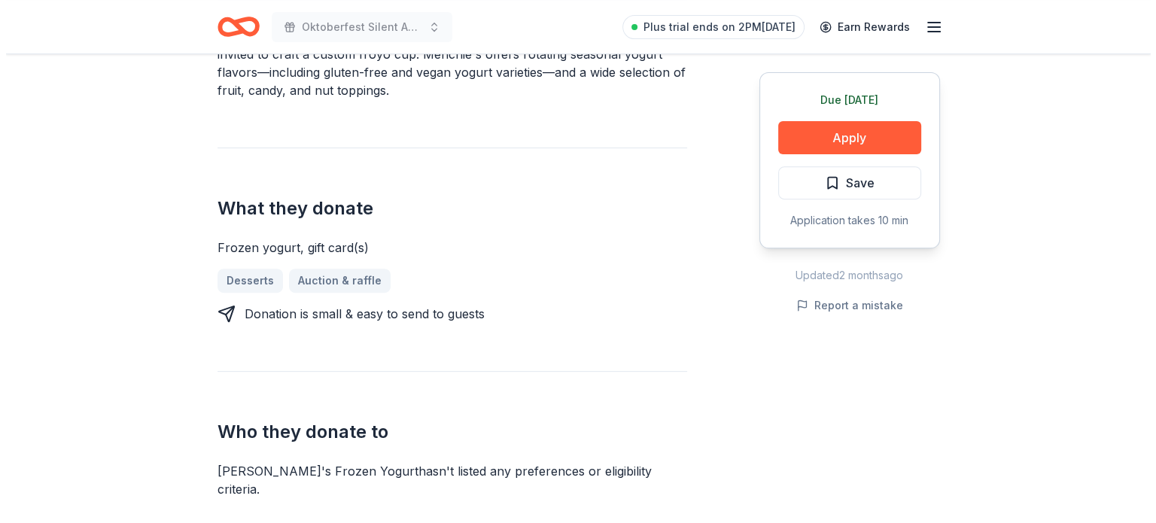
scroll to position [376, 0]
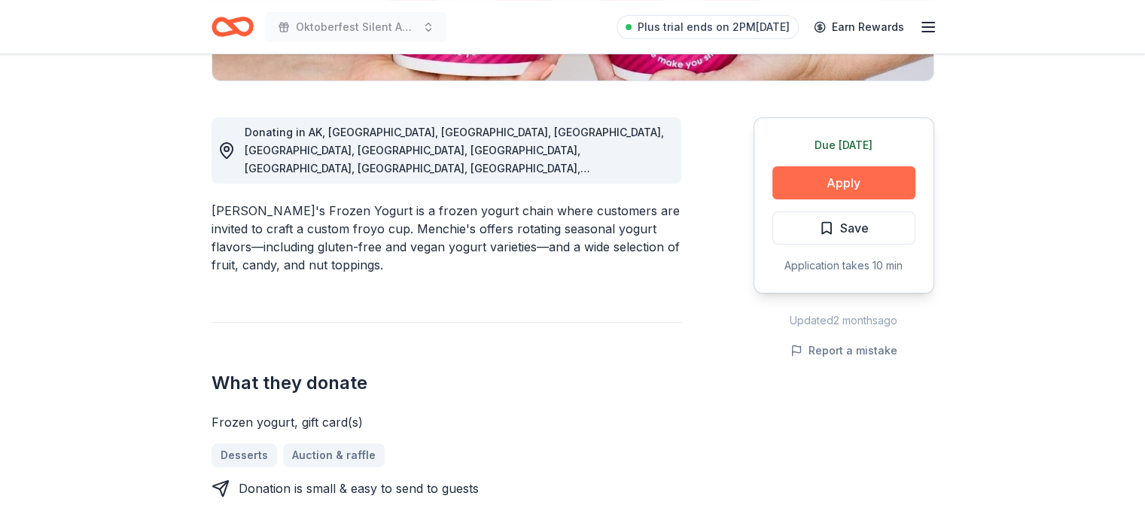
click at [843, 187] on button "Apply" at bounding box center [843, 182] width 143 height 33
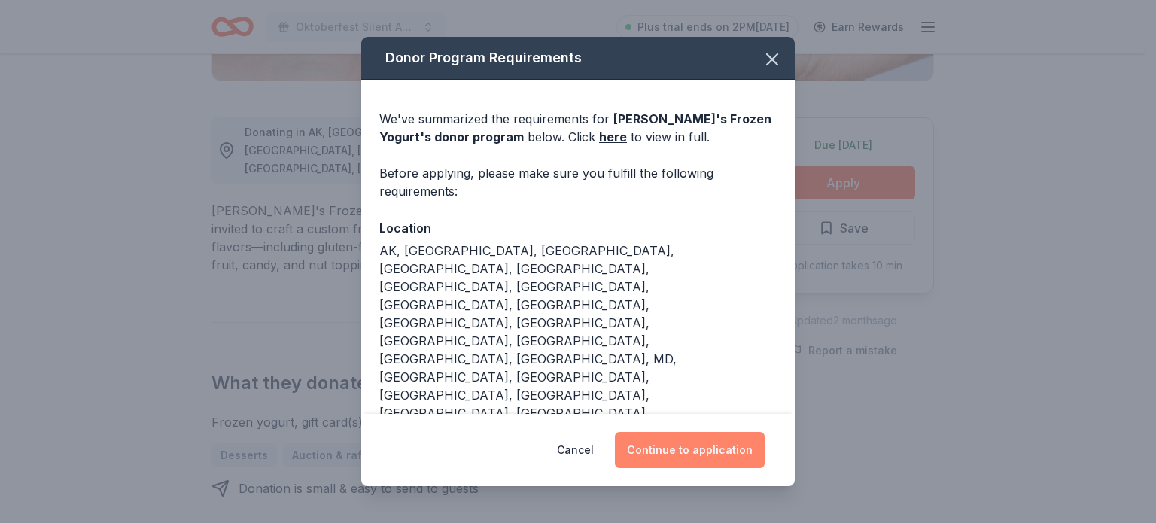
click at [692, 449] on button "Continue to application" at bounding box center [690, 450] width 150 height 36
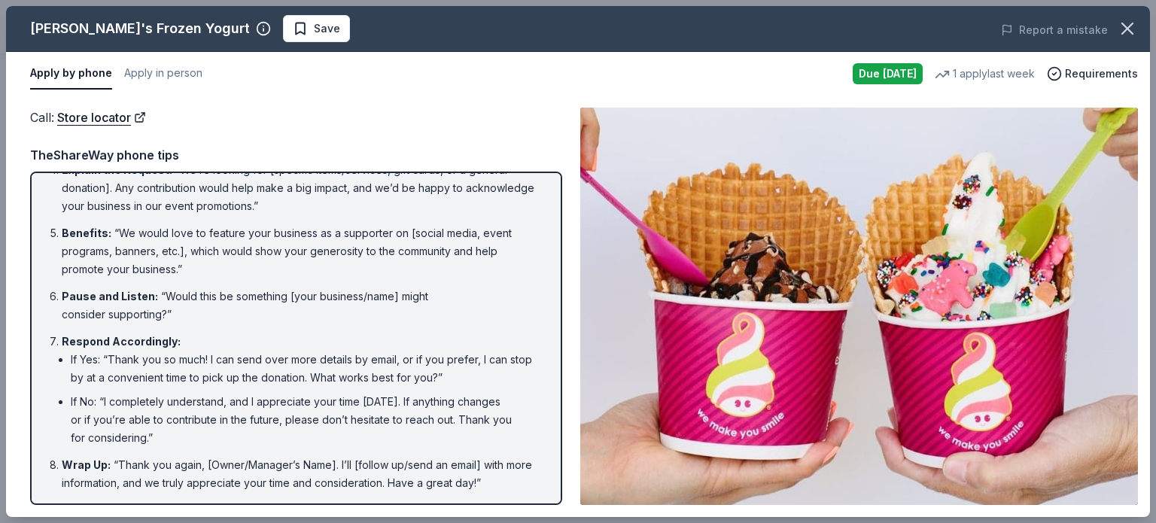
scroll to position [0, 0]
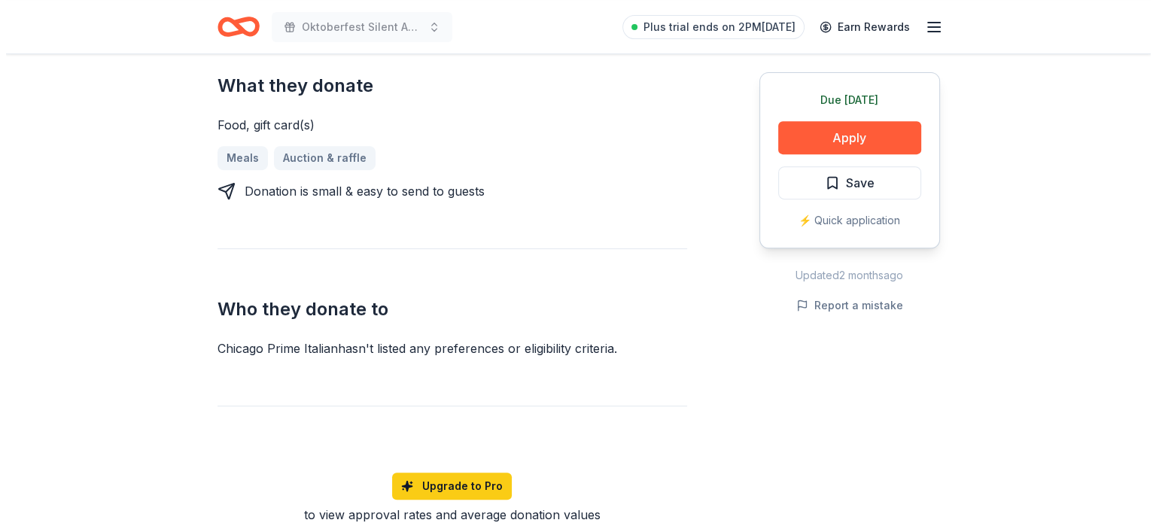
scroll to position [602, 0]
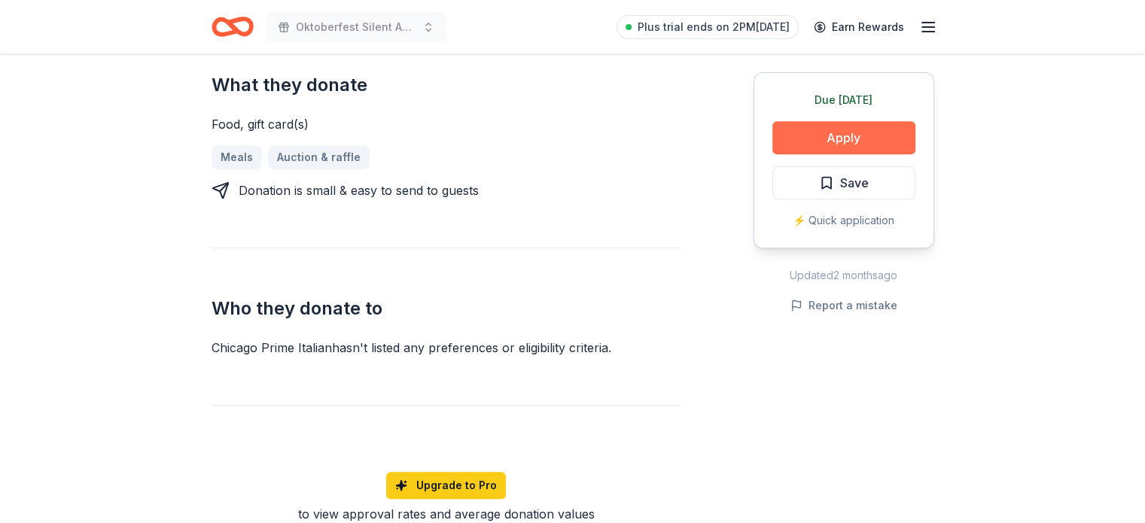
click at [857, 133] on button "Apply" at bounding box center [843, 137] width 143 height 33
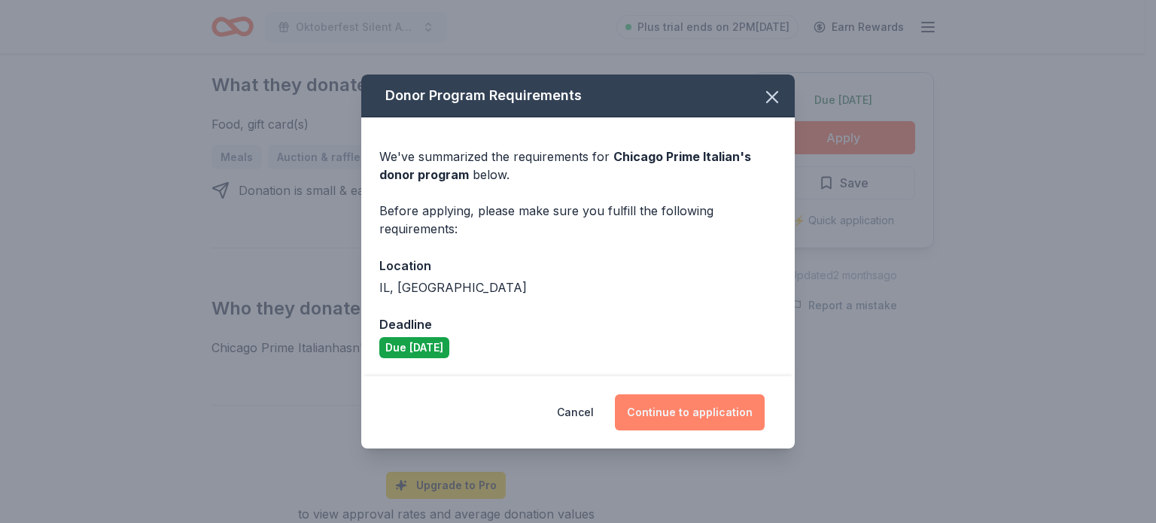
click at [707, 418] on button "Continue to application" at bounding box center [690, 412] width 150 height 36
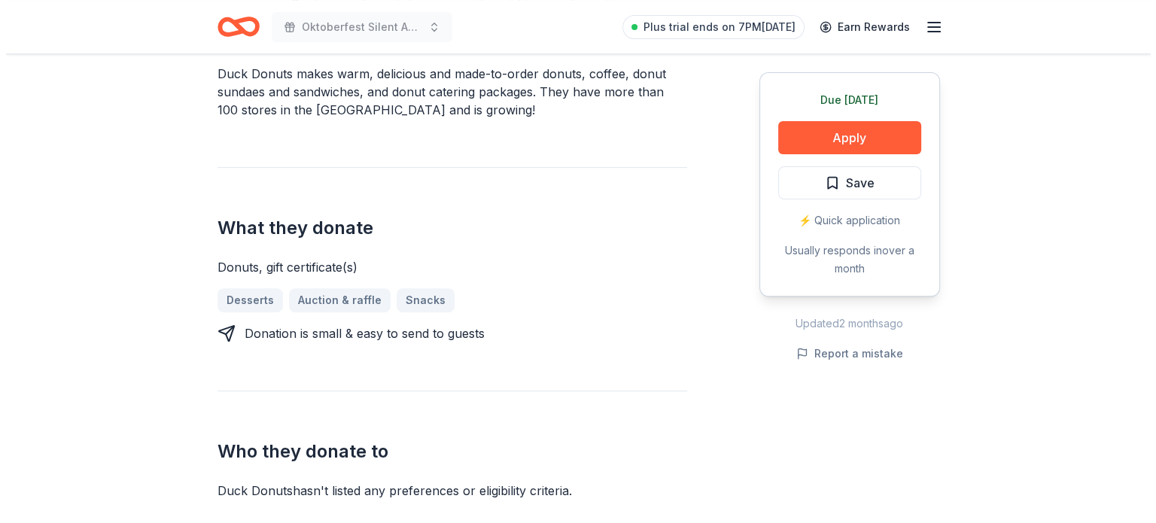
scroll to position [527, 0]
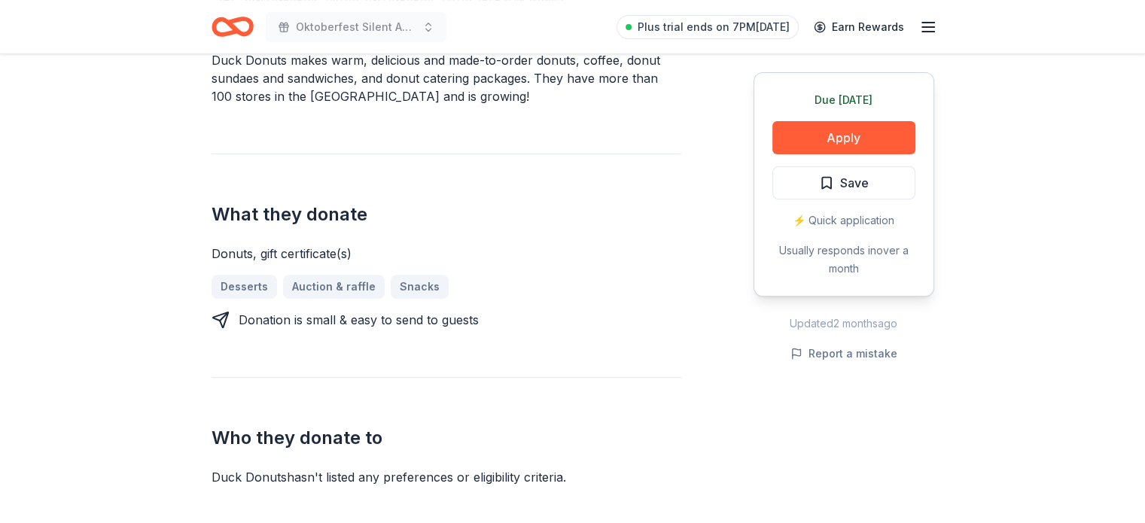
click at [812, 209] on div "Due [DATE] Apply Save ⚡️ Quick application Usually responds in over a month" at bounding box center [843, 184] width 181 height 224
click at [830, 145] on button "Apply" at bounding box center [843, 137] width 143 height 33
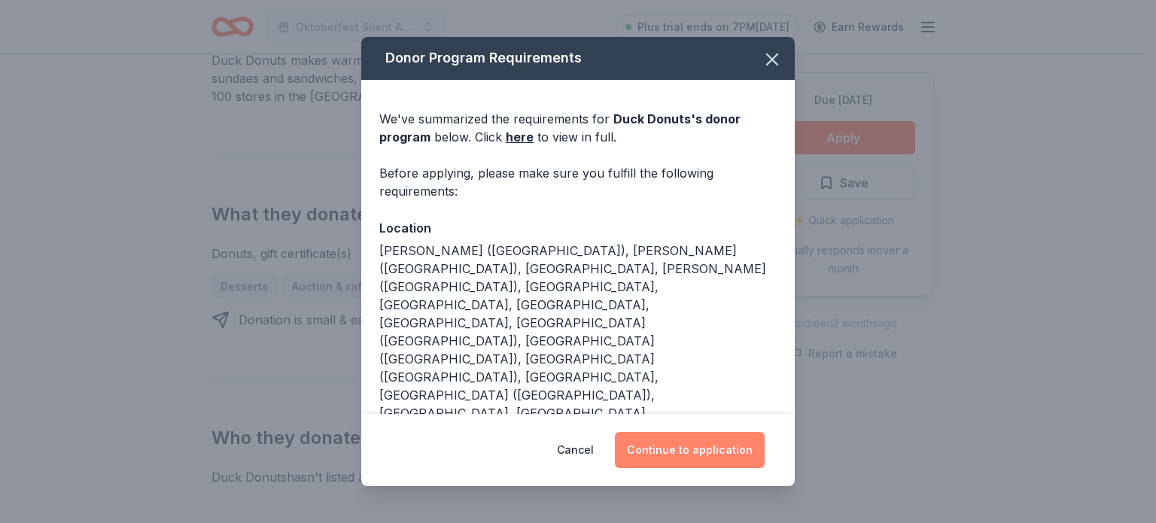
click at [716, 447] on button "Continue to application" at bounding box center [690, 450] width 150 height 36
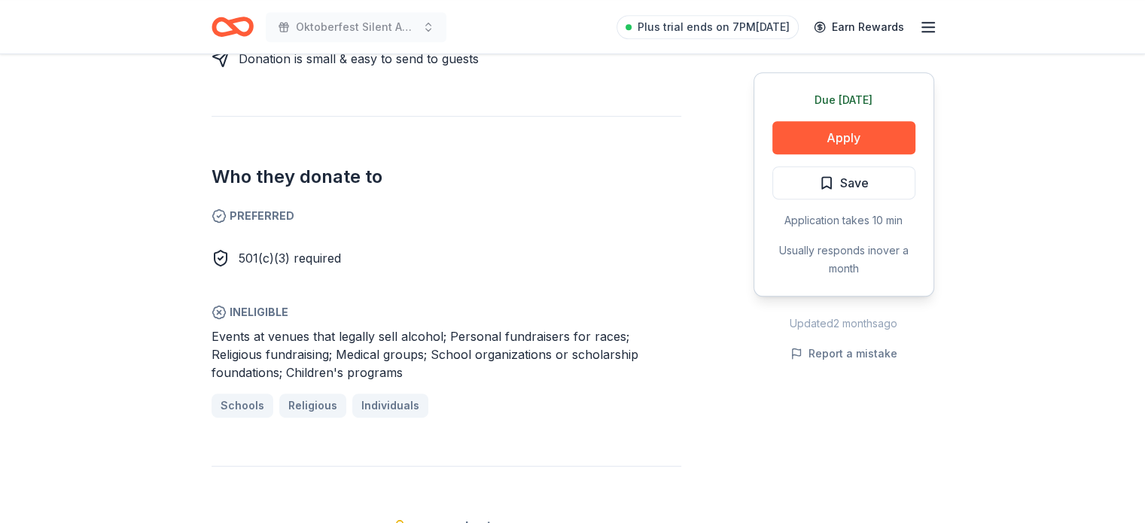
scroll to position [752, 0]
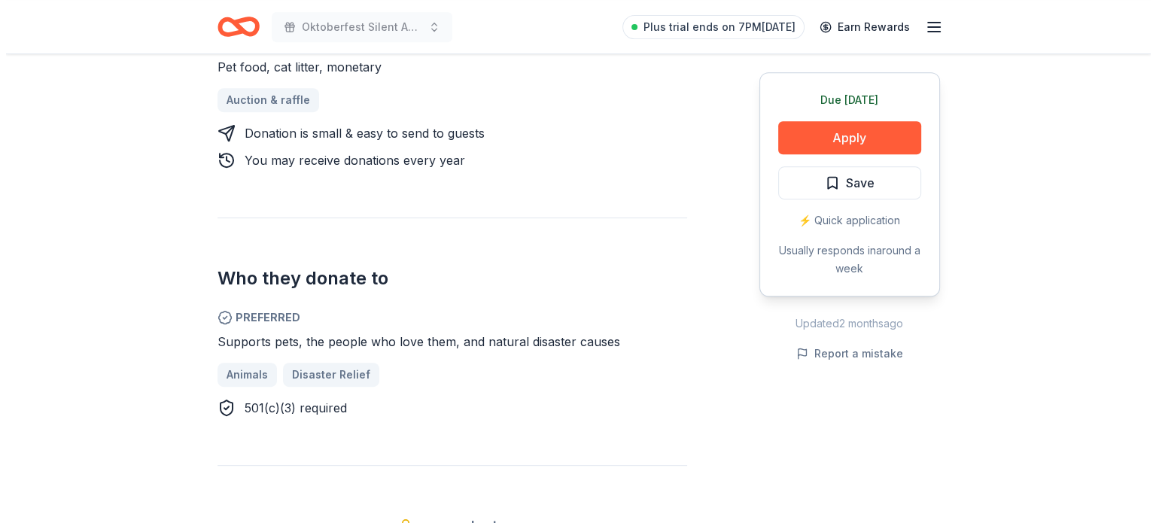
scroll to position [752, 0]
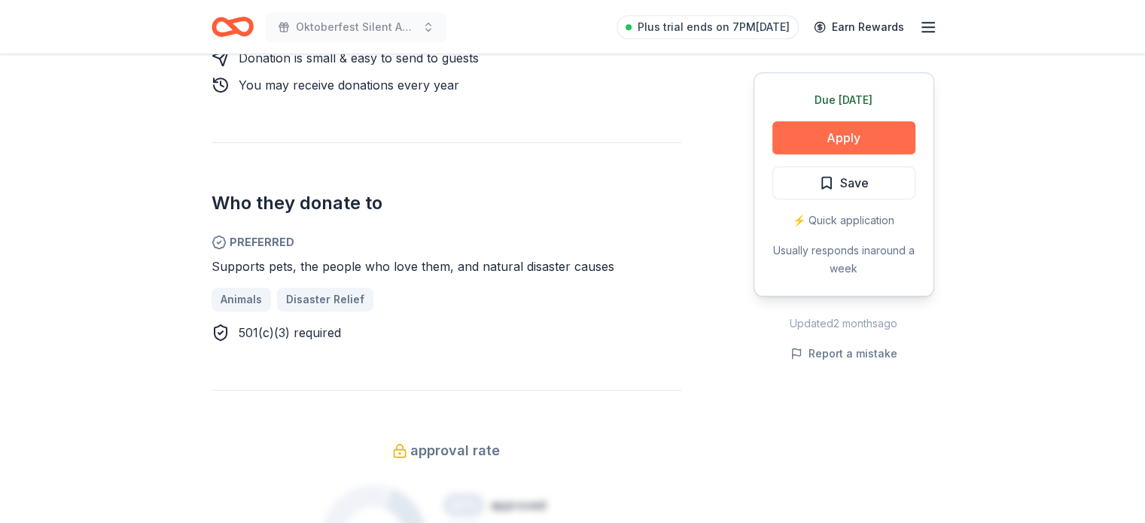
click at [851, 130] on button "Apply" at bounding box center [843, 137] width 143 height 33
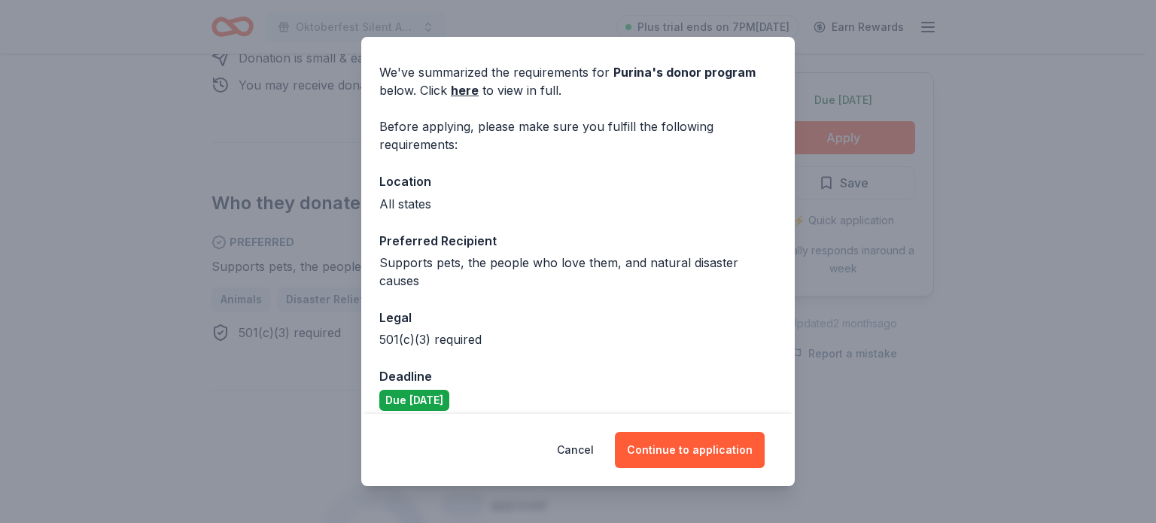
scroll to position [61, 0]
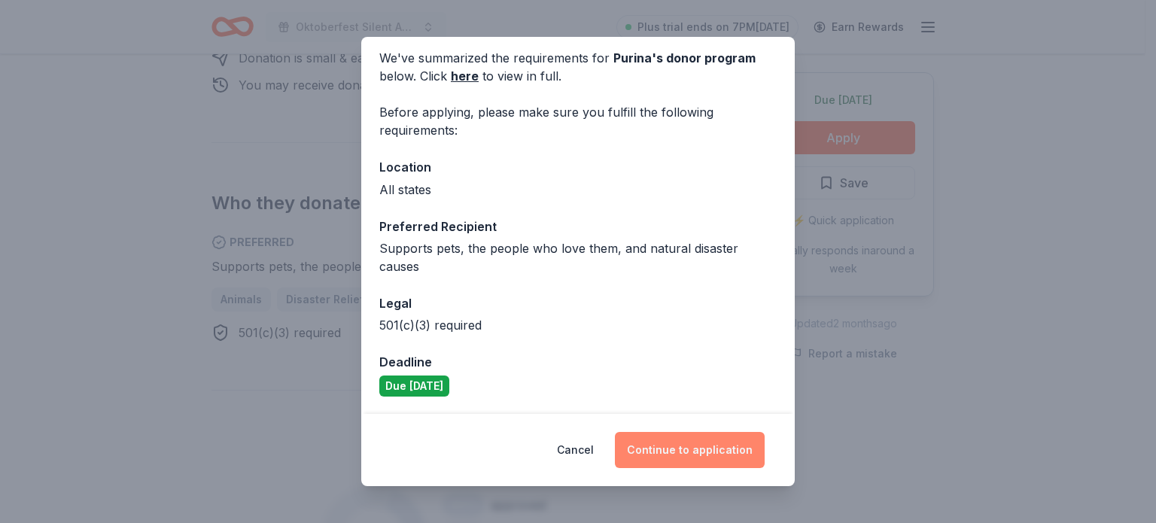
click at [673, 439] on button "Continue to application" at bounding box center [690, 450] width 150 height 36
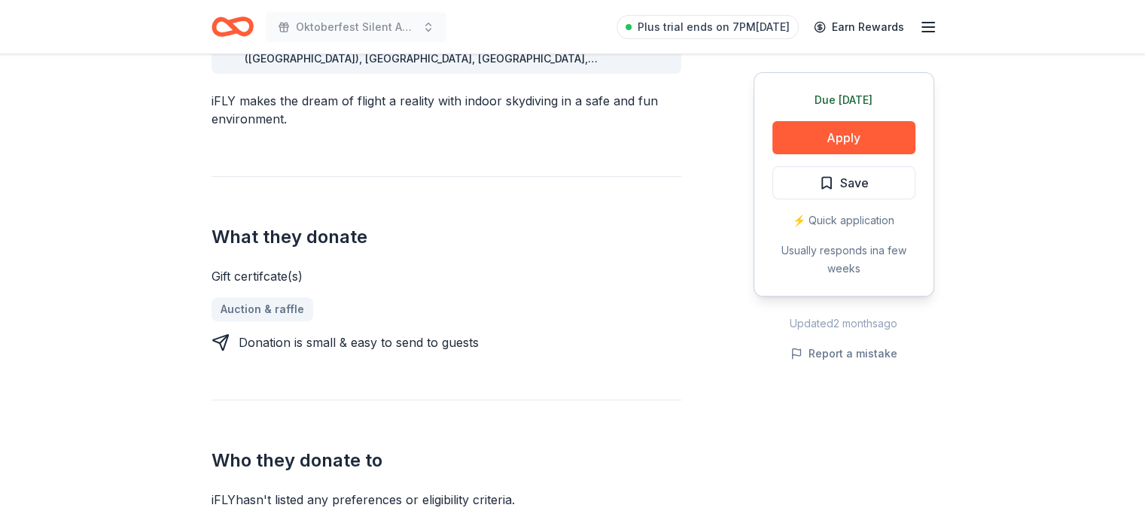
scroll to position [527, 0]
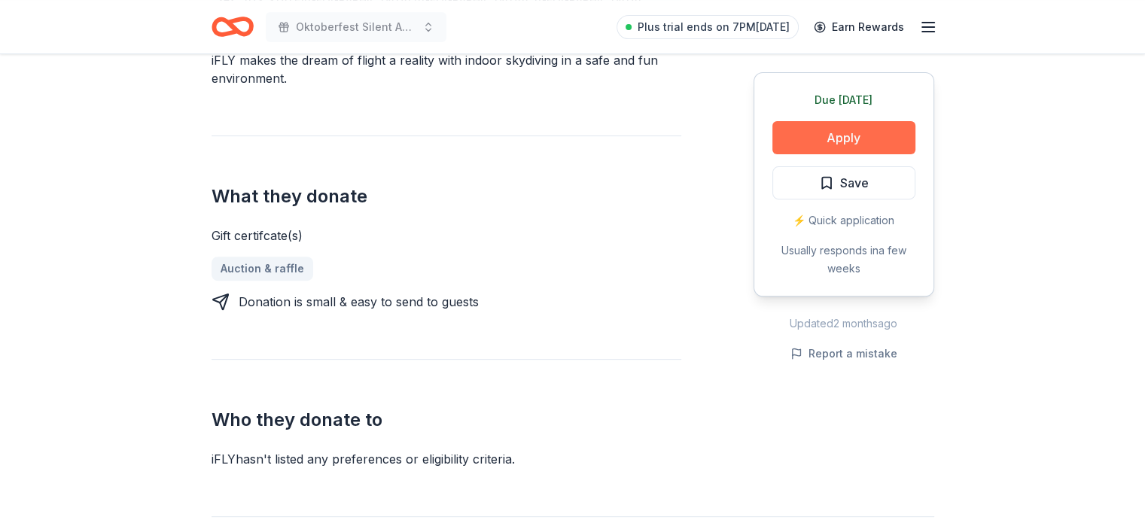
click at [857, 145] on button "Apply" at bounding box center [843, 137] width 143 height 33
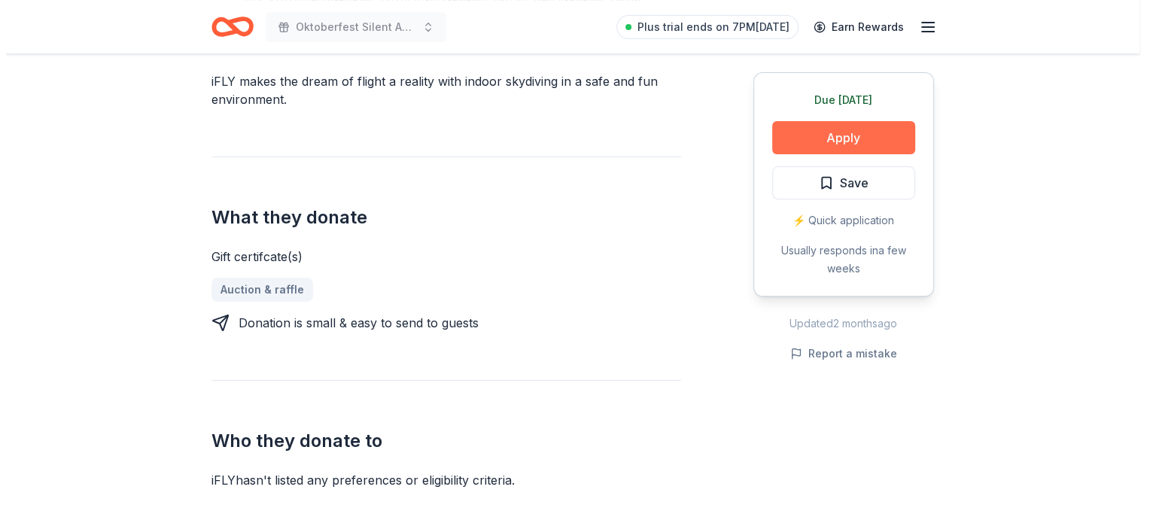
scroll to position [537, 0]
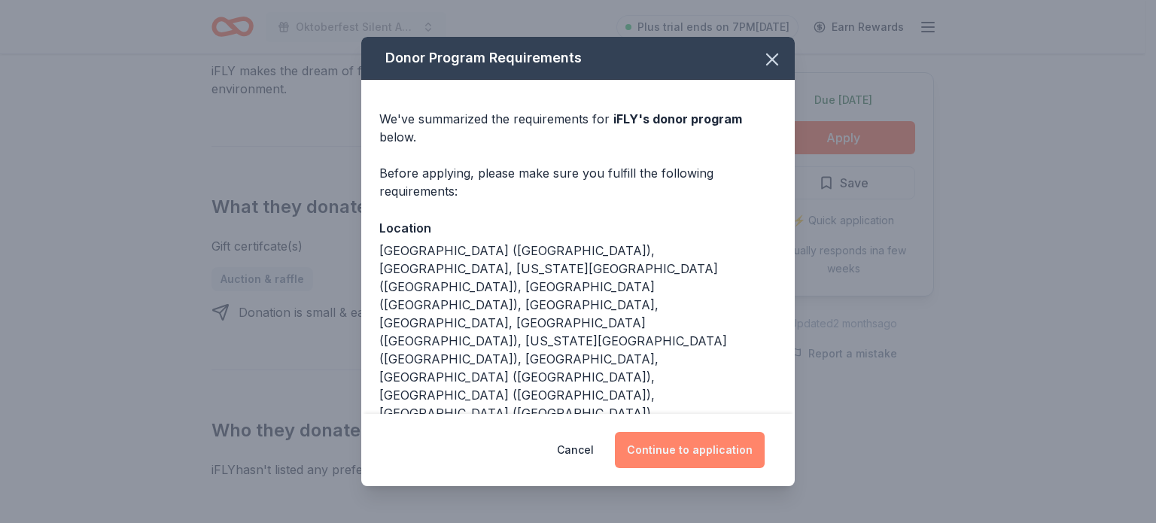
click at [688, 450] on button "Continue to application" at bounding box center [690, 450] width 150 height 36
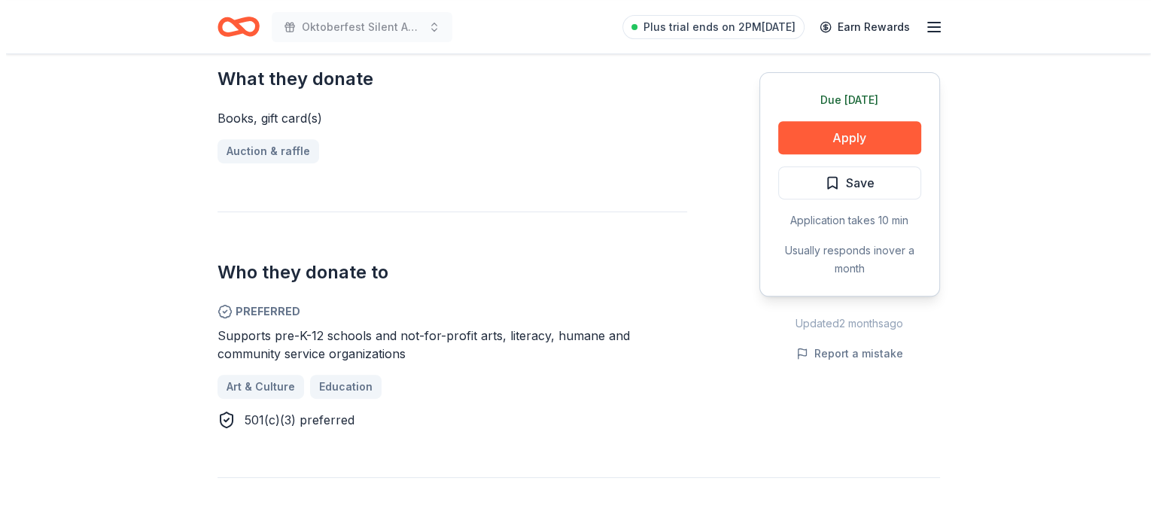
scroll to position [602, 0]
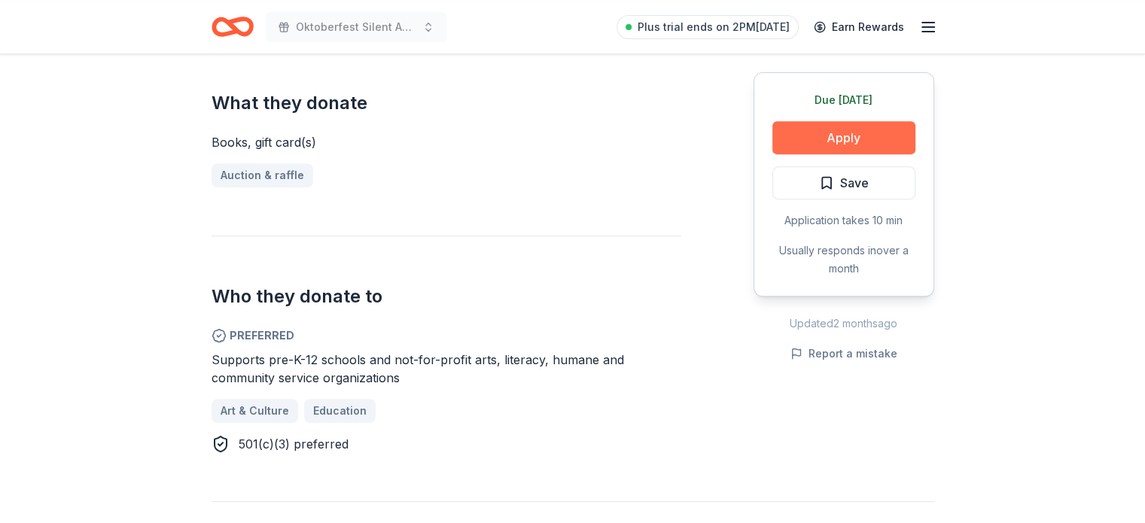
click at [871, 126] on button "Apply" at bounding box center [843, 137] width 143 height 33
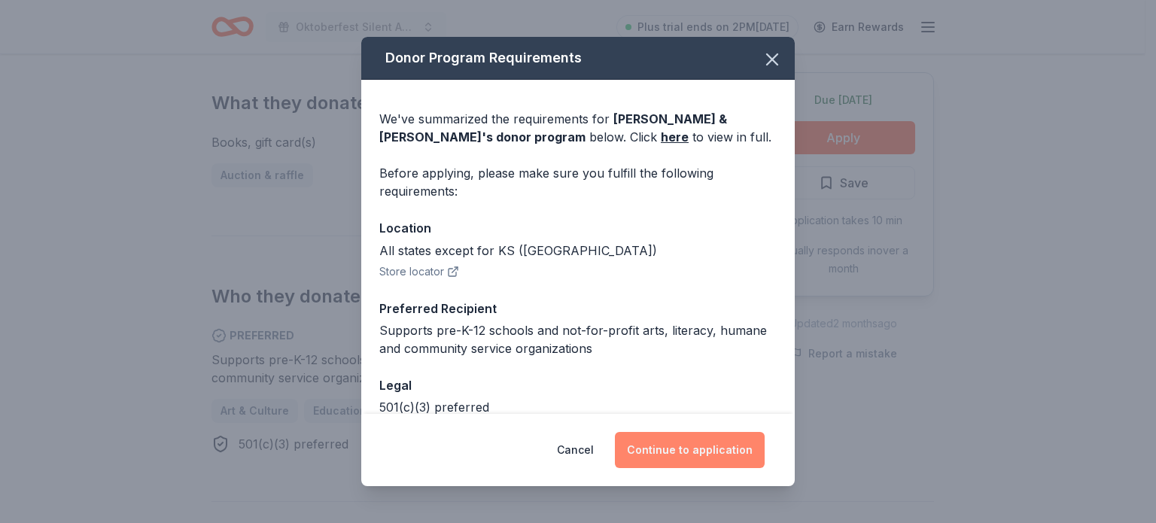
click at [668, 446] on button "Continue to application" at bounding box center [690, 450] width 150 height 36
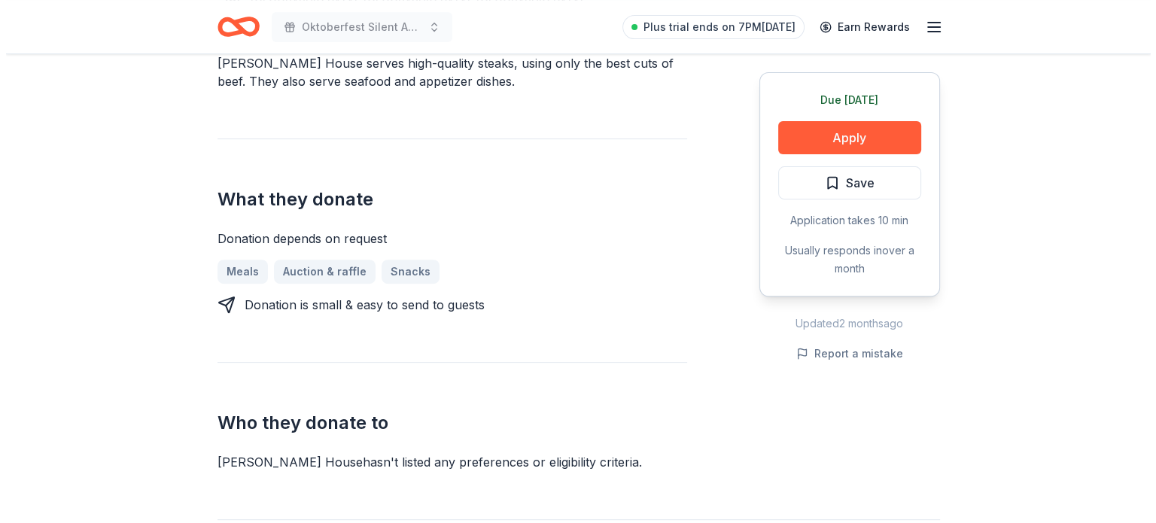
scroll to position [602, 0]
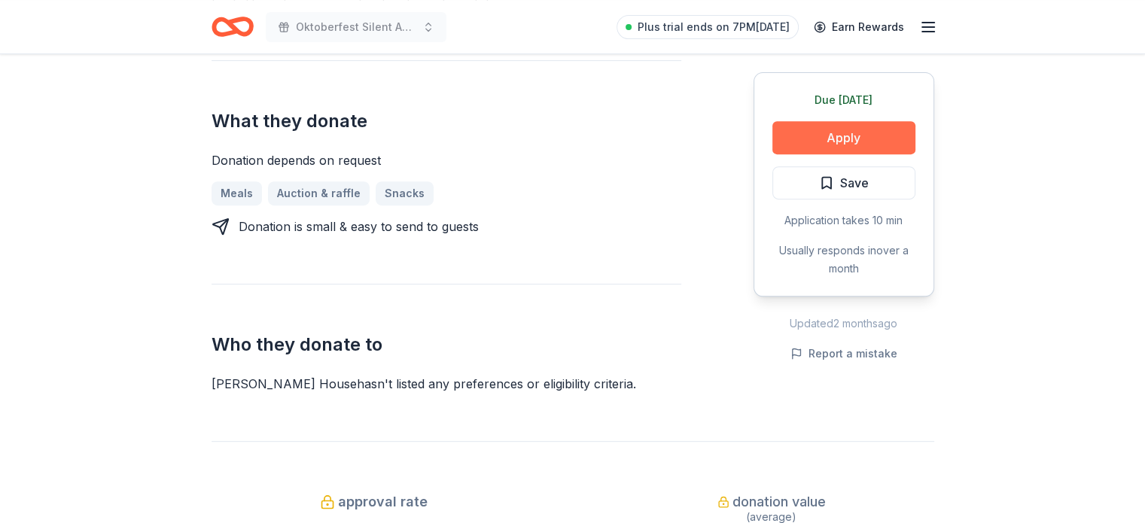
click at [860, 138] on button "Apply" at bounding box center [843, 137] width 143 height 33
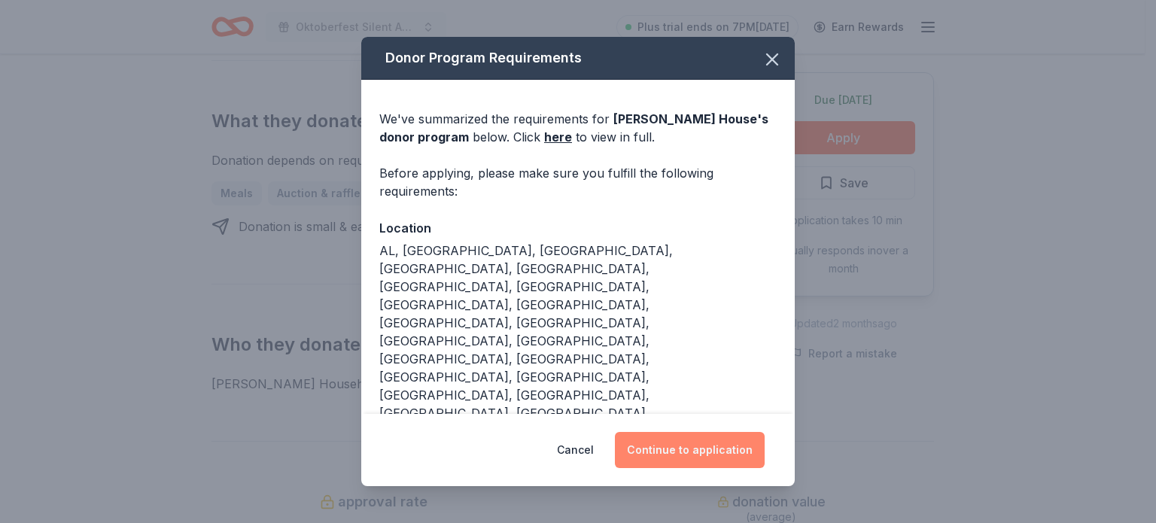
click at [710, 445] on button "Continue to application" at bounding box center [690, 450] width 150 height 36
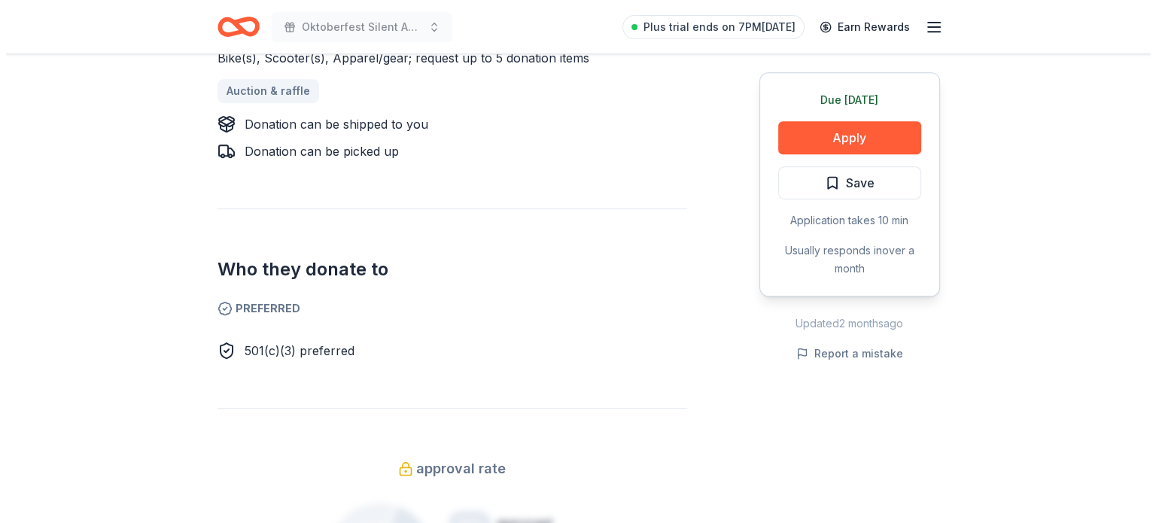
scroll to position [677, 0]
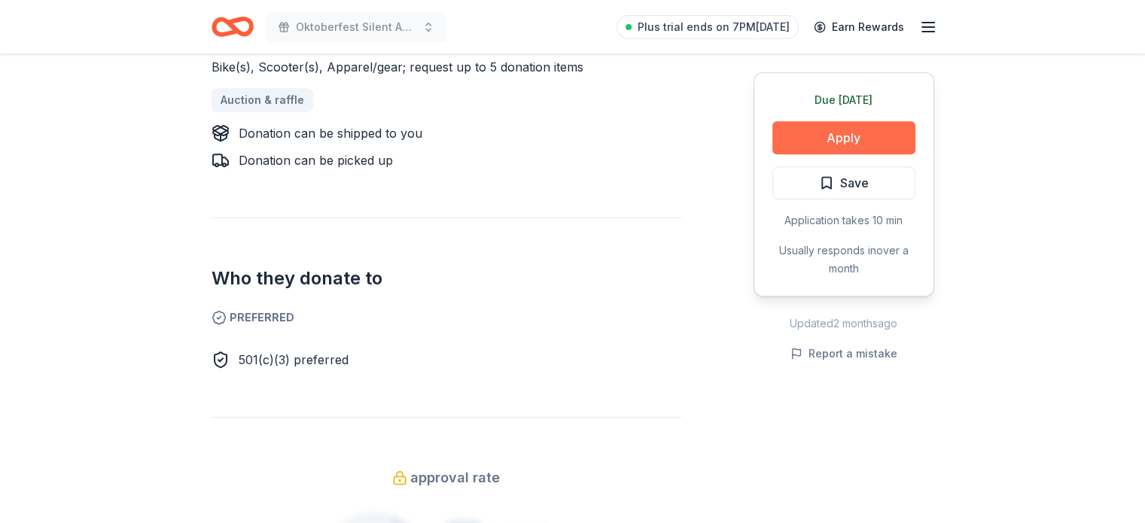
click at [843, 132] on button "Apply" at bounding box center [843, 137] width 143 height 33
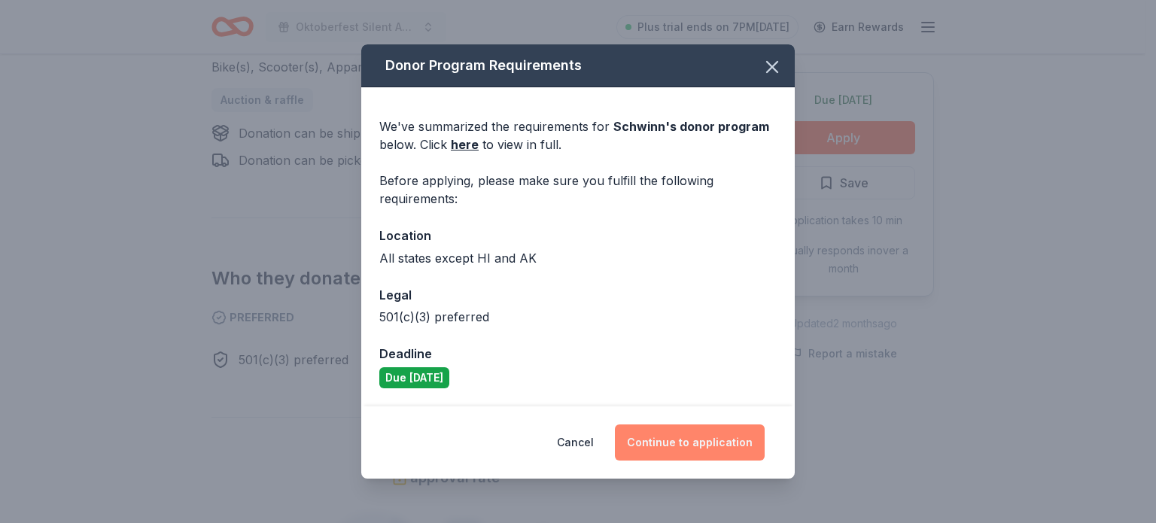
click at [708, 443] on button "Continue to application" at bounding box center [690, 442] width 150 height 36
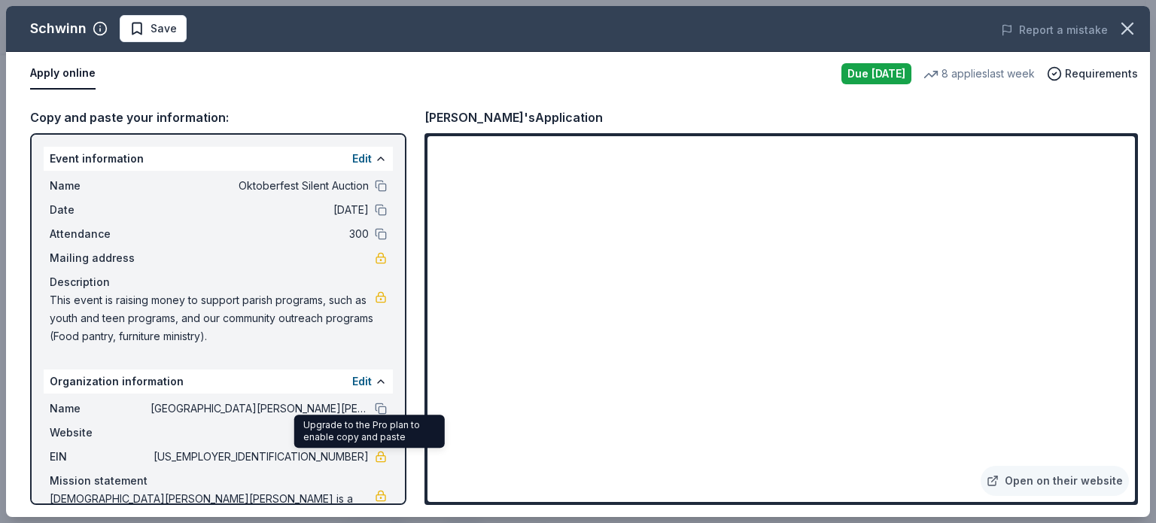
click at [375, 461] on link at bounding box center [381, 457] width 12 height 12
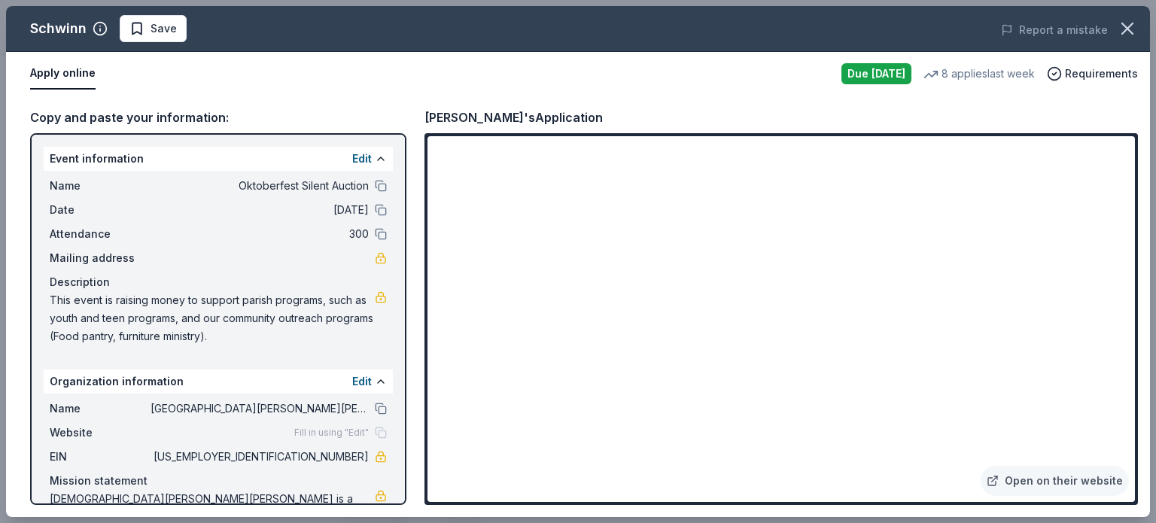
drag, startPoint x: 51, startPoint y: 300, endPoint x: 163, endPoint y: 321, distance: 114.1
click at [163, 321] on span "This event is raising money to support parish programs, such as youth and teen …" at bounding box center [212, 318] width 325 height 54
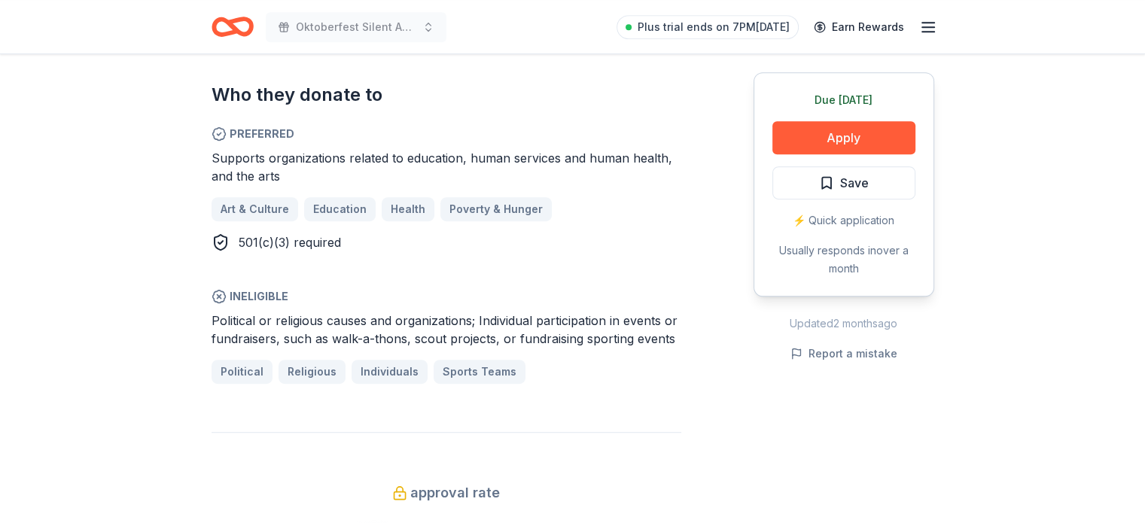
scroll to position [828, 0]
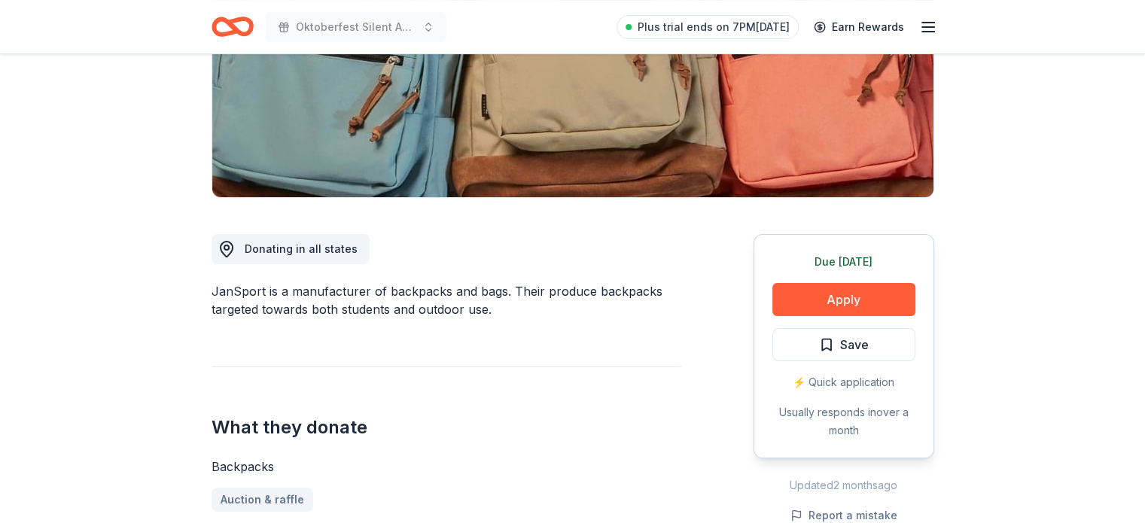
scroll to position [226, 0]
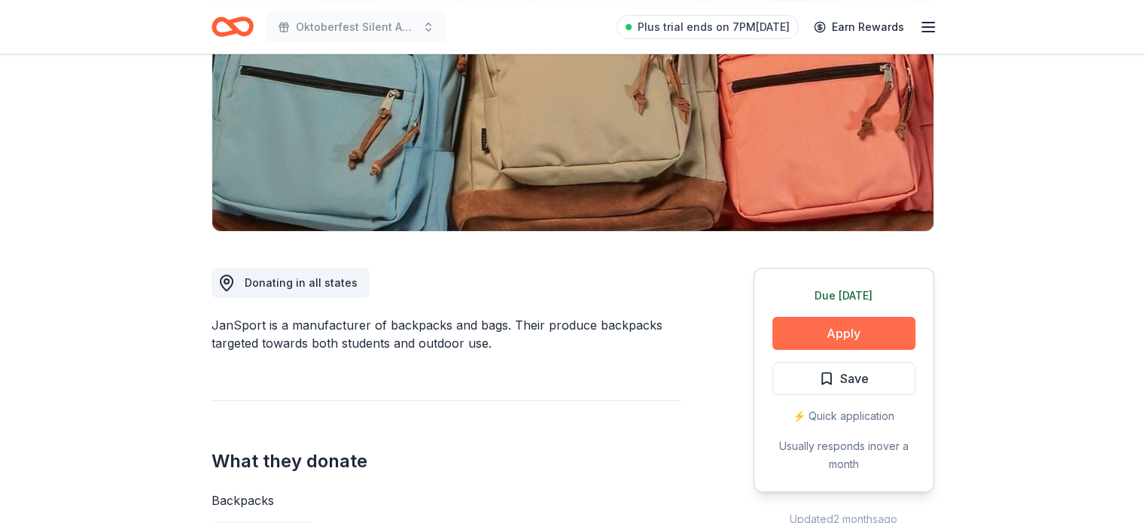
click at [849, 329] on button "Apply" at bounding box center [843, 333] width 143 height 33
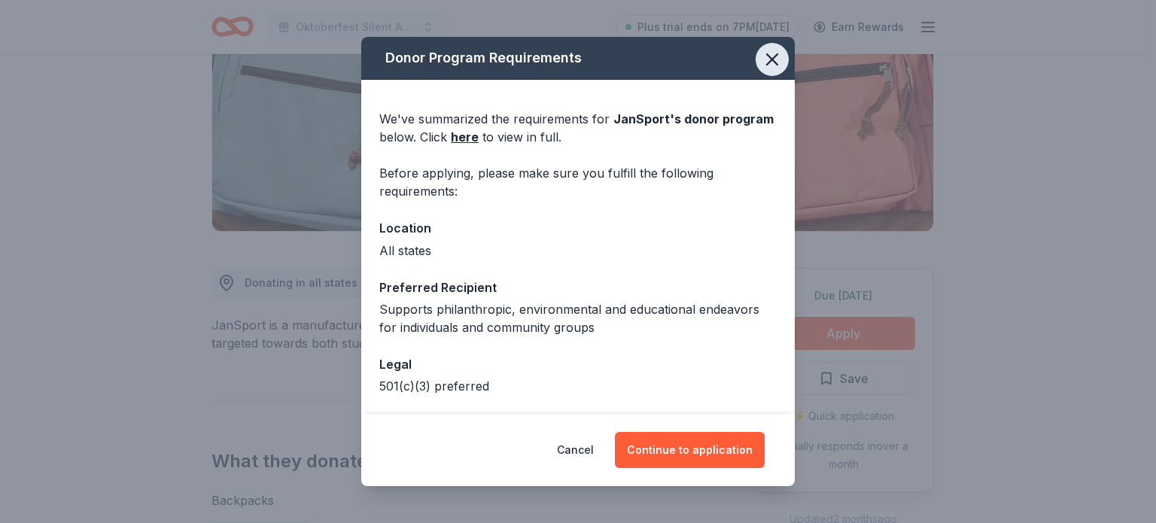
click at [767, 56] on icon "button" at bounding box center [772, 59] width 11 height 11
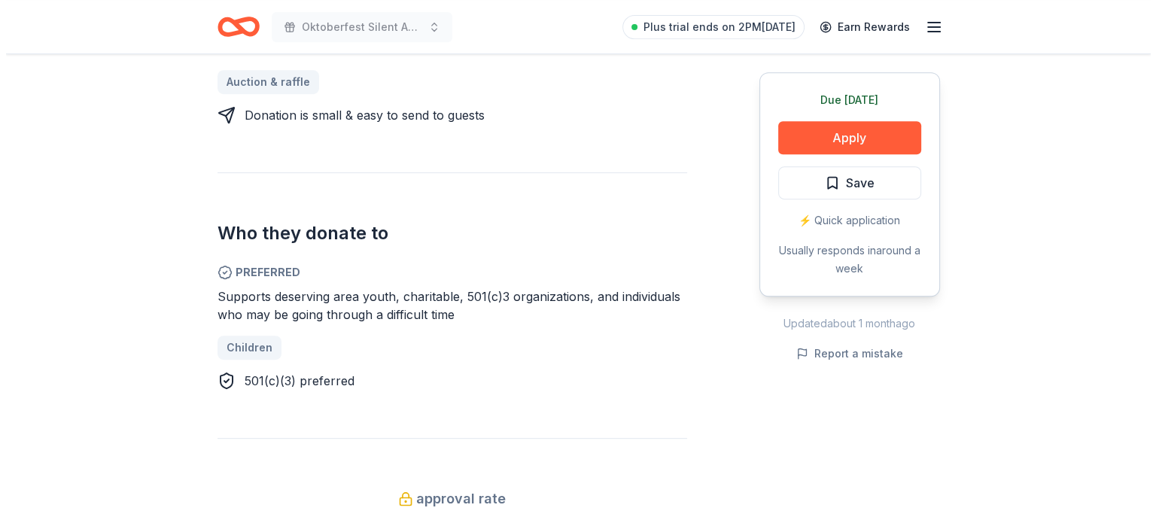
scroll to position [752, 0]
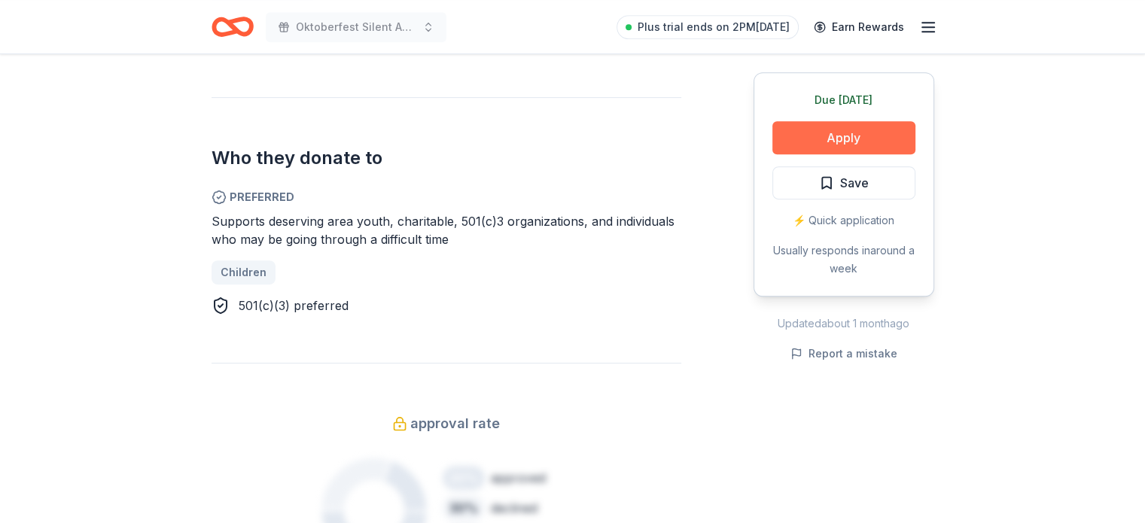
click at [810, 144] on button "Apply" at bounding box center [843, 137] width 143 height 33
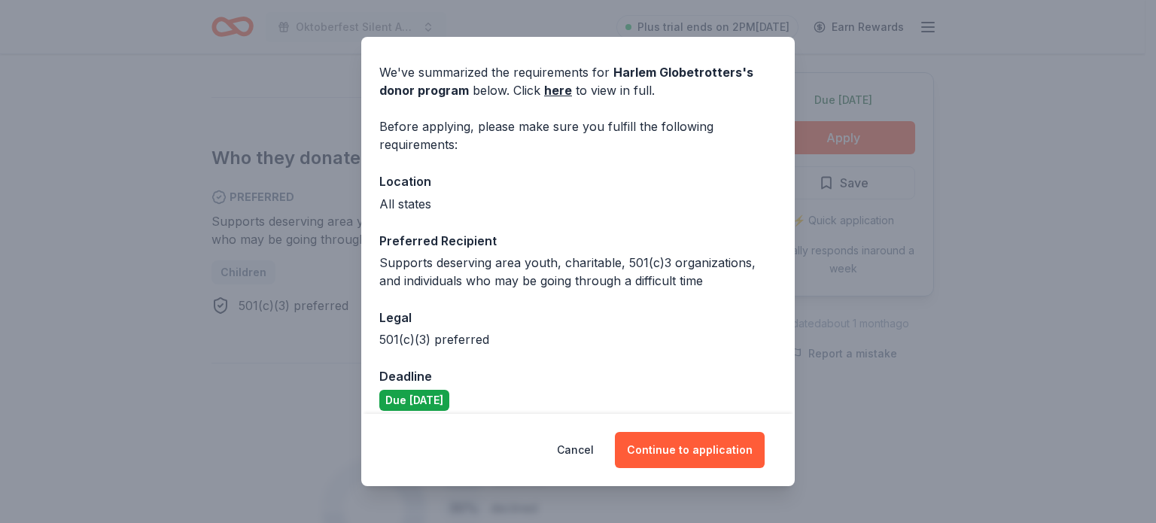
scroll to position [61, 0]
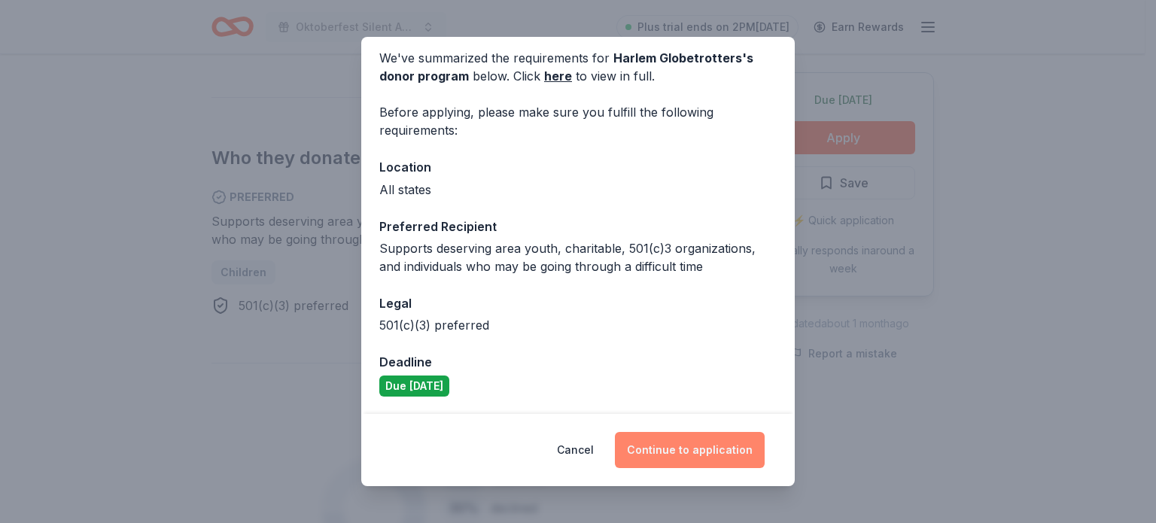
click at [698, 454] on button "Continue to application" at bounding box center [690, 450] width 150 height 36
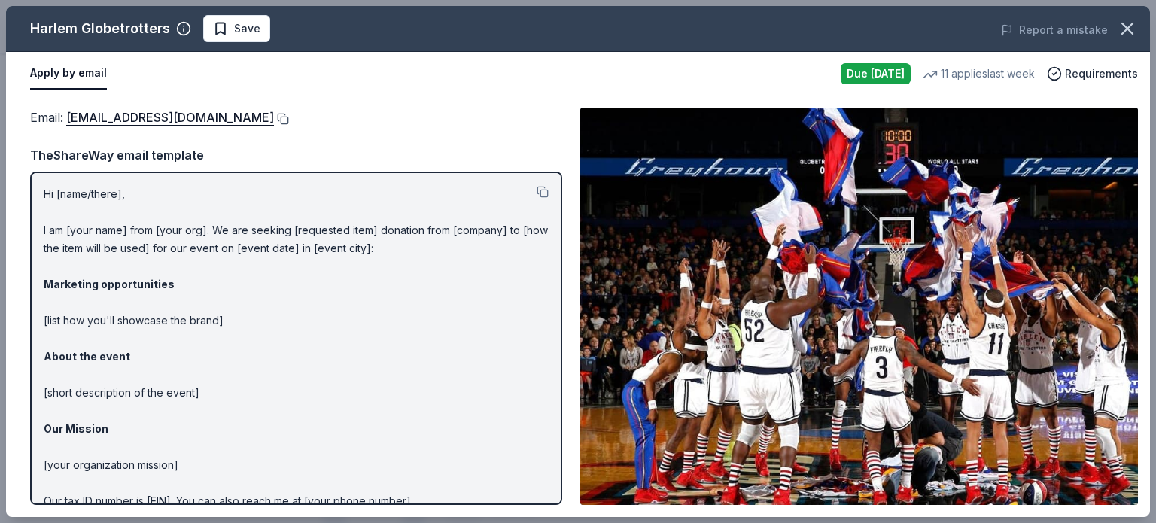
click at [274, 120] on button at bounding box center [281, 119] width 15 height 12
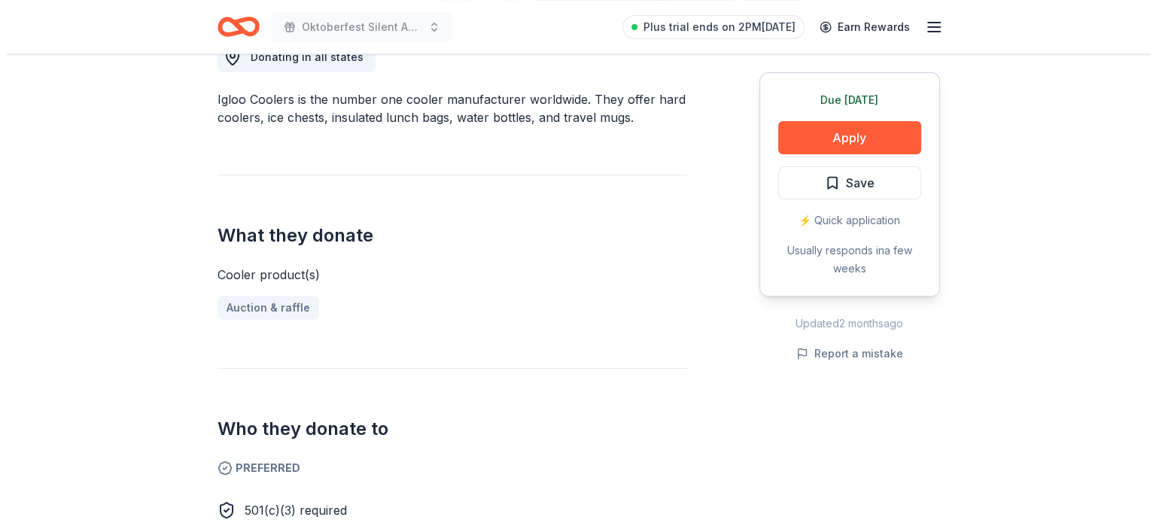
scroll to position [527, 0]
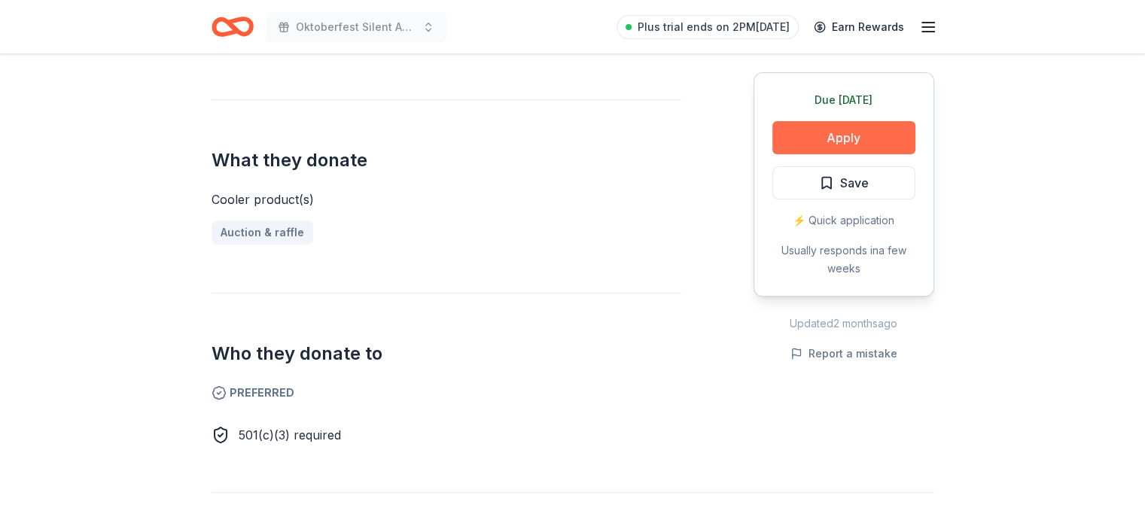
click at [834, 136] on button "Apply" at bounding box center [843, 137] width 143 height 33
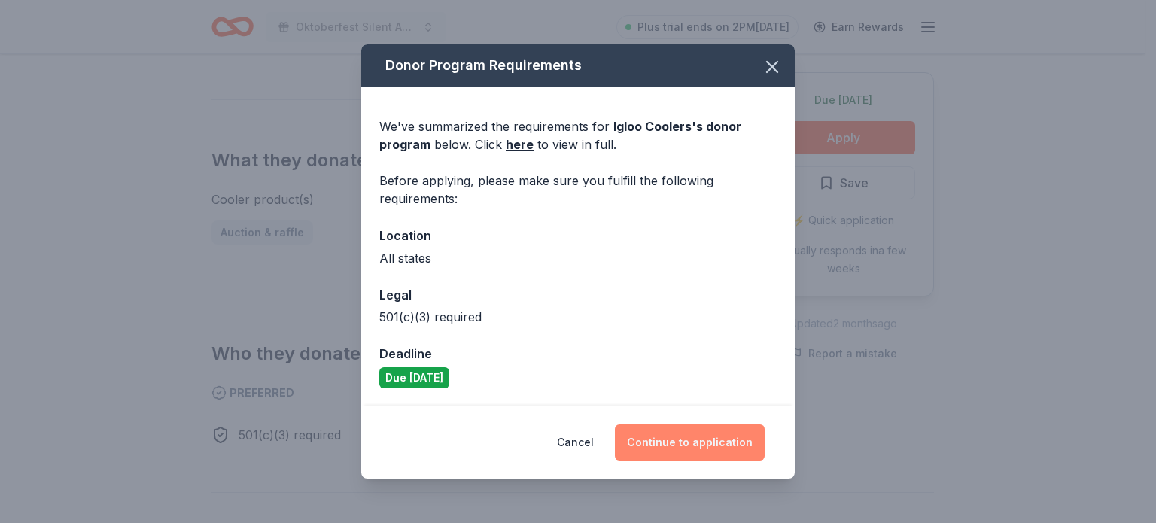
click at [700, 441] on button "Continue to application" at bounding box center [690, 442] width 150 height 36
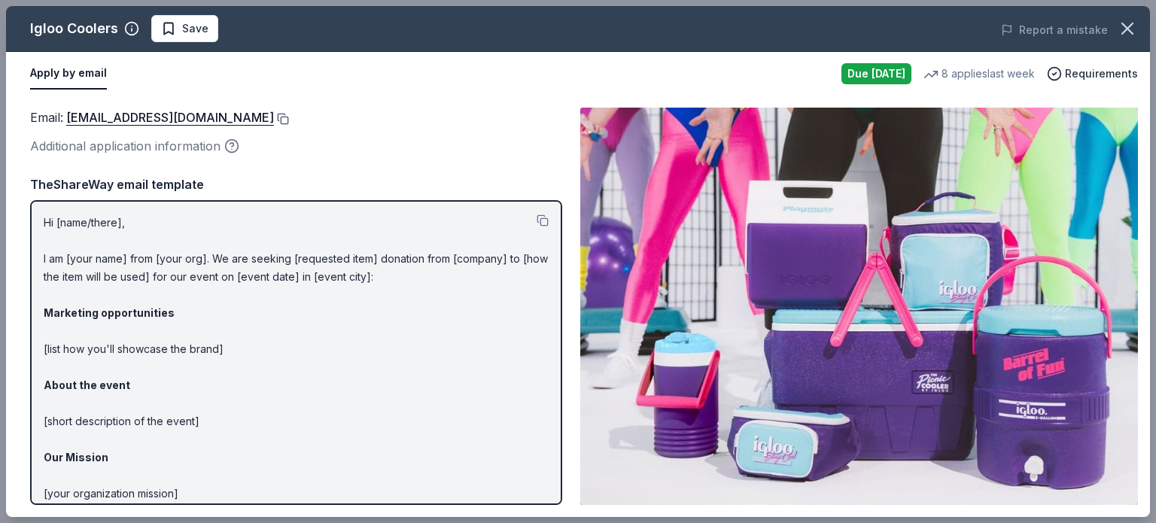
click at [274, 120] on button at bounding box center [281, 119] width 15 height 12
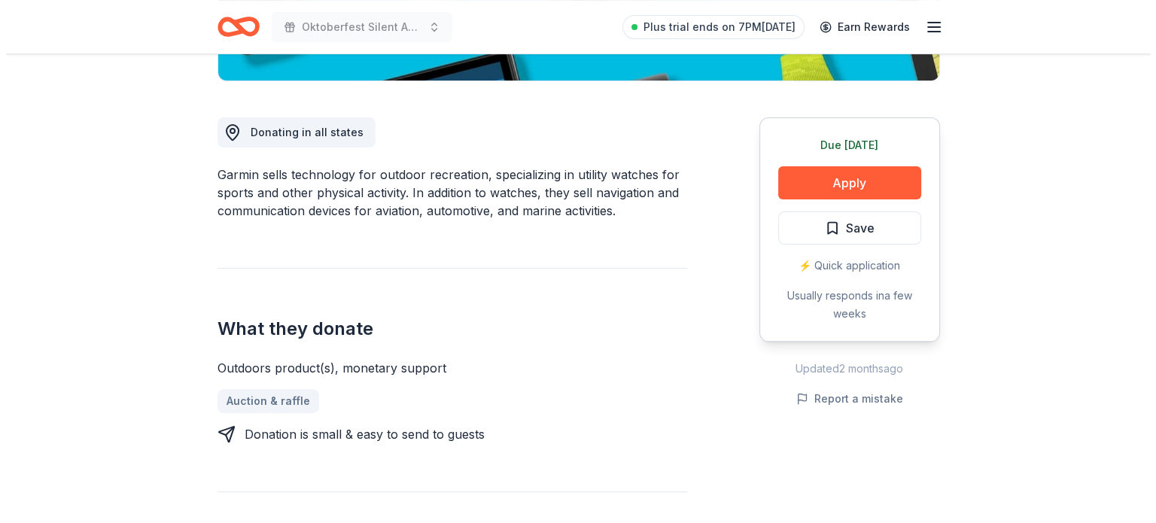
scroll to position [602, 0]
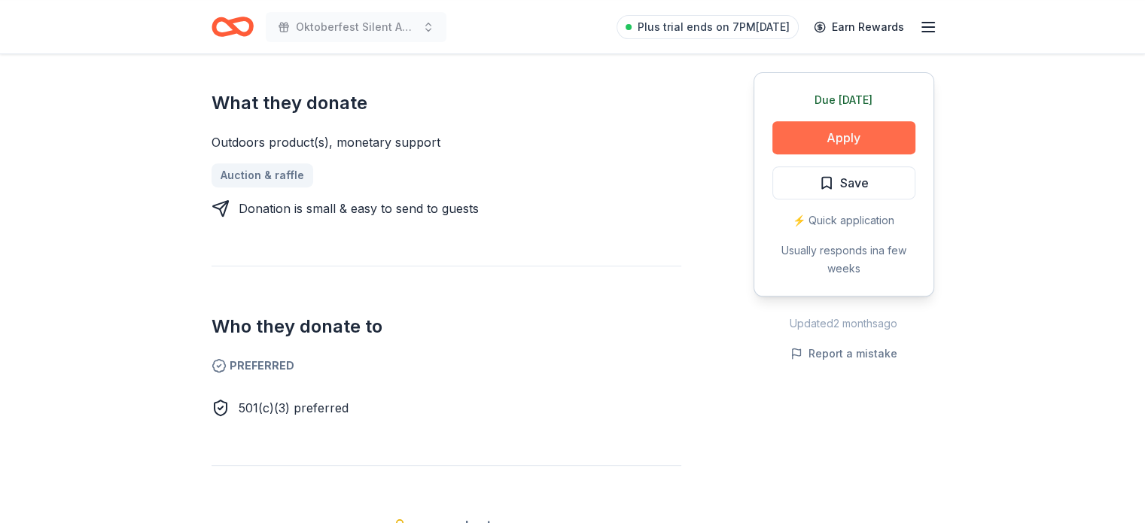
click at [859, 137] on button "Apply" at bounding box center [843, 137] width 143 height 33
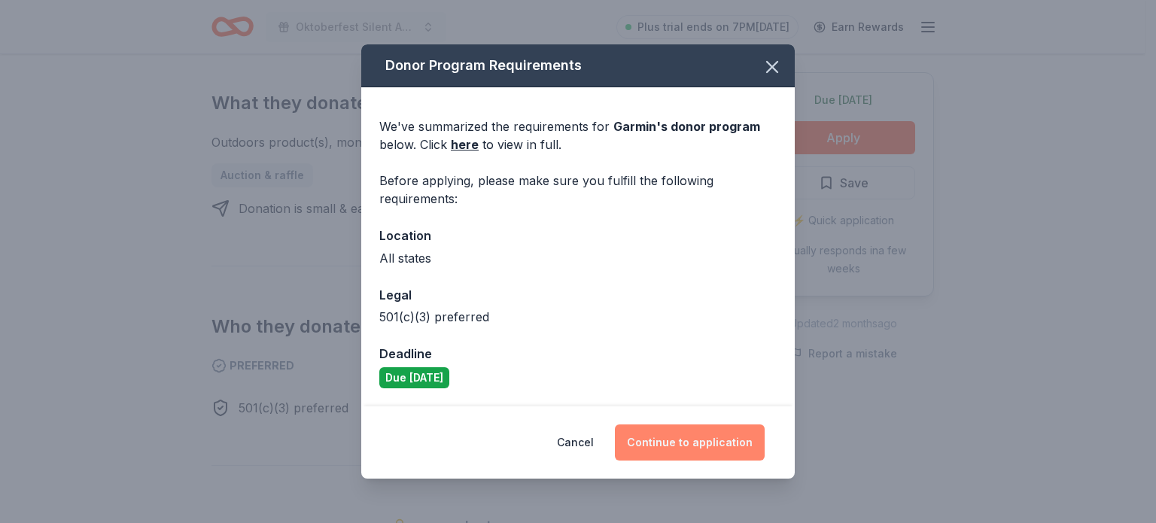
click at [691, 435] on button "Continue to application" at bounding box center [690, 442] width 150 height 36
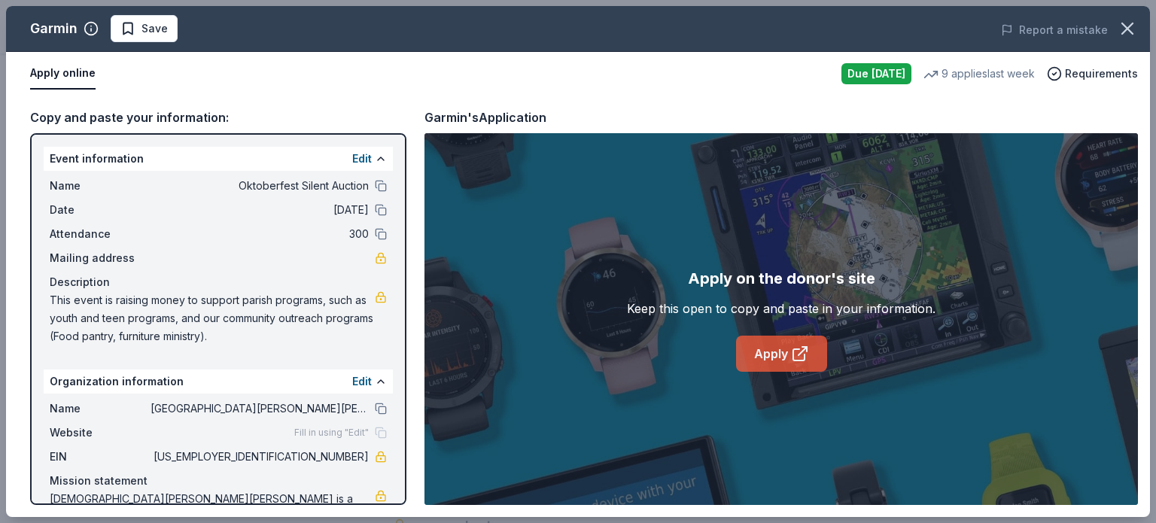
click at [774, 349] on link "Apply" at bounding box center [781, 354] width 91 height 36
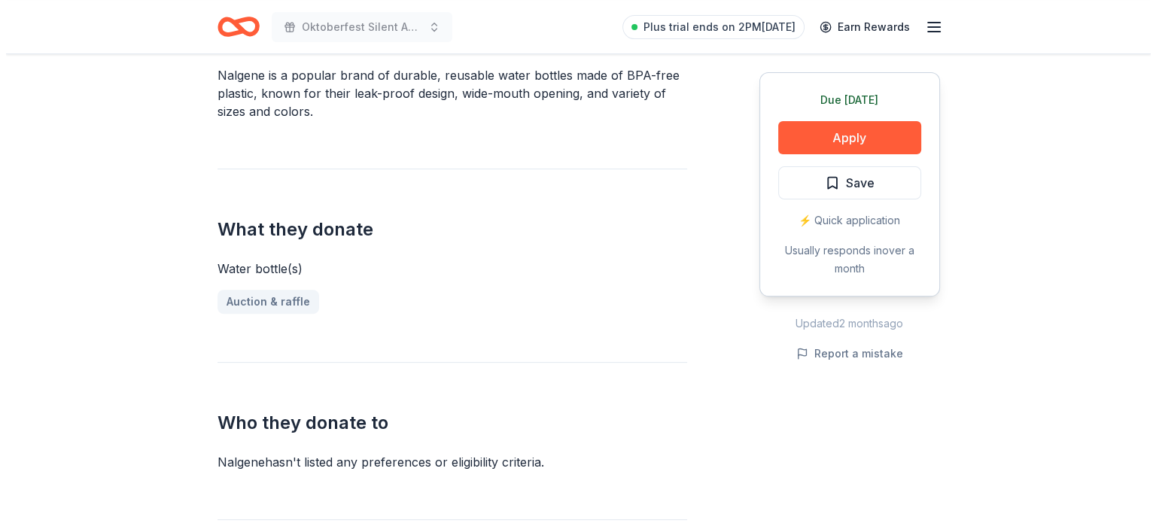
scroll to position [602, 0]
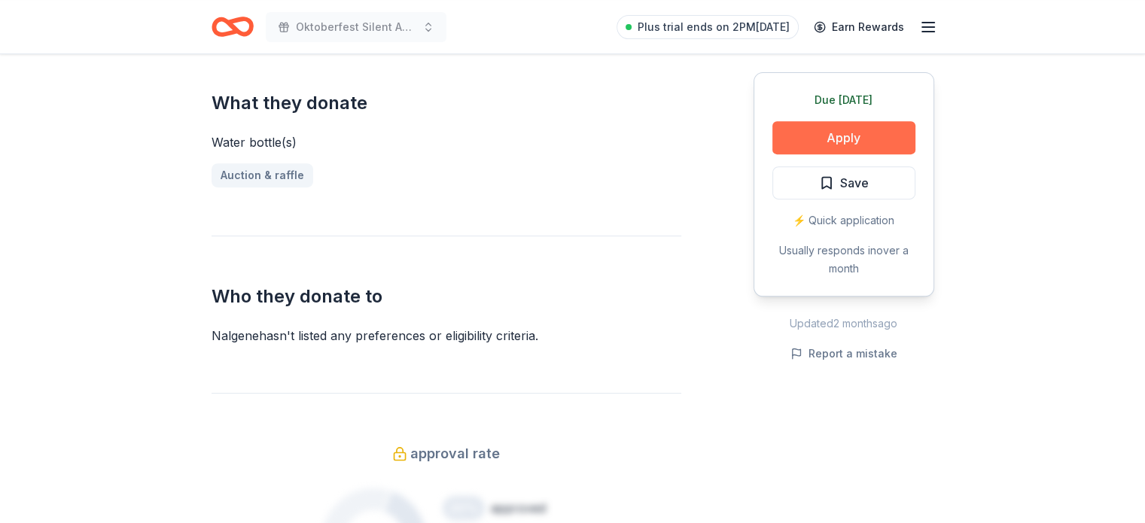
click at [831, 143] on button "Apply" at bounding box center [843, 137] width 143 height 33
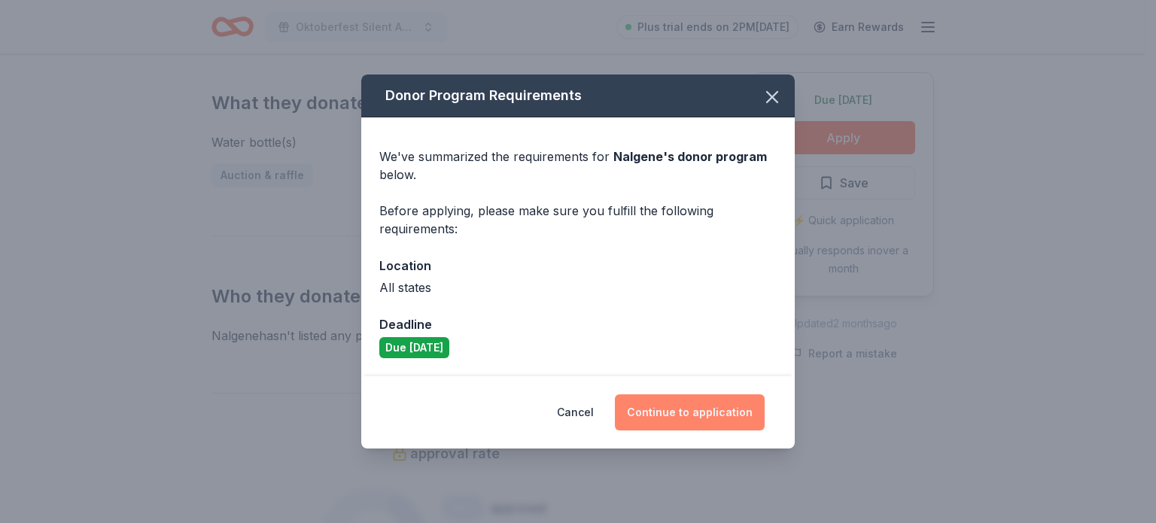
click at [702, 415] on button "Continue to application" at bounding box center [690, 412] width 150 height 36
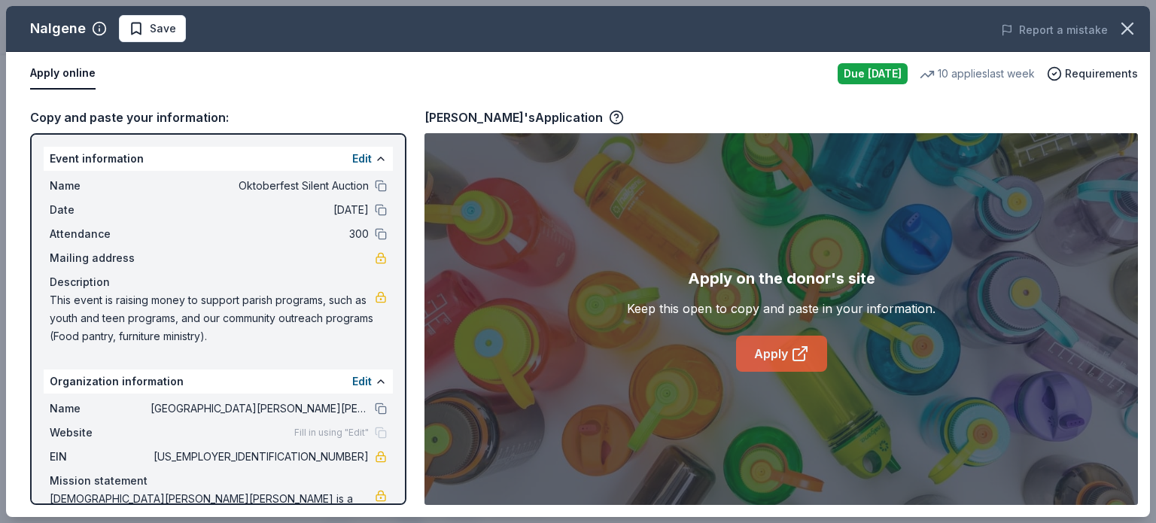
click at [772, 350] on link "Apply" at bounding box center [781, 354] width 91 height 36
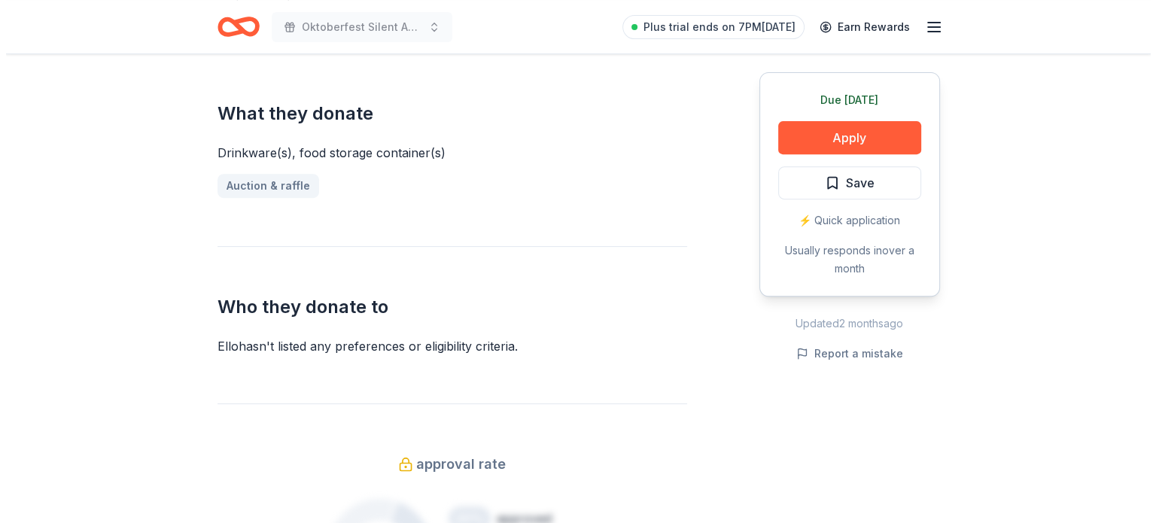
scroll to position [602, 0]
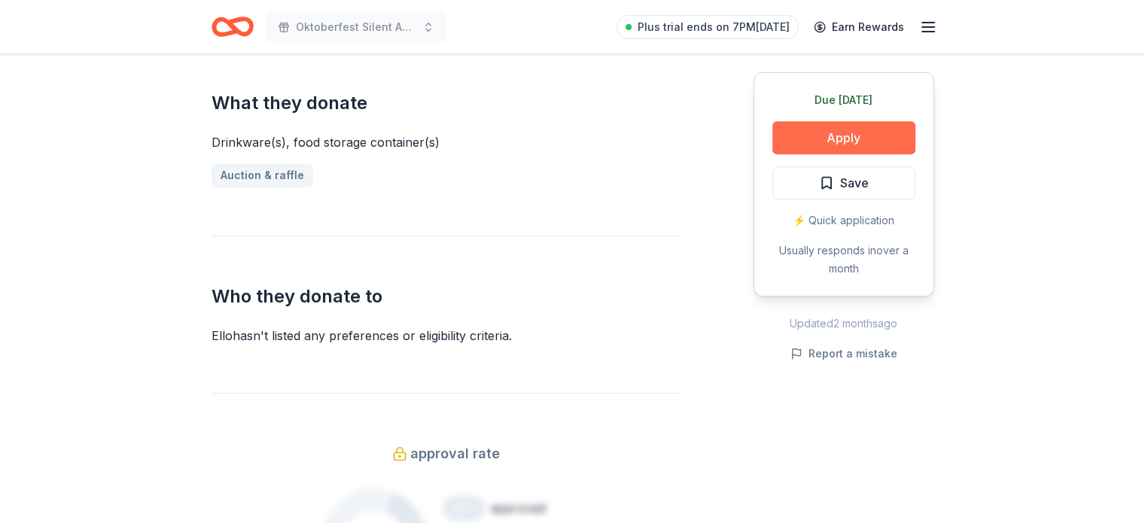
click at [878, 136] on button "Apply" at bounding box center [843, 137] width 143 height 33
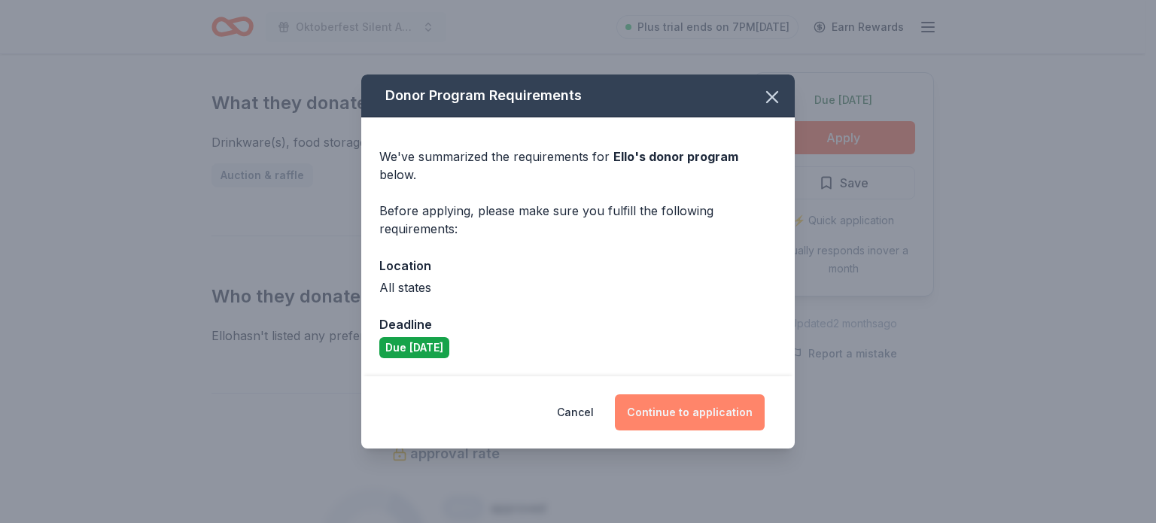
click at [706, 413] on button "Continue to application" at bounding box center [690, 412] width 150 height 36
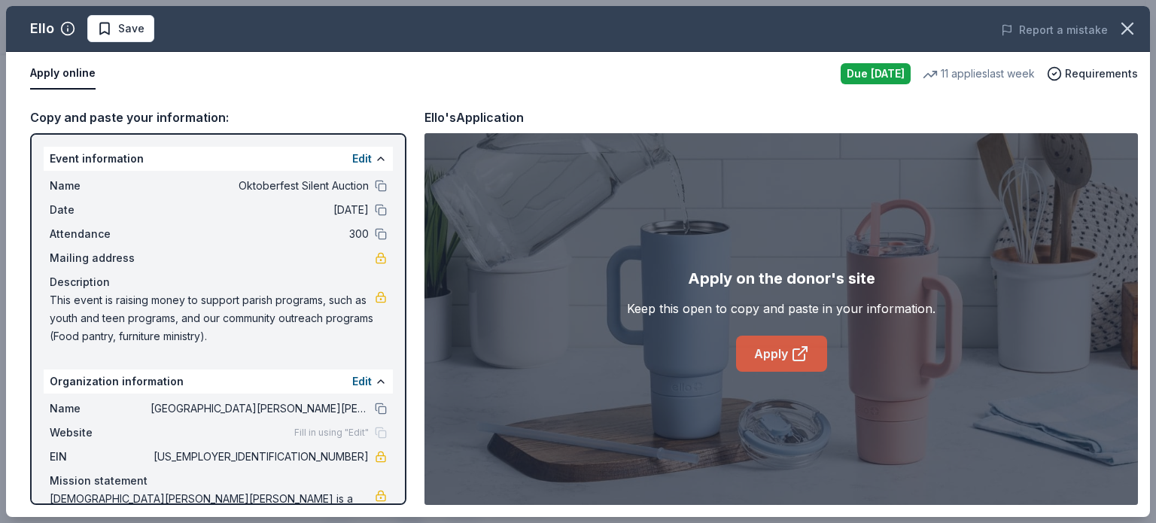
click at [777, 357] on link "Apply" at bounding box center [781, 354] width 91 height 36
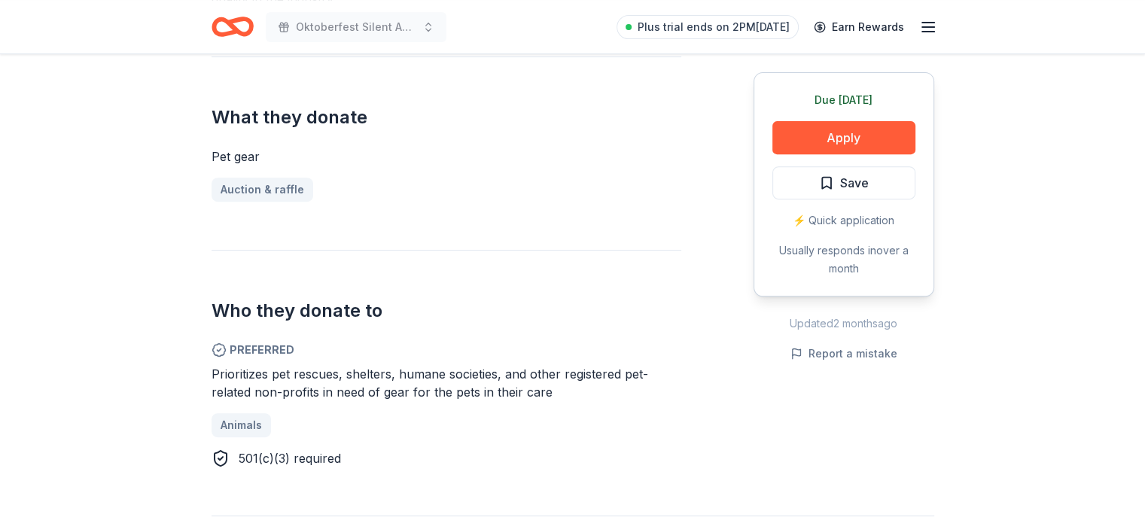
scroll to position [602, 0]
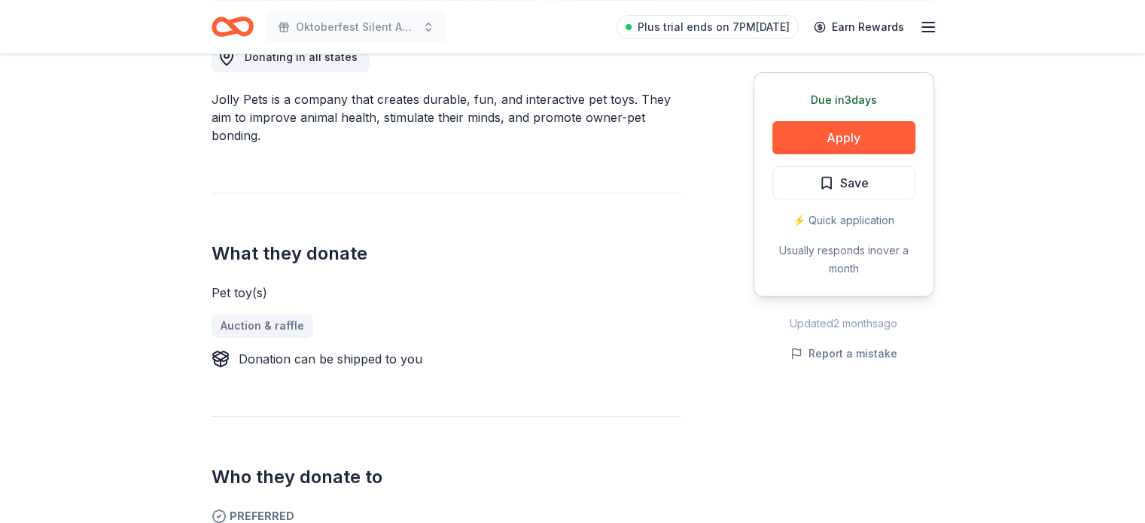
scroll to position [677, 0]
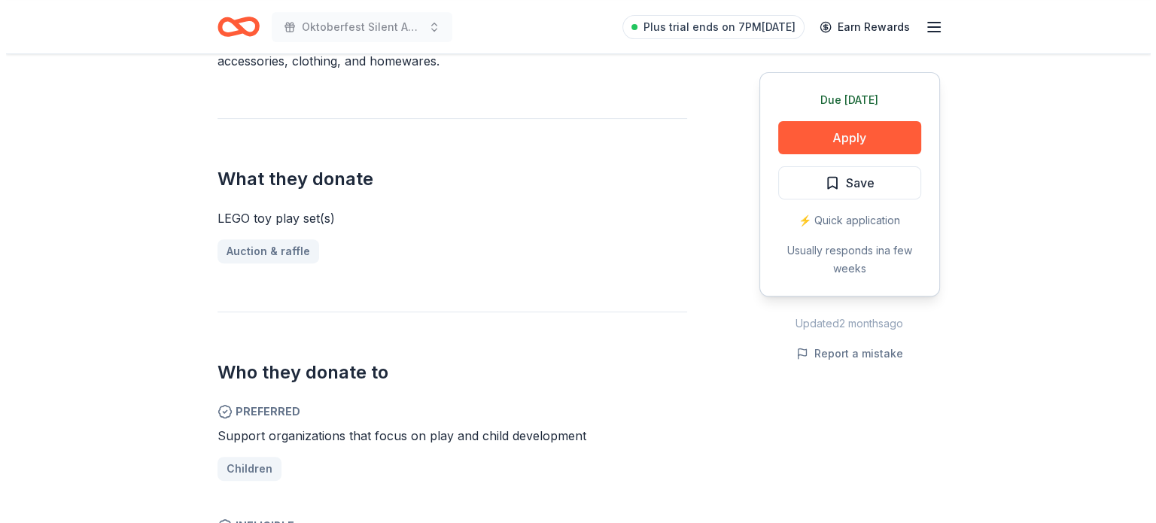
scroll to position [527, 0]
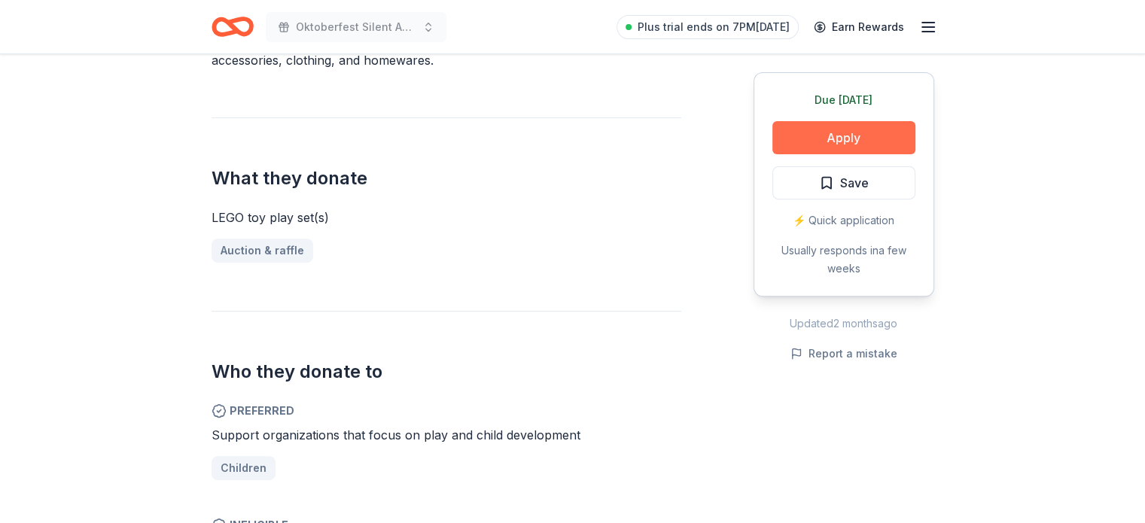
click at [848, 137] on button "Apply" at bounding box center [843, 137] width 143 height 33
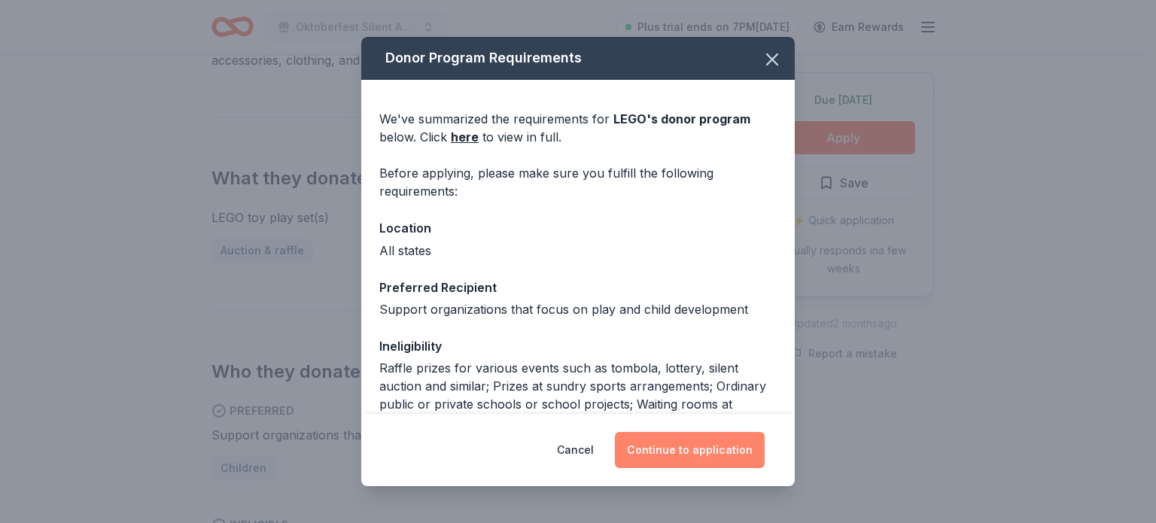
click at [674, 445] on button "Continue to application" at bounding box center [690, 450] width 150 height 36
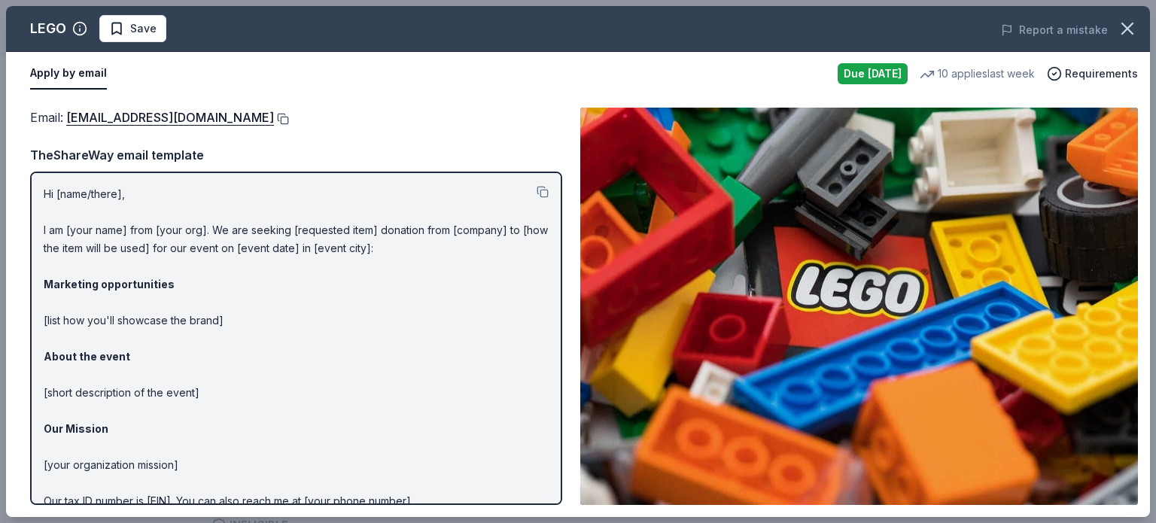
click at [274, 118] on button at bounding box center [281, 119] width 15 height 12
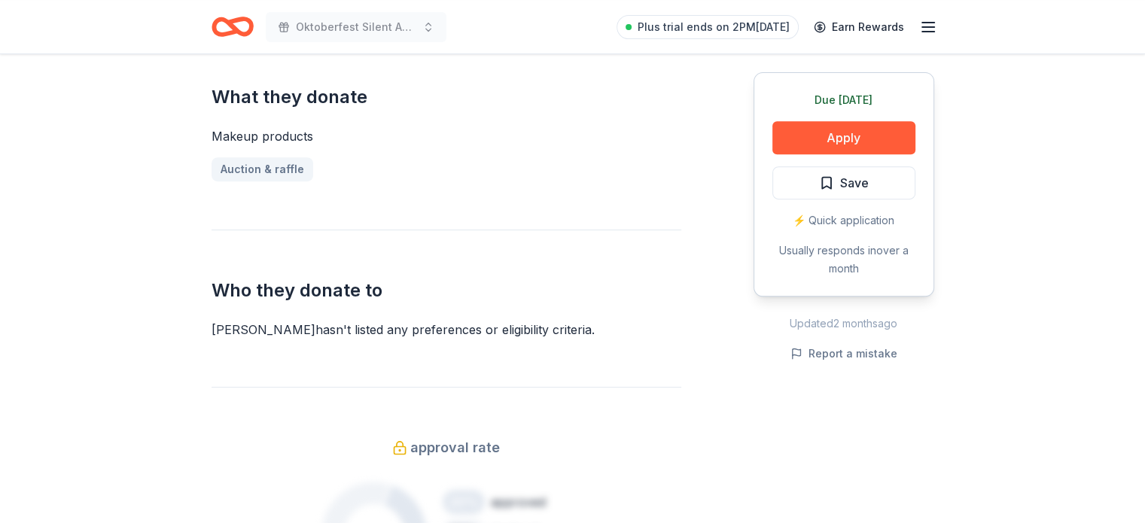
scroll to position [677, 0]
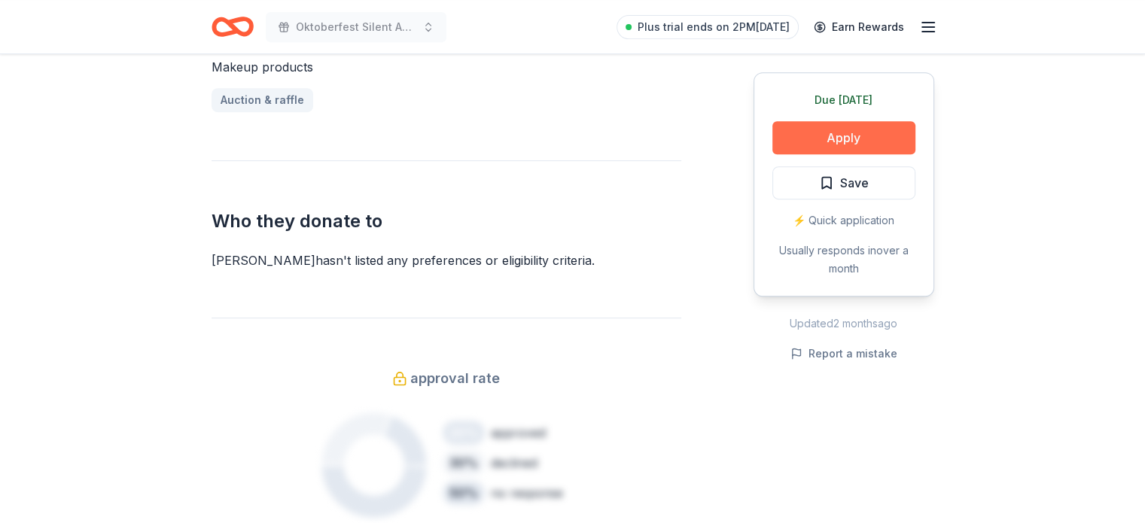
click at [840, 144] on button "Apply" at bounding box center [843, 137] width 143 height 33
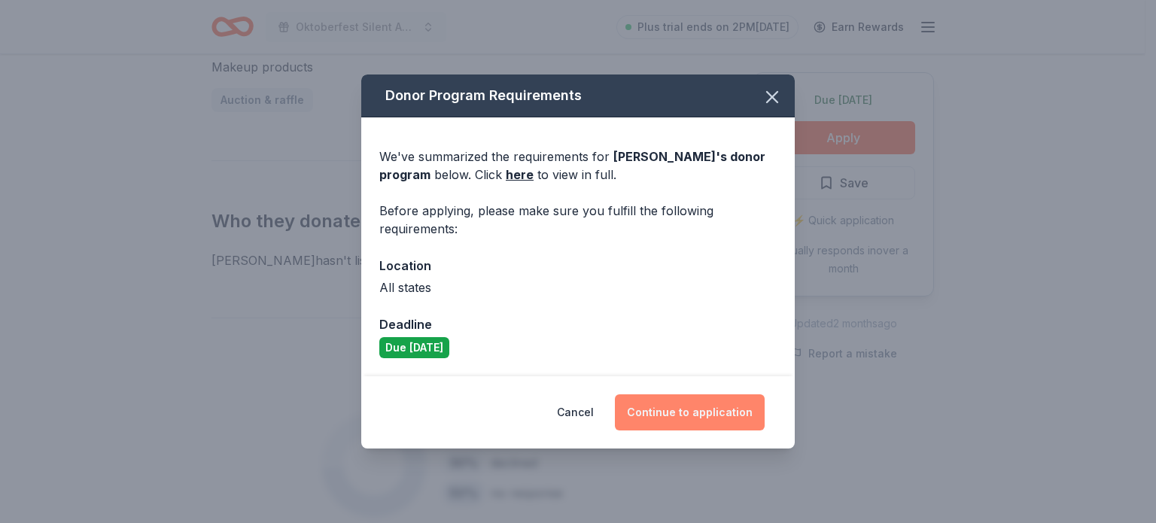
click at [713, 419] on button "Continue to application" at bounding box center [690, 412] width 150 height 36
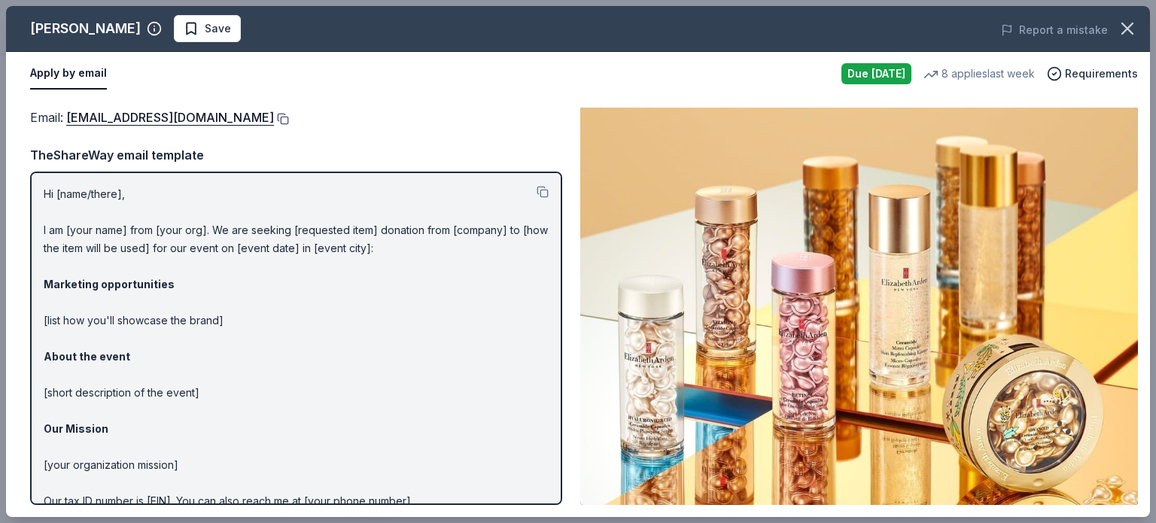
click at [281, 120] on button at bounding box center [281, 119] width 15 height 12
click at [1133, 29] on icon "button" at bounding box center [1127, 28] width 21 height 21
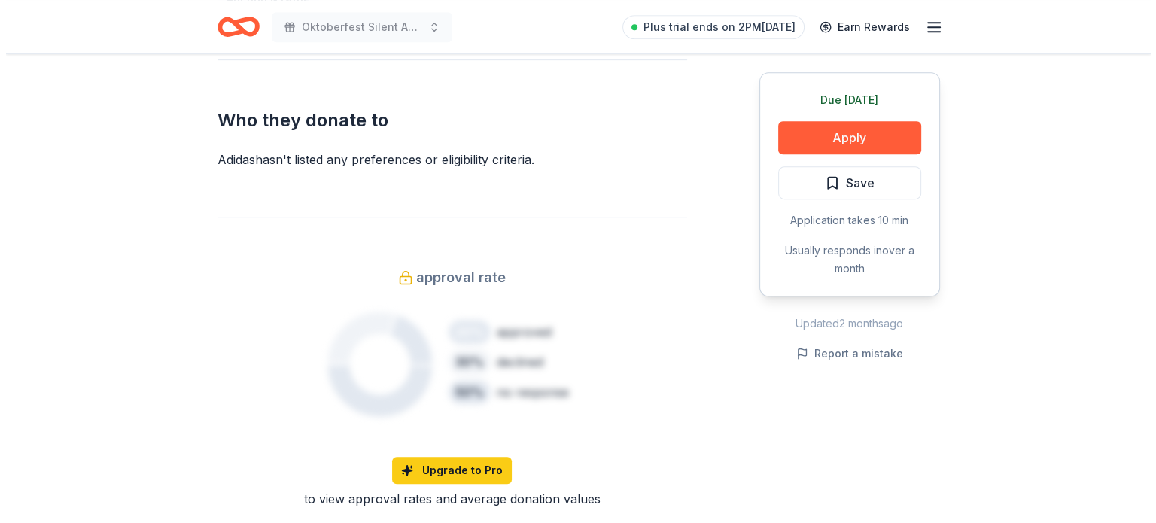
scroll to position [828, 0]
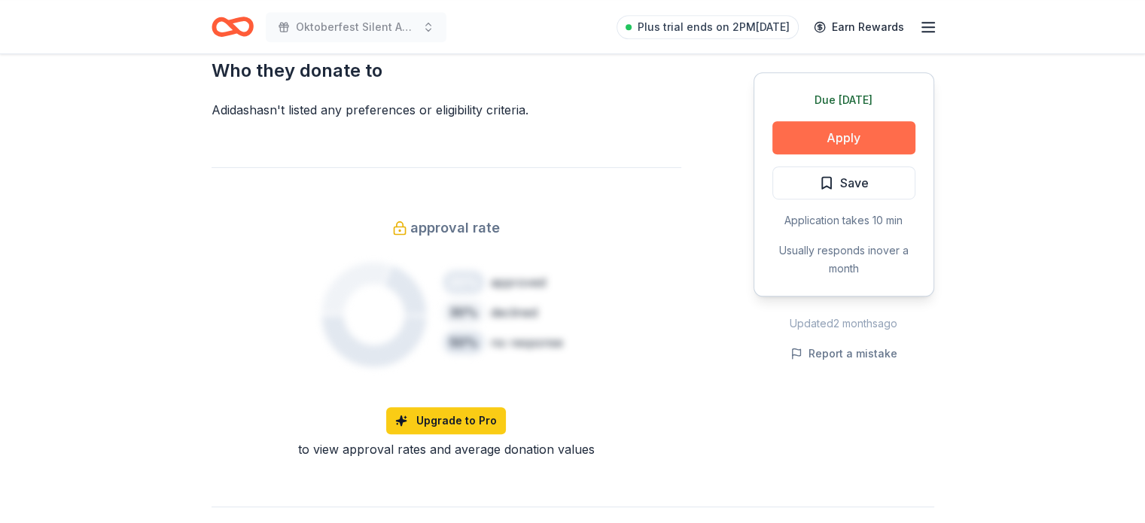
click at [853, 141] on button "Apply" at bounding box center [843, 137] width 143 height 33
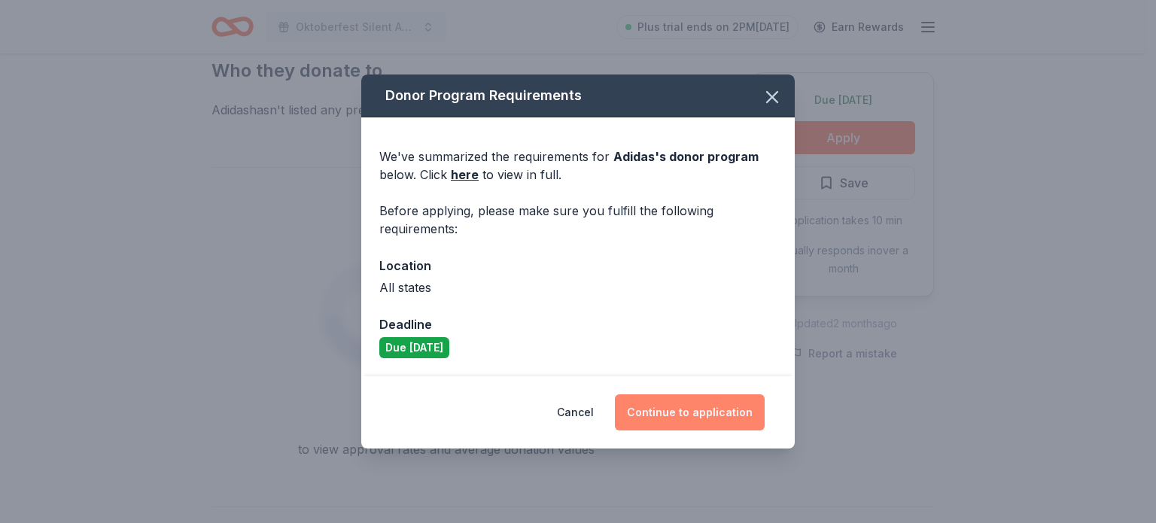
click at [719, 406] on button "Continue to application" at bounding box center [690, 412] width 150 height 36
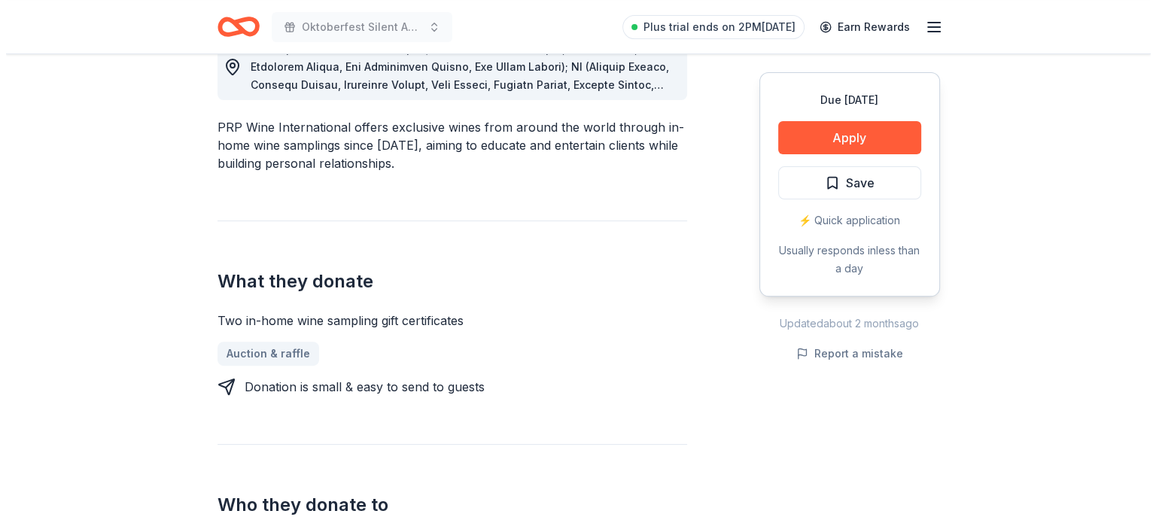
scroll to position [301, 0]
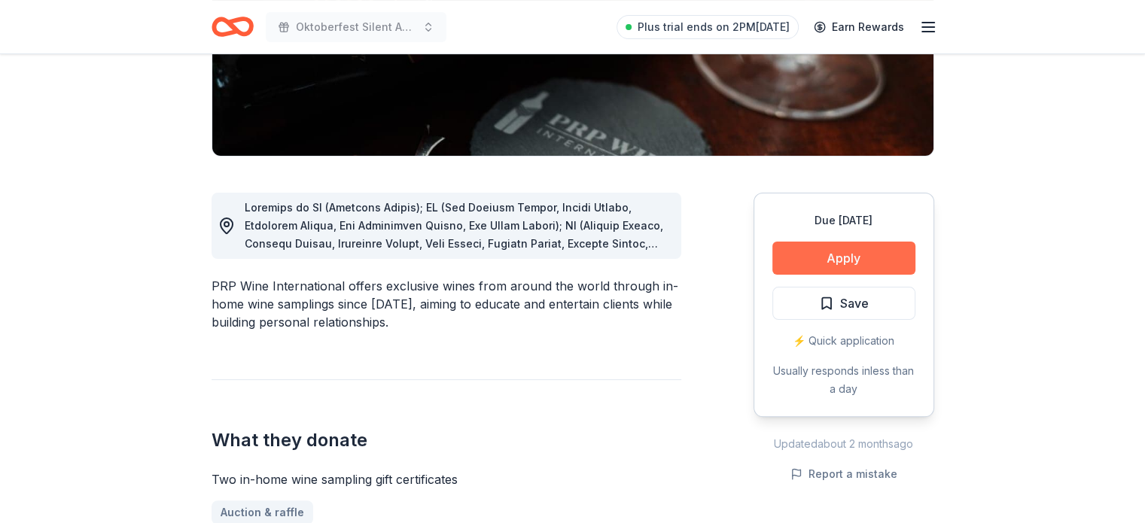
click at [857, 263] on button "Apply" at bounding box center [843, 258] width 143 height 33
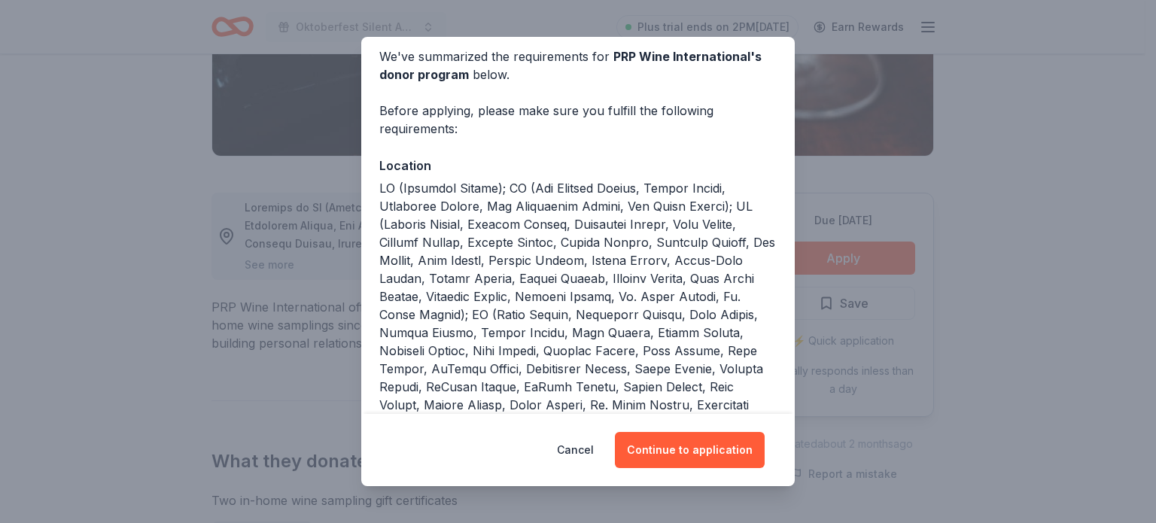
scroll to position [75, 0]
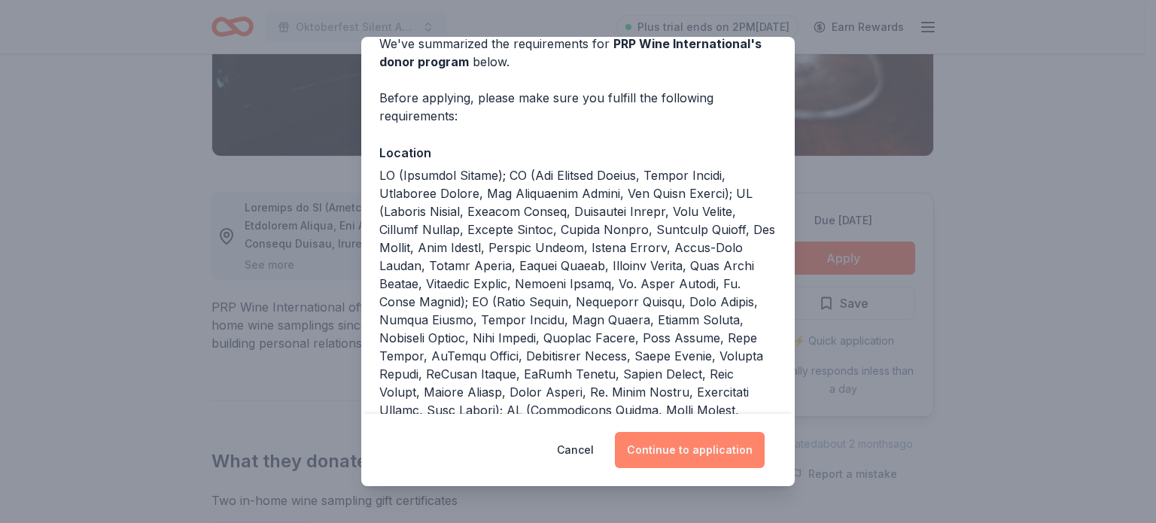
click at [642, 455] on button "Continue to application" at bounding box center [690, 450] width 150 height 36
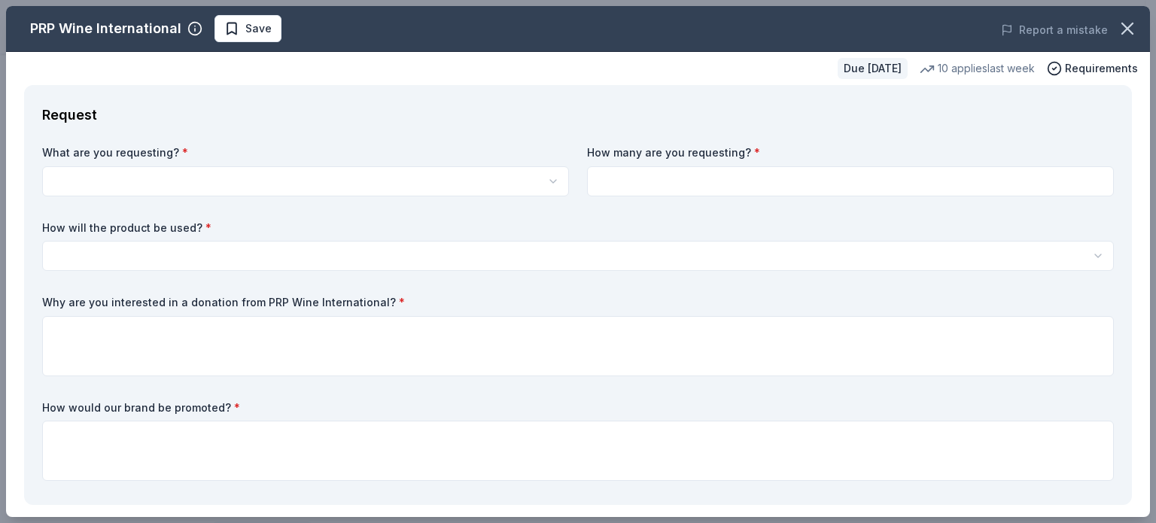
scroll to position [0, 0]
click at [354, 181] on html "Oktoberfest Silent Auction Plus trial ends on 2PM[DATE] Earn Rewards Due [DATE]…" at bounding box center [578, 261] width 1156 height 523
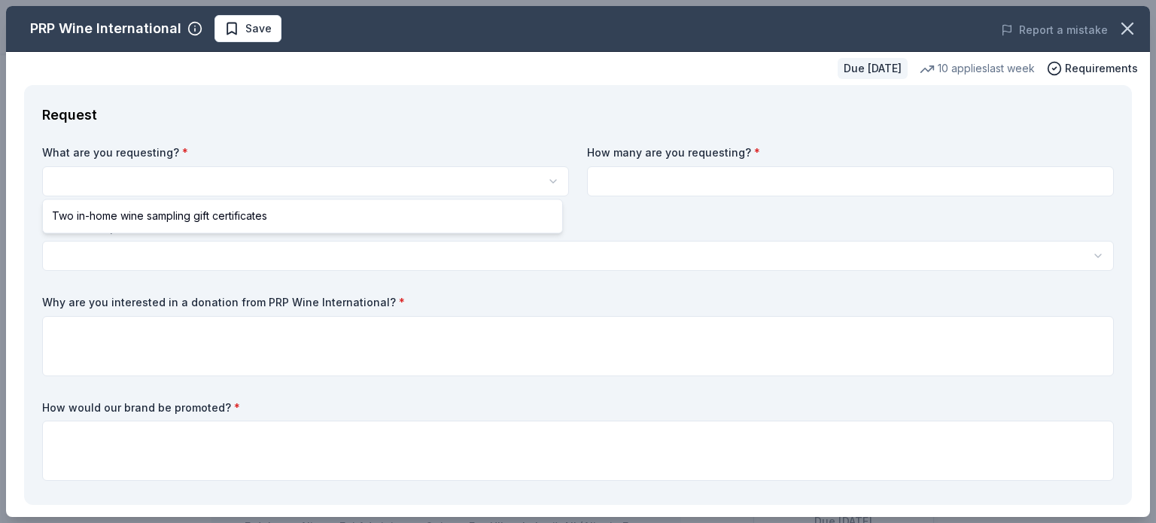
select select "Two in-home wine sampling gift certificates"
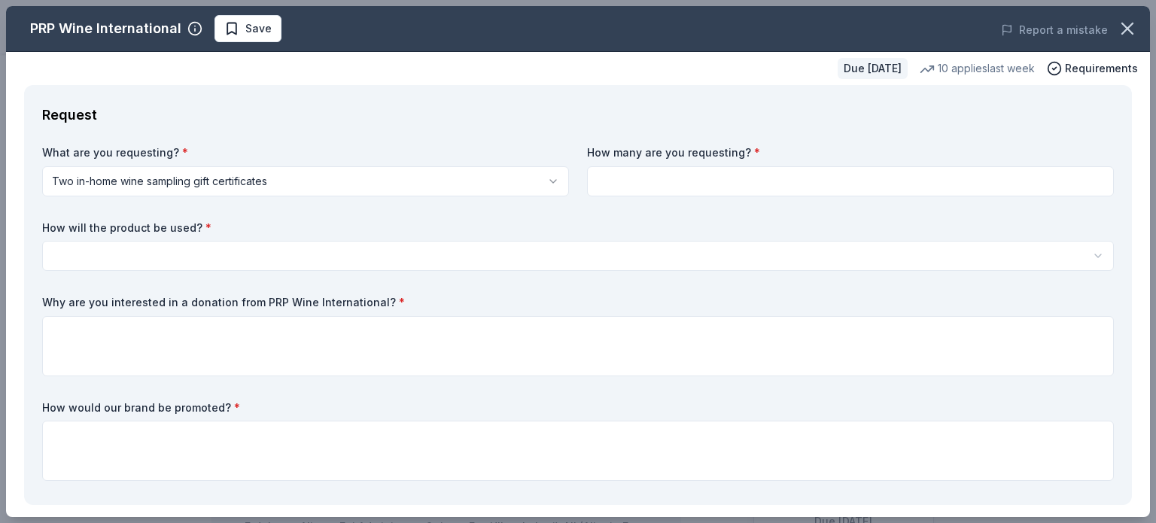
click at [680, 185] on input at bounding box center [850, 181] width 527 height 30
type input "2"
click at [594, 256] on html "Oktoberfest Silent Auction Save Apply Due in 24 days Share PRP Wine Internation…" at bounding box center [578, 261] width 1156 height 523
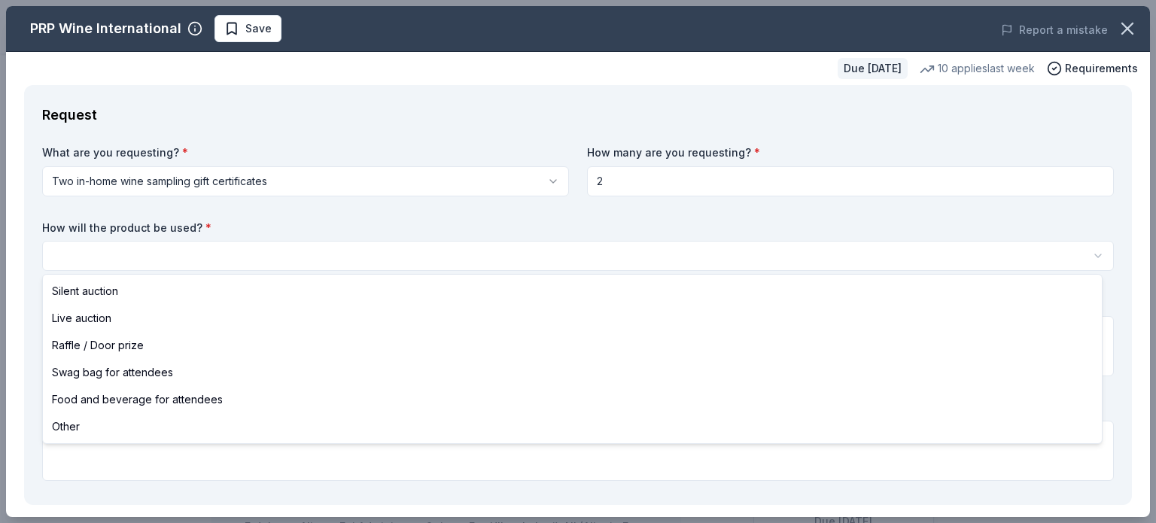
select select "silentAuction"
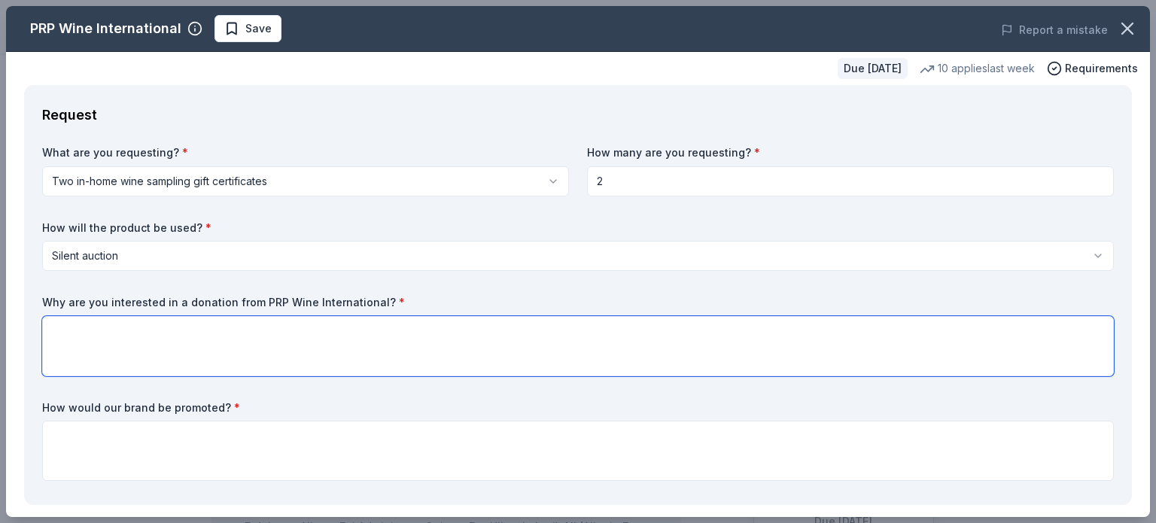
click at [559, 357] on textarea at bounding box center [578, 346] width 1072 height 60
type textarea "Who doesn't love wine?"
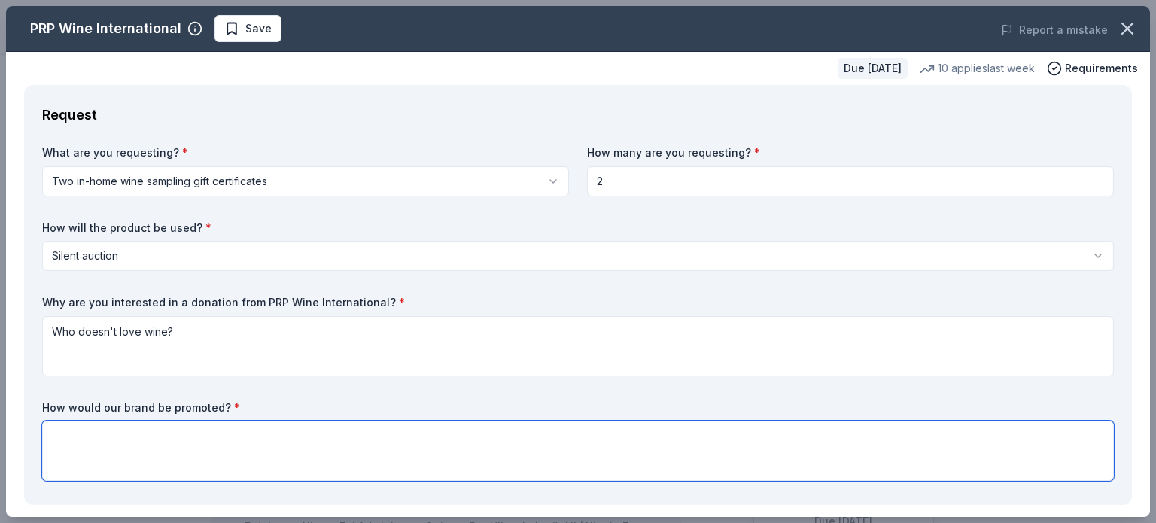
click at [275, 448] on textarea at bounding box center [578, 451] width 1072 height 60
paste textarea "In recognition of your generous support, your business will be prominently feat…"
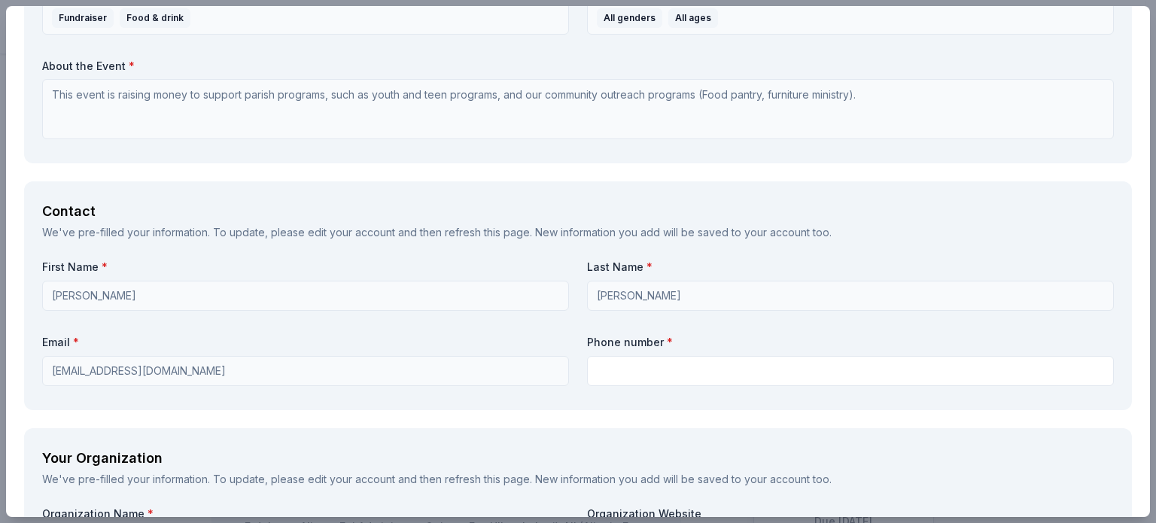
scroll to position [903, 0]
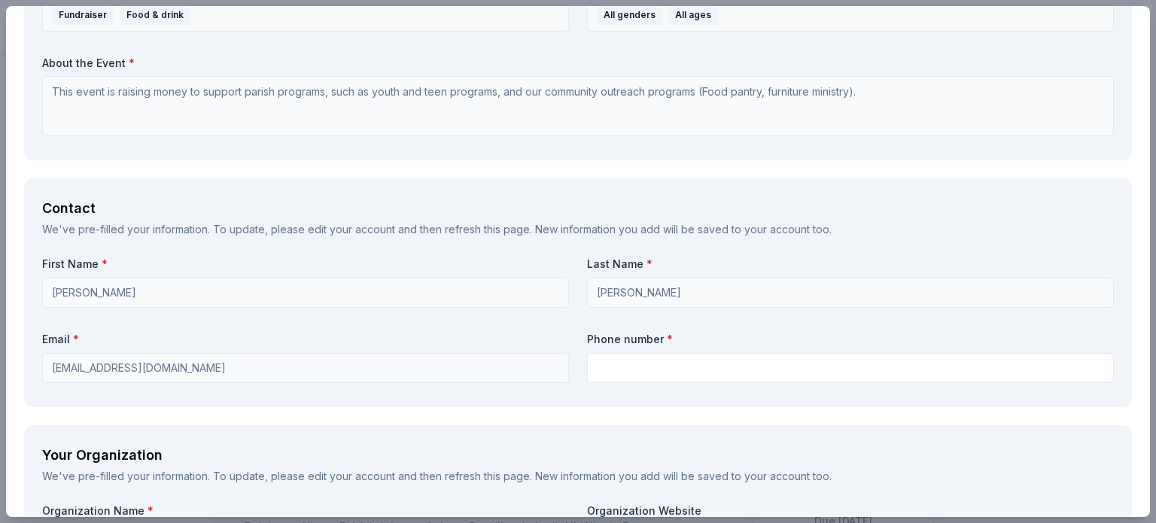
type textarea "In recognition of your generous support, your business will be prominently feat…"
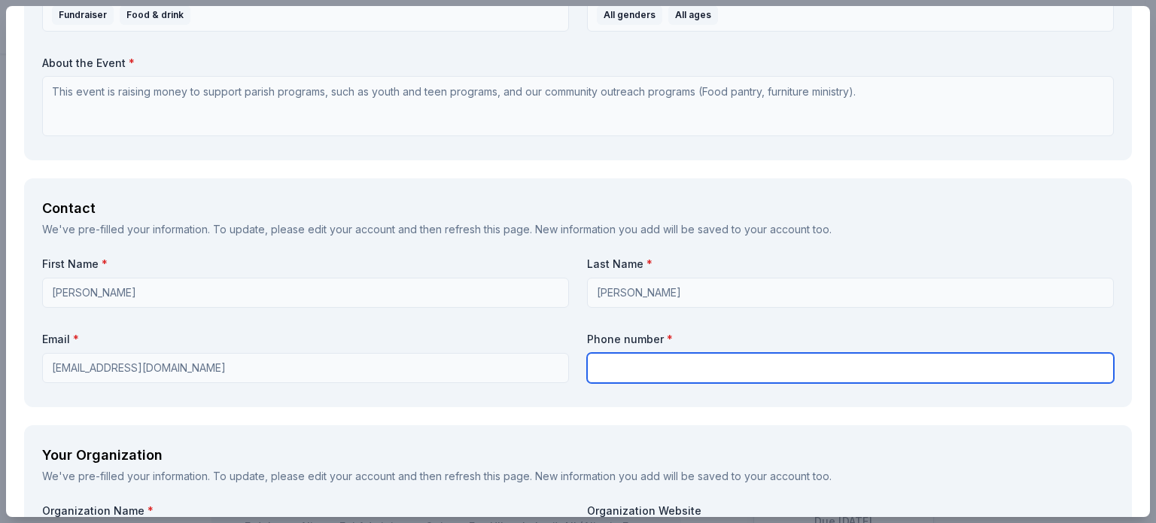
click at [618, 372] on input "text" at bounding box center [850, 368] width 527 height 30
type input "8473621005"
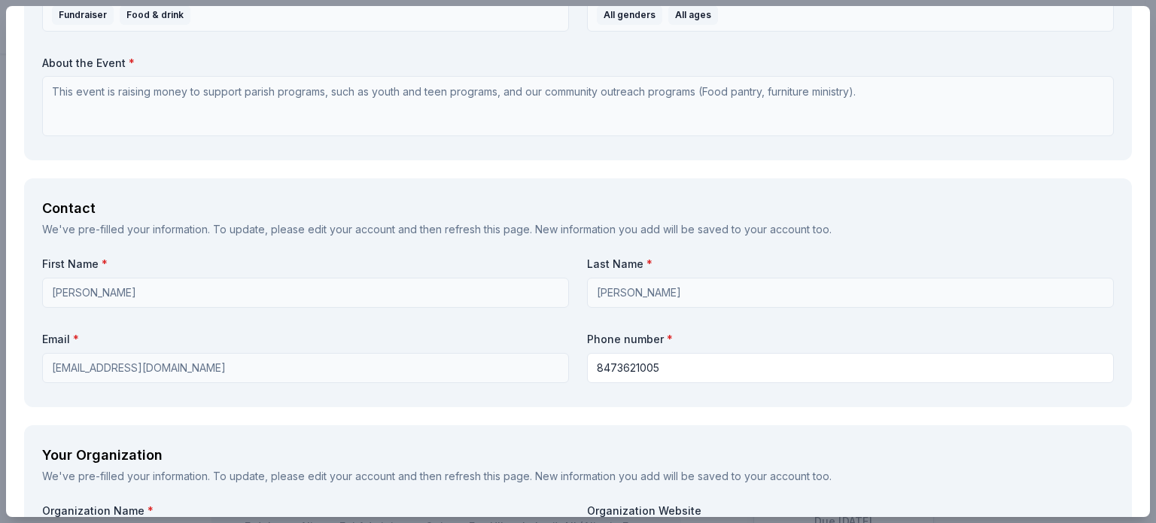
type input "St. Mary of Vernon"
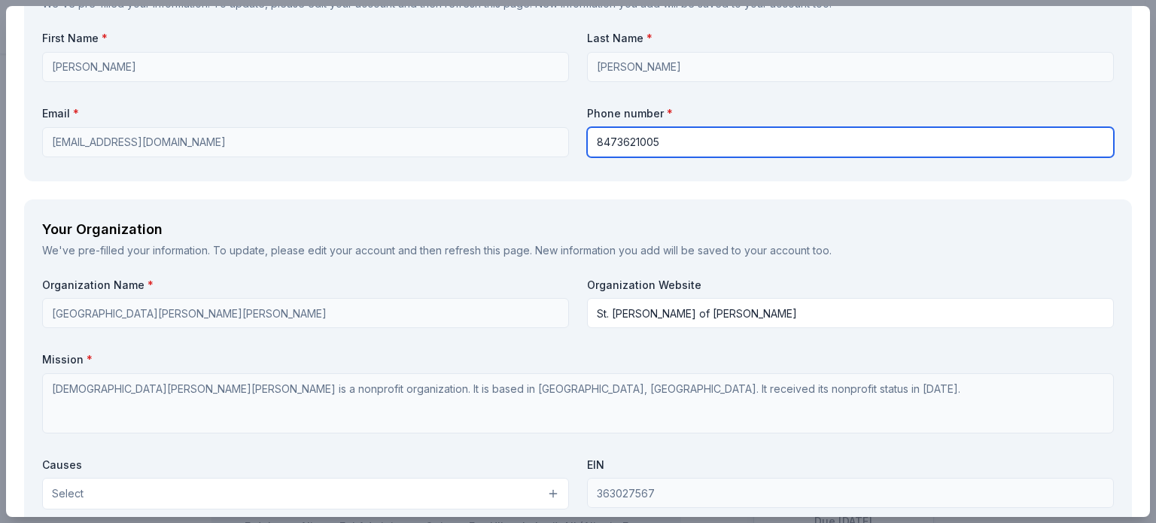
scroll to position [1204, 0]
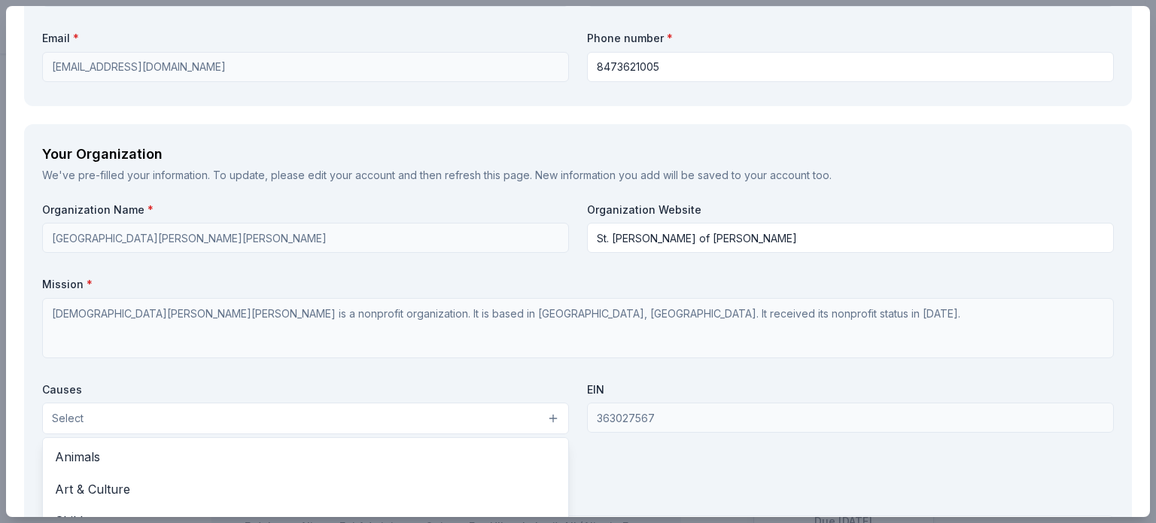
click at [299, 424] on button "Select" at bounding box center [305, 419] width 527 height 32
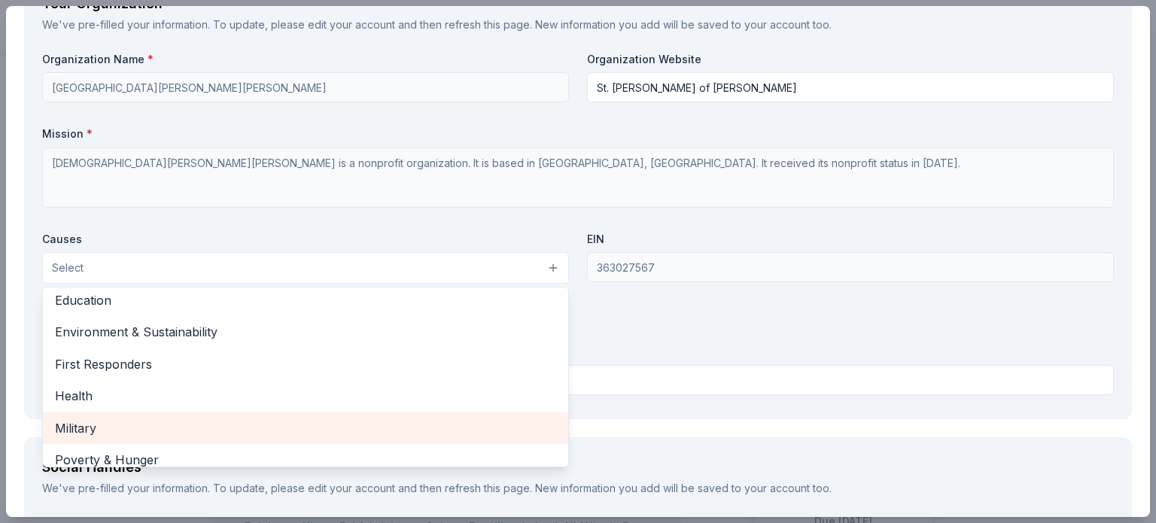
scroll to position [59, 0]
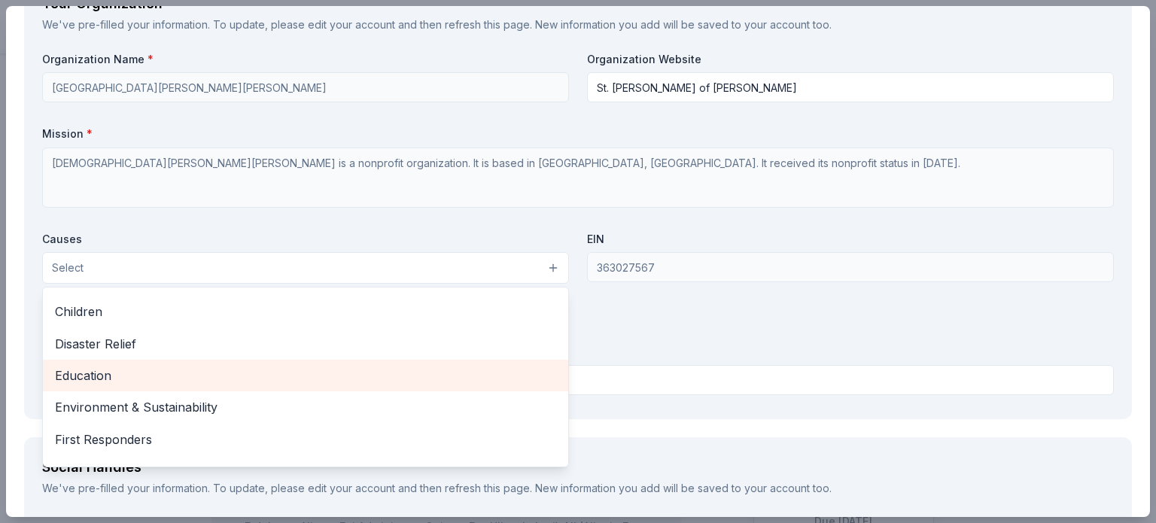
click at [324, 374] on span "Education" at bounding box center [305, 376] width 501 height 20
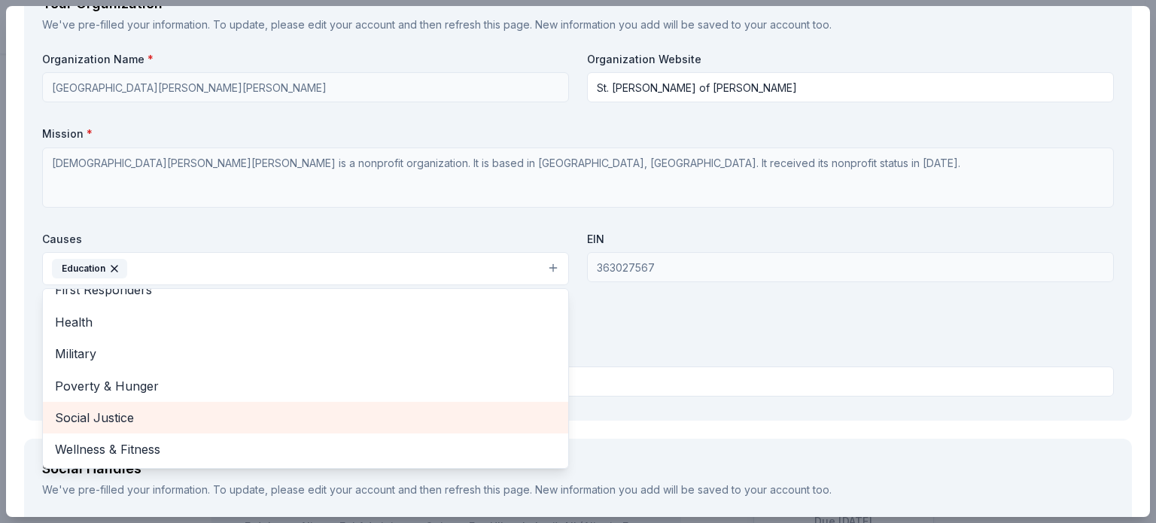
click at [393, 417] on span "Social Justice" at bounding box center [305, 418] width 501 height 20
click at [387, 422] on span "Poverty & Hunger" at bounding box center [305, 419] width 501 height 20
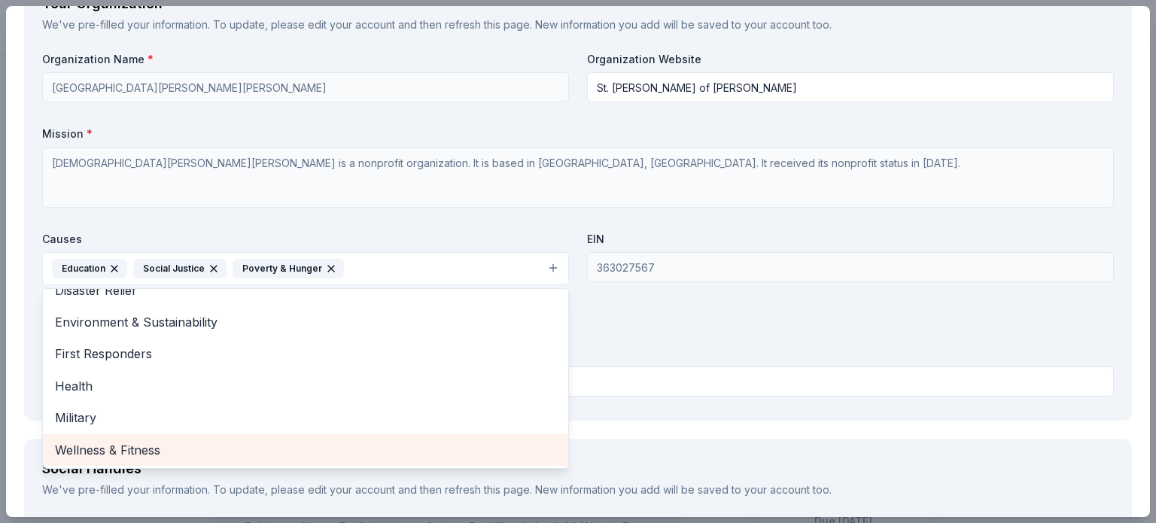
click at [389, 462] on div "Wellness & Fitness" at bounding box center [305, 450] width 525 height 32
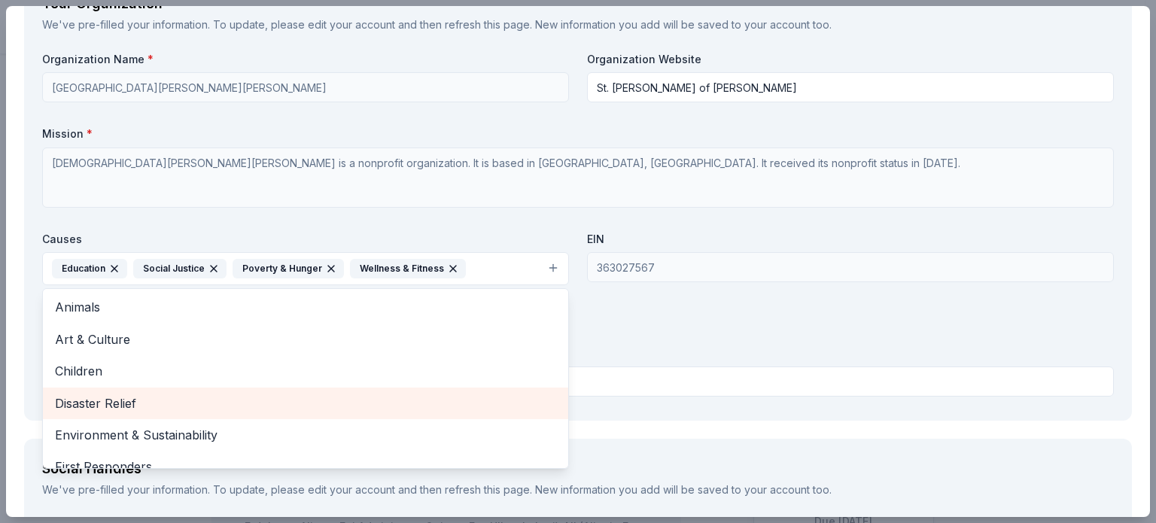
scroll to position [0, 0]
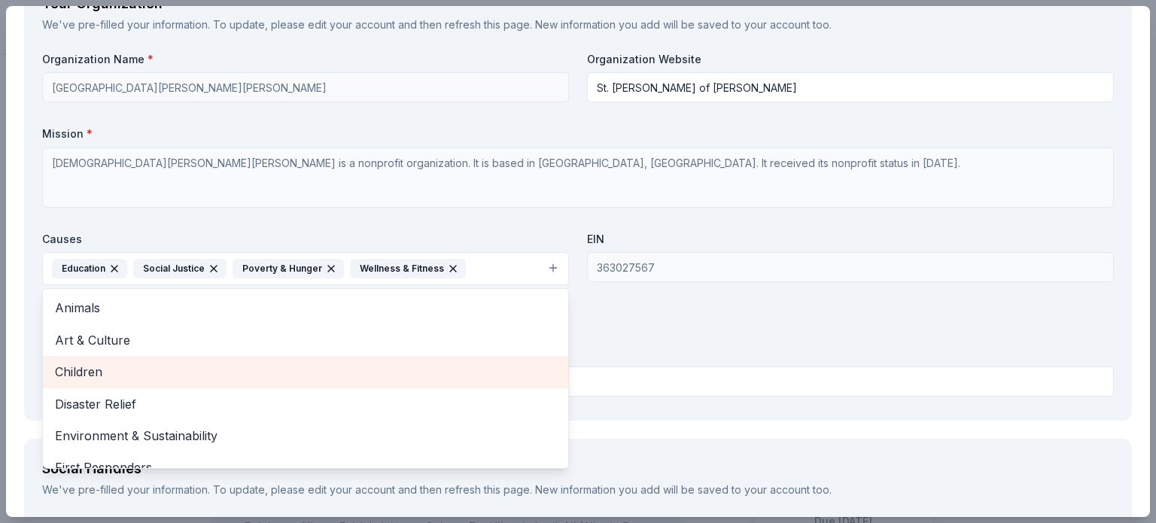
click at [391, 372] on span "Children" at bounding box center [305, 372] width 501 height 20
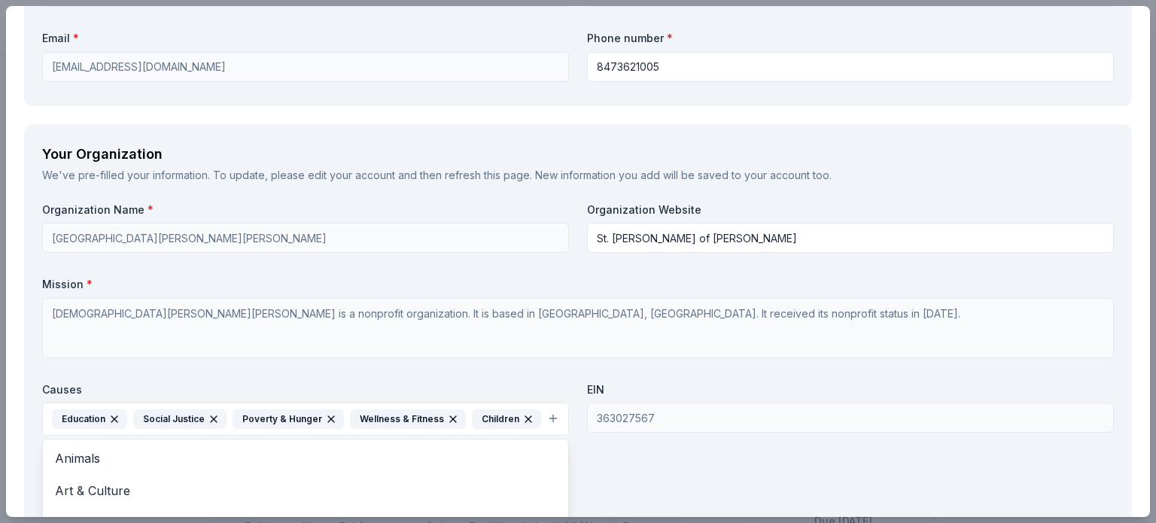
scroll to position [1204, 0]
click at [740, 469] on div "Organization Name * St Mary Of Vernon Church Organization Website St. Mary of V…" at bounding box center [578, 377] width 1072 height 351
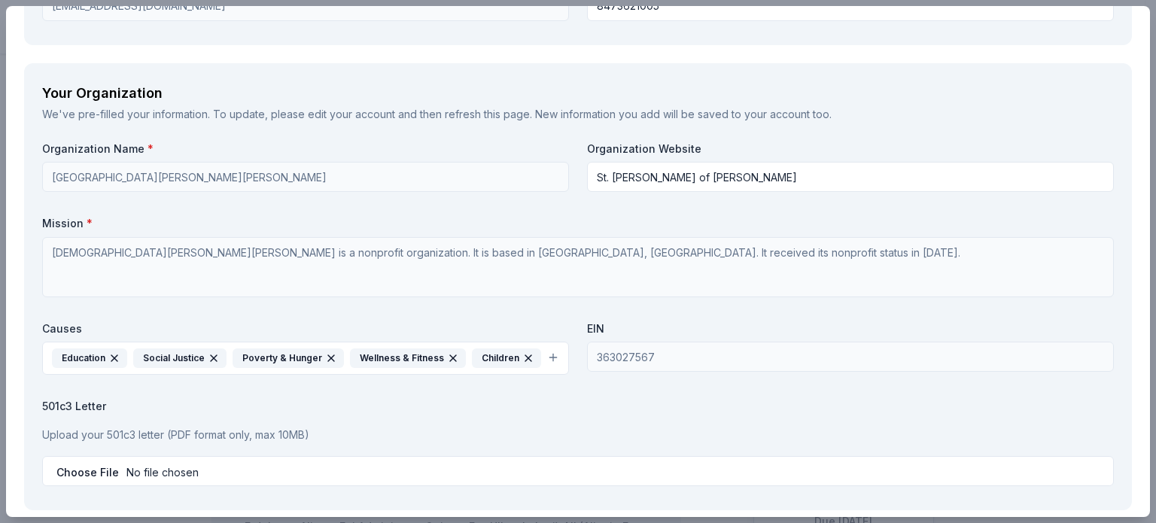
scroll to position [1354, 0]
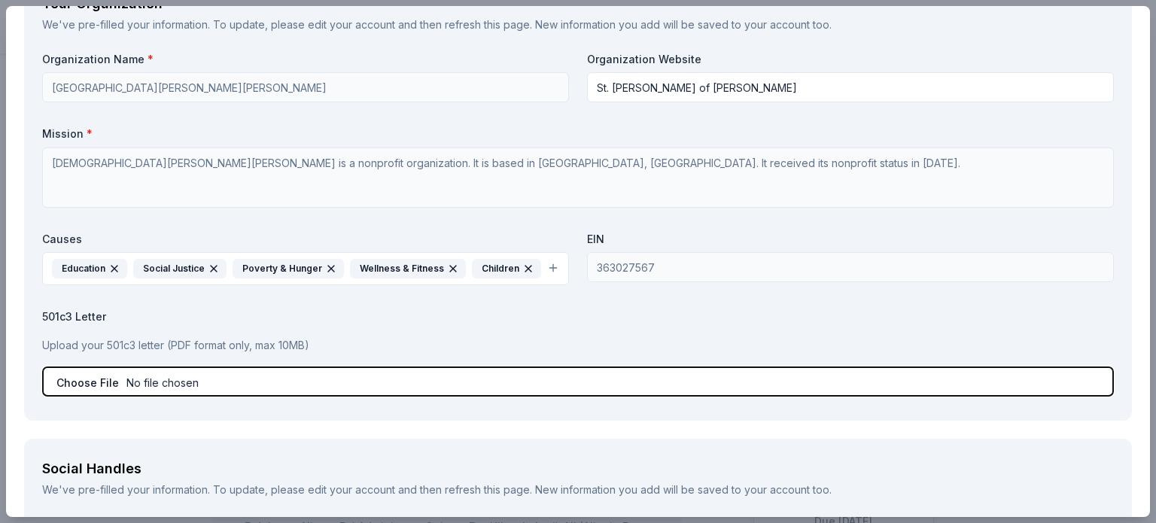
click at [273, 378] on input "file" at bounding box center [578, 381] width 1072 height 30
type input "C:\fakepath\FEIN Verificationi.pdf"
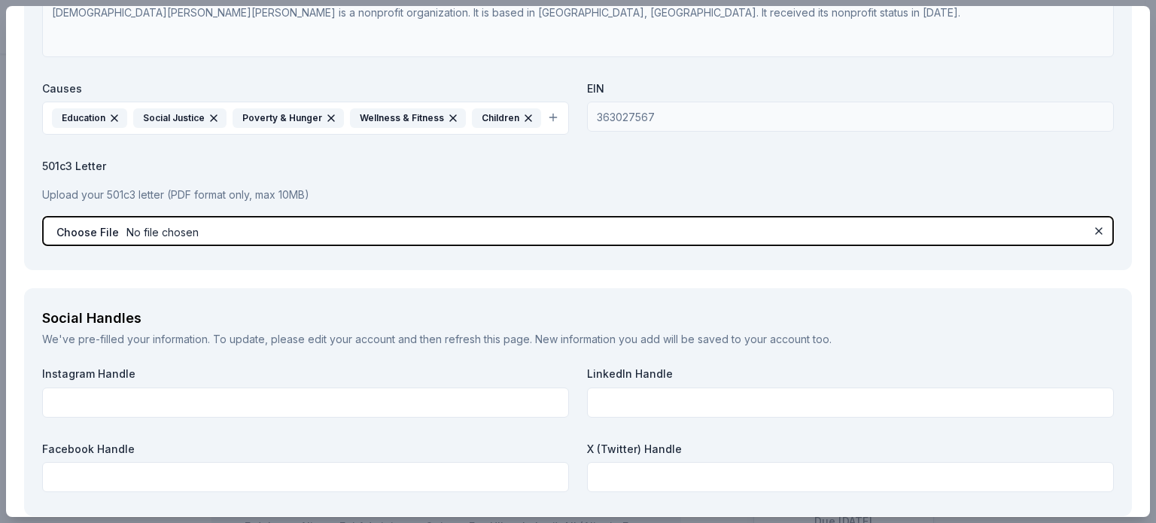
scroll to position [1580, 0]
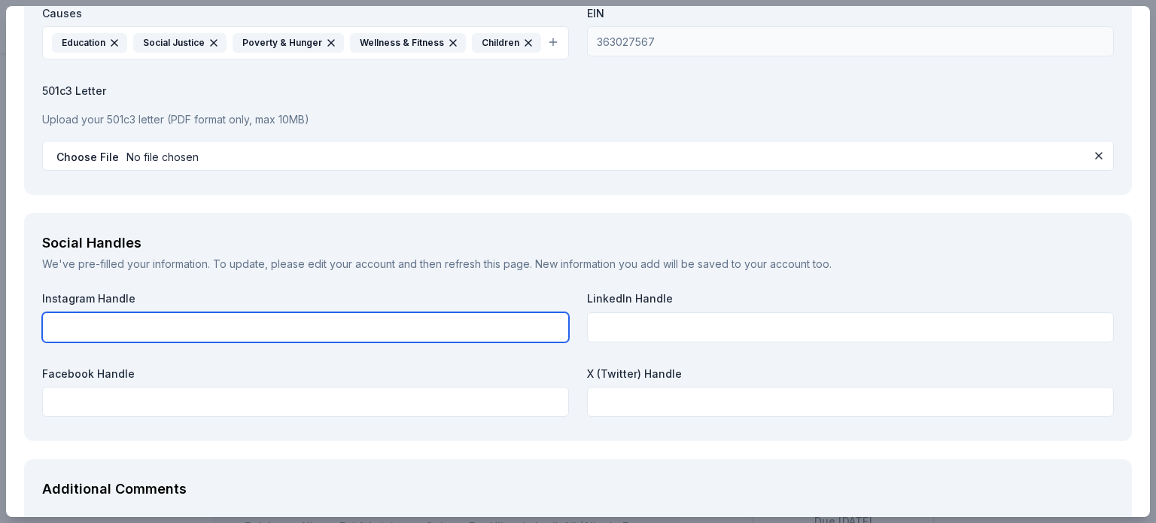
click at [400, 318] on input "text" at bounding box center [305, 327] width 527 height 30
type input "maryofvernon"
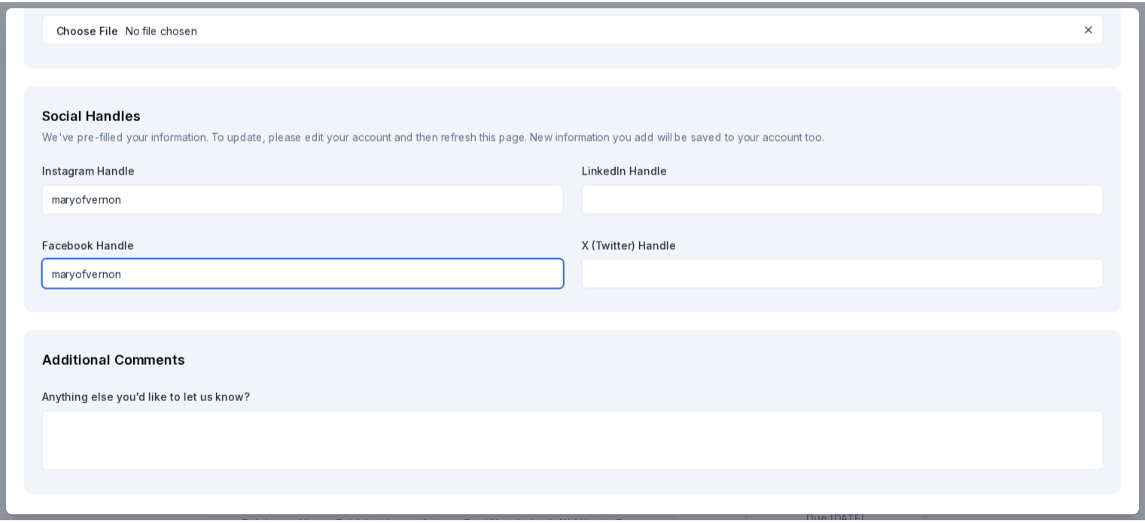
scroll to position [1764, 0]
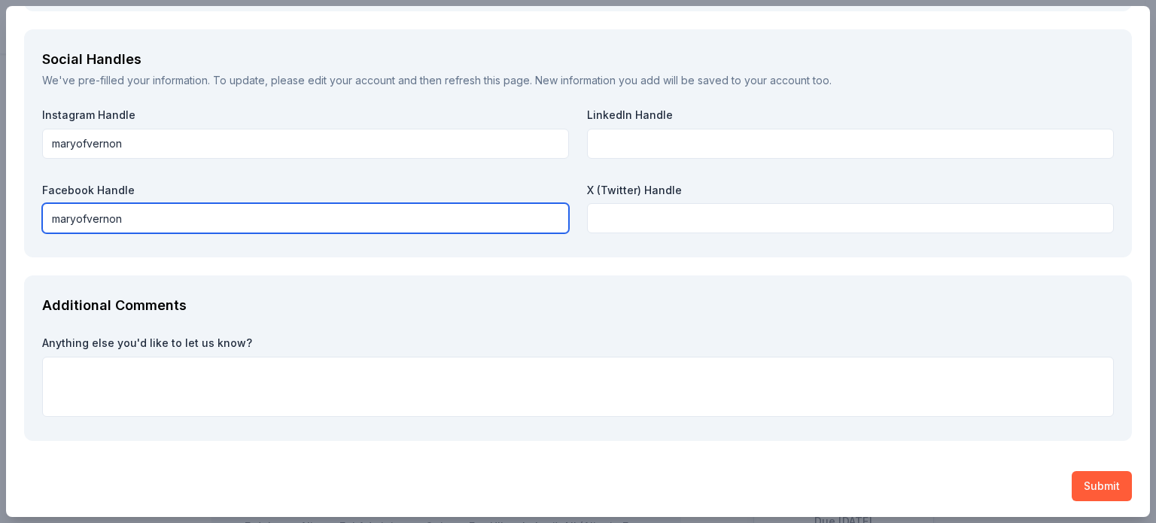
click at [48, 214] on input "maryofvernon" at bounding box center [305, 218] width 527 height 30
type input "stmaryofvernon"
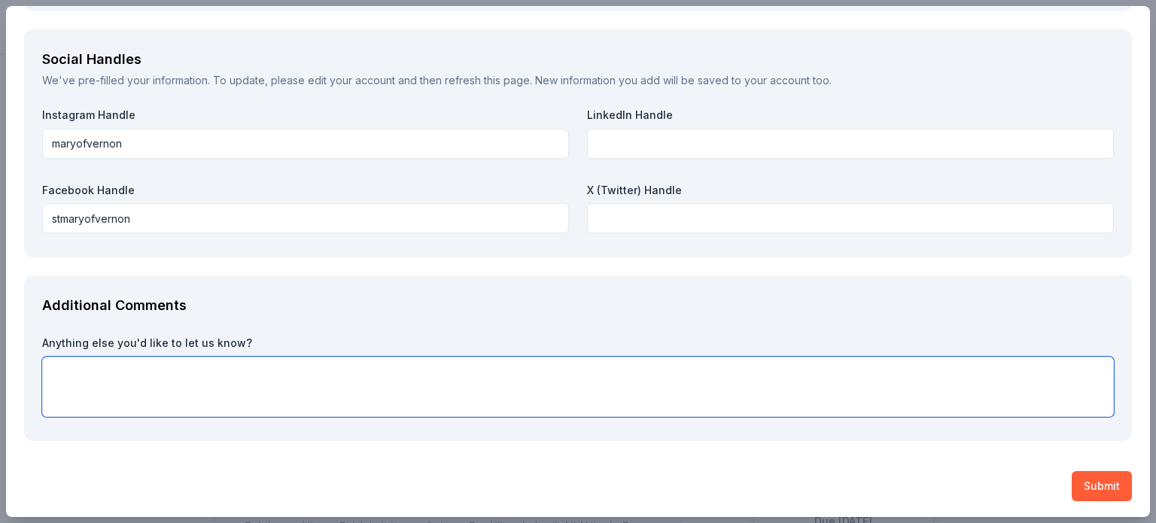
click at [411, 386] on textarea at bounding box center [578, 387] width 1072 height 60
type textarea "Thank you for your consideration"
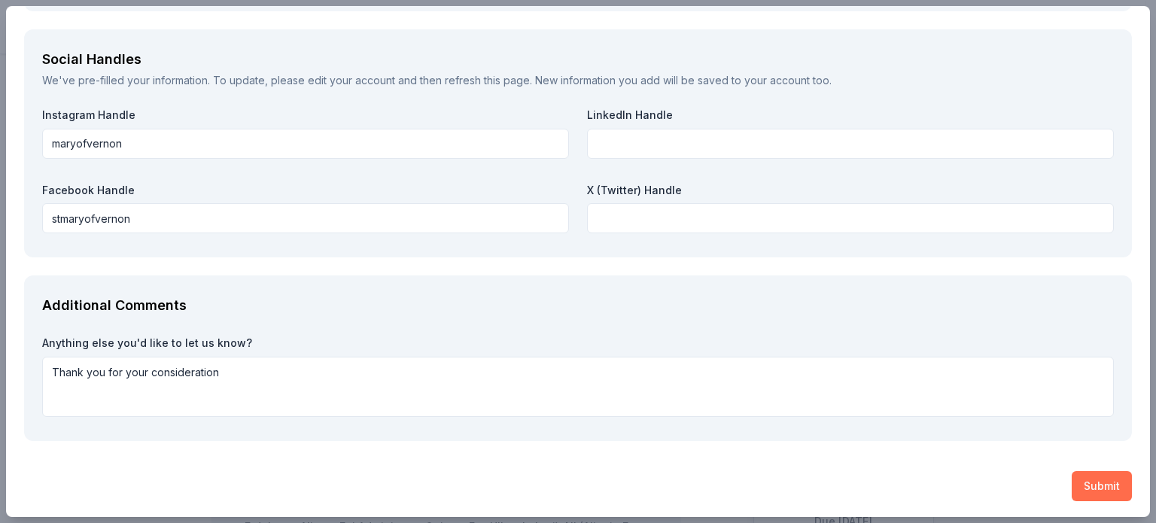
click at [1092, 494] on button "Submit" at bounding box center [1102, 486] width 60 height 30
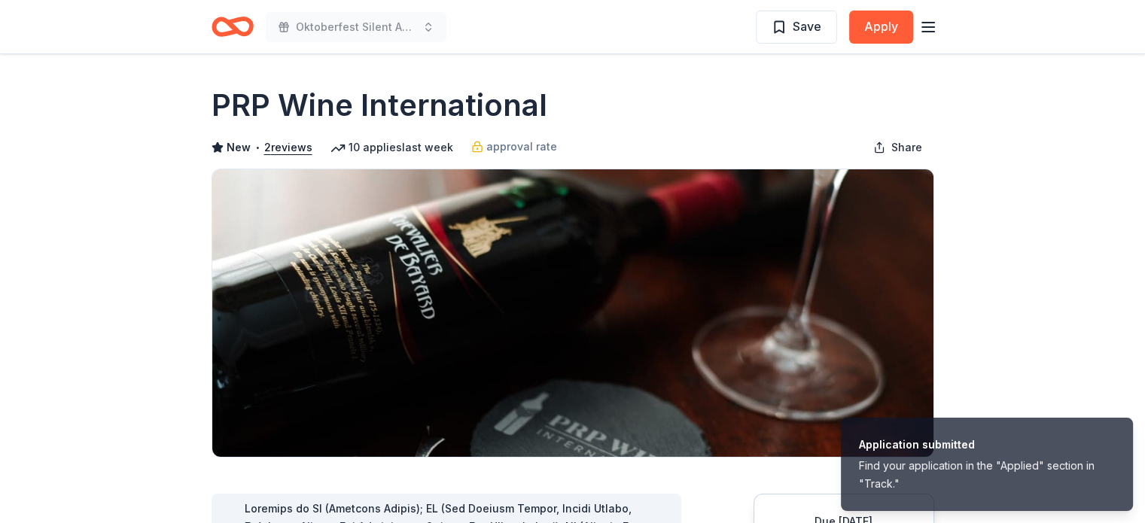
scroll to position [0, 0]
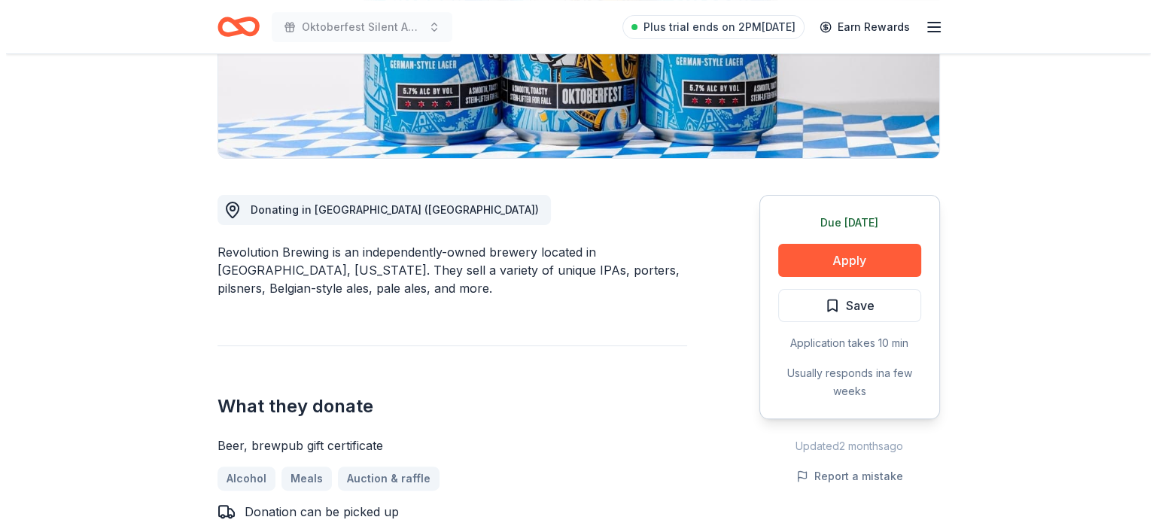
scroll to position [301, 0]
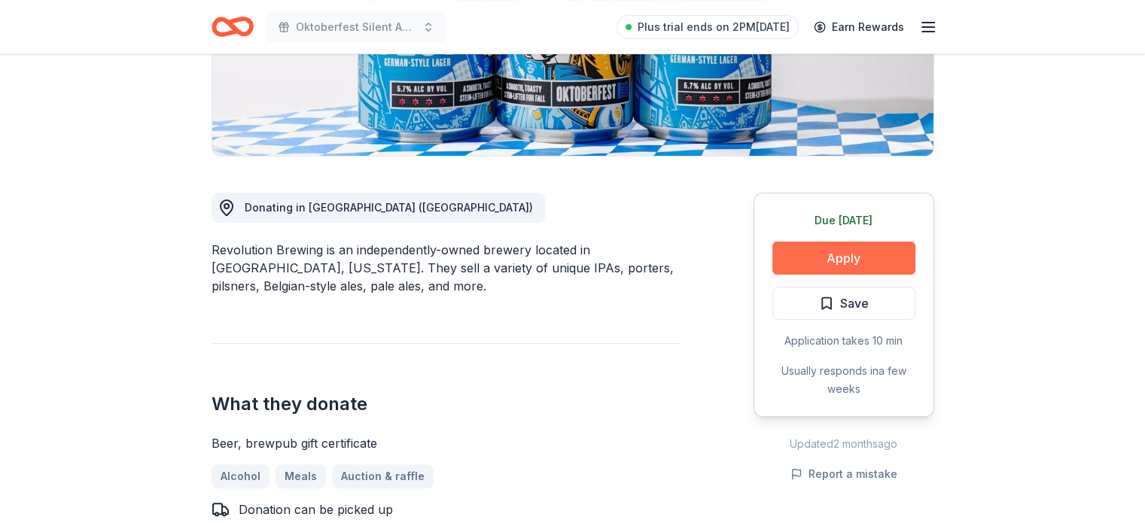
click at [868, 258] on button "Apply" at bounding box center [843, 258] width 143 height 33
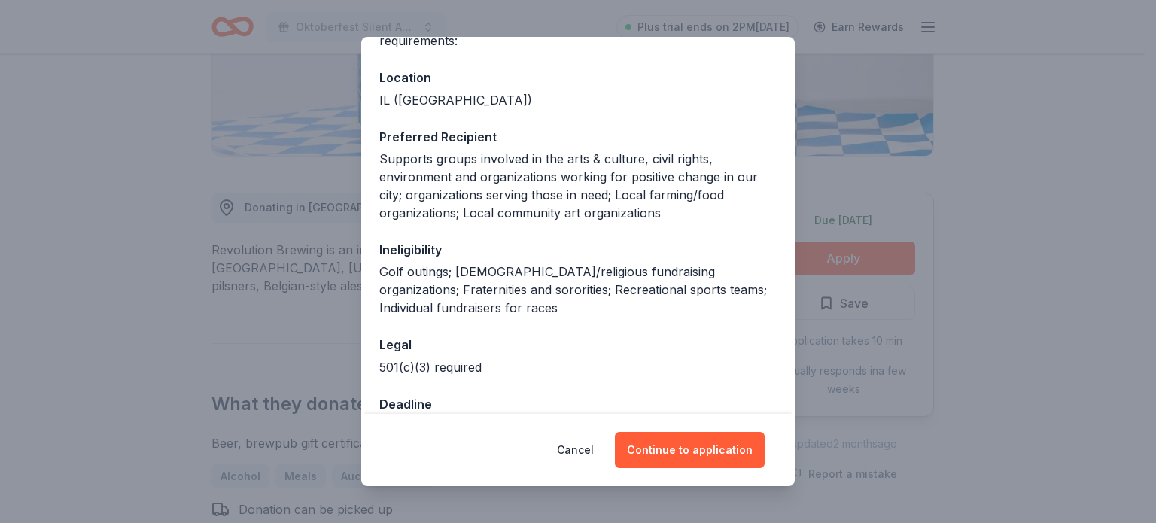
scroll to position [193, 0]
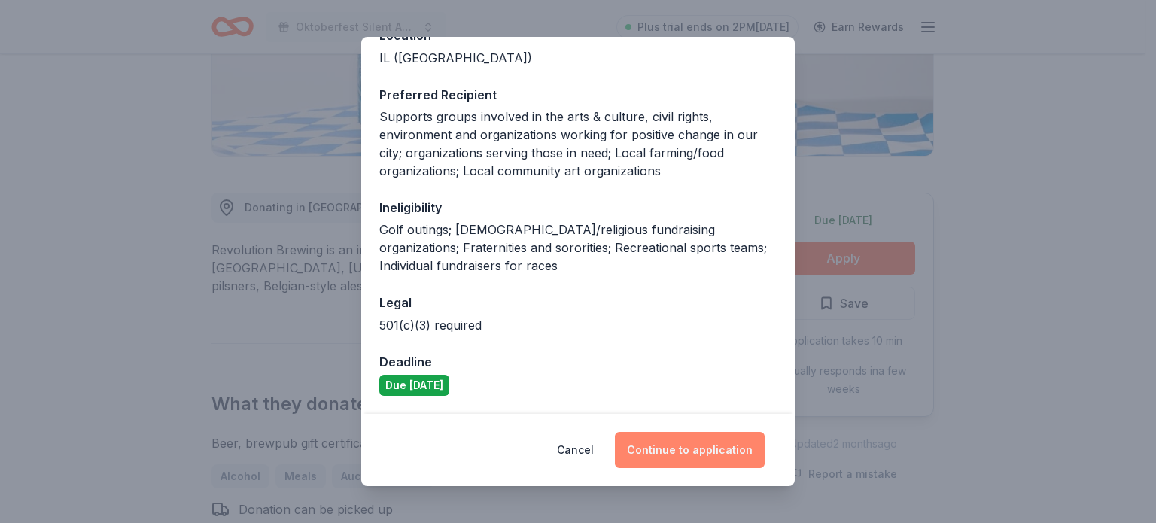
click at [661, 448] on button "Continue to application" at bounding box center [690, 450] width 150 height 36
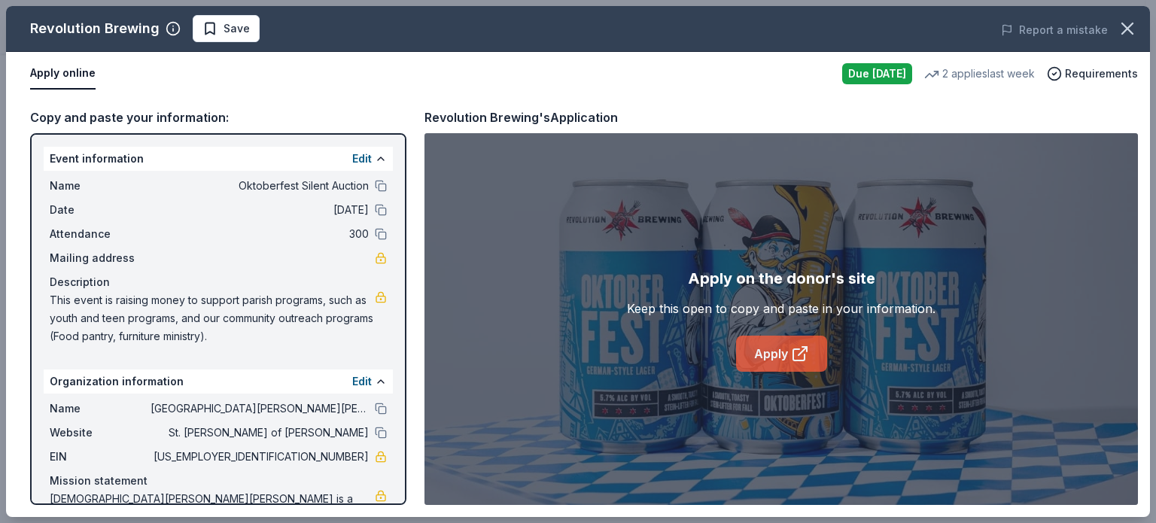
click at [786, 369] on link "Apply" at bounding box center [781, 354] width 91 height 36
